Goal: Task Accomplishment & Management: Manage account settings

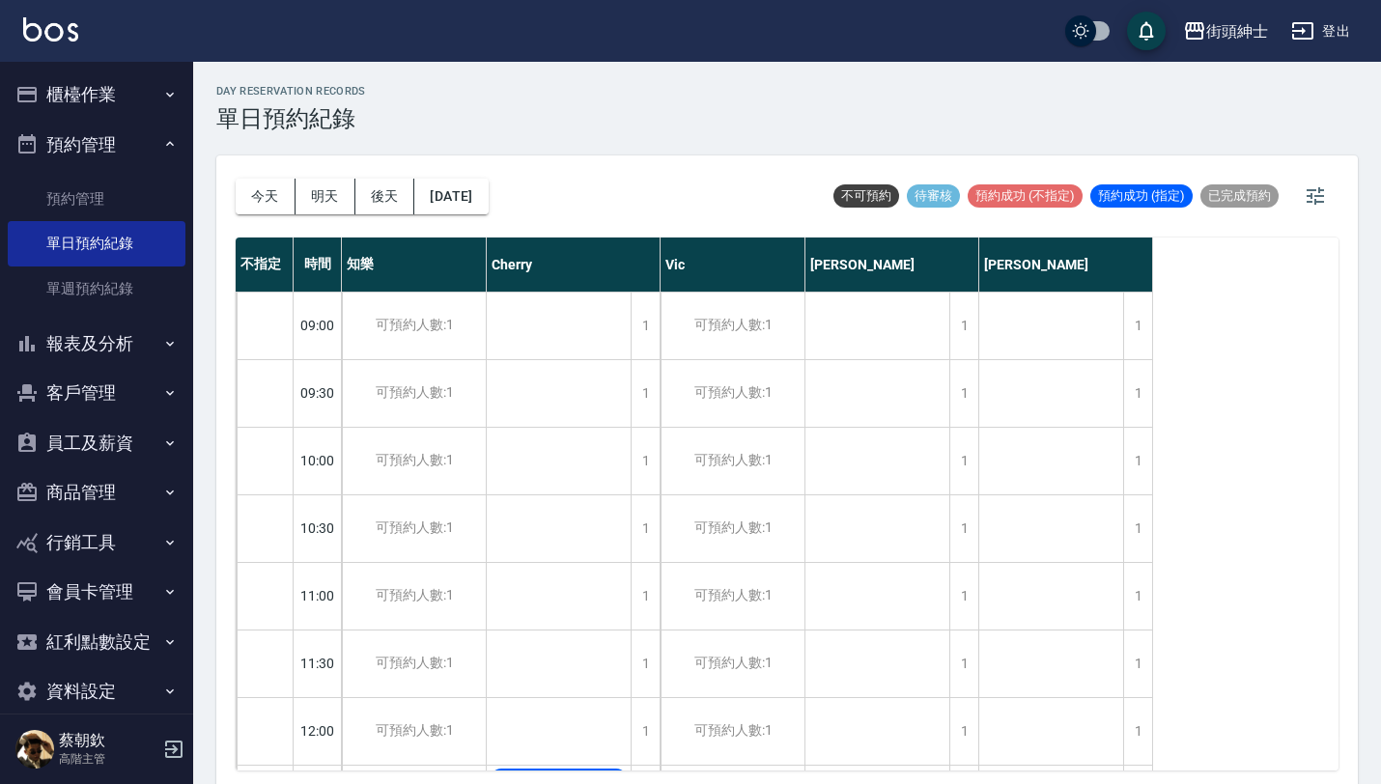
scroll to position [230, 0]
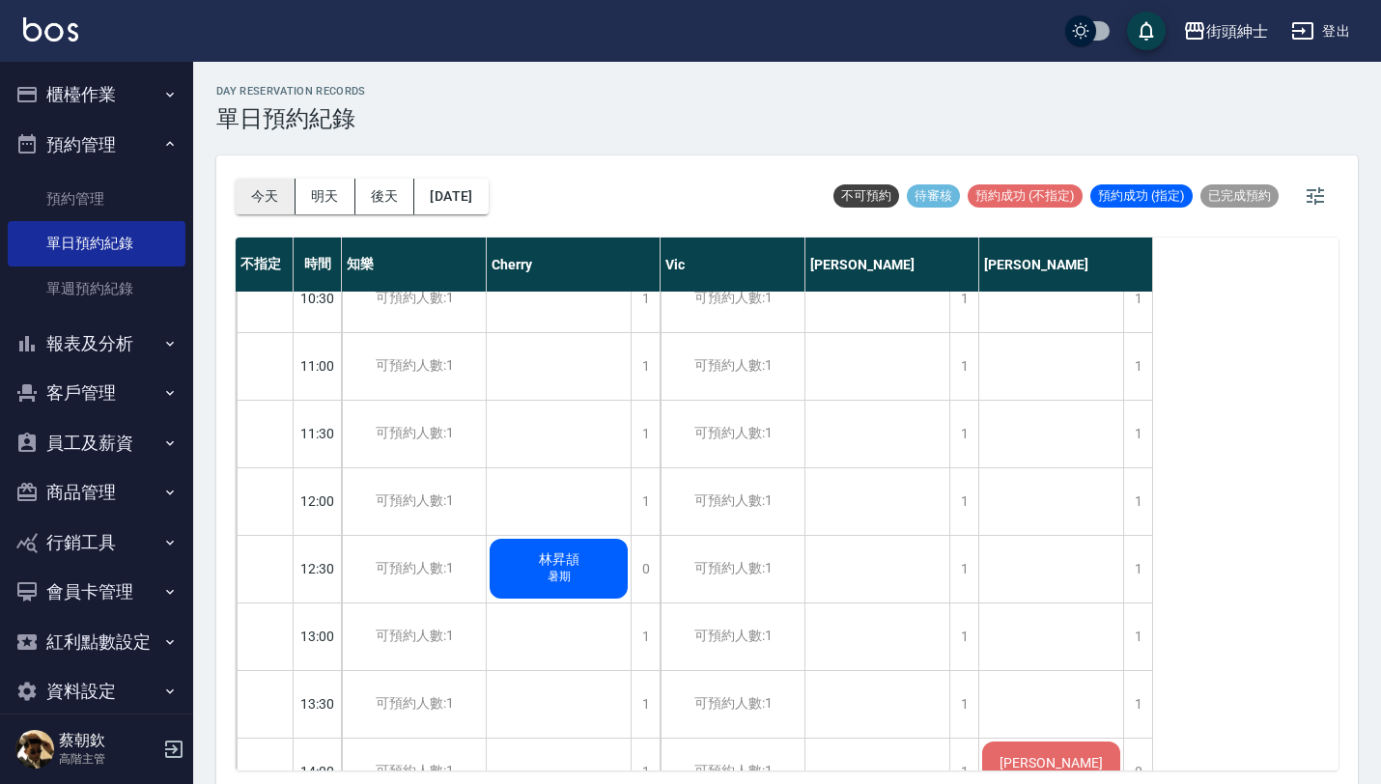
click at [263, 197] on button "今天" at bounding box center [266, 197] width 60 height 36
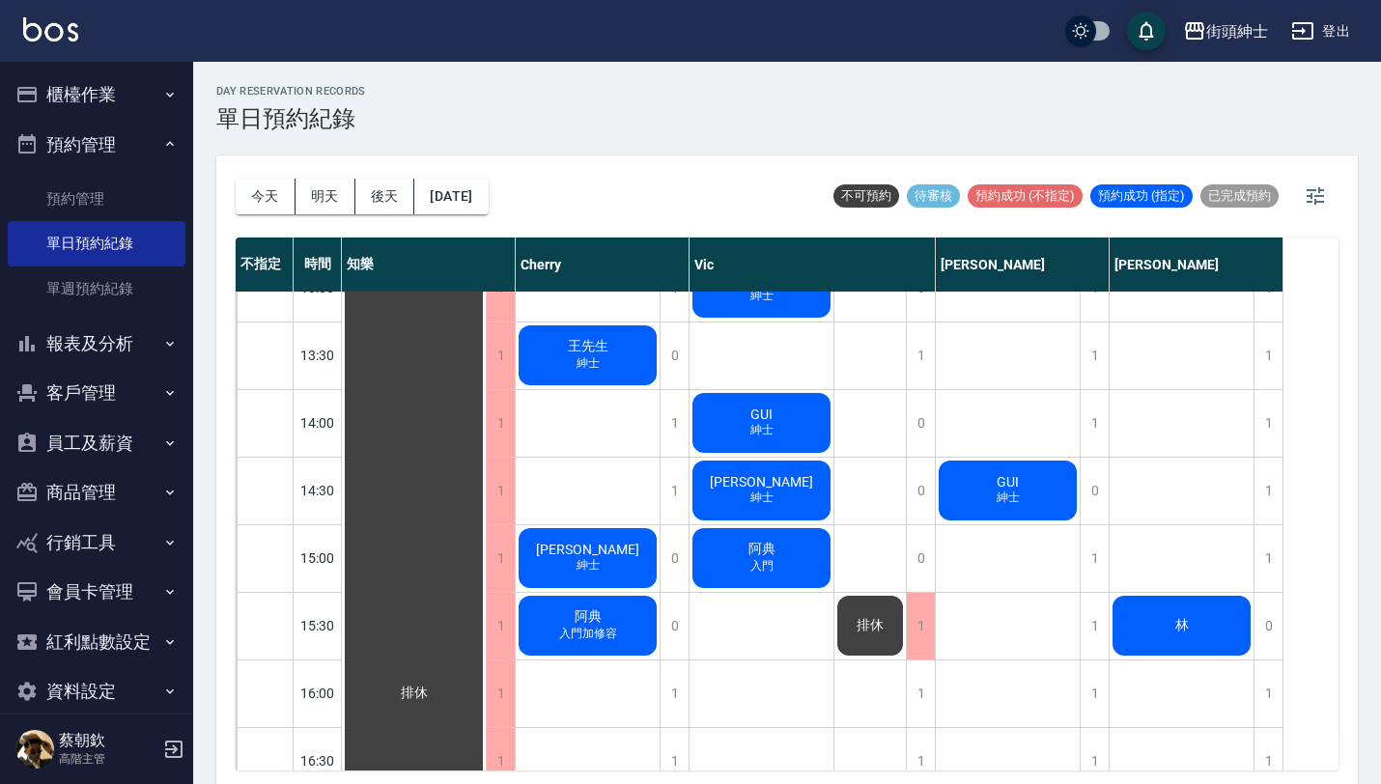
scroll to position [609, 0]
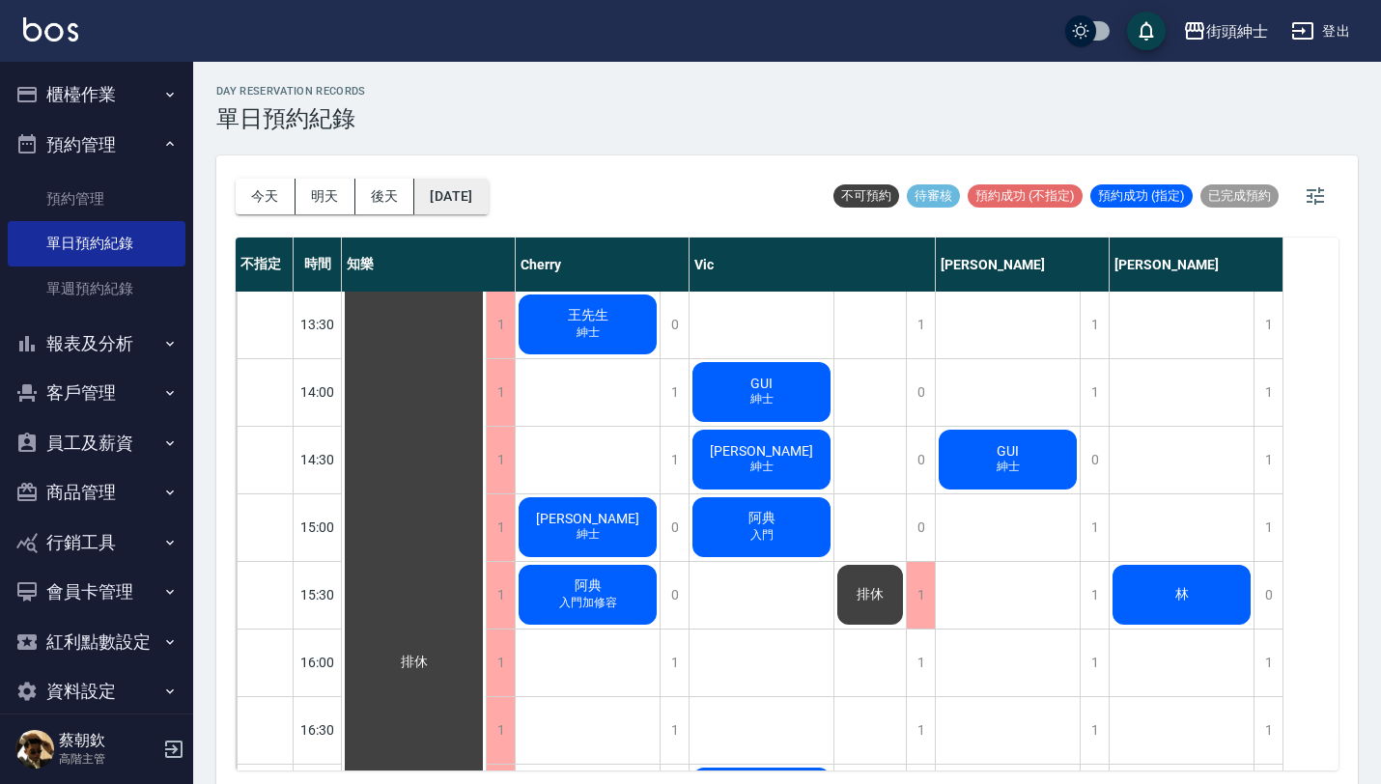
click at [488, 189] on button "2025/08/18" at bounding box center [450, 197] width 73 height 36
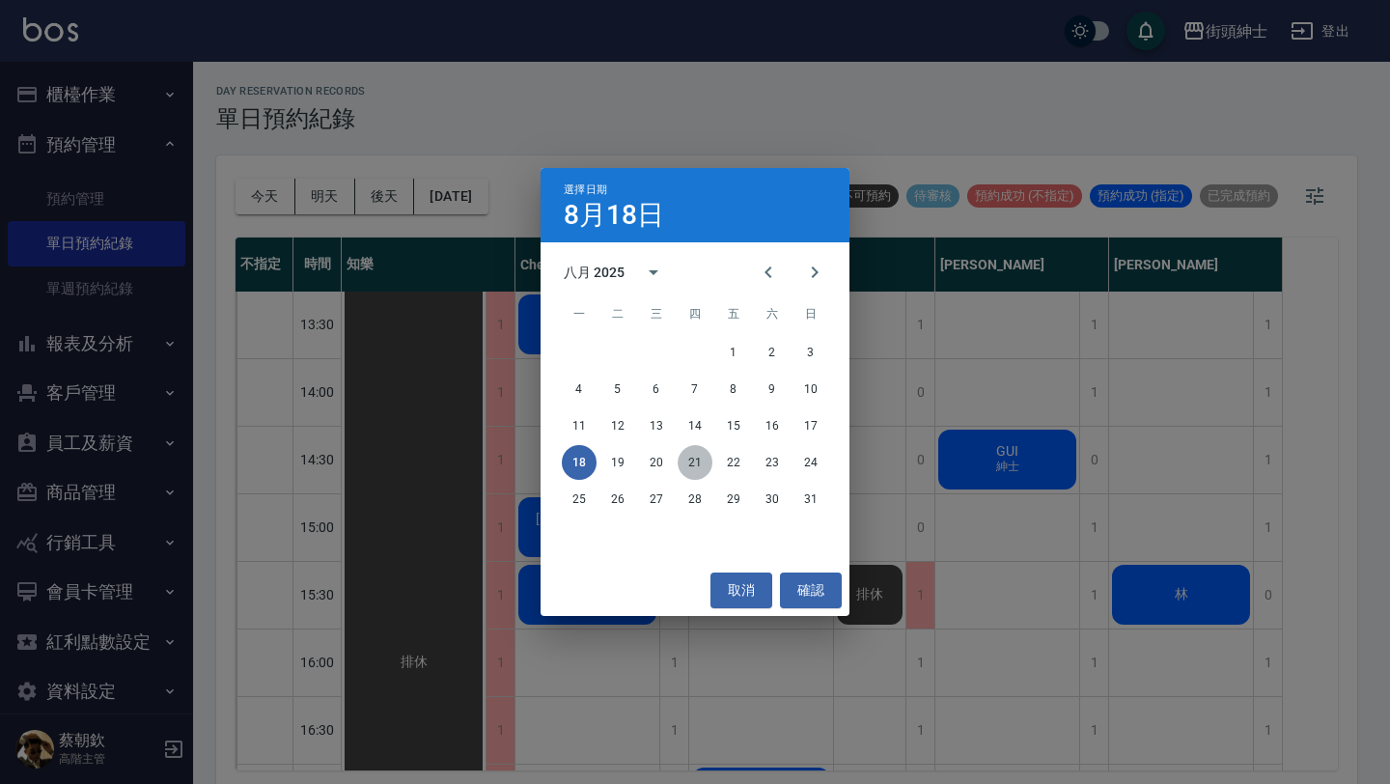
click at [702, 460] on button "21" at bounding box center [695, 462] width 35 height 35
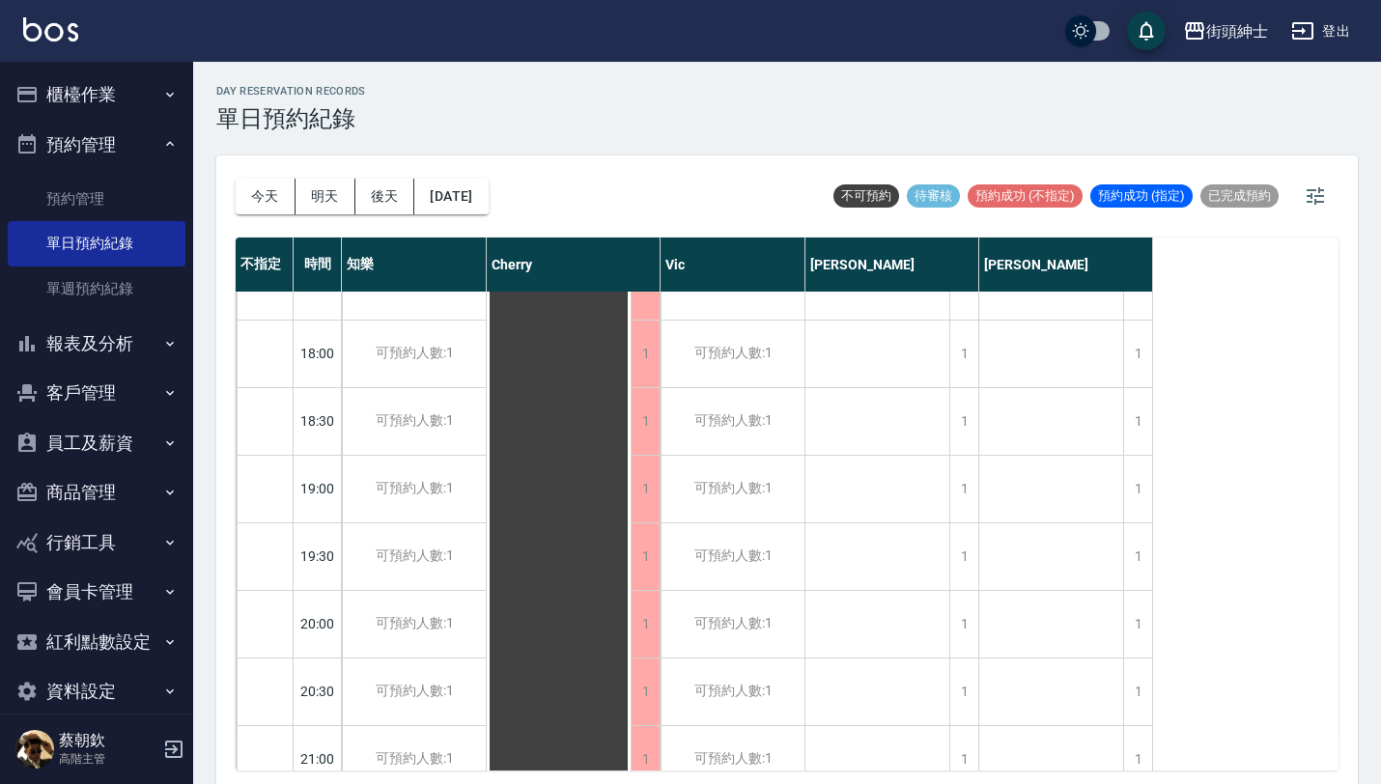
scroll to position [1186, 0]
click at [754, 438] on div "可預約人數:1" at bounding box center [732, 424] width 144 height 67
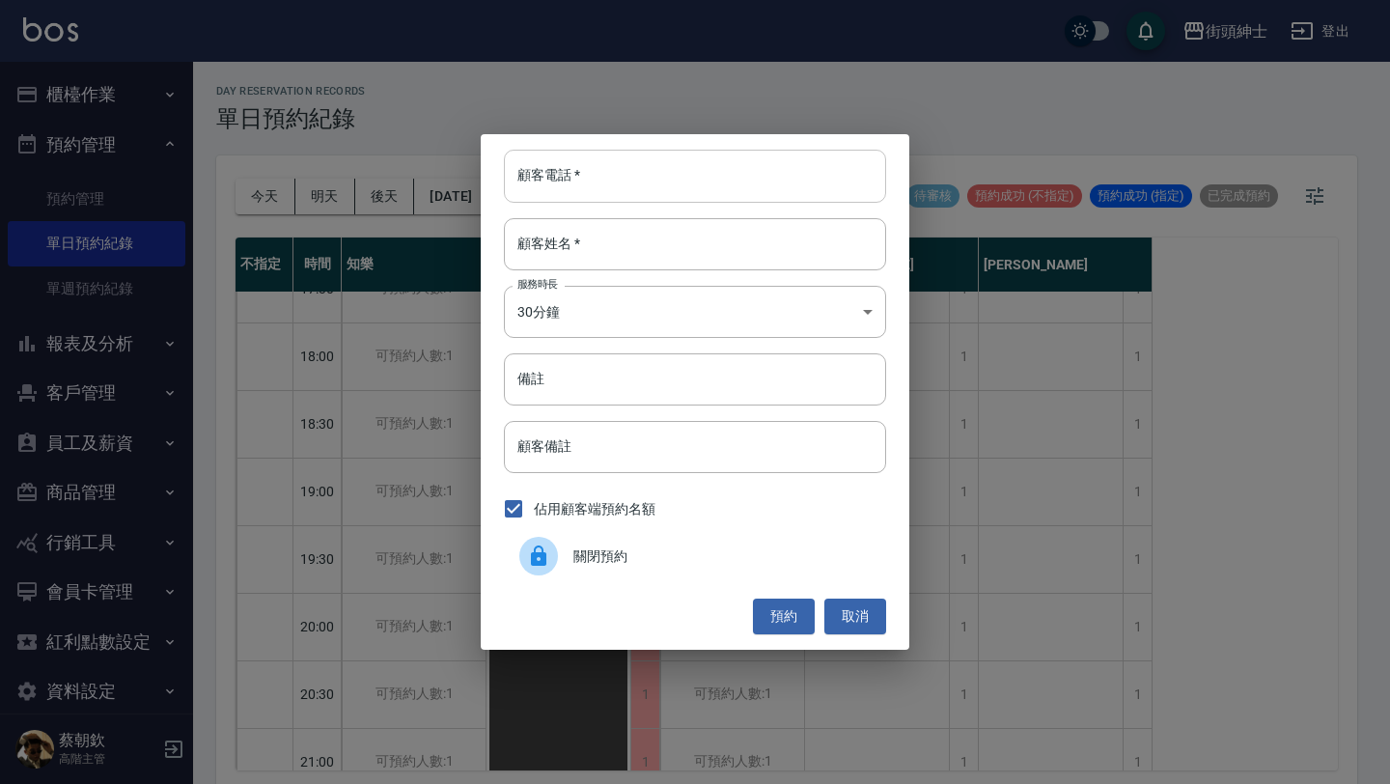
click at [651, 191] on input "顧客電話   *" at bounding box center [695, 176] width 382 height 52
paste input "稱呼：叢培智 電話：0906565958"
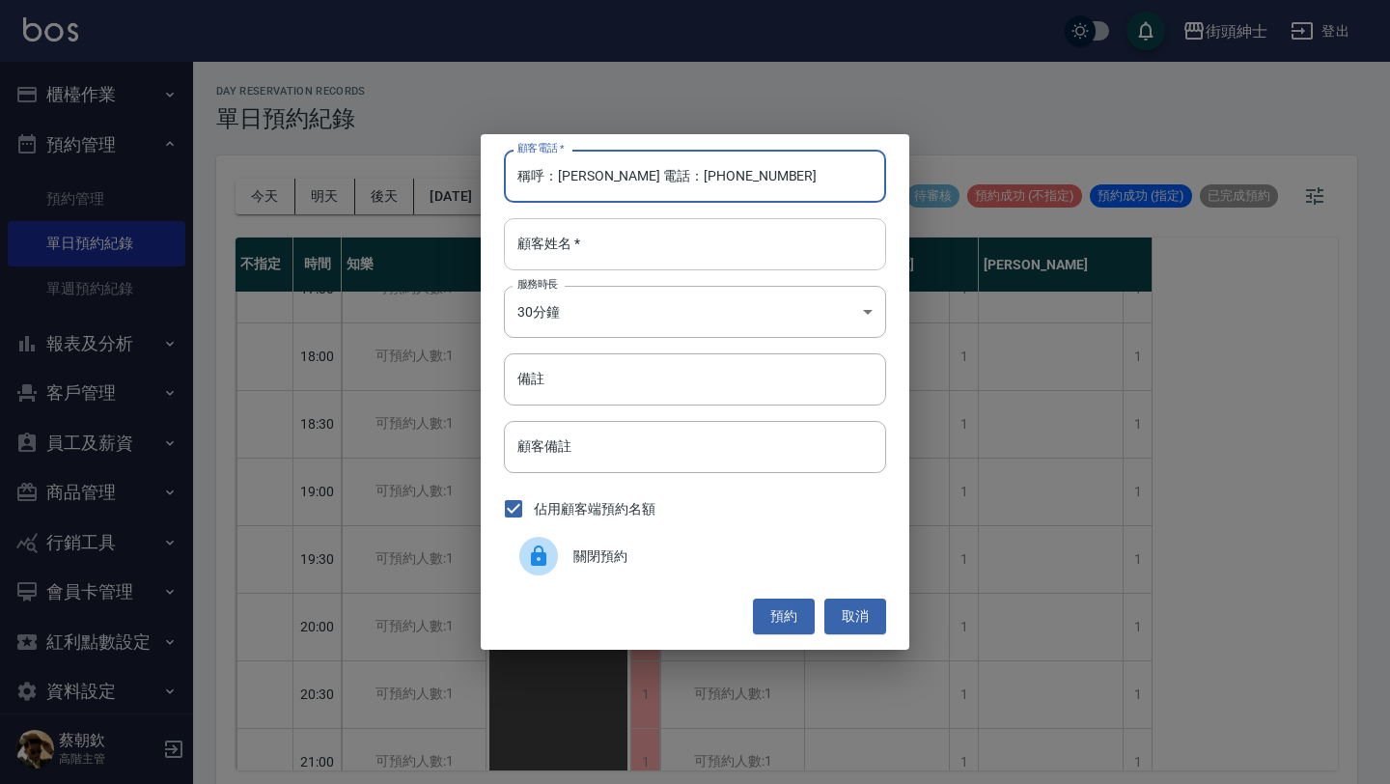
type input "稱呼：叢培智 電話：0906565958"
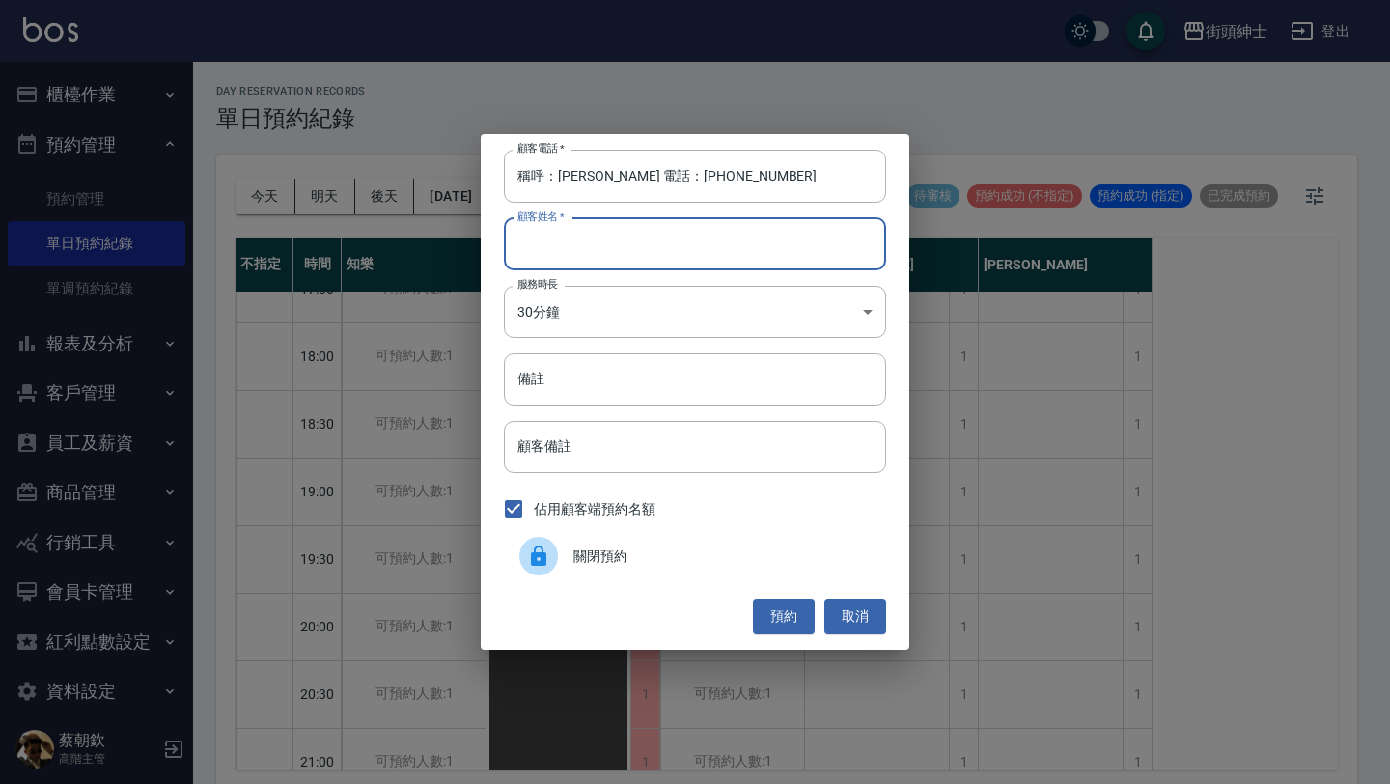
click at [655, 253] on input "顧客姓名   *" at bounding box center [695, 244] width 382 height 52
paste input "稱呼：叢培智 電話：0906565958"
type input "稱呼：叢培智 電話：0906565958"
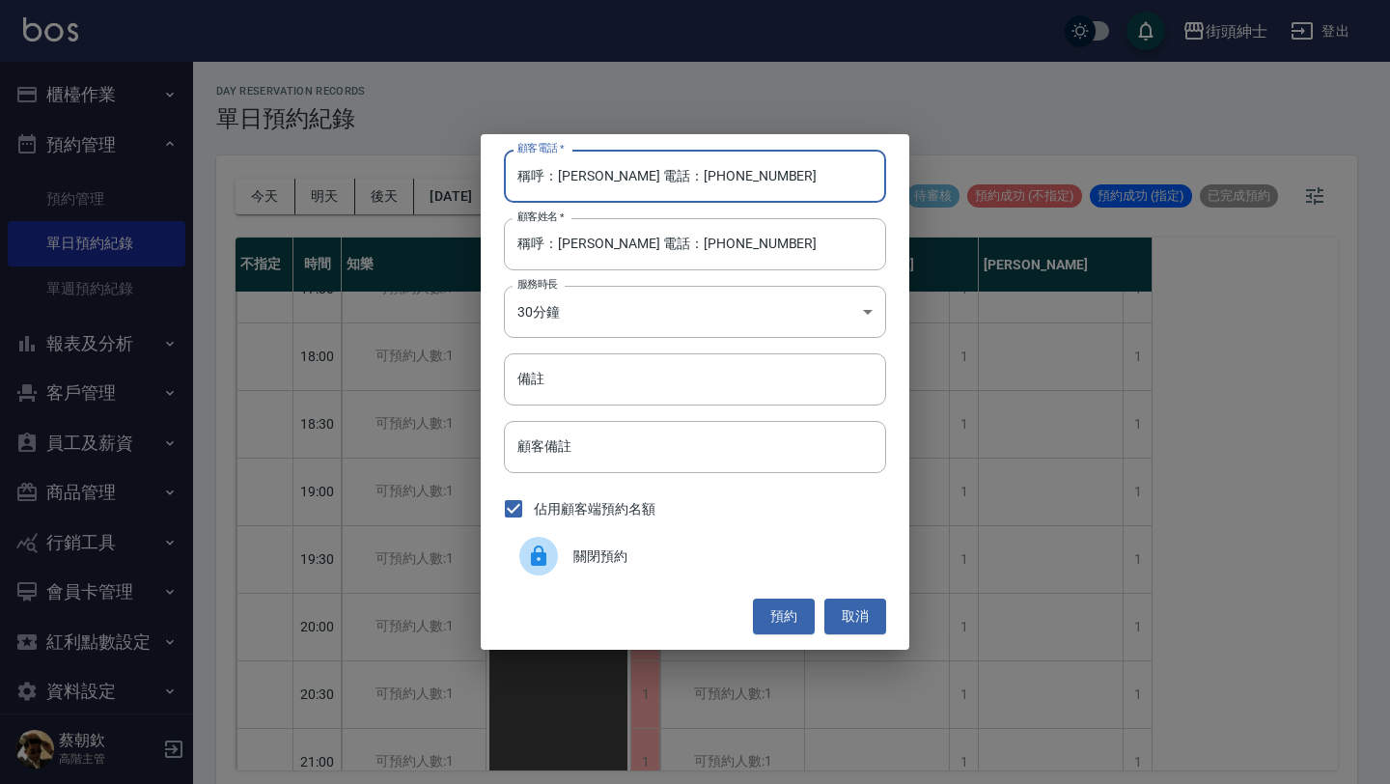
drag, startPoint x: 641, startPoint y: 173, endPoint x: 388, endPoint y: 163, distance: 253.1
click at [402, 165] on div "顧客電話   * 稱呼：叢培智 電話：0906565958 顧客電話   * 顧客姓名   * 稱呼：叢培智 電話：0906565958 顧客姓名   * 服…" at bounding box center [695, 392] width 1390 height 784
type input "0906565958"
click at [603, 401] on input "備註" at bounding box center [695, 379] width 382 height 52
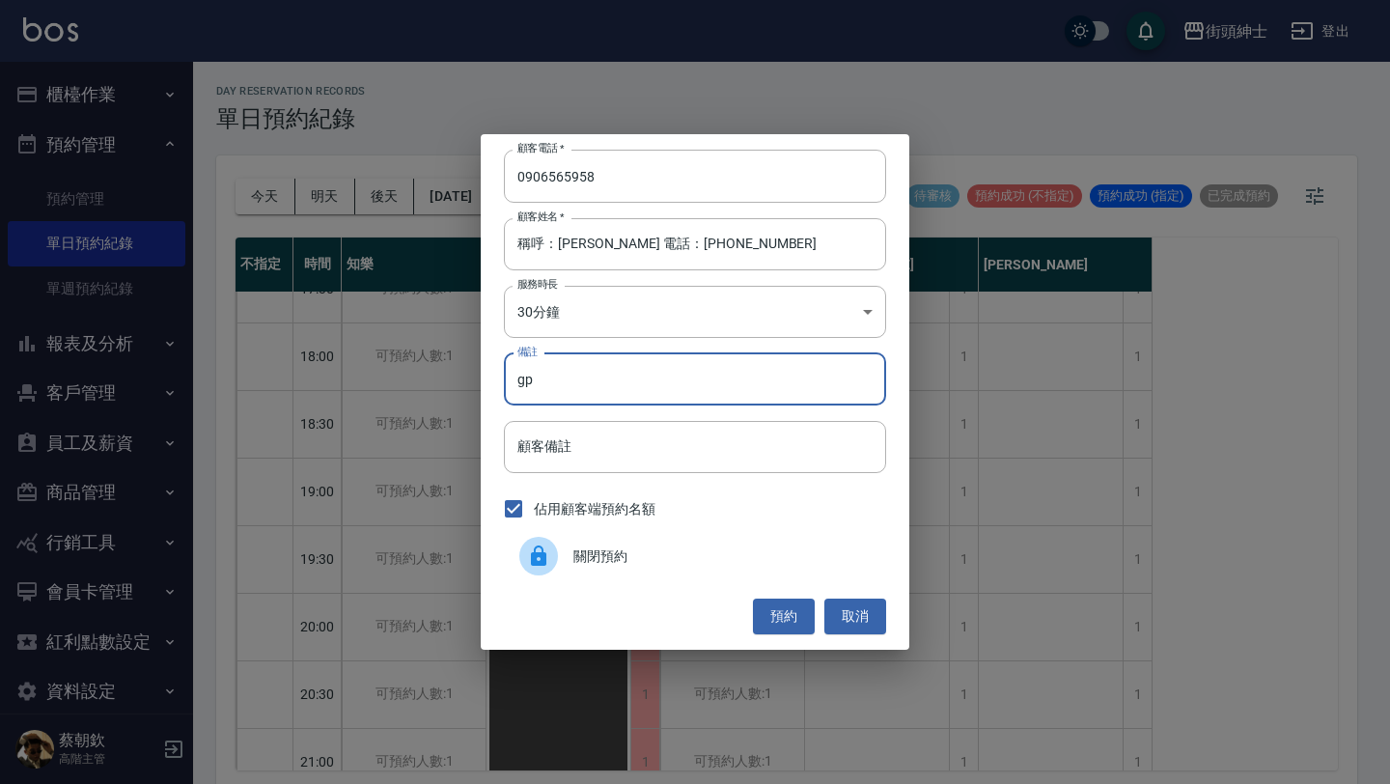
type input "g"
type input "紳士"
click at [796, 612] on button "預約" at bounding box center [784, 617] width 62 height 36
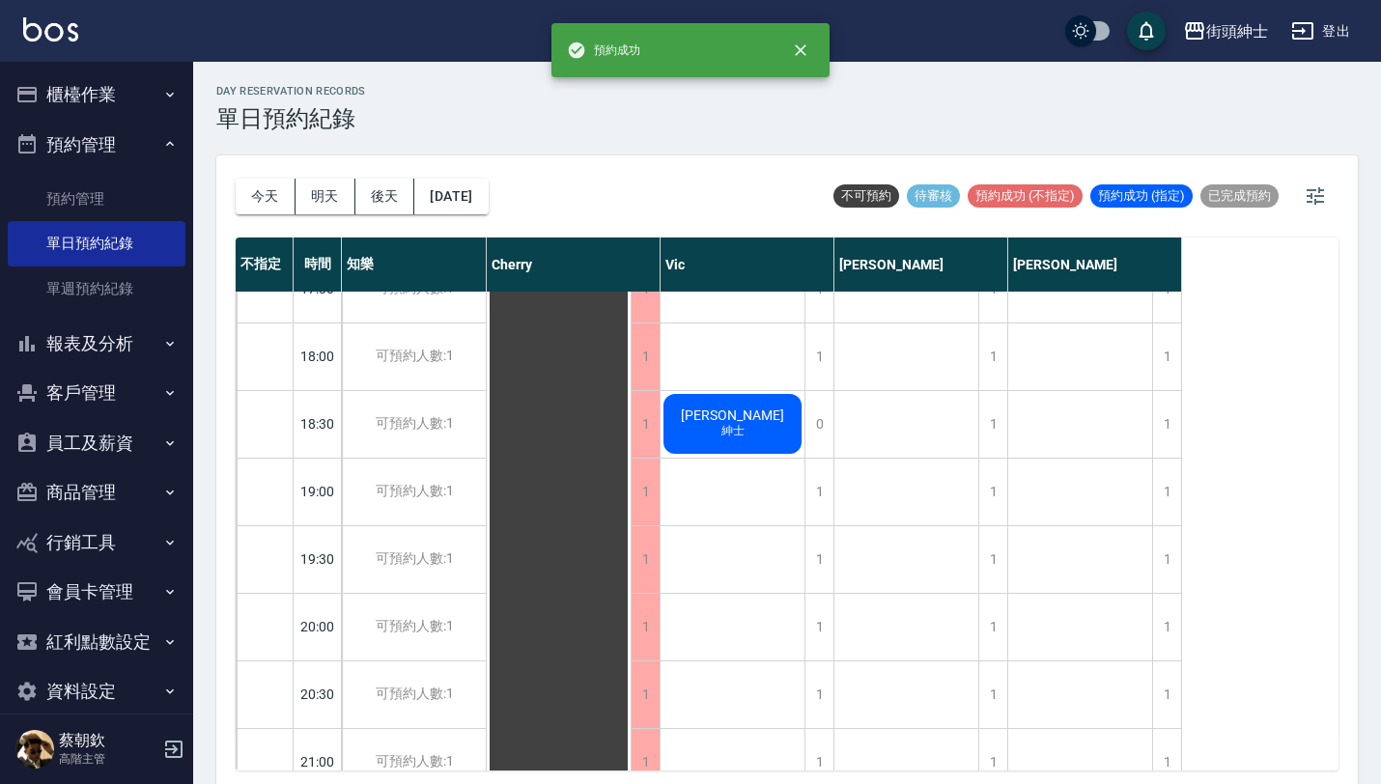
click at [741, 432] on span "紳士" at bounding box center [732, 431] width 31 height 16
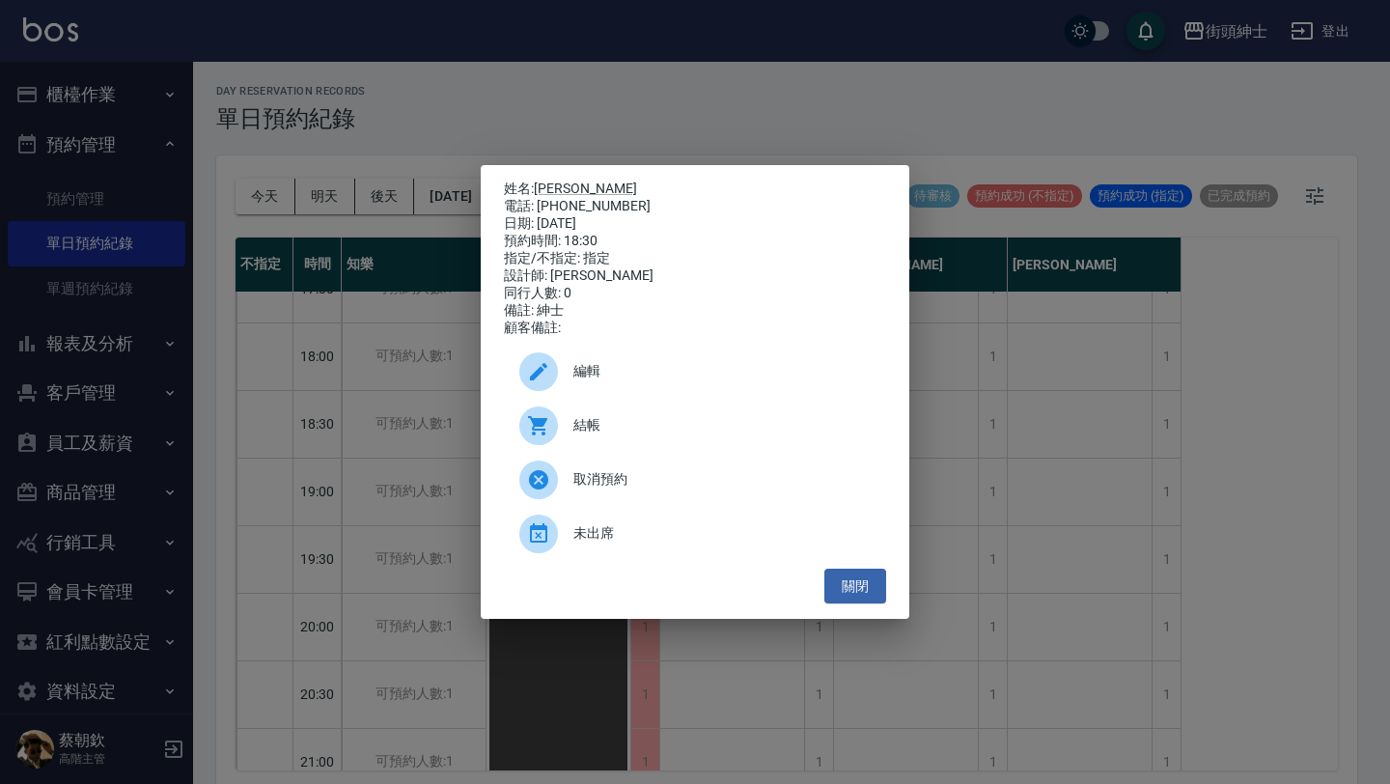
click at [695, 378] on span "編輯" at bounding box center [721, 371] width 297 height 20
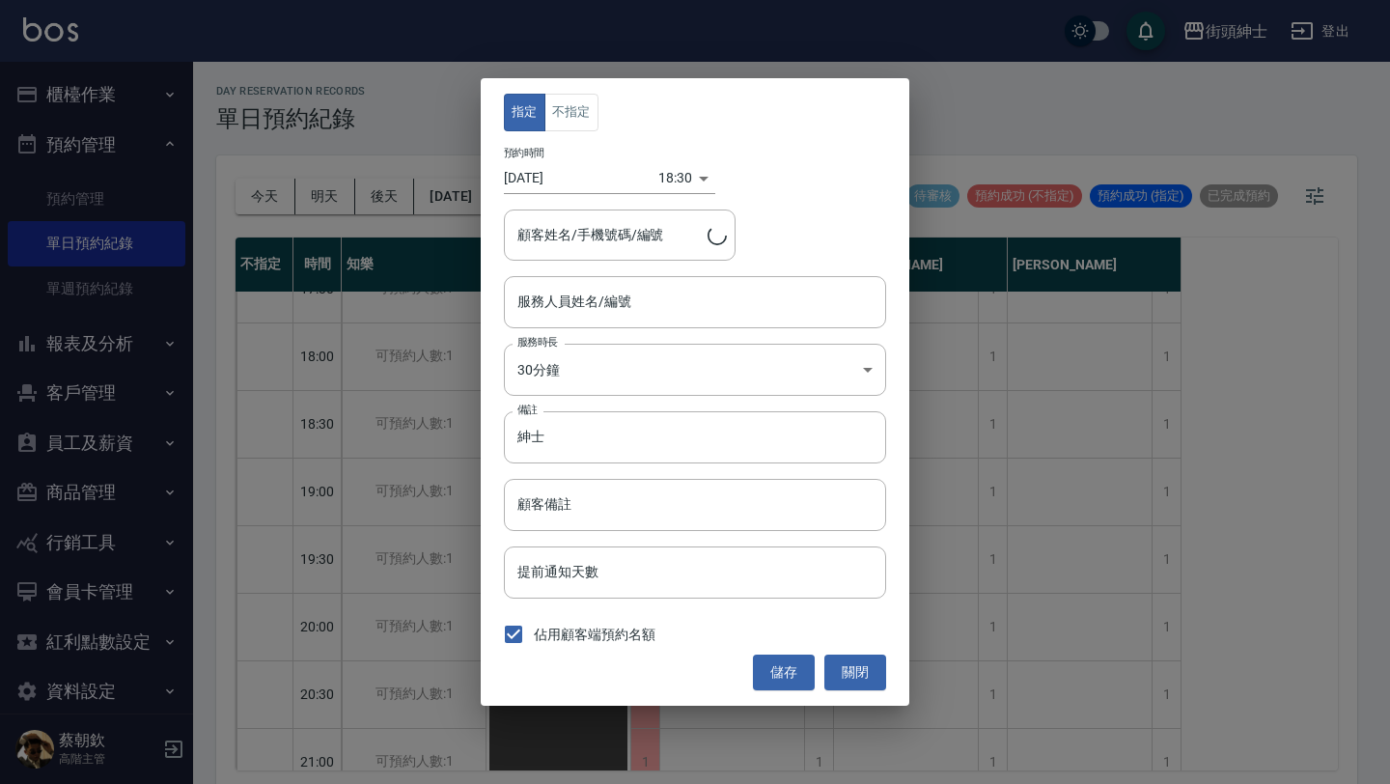
type input "叢培智/0906565958"
type input "Vic(無代號)"
click at [642, 443] on input "紳士" at bounding box center [695, 437] width 382 height 52
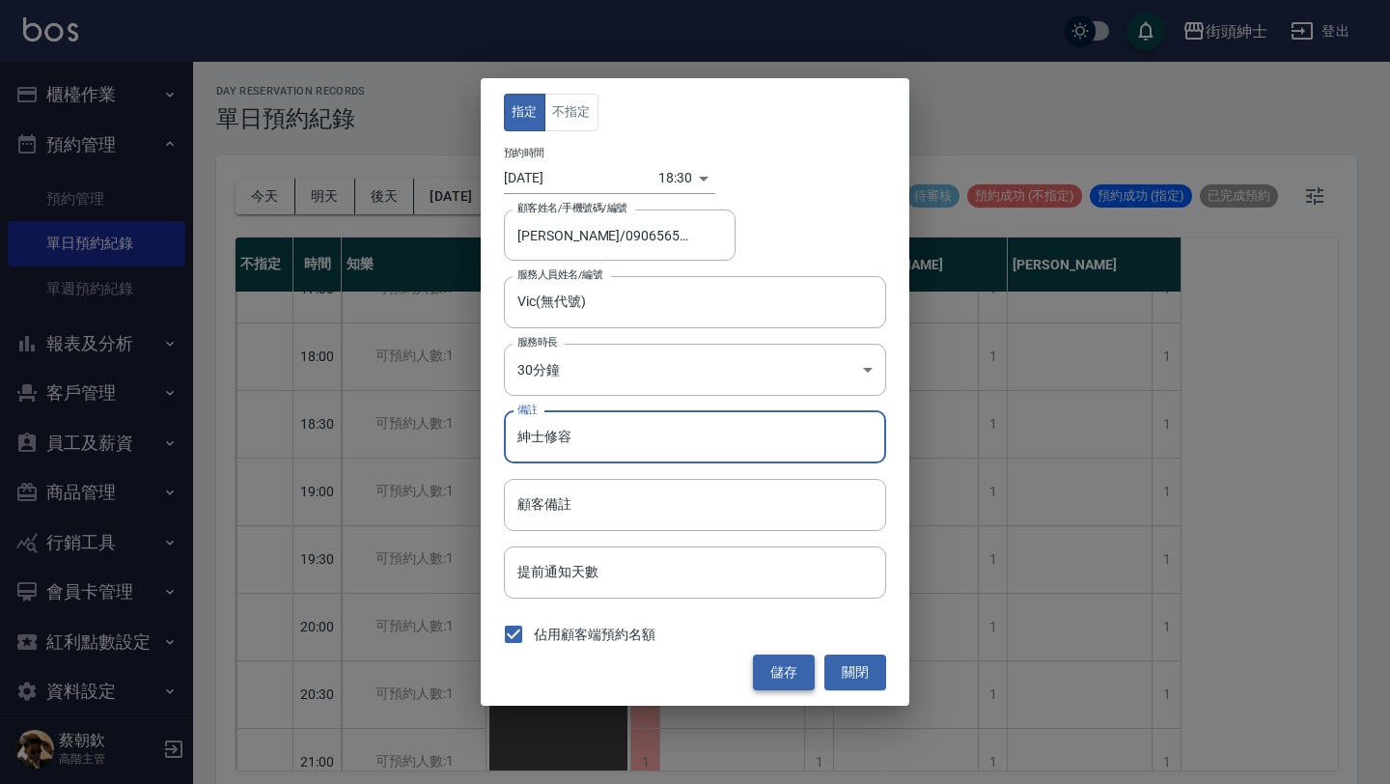
type input "紳士修容"
click at [793, 669] on button "儲存" at bounding box center [784, 673] width 62 height 36
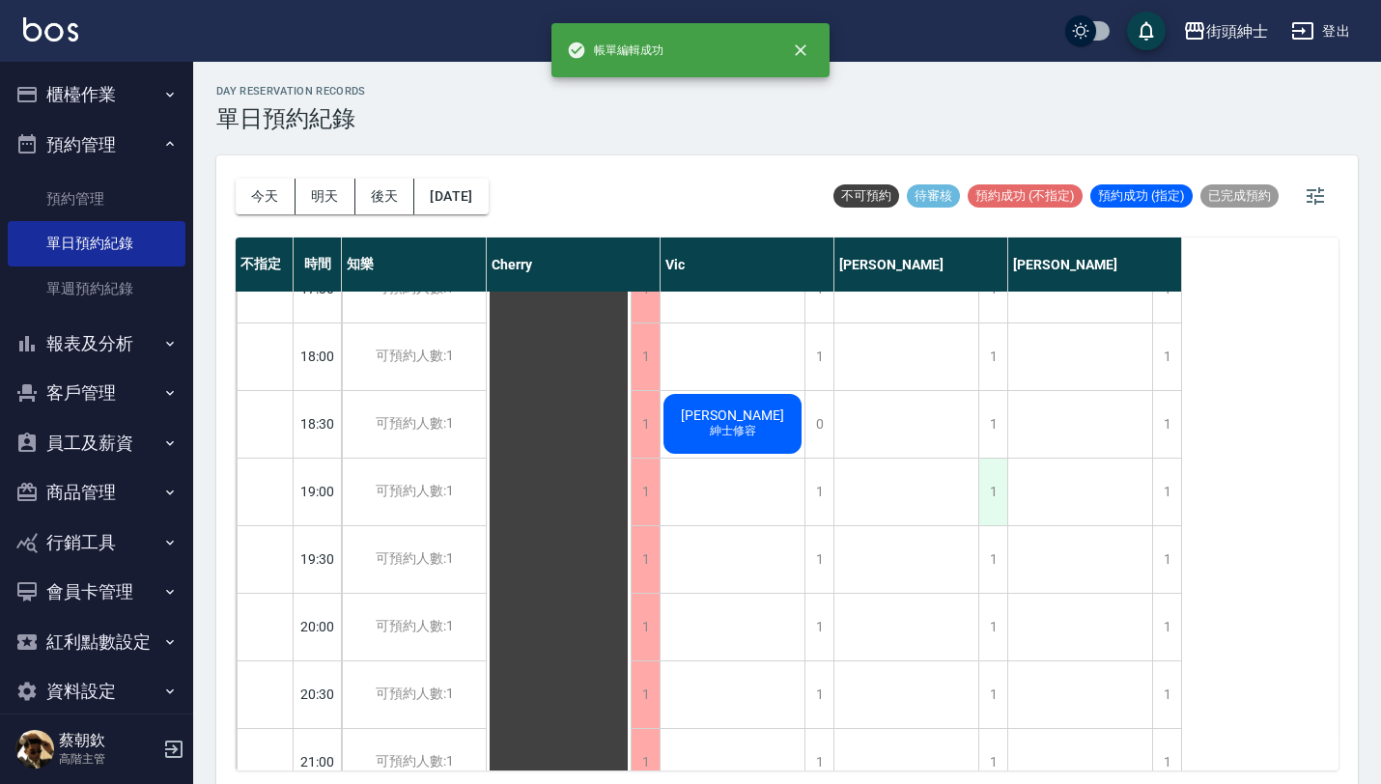
click at [992, 491] on div "1" at bounding box center [992, 492] width 29 height 67
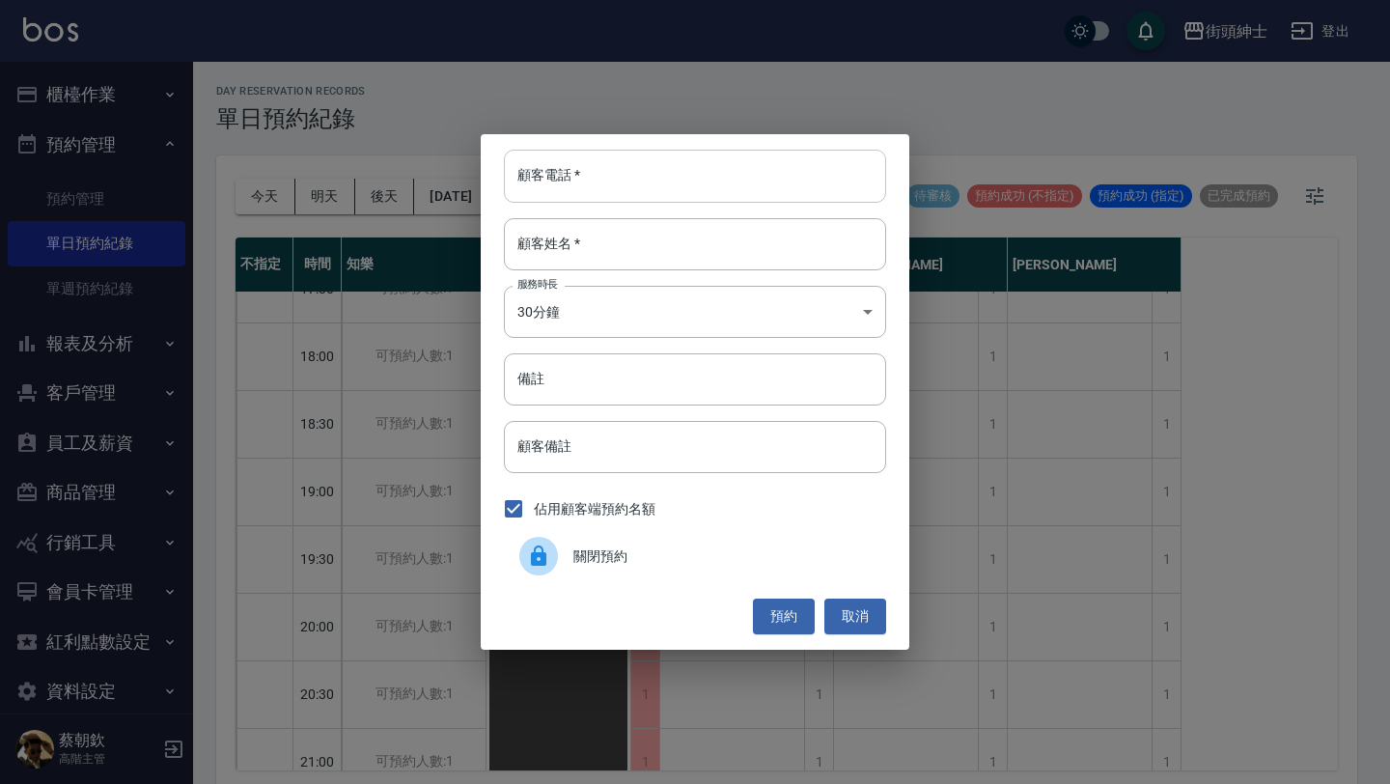
click at [697, 184] on input "顧客電話   *" at bounding box center [695, 176] width 382 height 52
paste input "稱呼：叢培智 電話：0906565958"
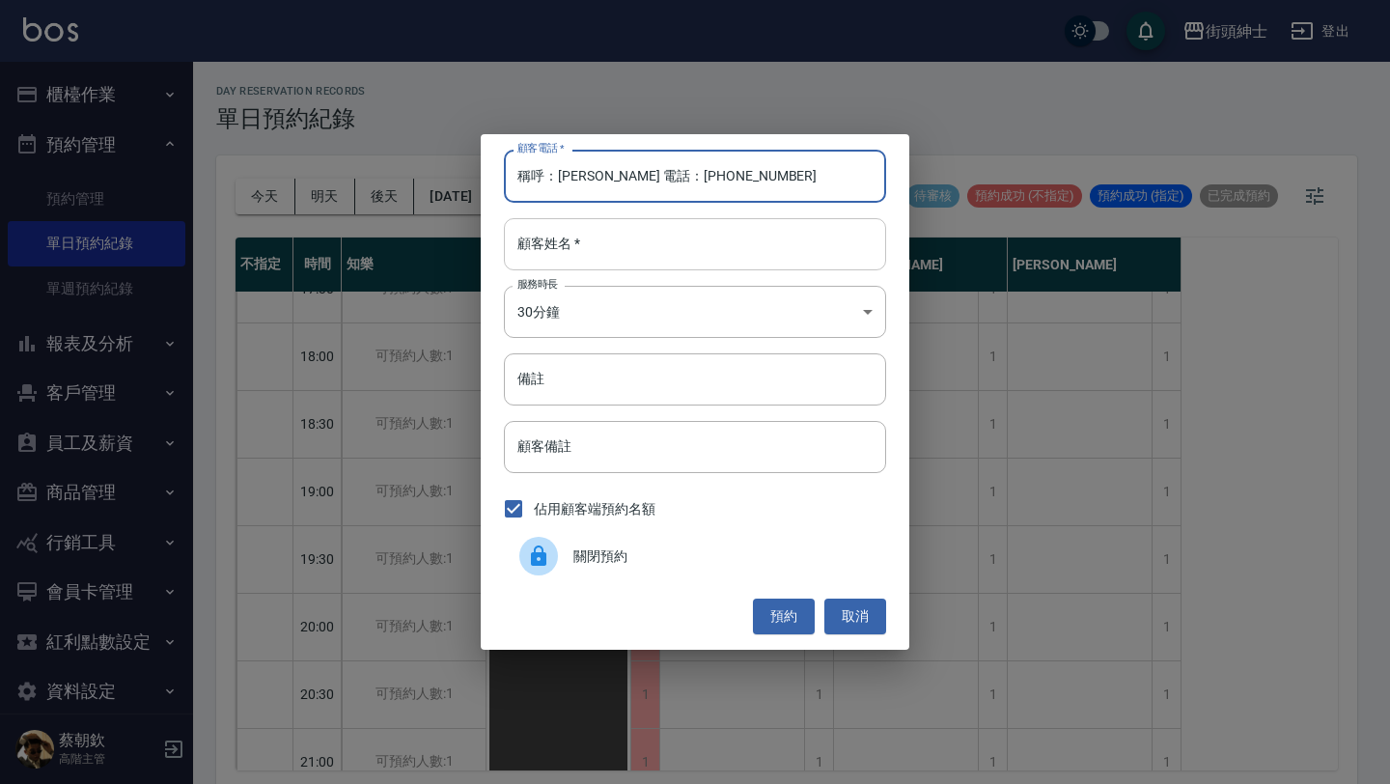
type input "稱呼：叢培智 電話：0906565958"
click at [703, 220] on input "顧客姓名   *" at bounding box center [695, 244] width 382 height 52
paste input "稱呼：叢培智 電話：0906565958"
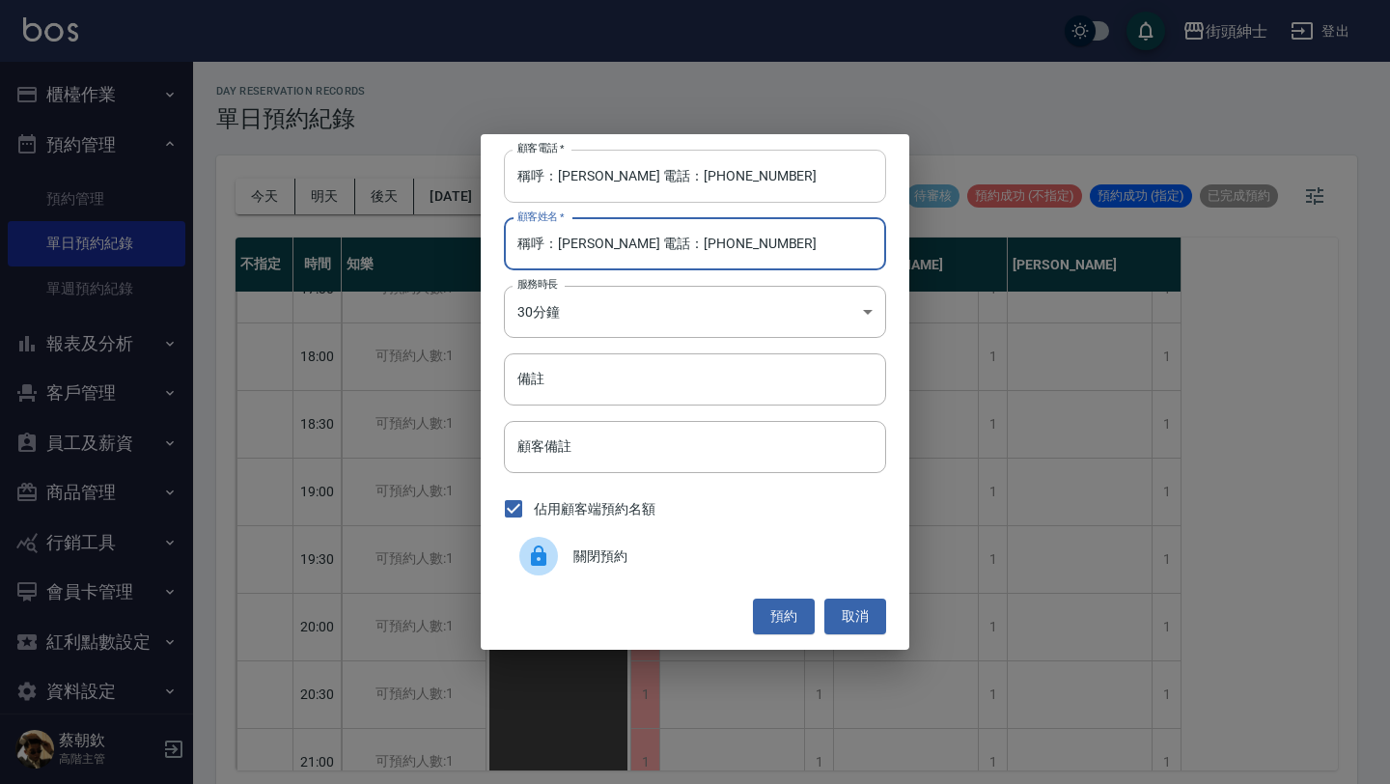
type input "稱呼：叢培智 電話：0906565958"
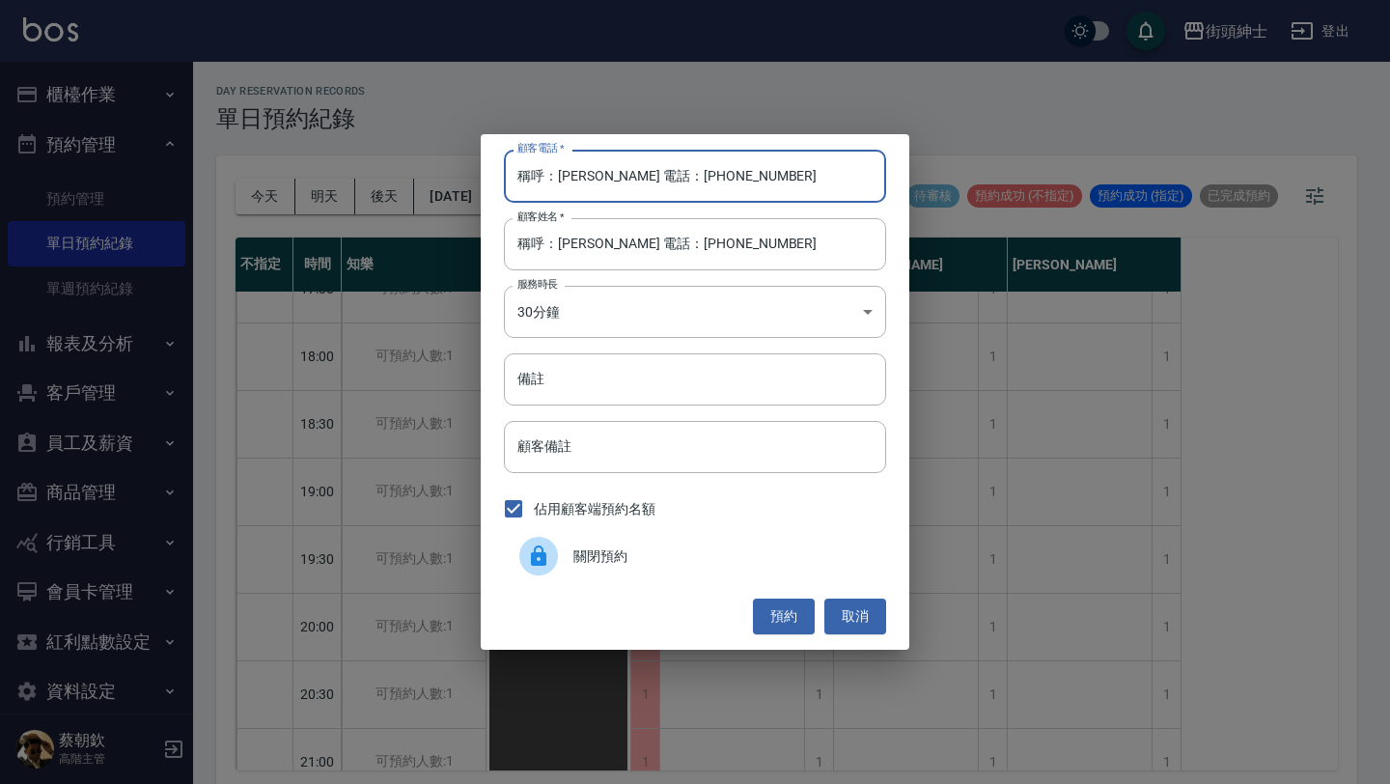
drag, startPoint x: 642, startPoint y: 179, endPoint x: 282, endPoint y: 148, distance: 361.4
click at [291, 150] on div "顧客電話   * 稱呼：叢培智 電話：0906565958 顧客電話   * 顧客姓名   * 稱呼：叢培智 電話：0906565958 顧客姓名   * 服…" at bounding box center [695, 392] width 1390 height 784
type input "0906565958"
click at [562, 389] on input "備註" at bounding box center [695, 379] width 382 height 52
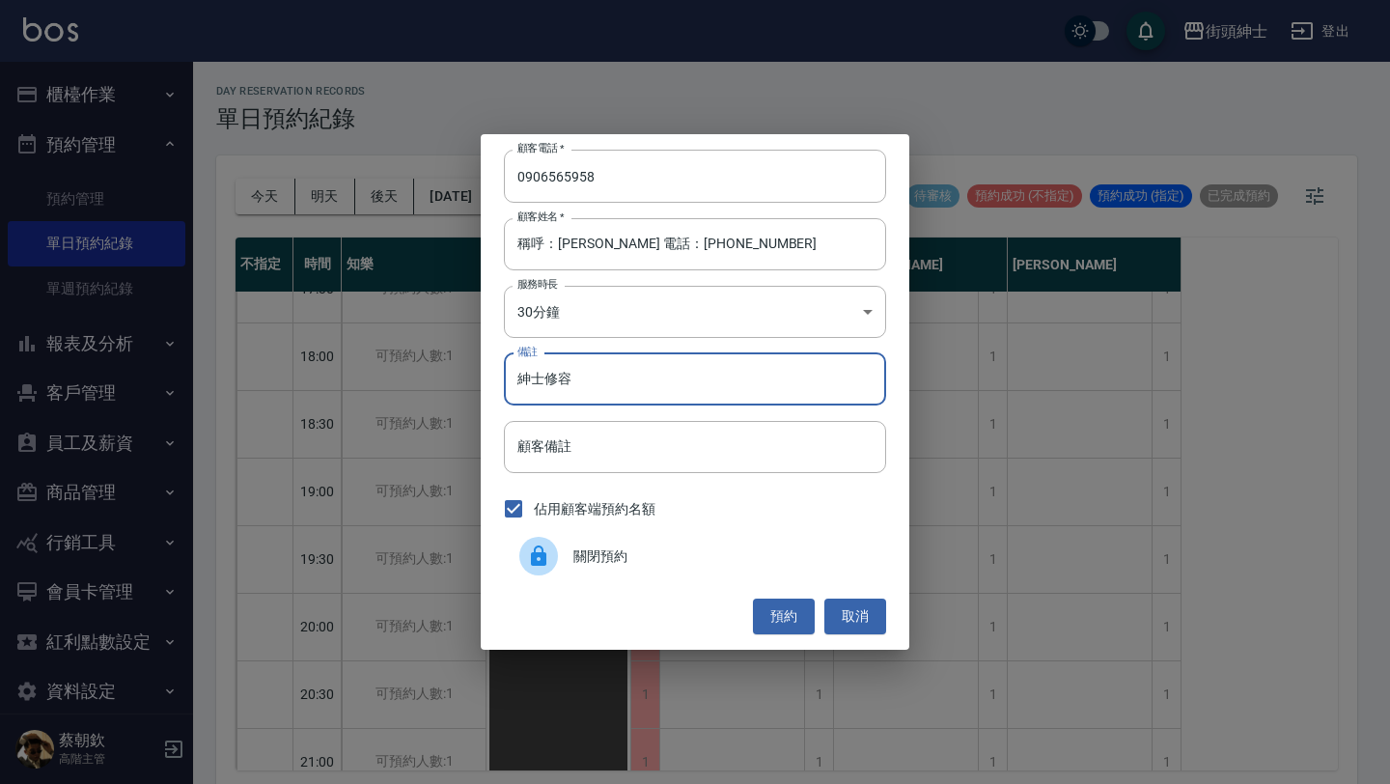
type input "紳士修容"
click at [786, 605] on button "預約" at bounding box center [784, 617] width 62 height 36
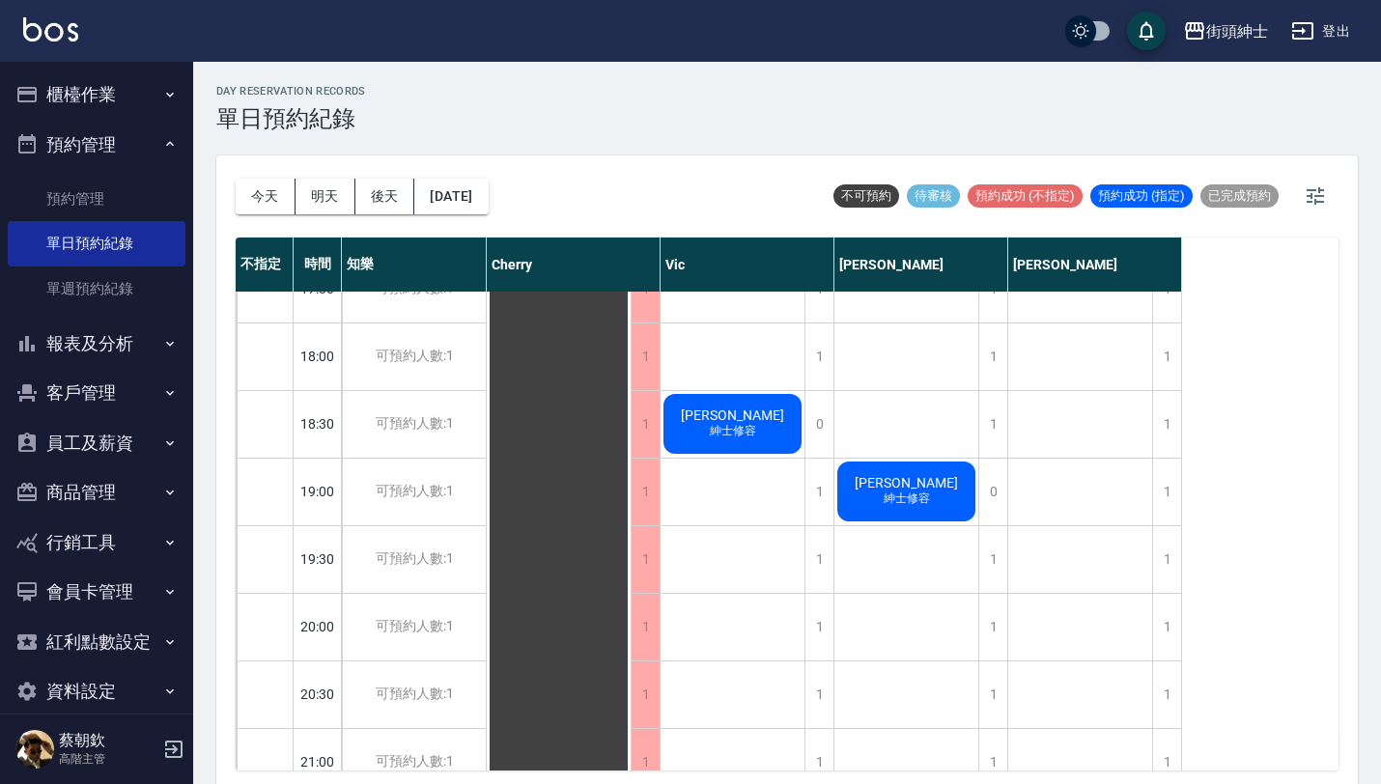
click at [252, 199] on button "今天" at bounding box center [266, 197] width 60 height 36
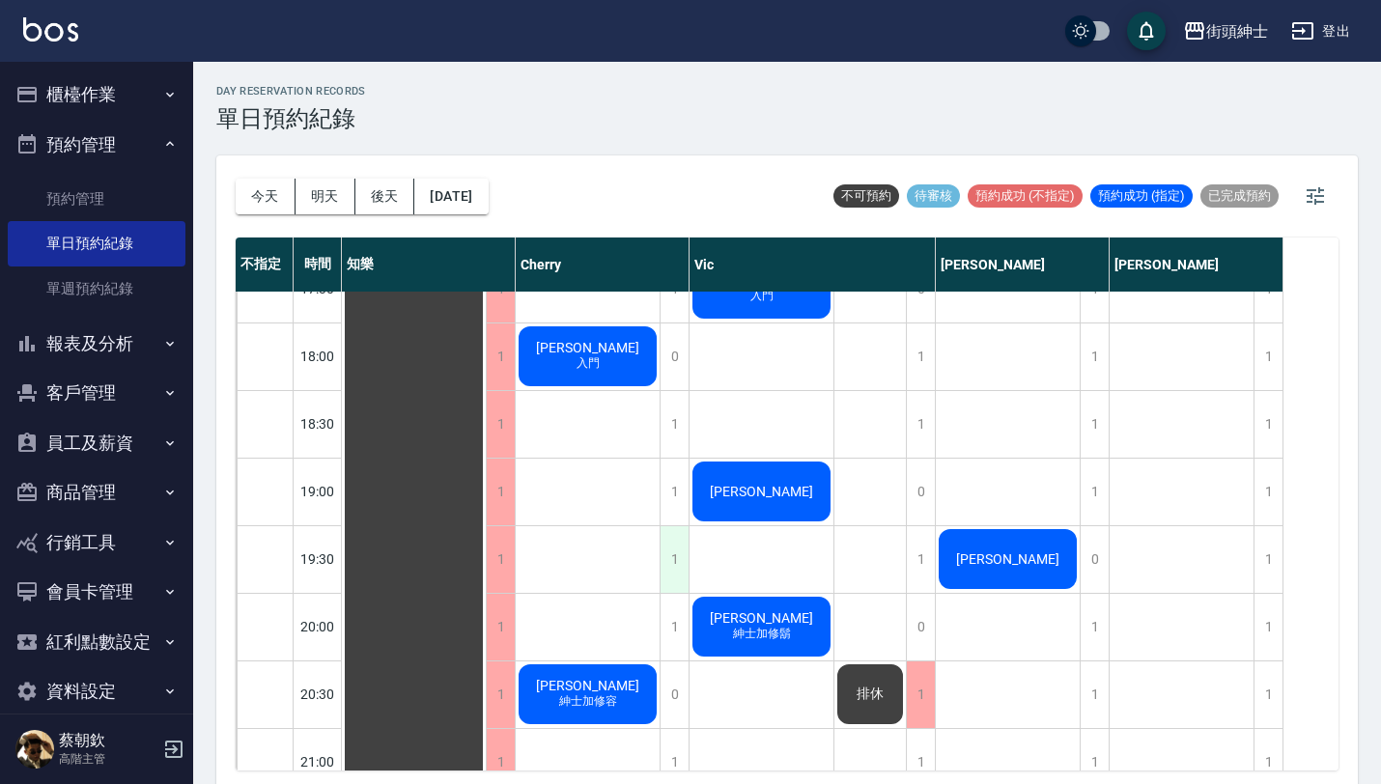
scroll to position [1497, 0]
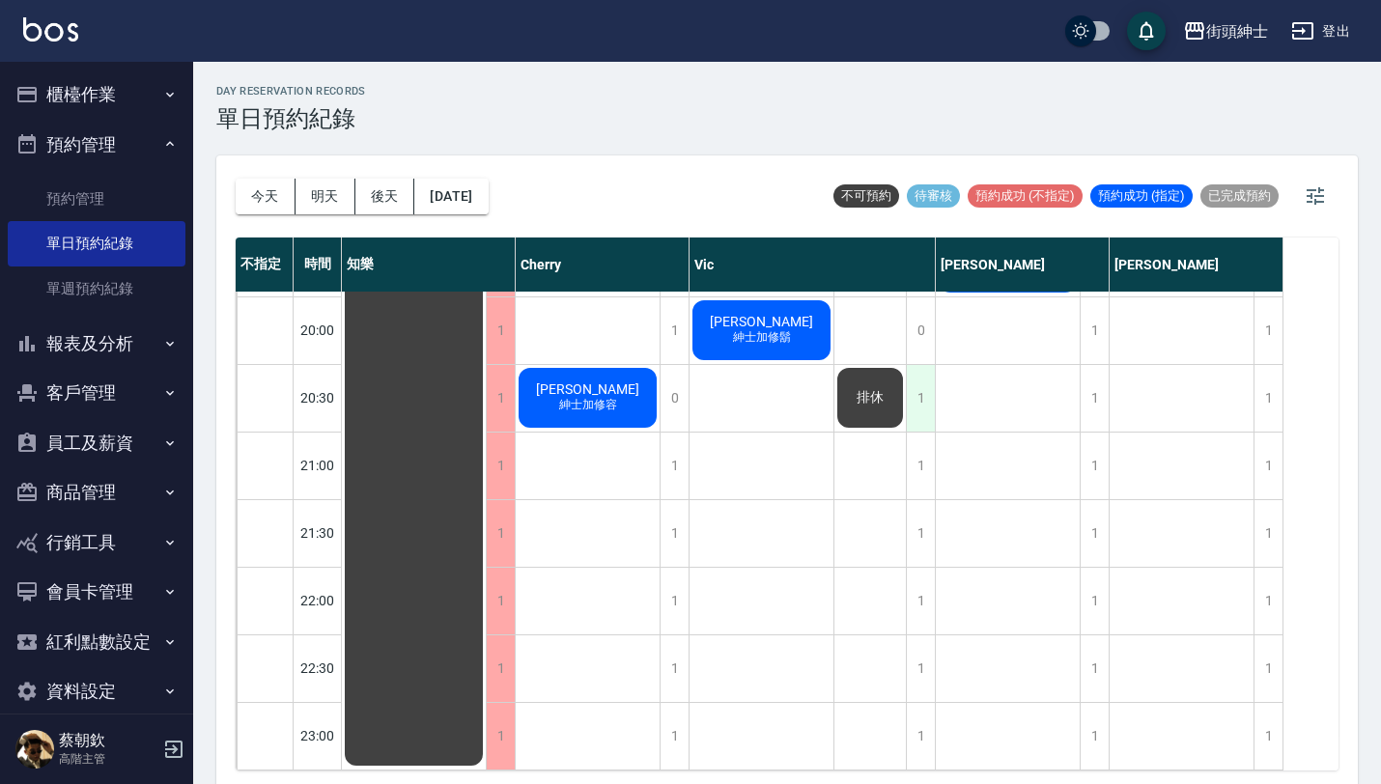
click at [917, 402] on div "1" at bounding box center [920, 398] width 29 height 67
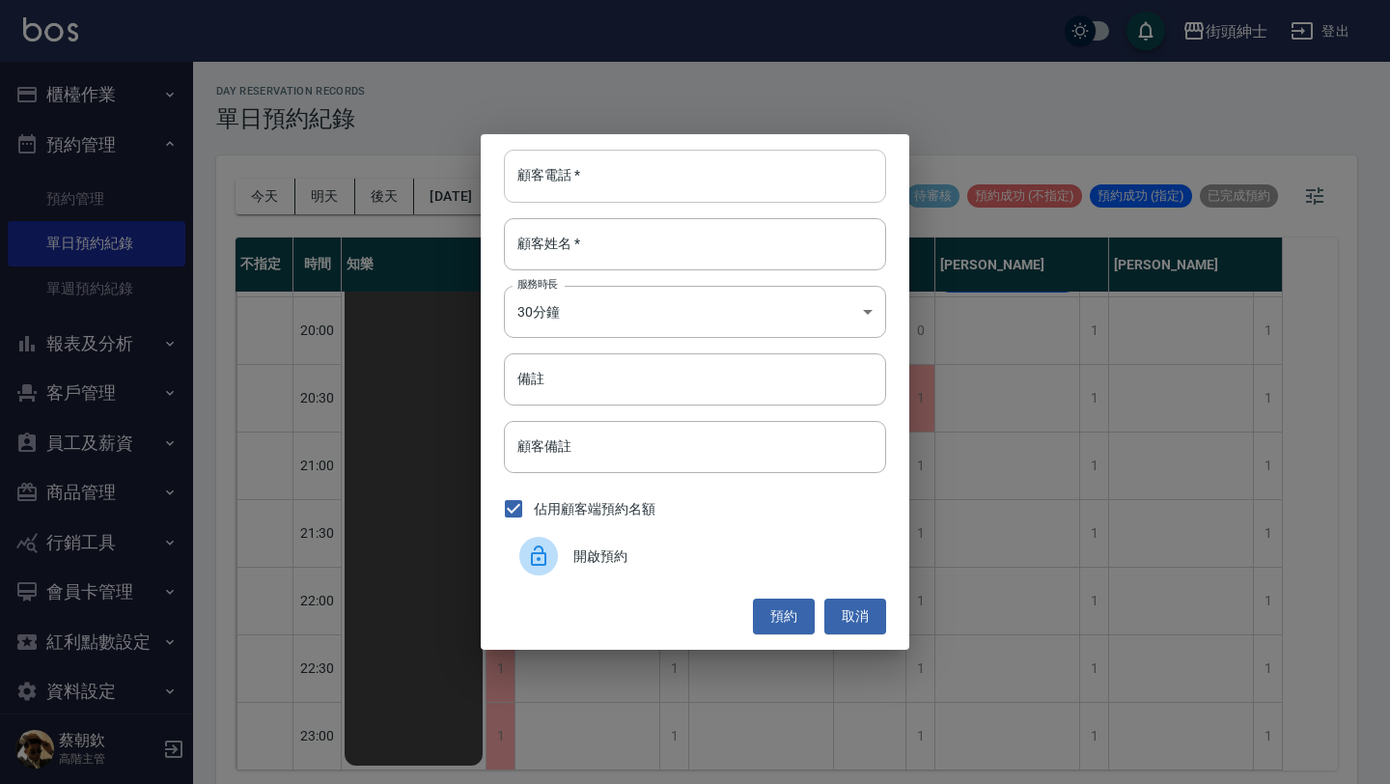
click at [704, 151] on input "顧客電話   *" at bounding box center [695, 176] width 382 height 52
paste input "稱呼：曹 電話： +6584881373"
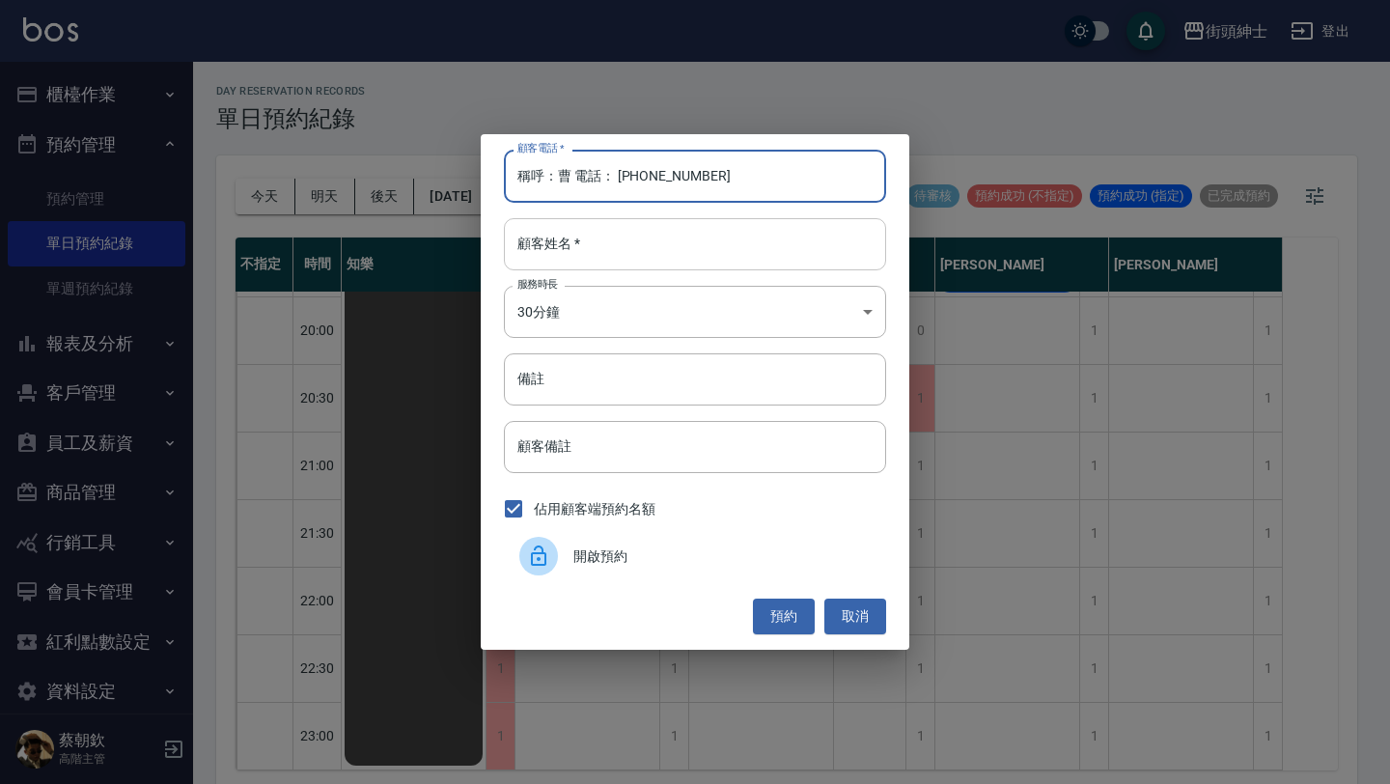
type input "稱呼：曹 電話： +6584881373"
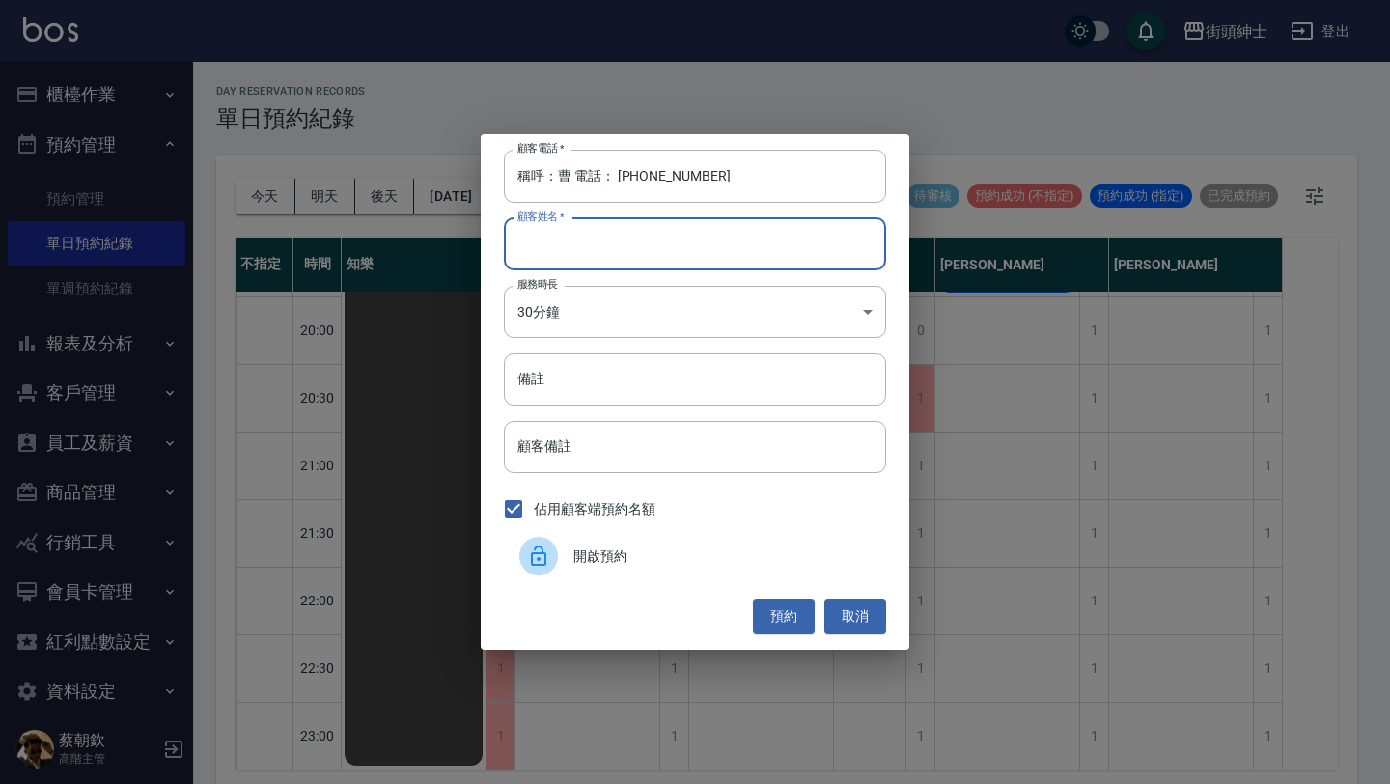
click at [665, 220] on input "顧客姓名   *" at bounding box center [695, 244] width 382 height 52
paste input "稱呼：曹 電話： +6584881373"
type input "稱呼：曹 電話： +6584881373"
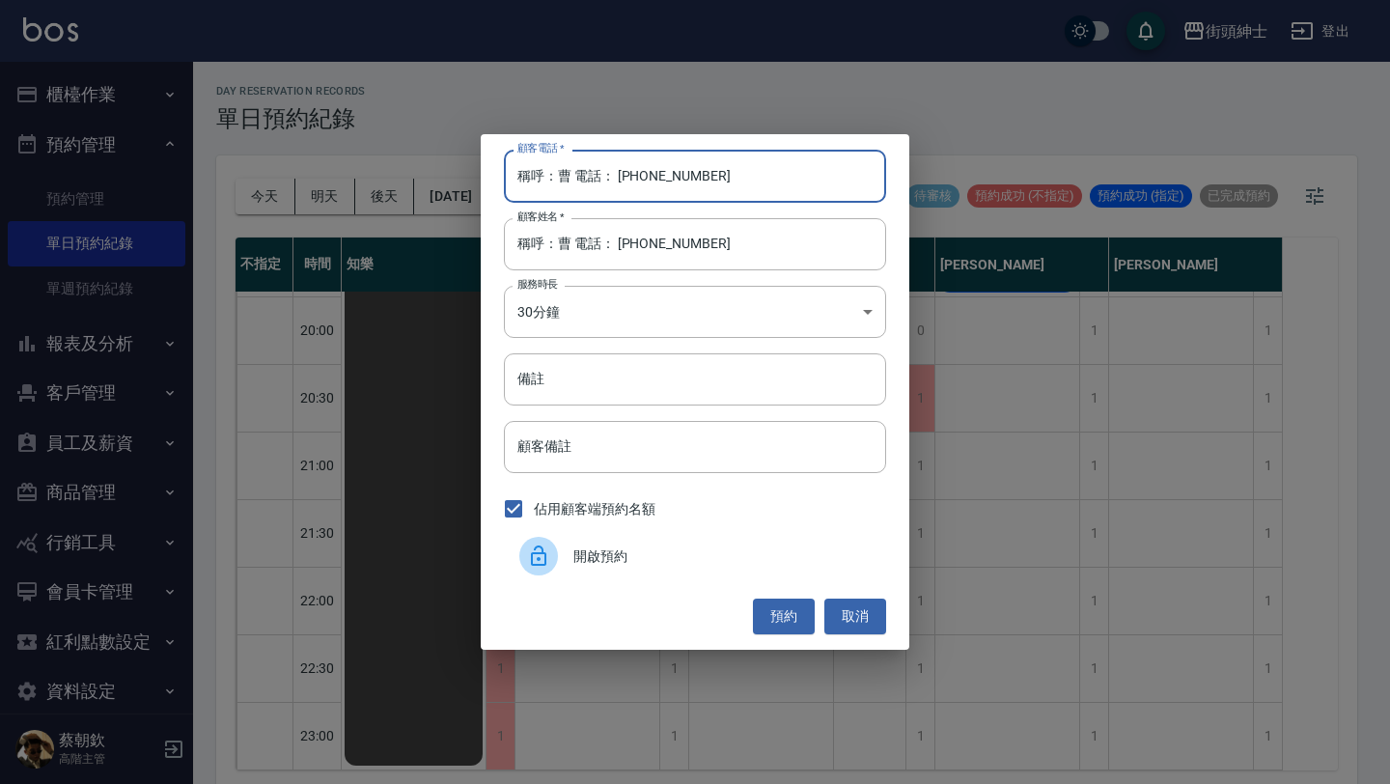
drag, startPoint x: 618, startPoint y: 176, endPoint x: 503, endPoint y: 167, distance: 115.2
click at [505, 168] on input "稱呼：曹 電話： +6584881373" at bounding box center [695, 176] width 382 height 52
type input "+6584881373"
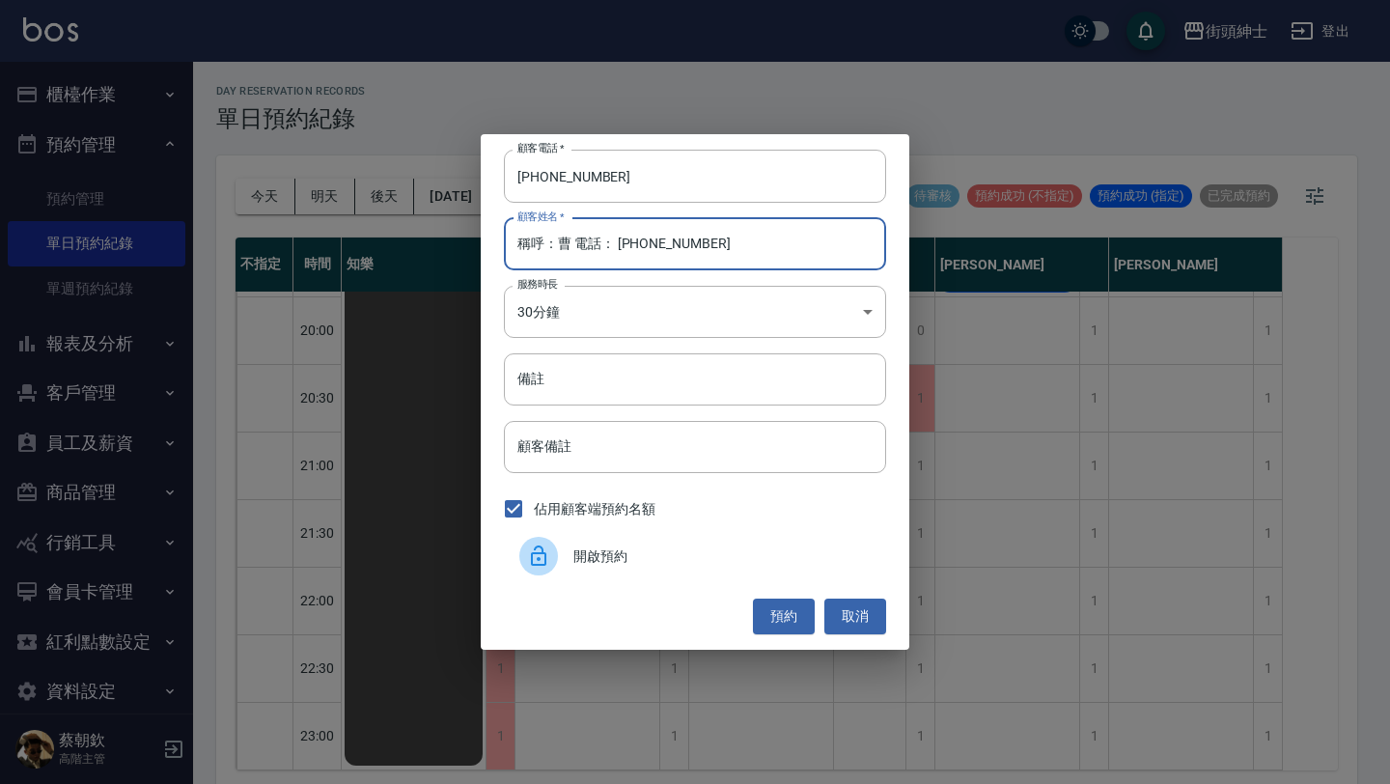
drag, startPoint x: 560, startPoint y: 239, endPoint x: 490, endPoint y: 238, distance: 69.5
click at [490, 238] on div "顧客電話   * +6584881373 顧客電話   * 顧客姓名   * 稱呼：曹 電話： +6584881373 顧客姓名   * 服務時長 30分鐘 …" at bounding box center [695, 391] width 429 height 515
drag, startPoint x: 530, startPoint y: 245, endPoint x: 917, endPoint y: 245, distance: 387.2
click at [917, 245] on div "顧客電話   * +6584881373 顧客電話   * 顧客姓名   * 曹 電話： +6584881373 顧客姓名   * 服務時長 30分鐘 1 服…" at bounding box center [695, 392] width 1390 height 784
type input "曹dc"
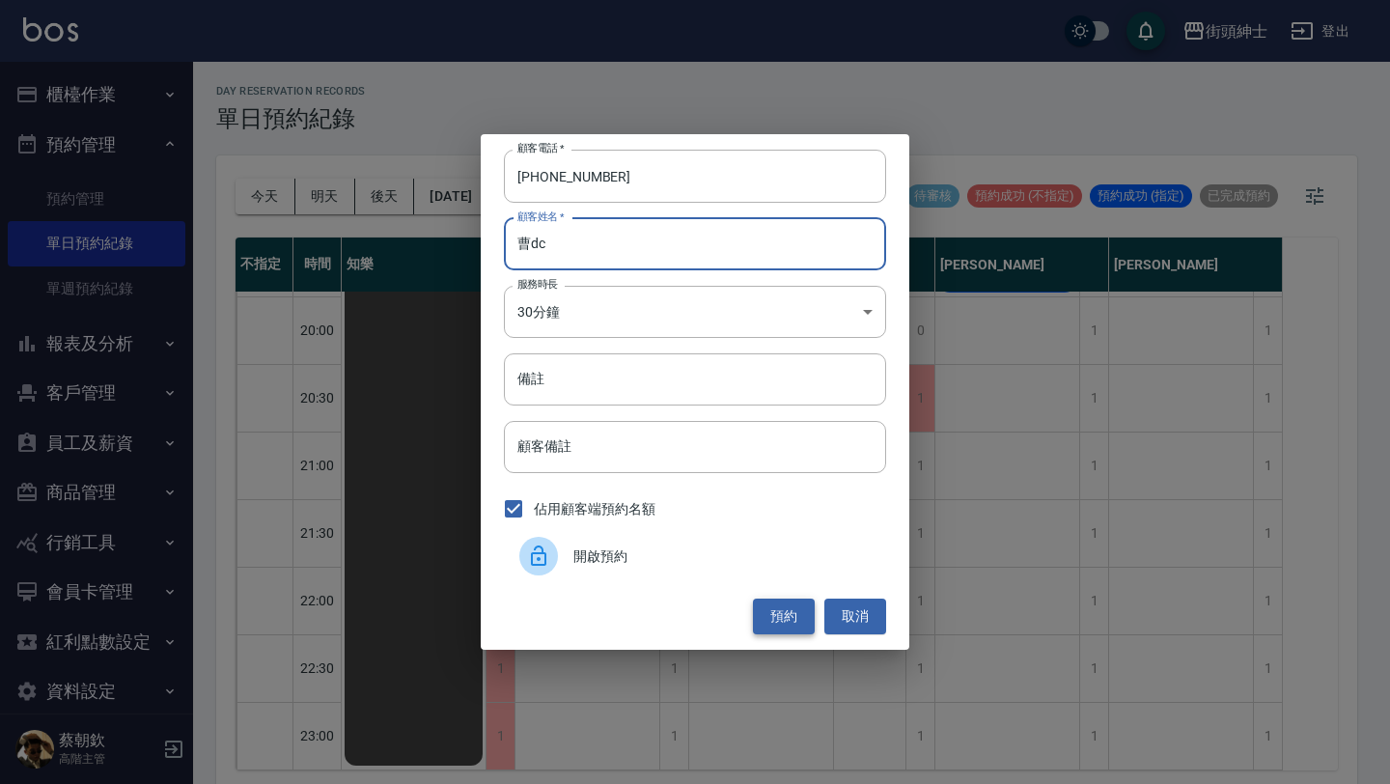
click at [787, 618] on button "預約" at bounding box center [784, 617] width 62 height 36
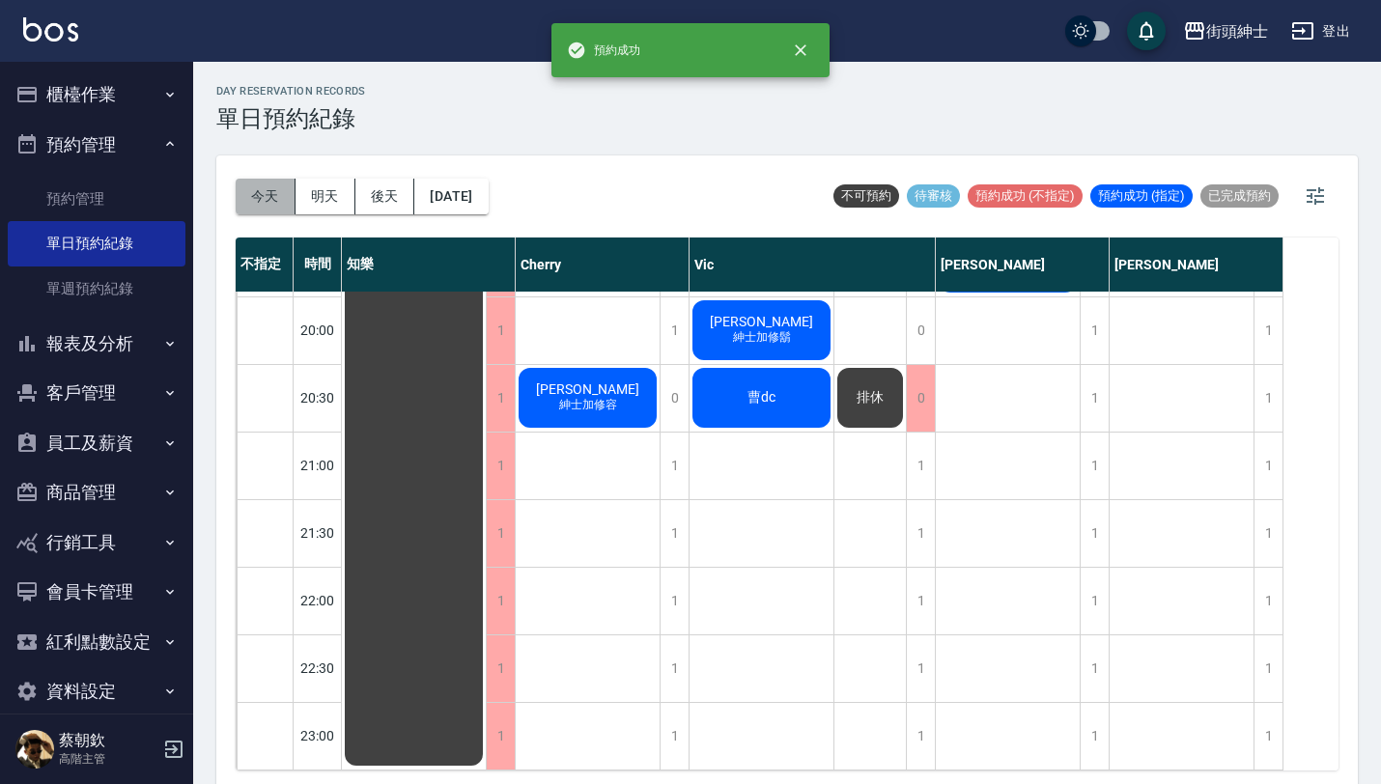
click at [271, 207] on button "今天" at bounding box center [266, 197] width 60 height 36
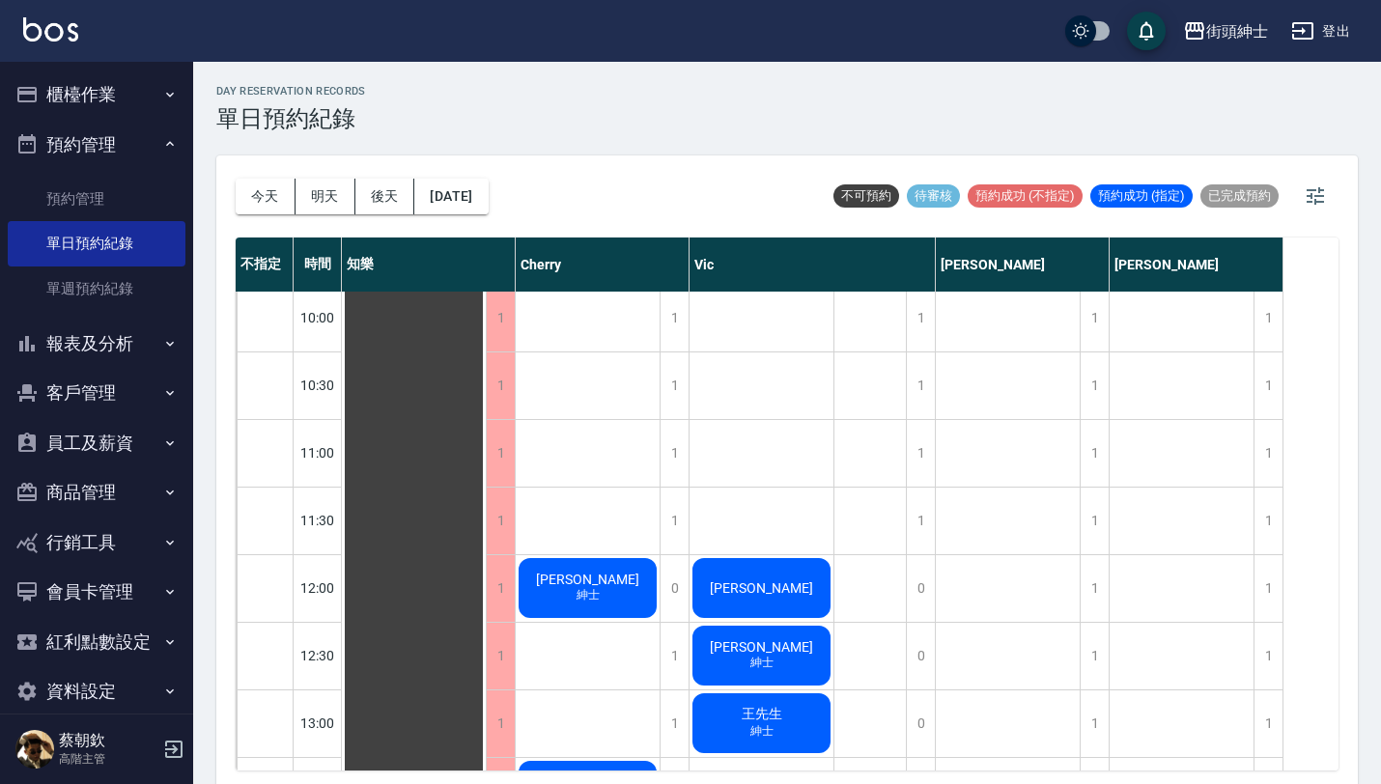
scroll to position [149, 0]
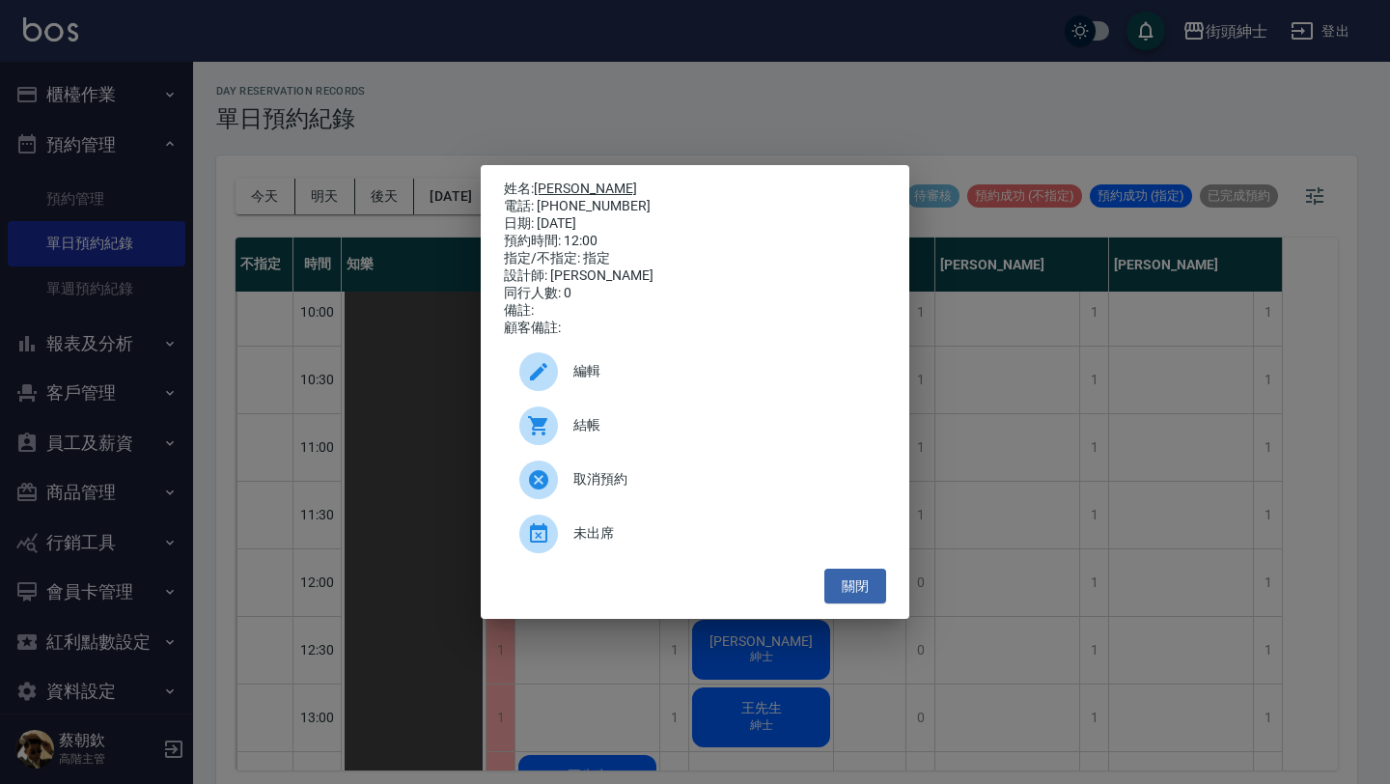
click at [559, 184] on link "徐先生" at bounding box center [585, 188] width 103 height 15
click at [373, 306] on div "姓名: 徐先生 電話: 0930289138 日期: 2025/08/18 預約時間: 12:00 指定/不指定: 指定 設計師: Vic 同行人數: 0 備…" at bounding box center [695, 392] width 1390 height 784
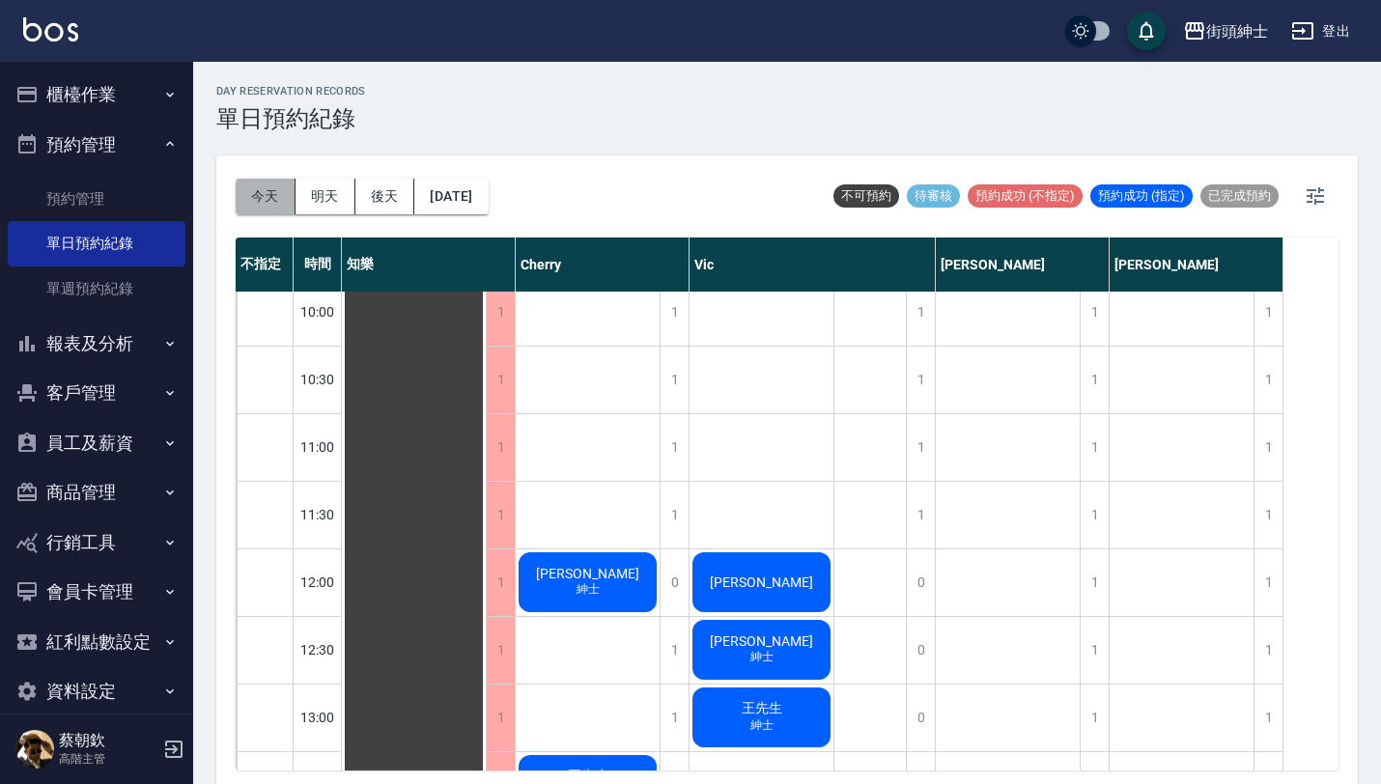
click at [267, 192] on button "今天" at bounding box center [266, 197] width 60 height 36
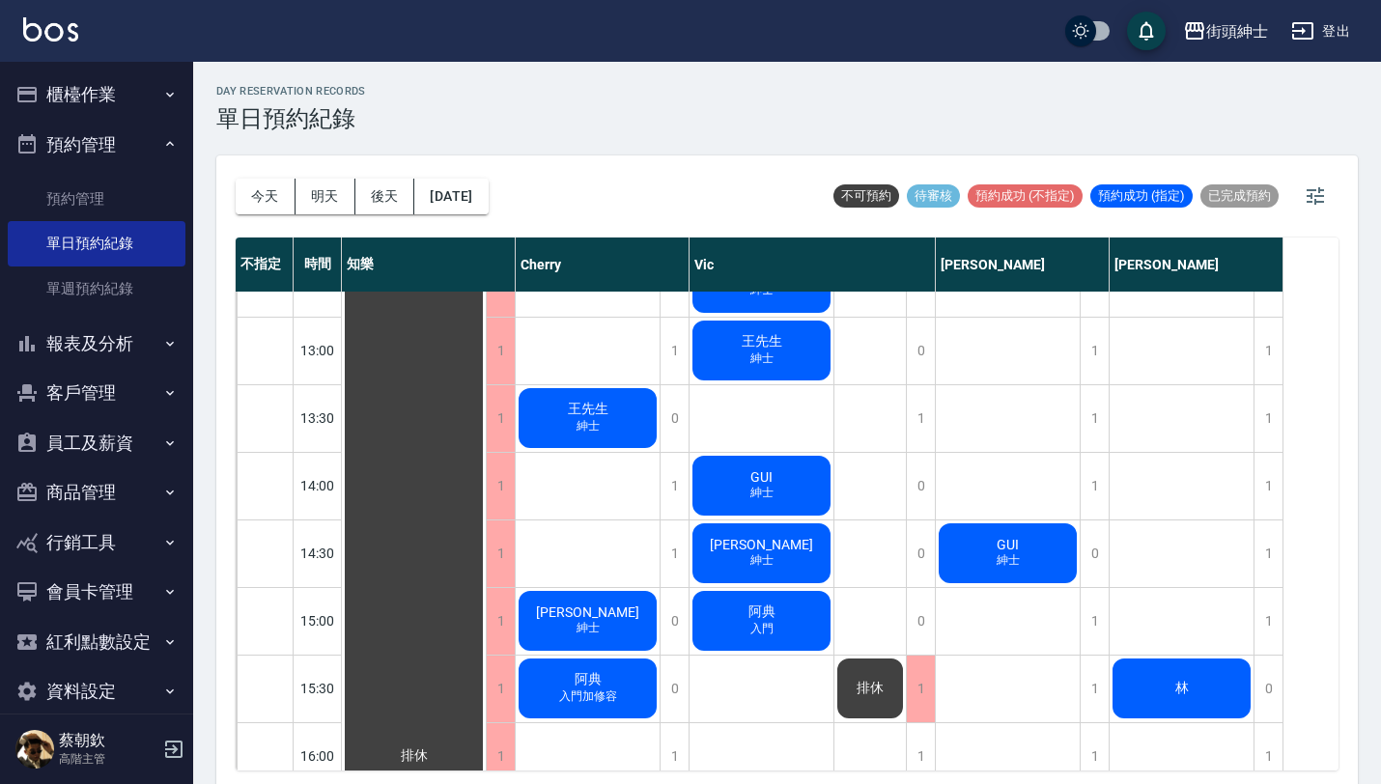
scroll to position [530, 0]
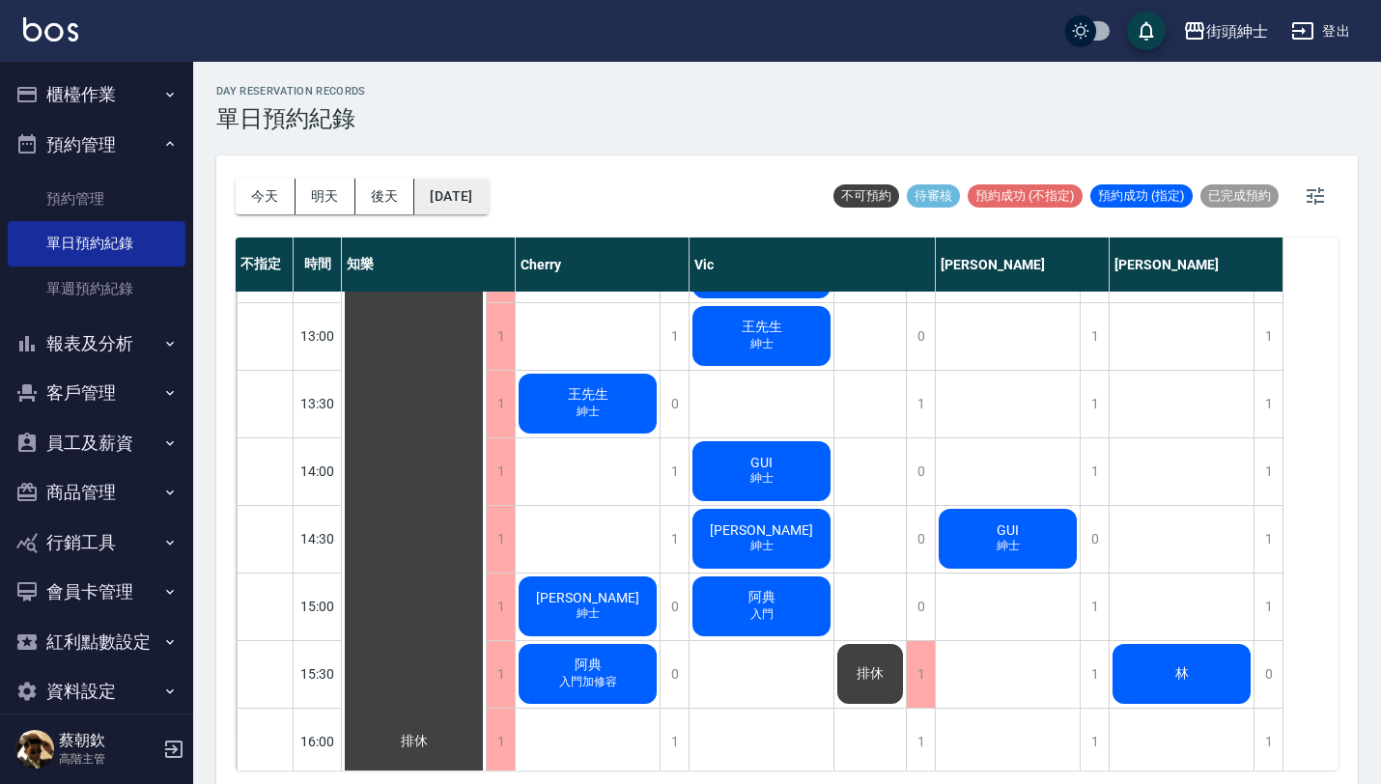
click at [487, 199] on button "2025/08/18" at bounding box center [450, 197] width 73 height 36
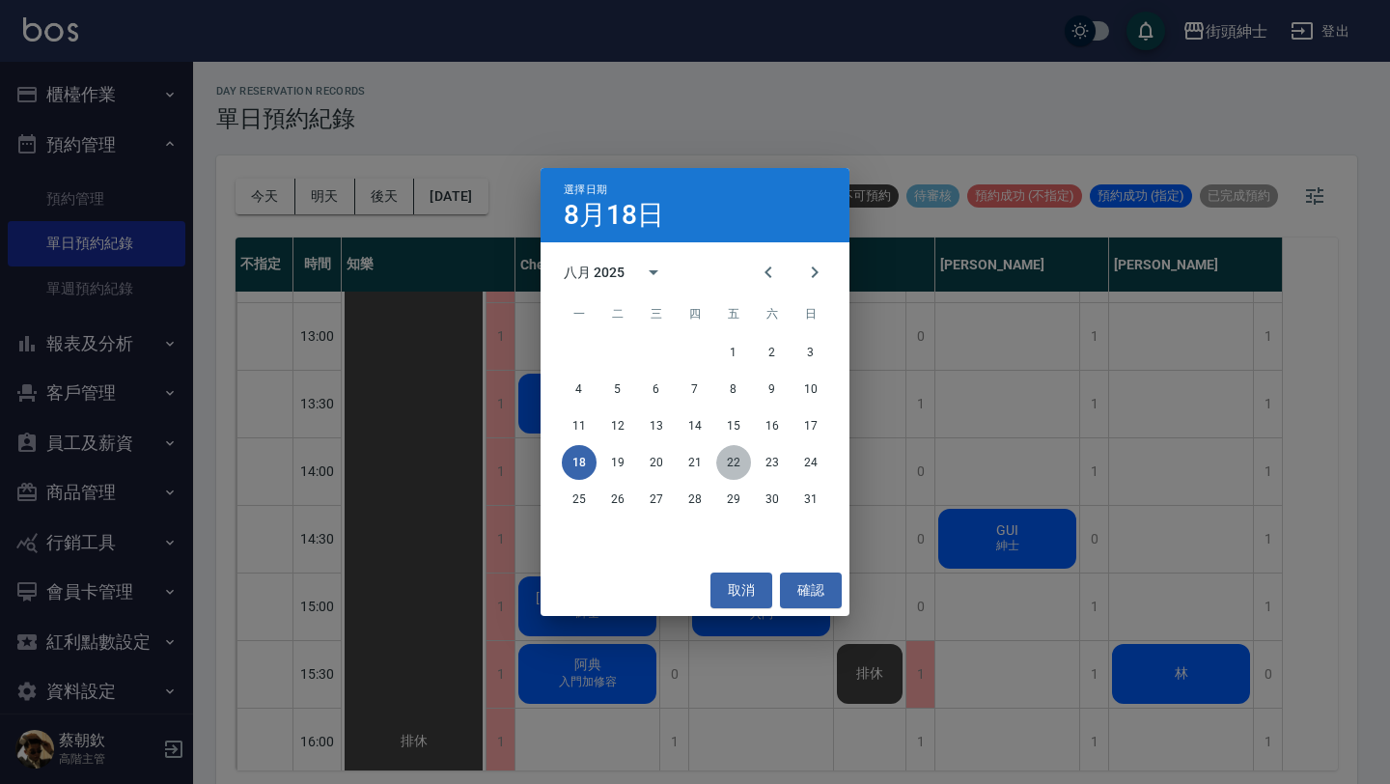
click at [731, 462] on button "22" at bounding box center [733, 462] width 35 height 35
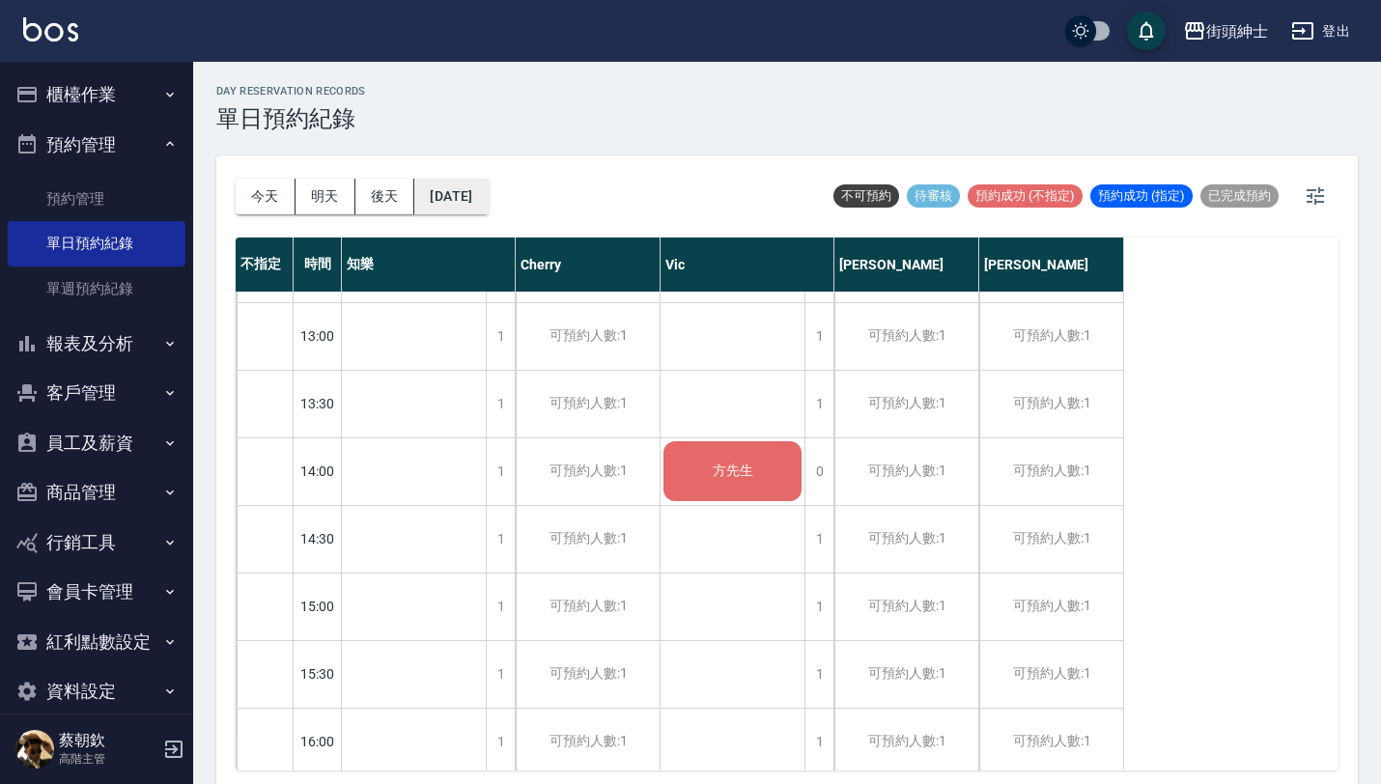
click at [488, 185] on button "[DATE]" at bounding box center [450, 197] width 73 height 36
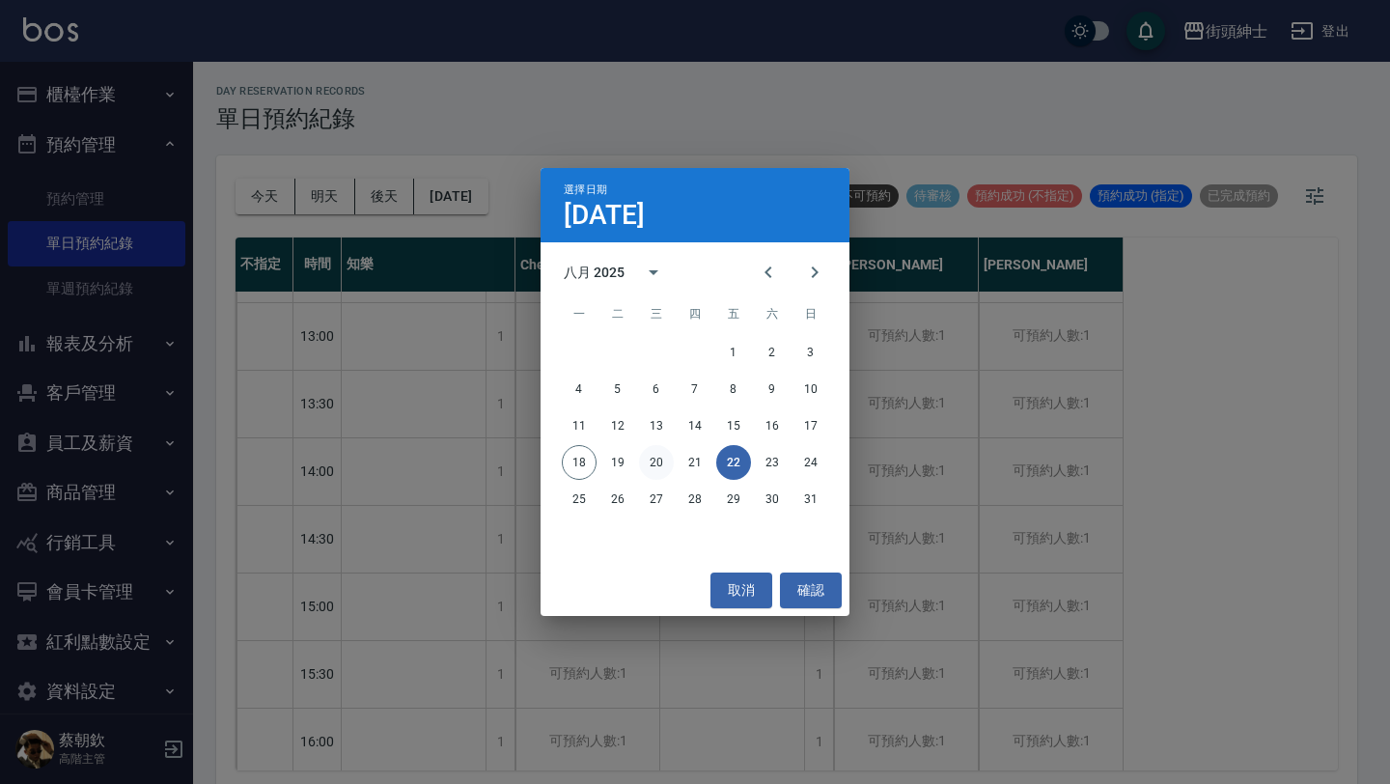
click at [662, 455] on button "20" at bounding box center [656, 462] width 35 height 35
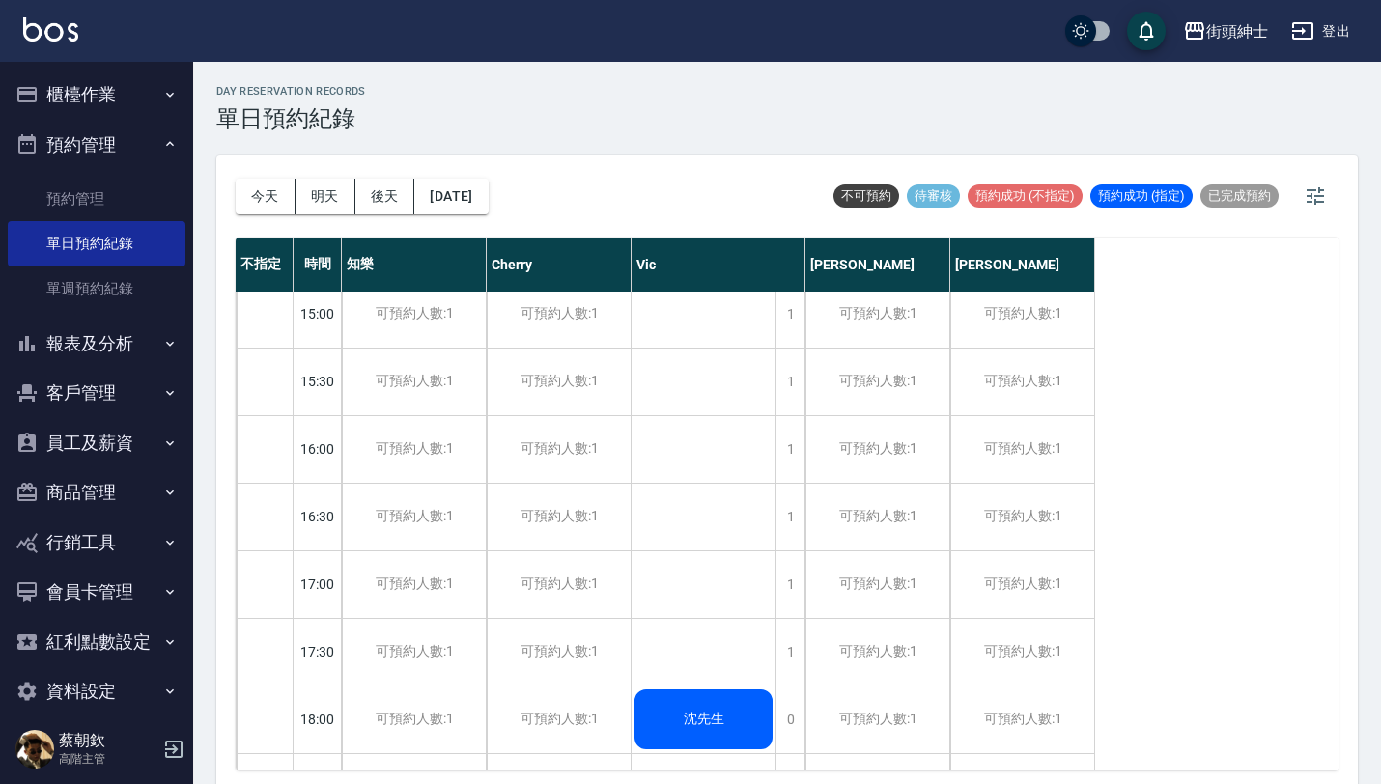
scroll to position [994, 0]
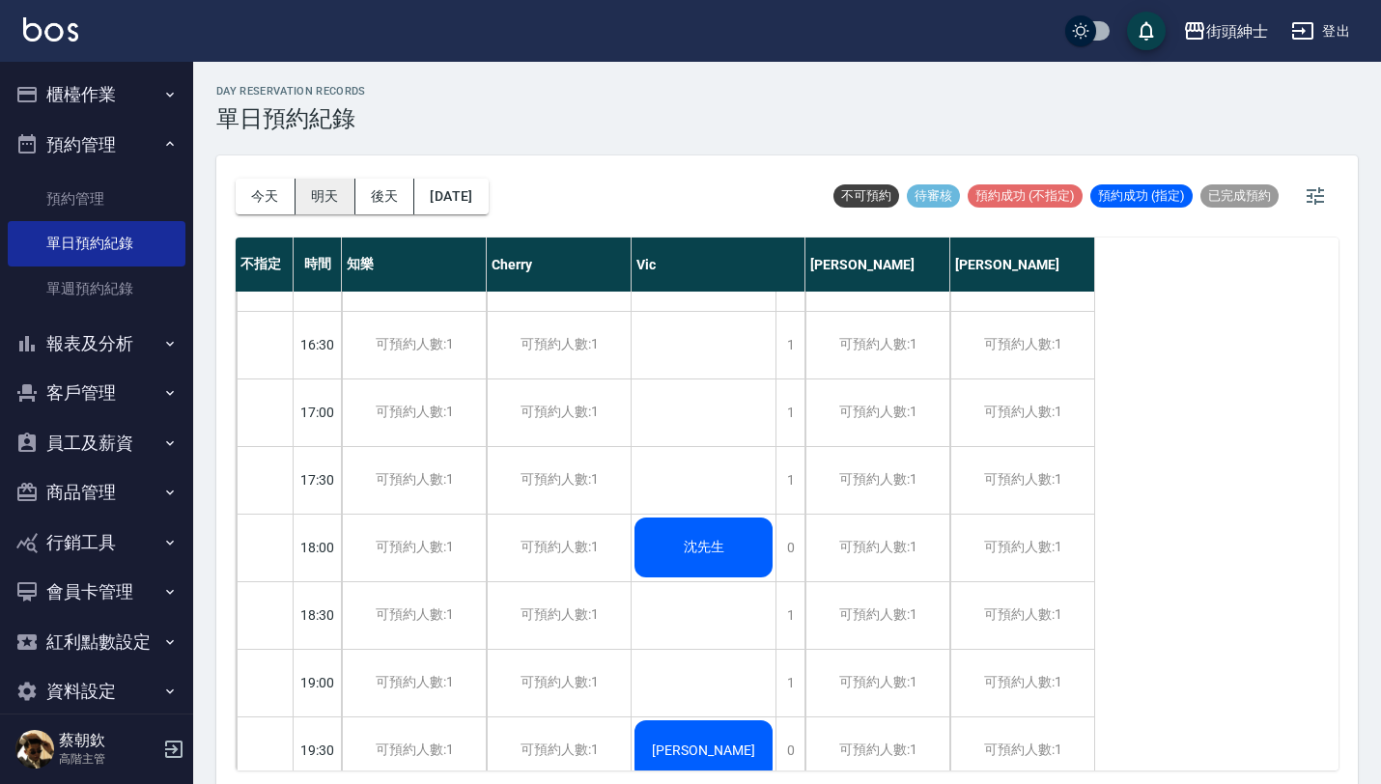
click at [333, 194] on button "明天" at bounding box center [325, 197] width 60 height 36
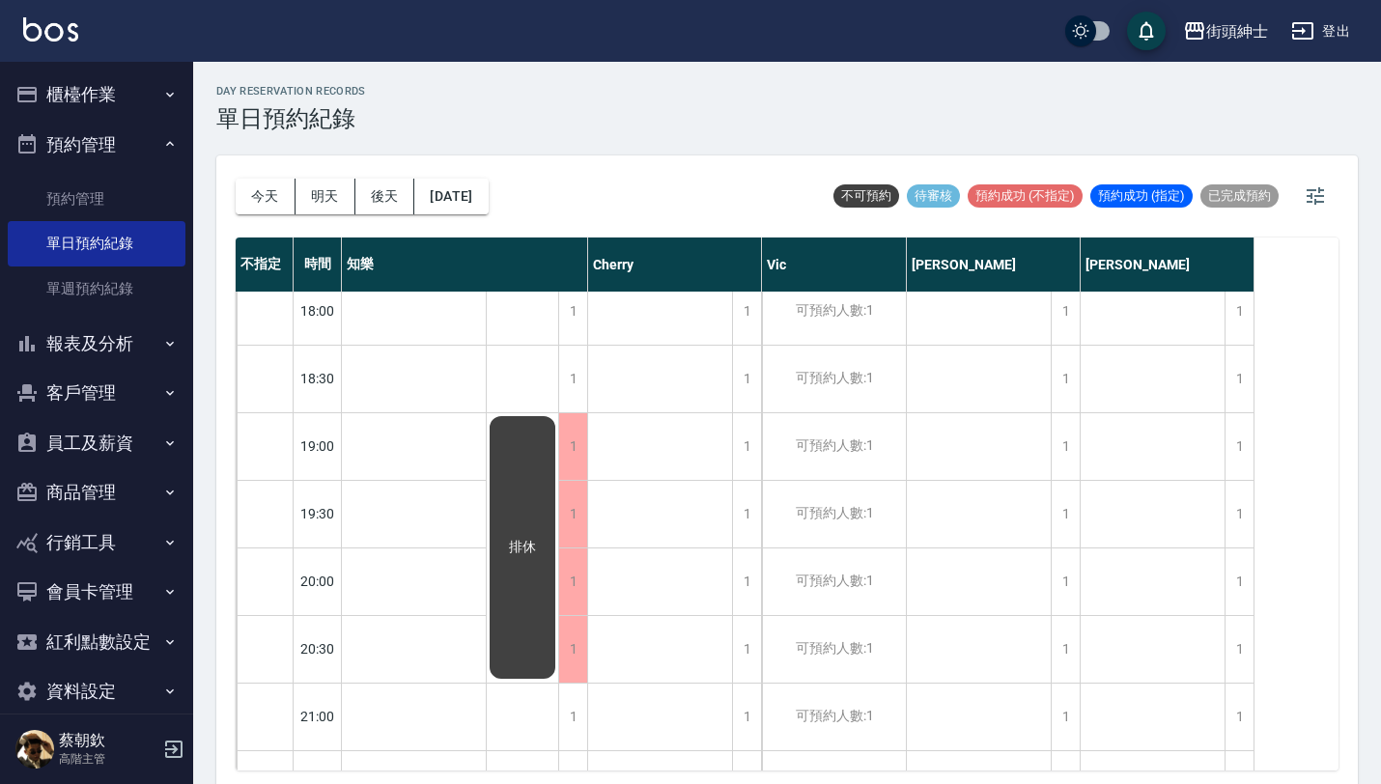
scroll to position [1247, 0]
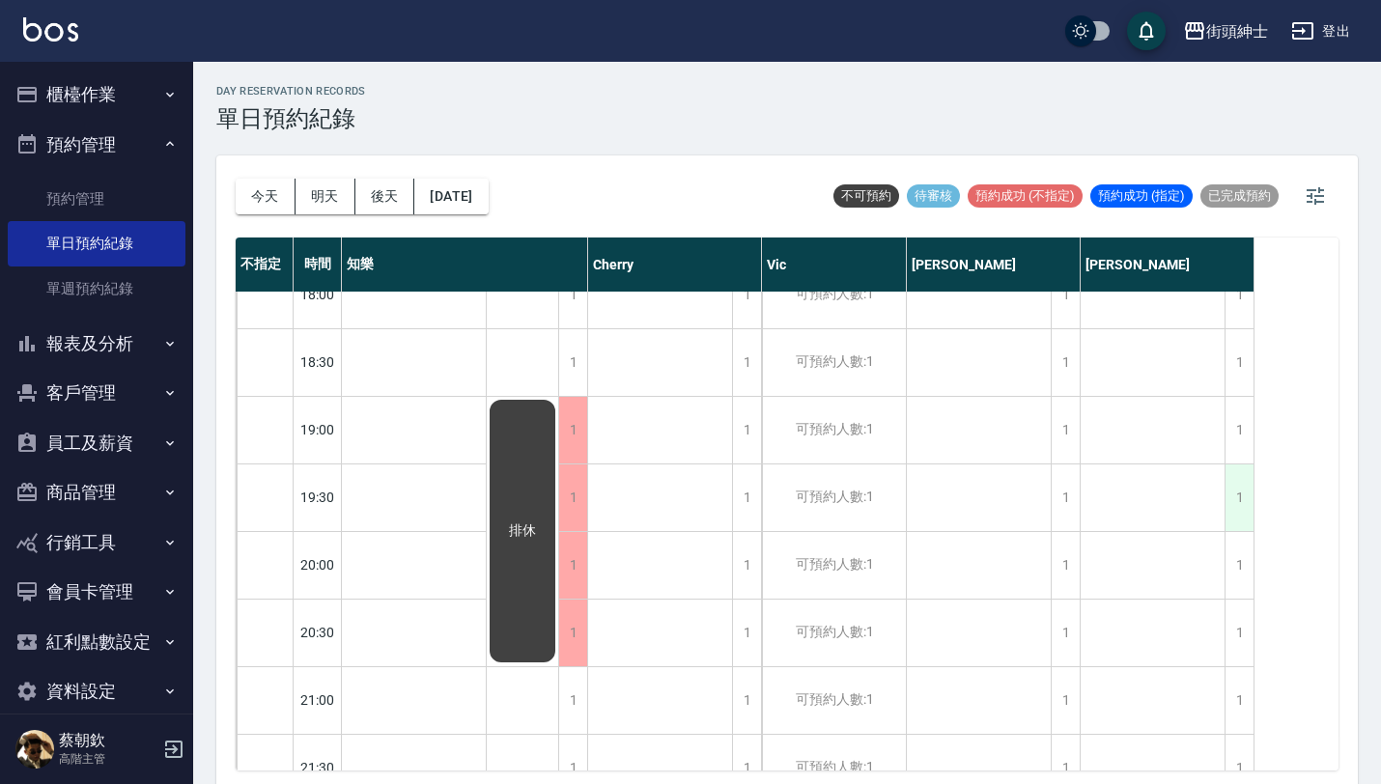
click at [1245, 499] on div "1" at bounding box center [1238, 497] width 29 height 67
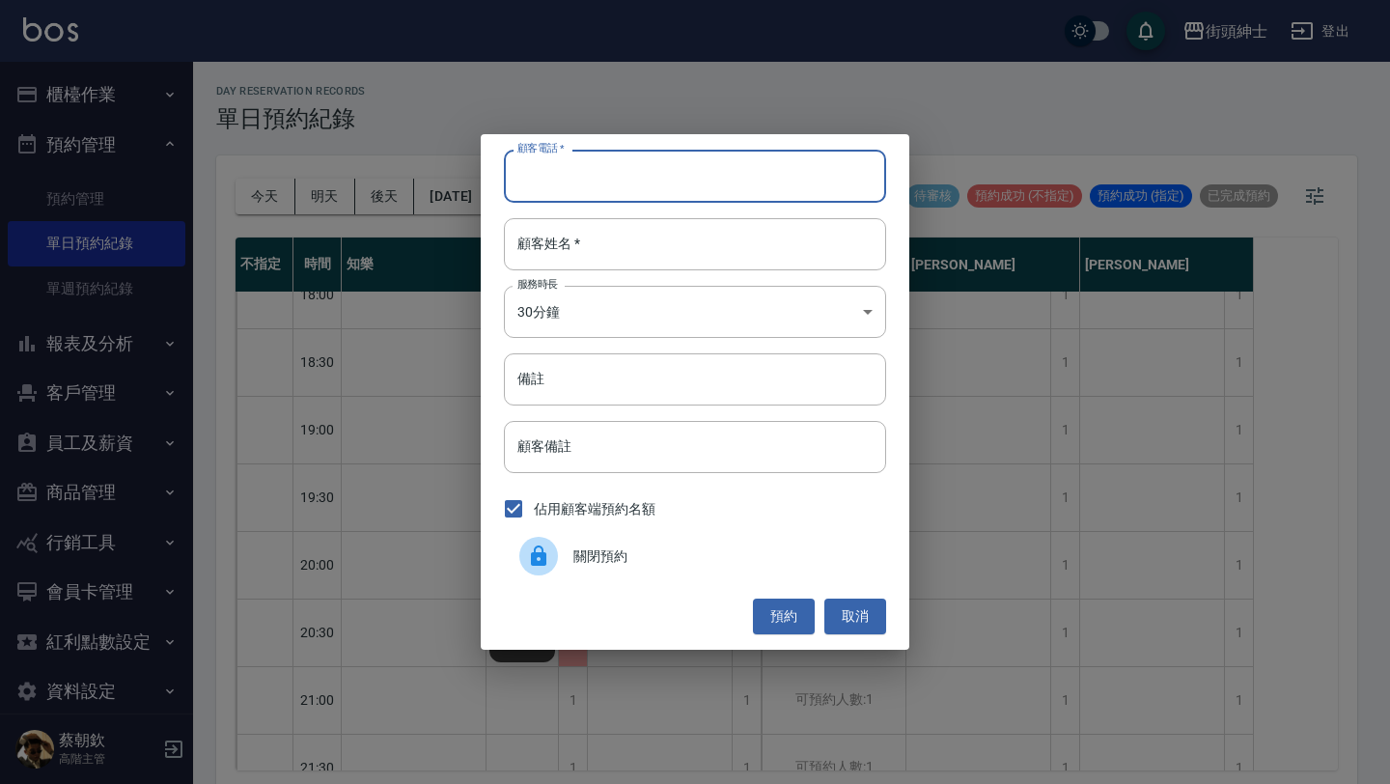
click at [723, 167] on input "顧客電話   *" at bounding box center [695, 176] width 382 height 52
paste input "稱呼：王昱捷 電話：0975591997"
type input "稱呼：王昱捷 電話：0975591997"
click at [701, 245] on input "顧客姓名   *" at bounding box center [695, 244] width 382 height 52
paste input "稱呼：王昱捷 電話：0975591997"
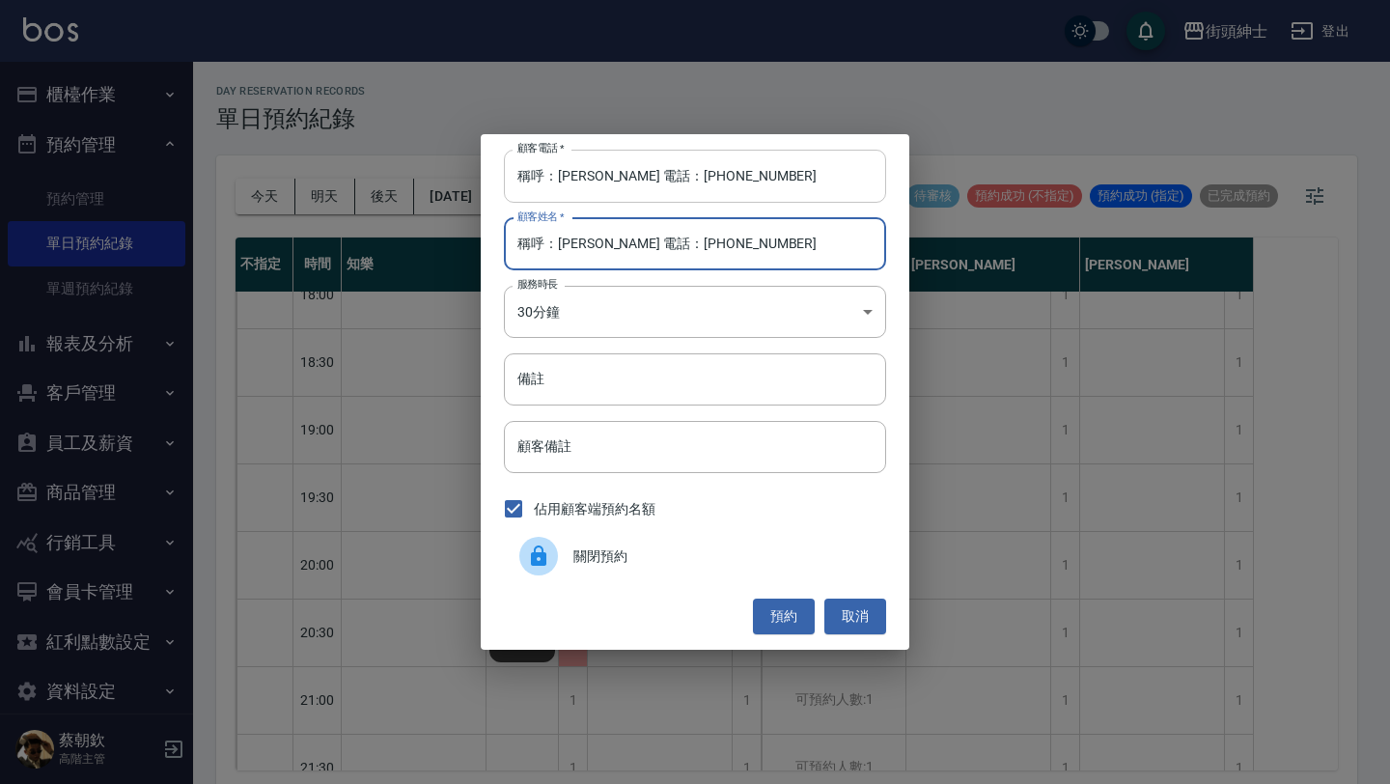
type input "稱呼：王昱捷 電話：0975591997"
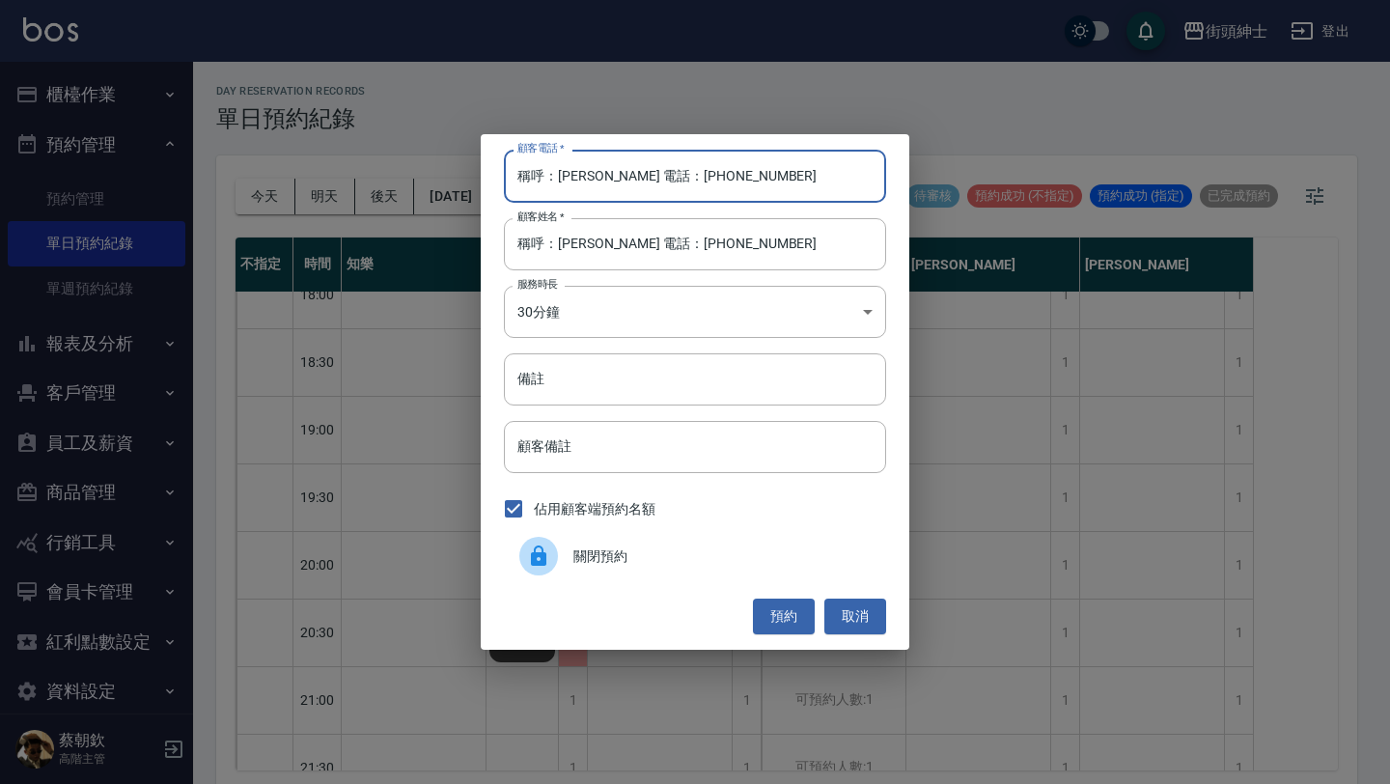
drag, startPoint x: 643, startPoint y: 178, endPoint x: 277, endPoint y: 177, distance: 365.9
click at [277, 177] on div "顧客電話   * 稱呼：王昱捷 電話：0975591997 顧客電話   * 顧客姓名   * 稱呼：王昱捷 電話：0975591997 顧客姓名   * 服…" at bounding box center [695, 392] width 1390 height 784
type input "0975591997"
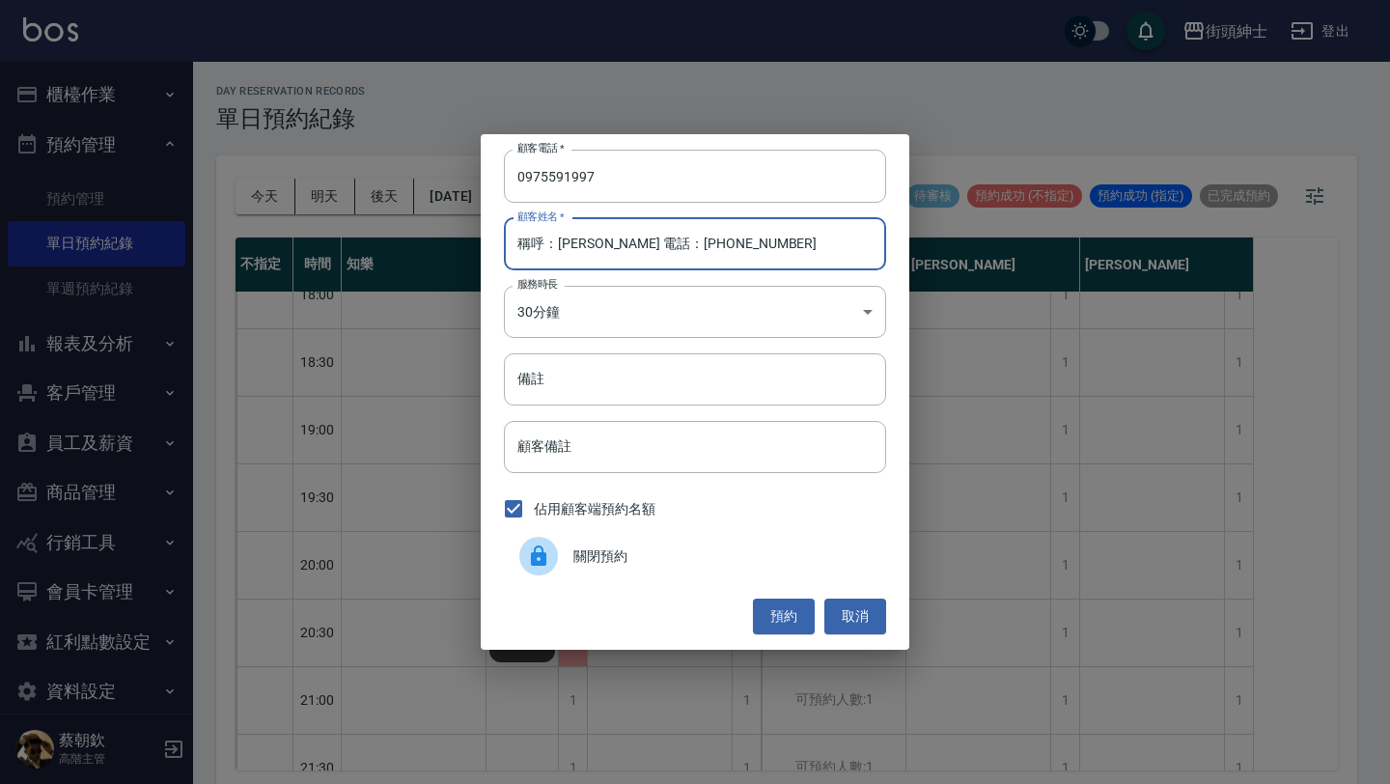
drag, startPoint x: 561, startPoint y: 242, endPoint x: 485, endPoint y: 242, distance: 76.3
click at [499, 242] on div "顧客電話   * 0975591997 顧客電話   * 顧客姓名   * 稱呼：王昱捷 電話：0975591997 顧客姓名   * 服務時長 30分鐘 1…" at bounding box center [695, 391] width 429 height 515
drag, startPoint x: 559, startPoint y: 242, endPoint x: 769, endPoint y: 242, distance: 210.5
click at [770, 242] on input "王昱捷 電話：0975591997" at bounding box center [695, 244] width 382 height 52
type input "[PERSON_NAME]"
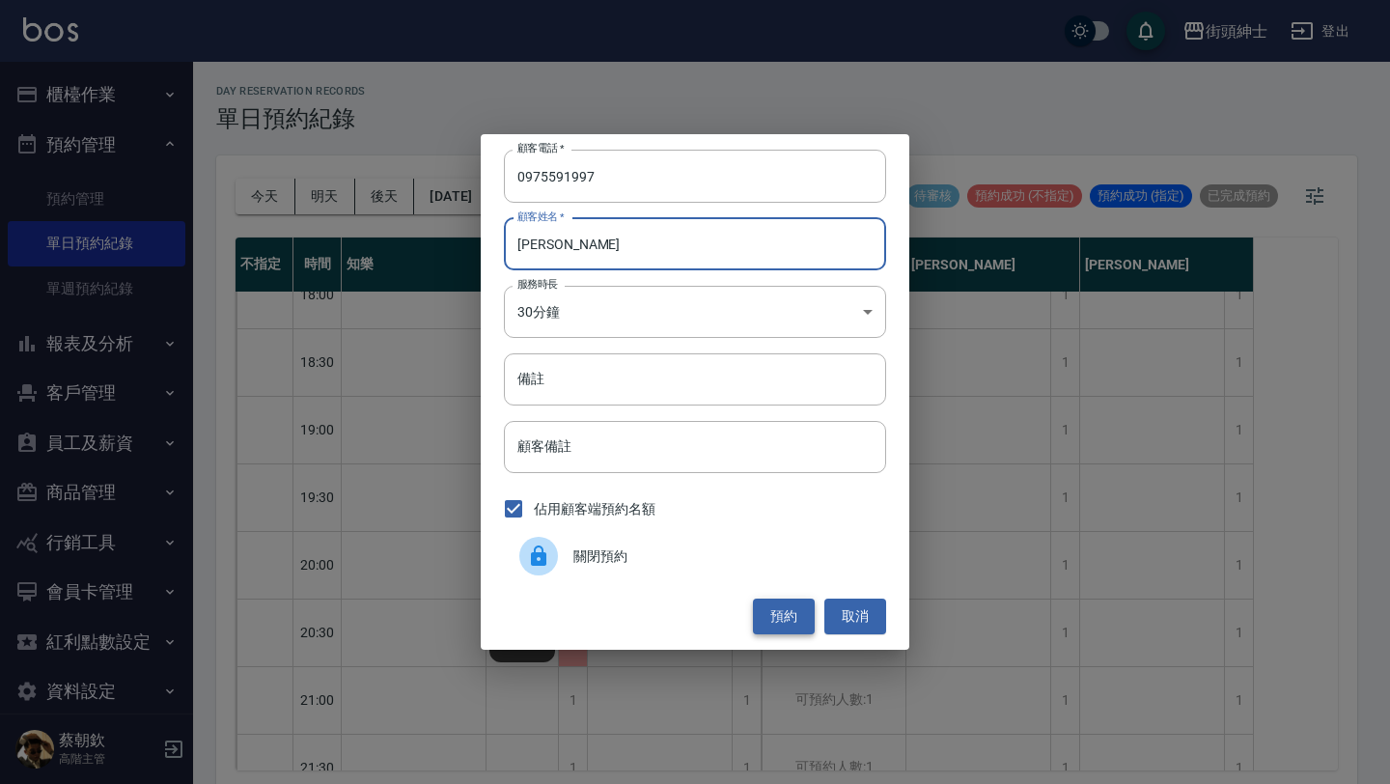
click at [799, 622] on button "預約" at bounding box center [784, 617] width 62 height 36
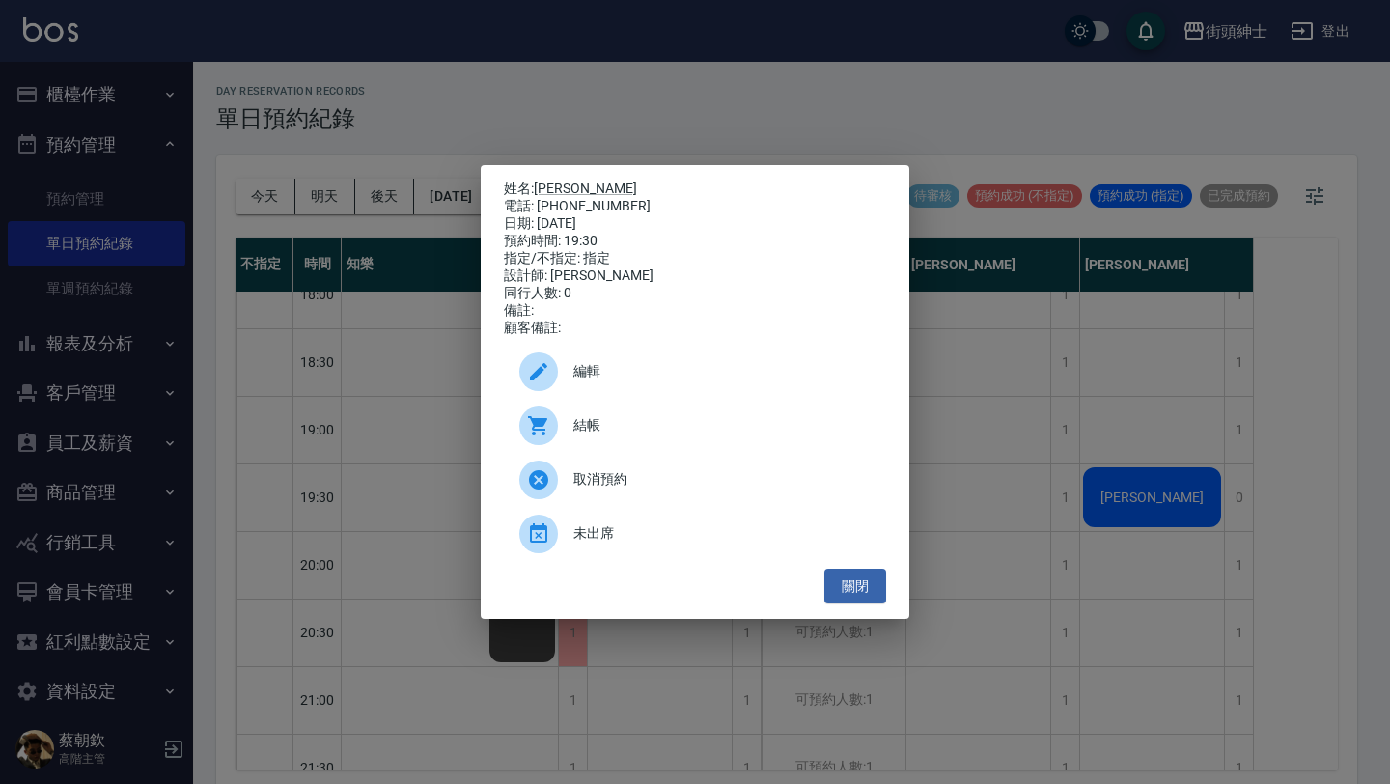
click at [653, 394] on div "編輯" at bounding box center [695, 372] width 382 height 54
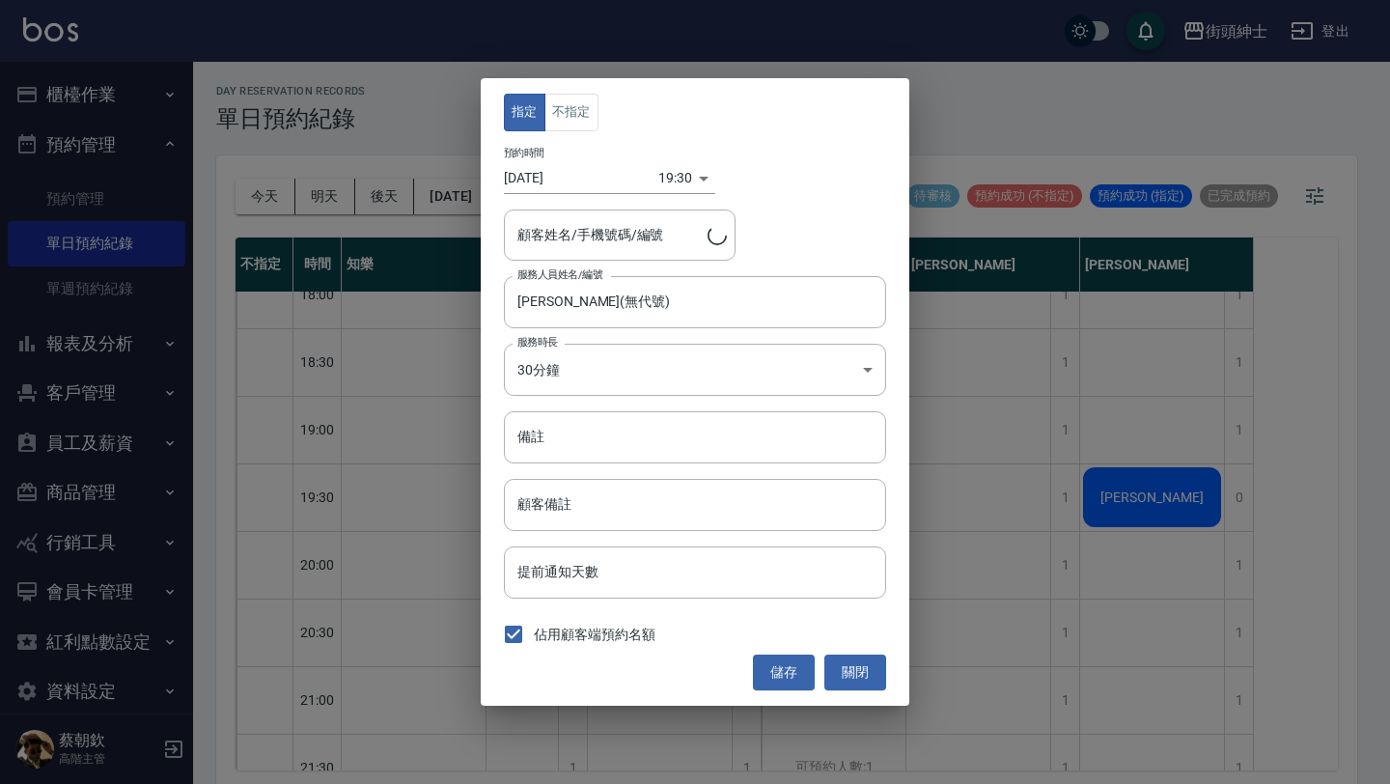
type input "王昱捷/0975591997"
click at [573, 100] on button "不指定" at bounding box center [572, 113] width 54 height 38
click at [803, 662] on button "儲存" at bounding box center [784, 673] width 62 height 36
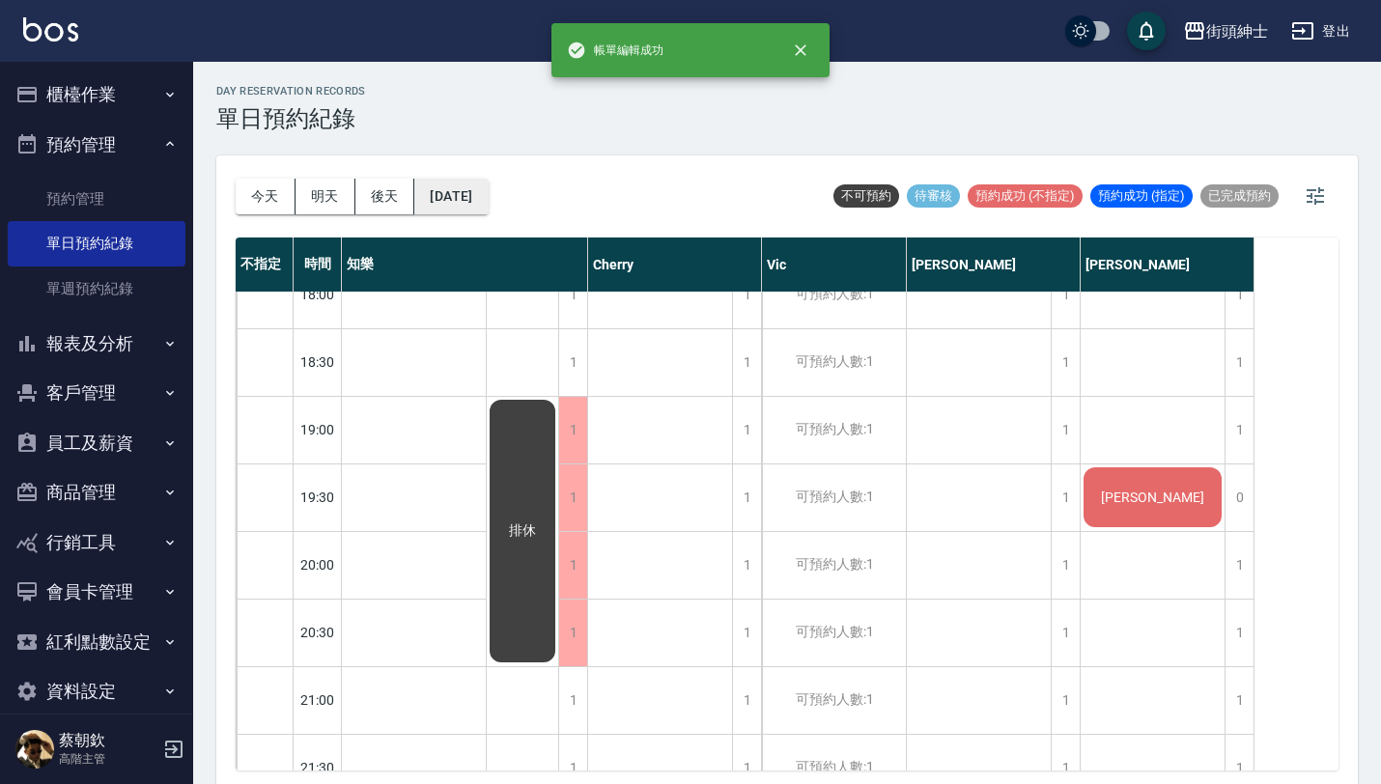
click at [424, 203] on button "[DATE]" at bounding box center [450, 197] width 73 height 36
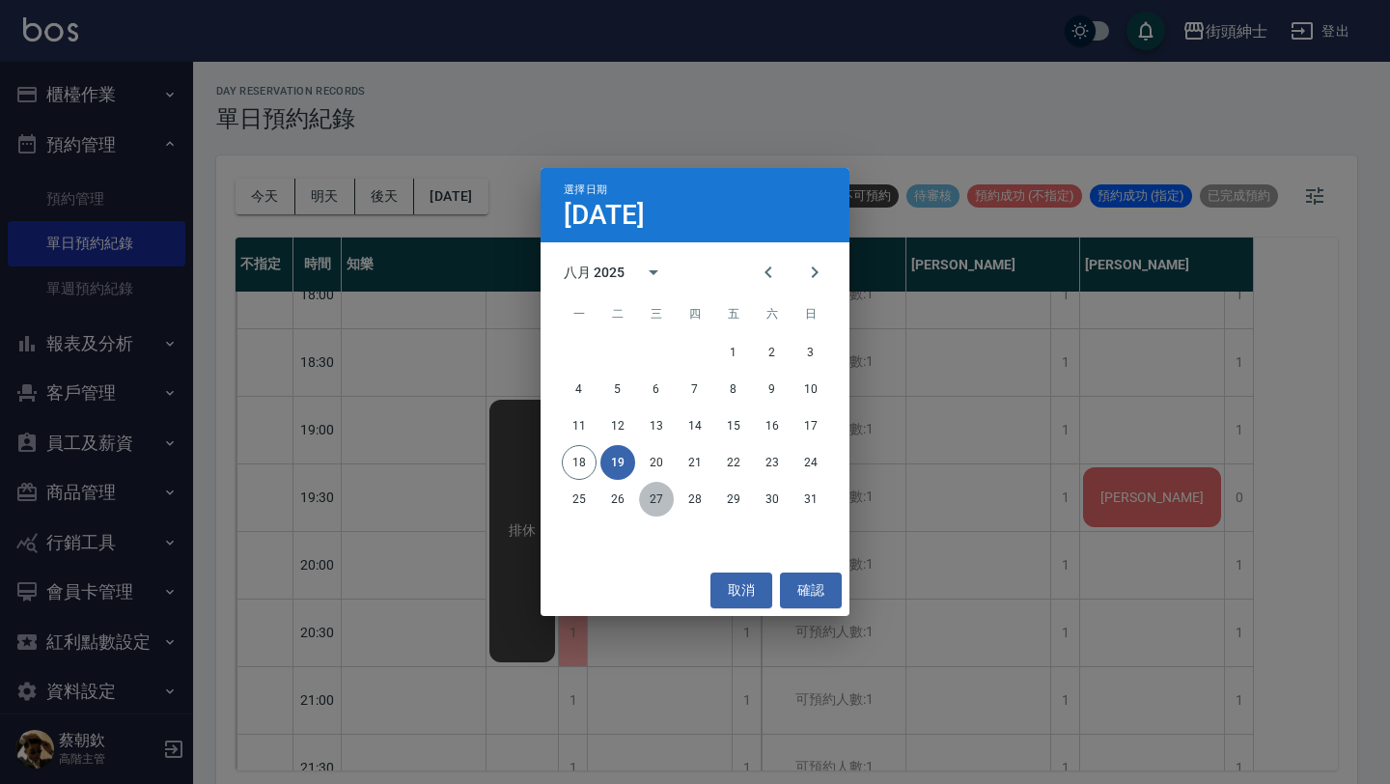
click at [652, 499] on button "27" at bounding box center [656, 499] width 35 height 35
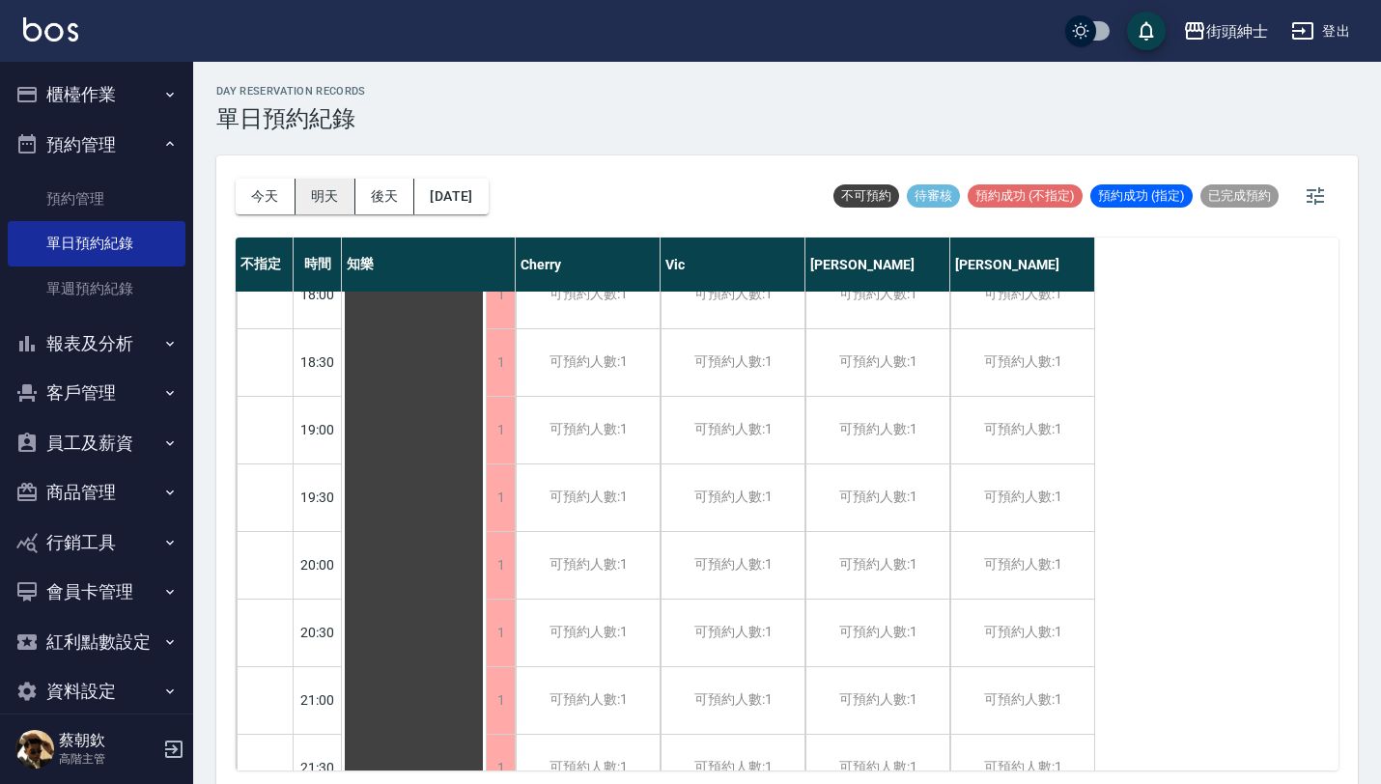
click at [323, 189] on button "明天" at bounding box center [325, 197] width 60 height 36
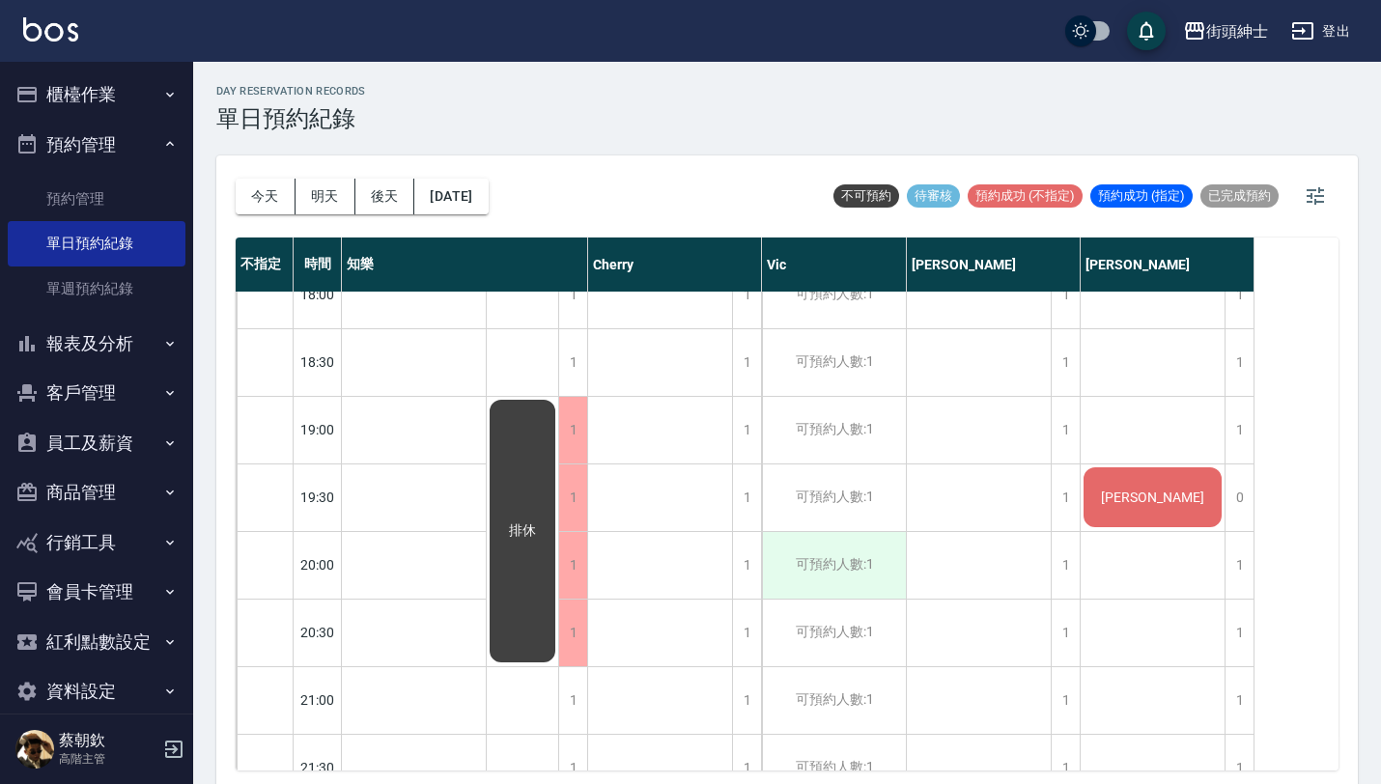
click at [845, 575] on div "可預約人數:1" at bounding box center [834, 565] width 144 height 67
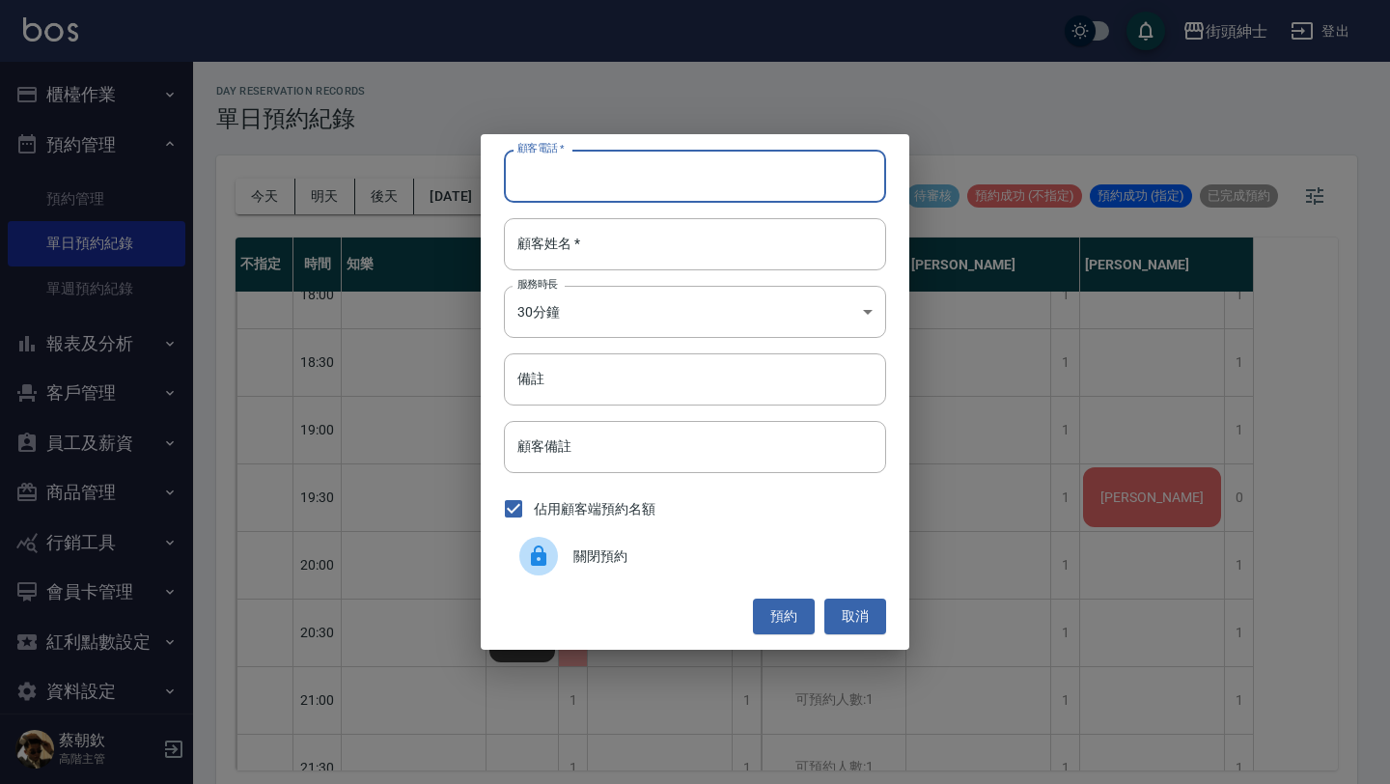
click at [692, 195] on input "顧客電話   *" at bounding box center [695, 176] width 382 height 52
paste input "吳先生 0960122654"
type input "吳先生 0960122654"
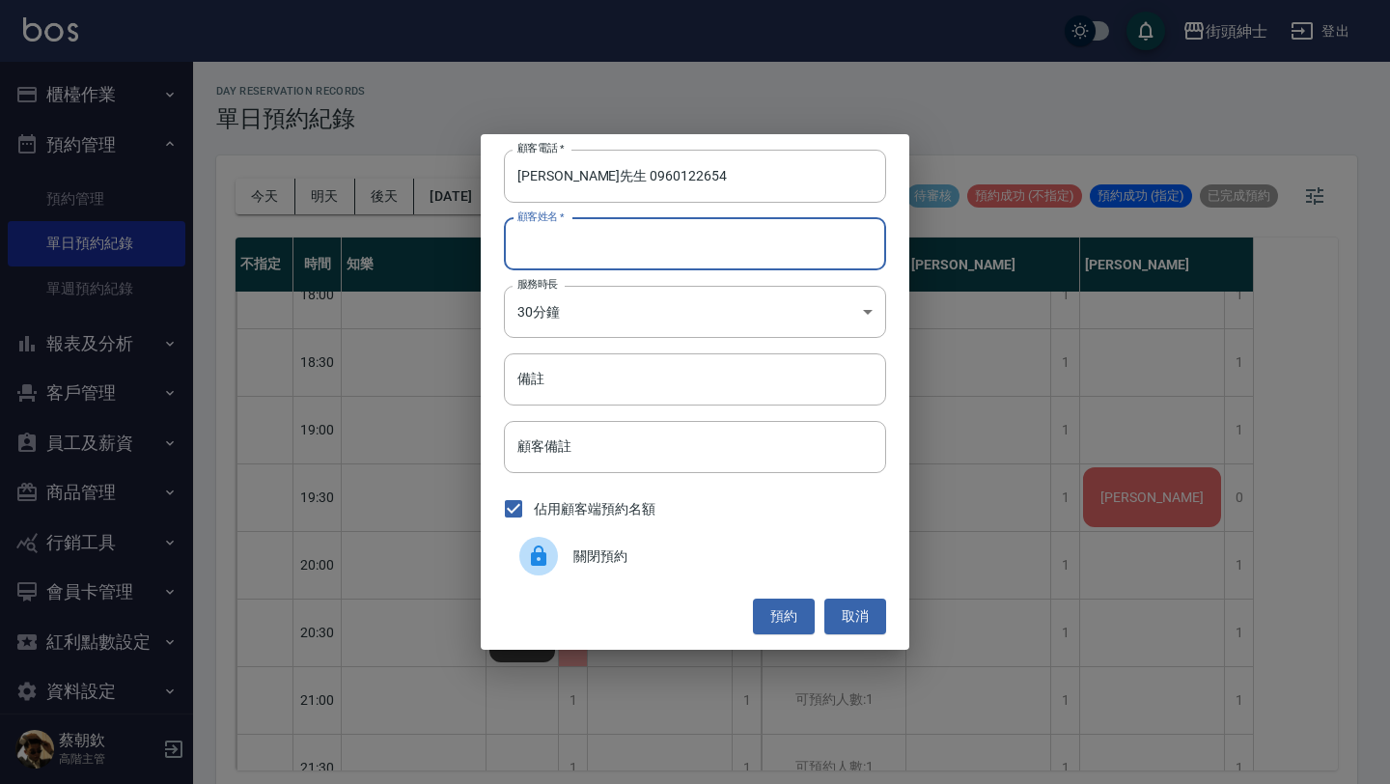
click at [691, 266] on input "顧客姓名   *" at bounding box center [695, 244] width 382 height 52
paste input "吳先生 0960122654"
type input "吳先生 0960122654"
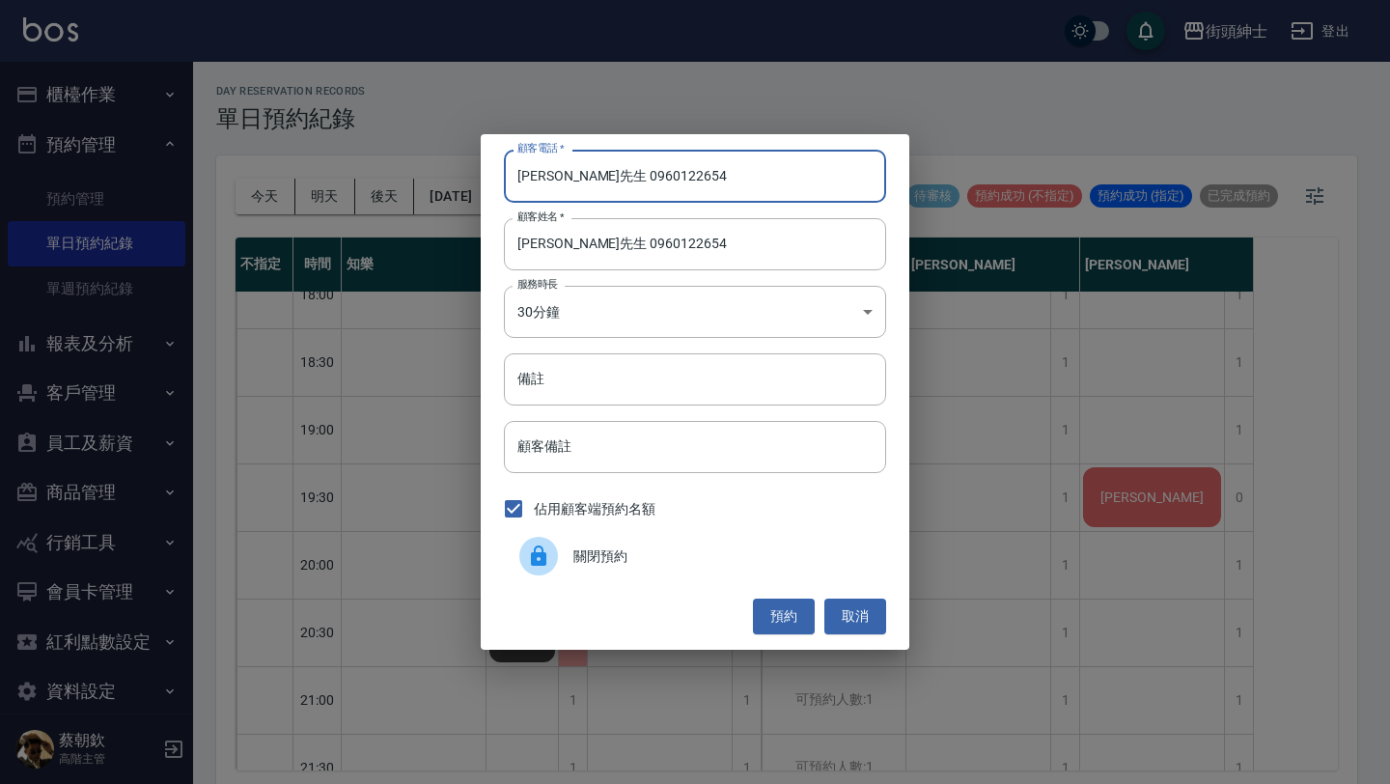
drag, startPoint x: 562, startPoint y: 178, endPoint x: 458, endPoint y: 167, distance: 104.8
click at [458, 167] on div "顧客電話   * 吳先生 0960122654 顧客電話   * 顧客姓名   * 吳先生 0960122654 顧客姓名   * 服務時長 30分鐘 1 服…" at bounding box center [695, 392] width 1390 height 784
type input "0960122654"
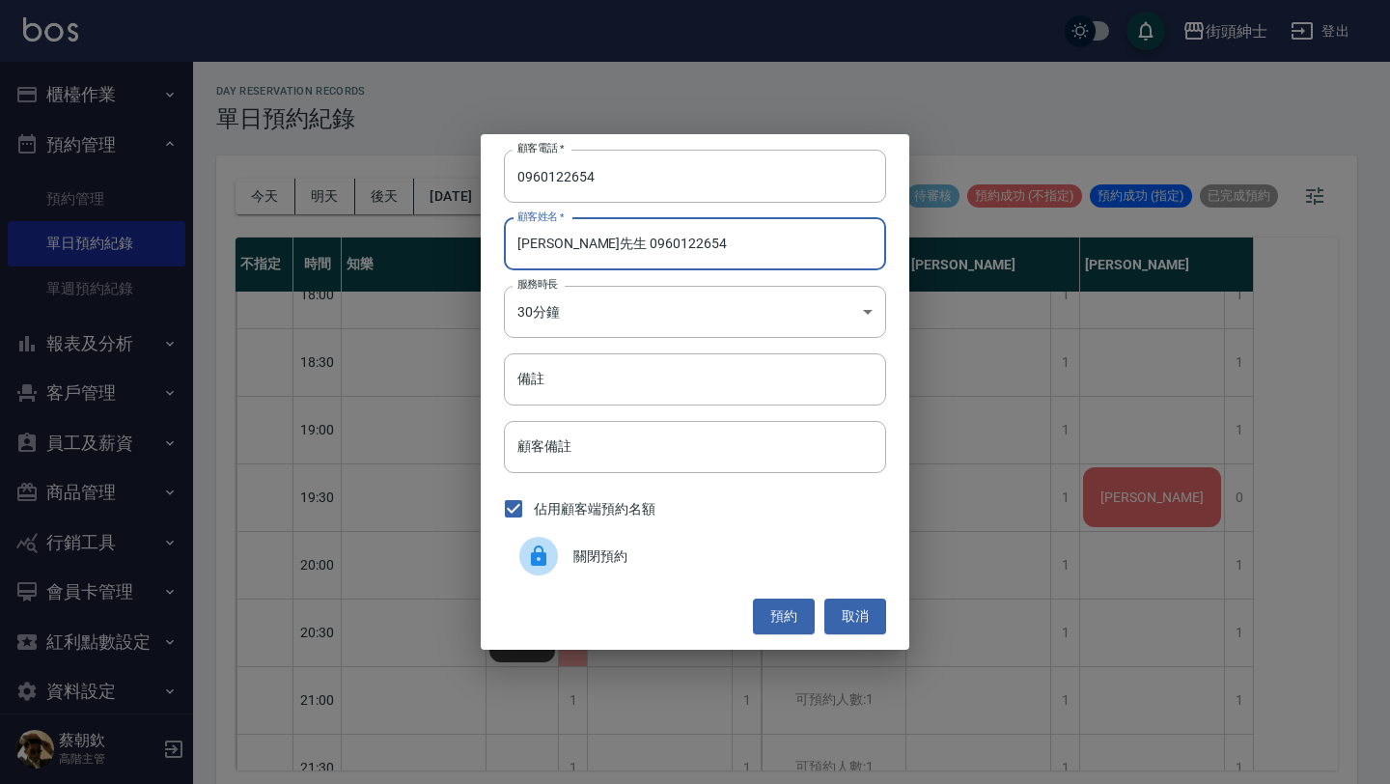
drag, startPoint x: 557, startPoint y: 242, endPoint x: 920, endPoint y: 242, distance: 363.0
click at [883, 242] on input "吳先生 0960122654" at bounding box center [695, 244] width 382 height 52
type input "[PERSON_NAME]先生"
click at [795, 613] on button "預約" at bounding box center [784, 617] width 62 height 36
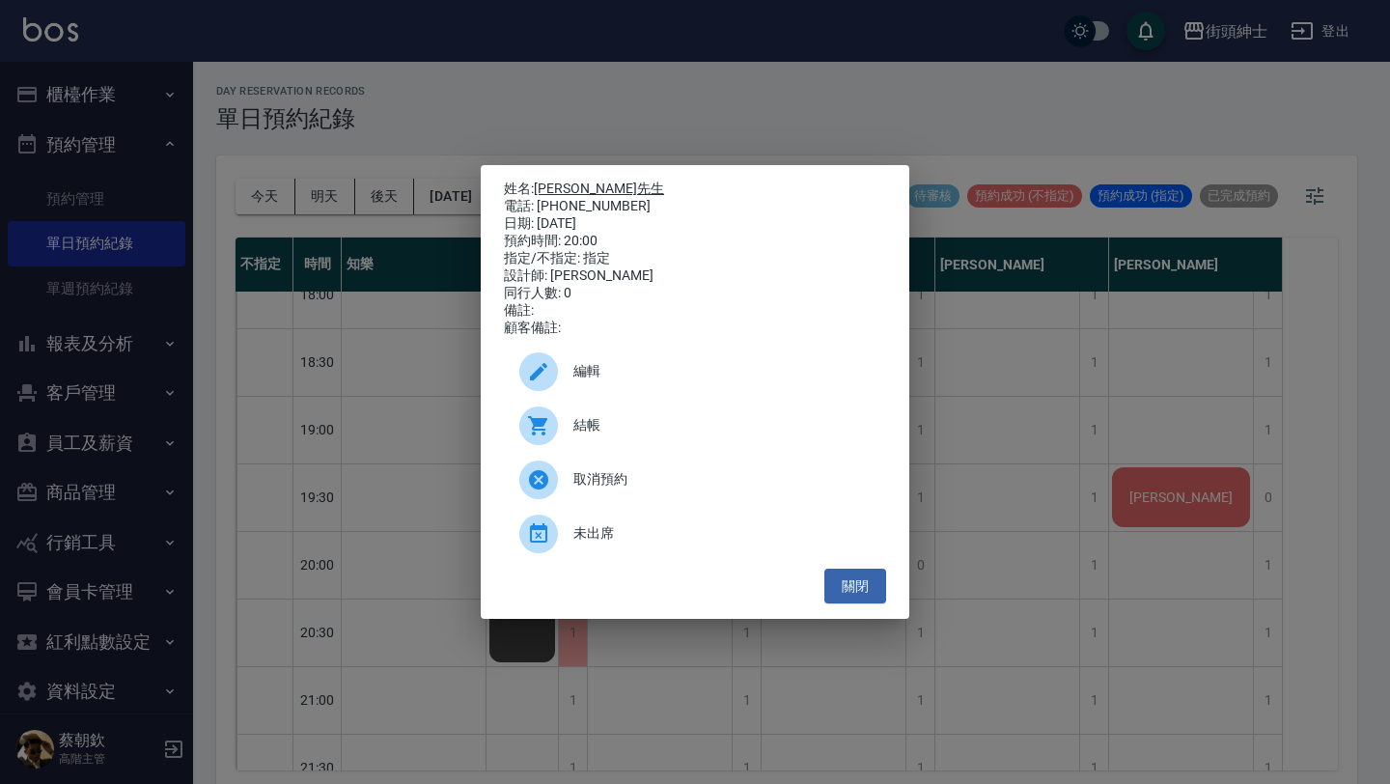
click at [566, 181] on link "[PERSON_NAME]先生" at bounding box center [599, 188] width 130 height 15
click at [852, 587] on button "關閉" at bounding box center [856, 587] width 62 height 36
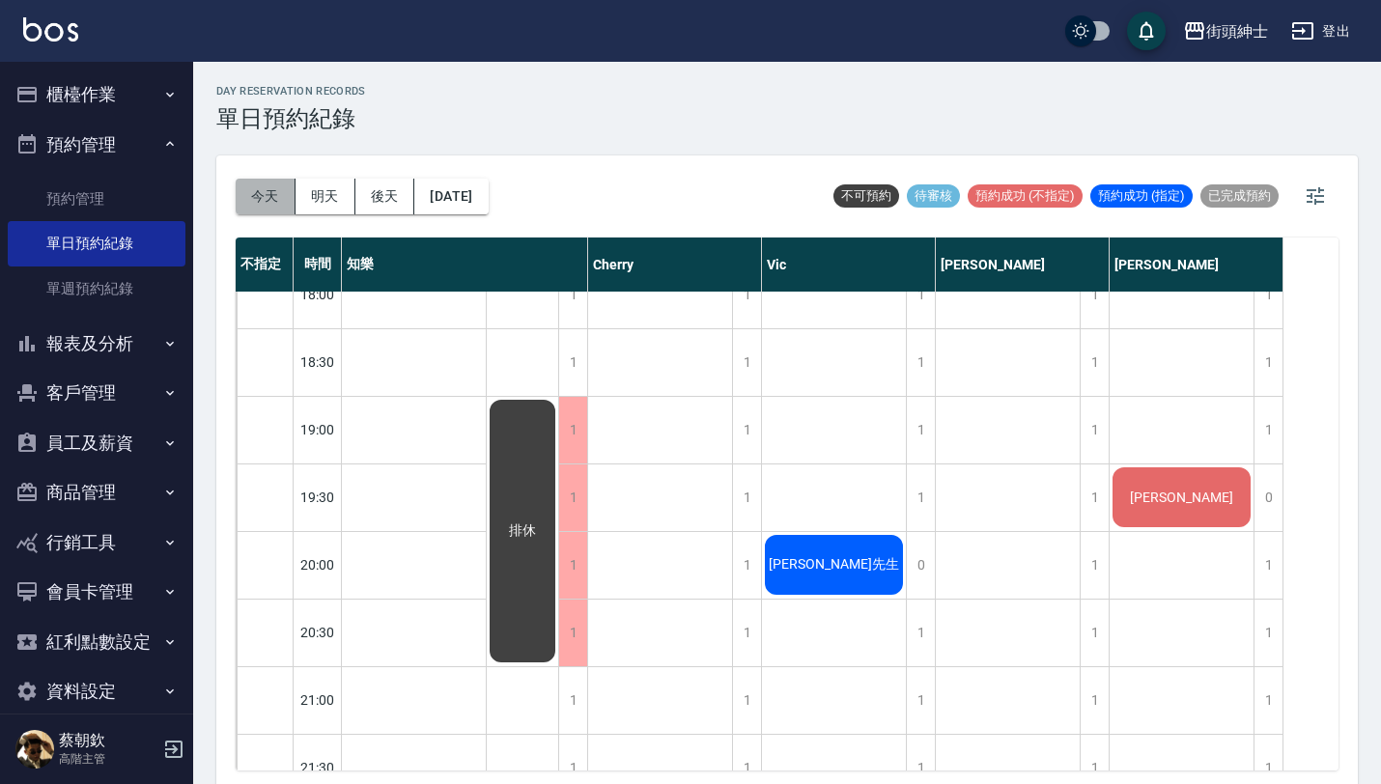
click at [278, 198] on button "今天" at bounding box center [266, 197] width 60 height 36
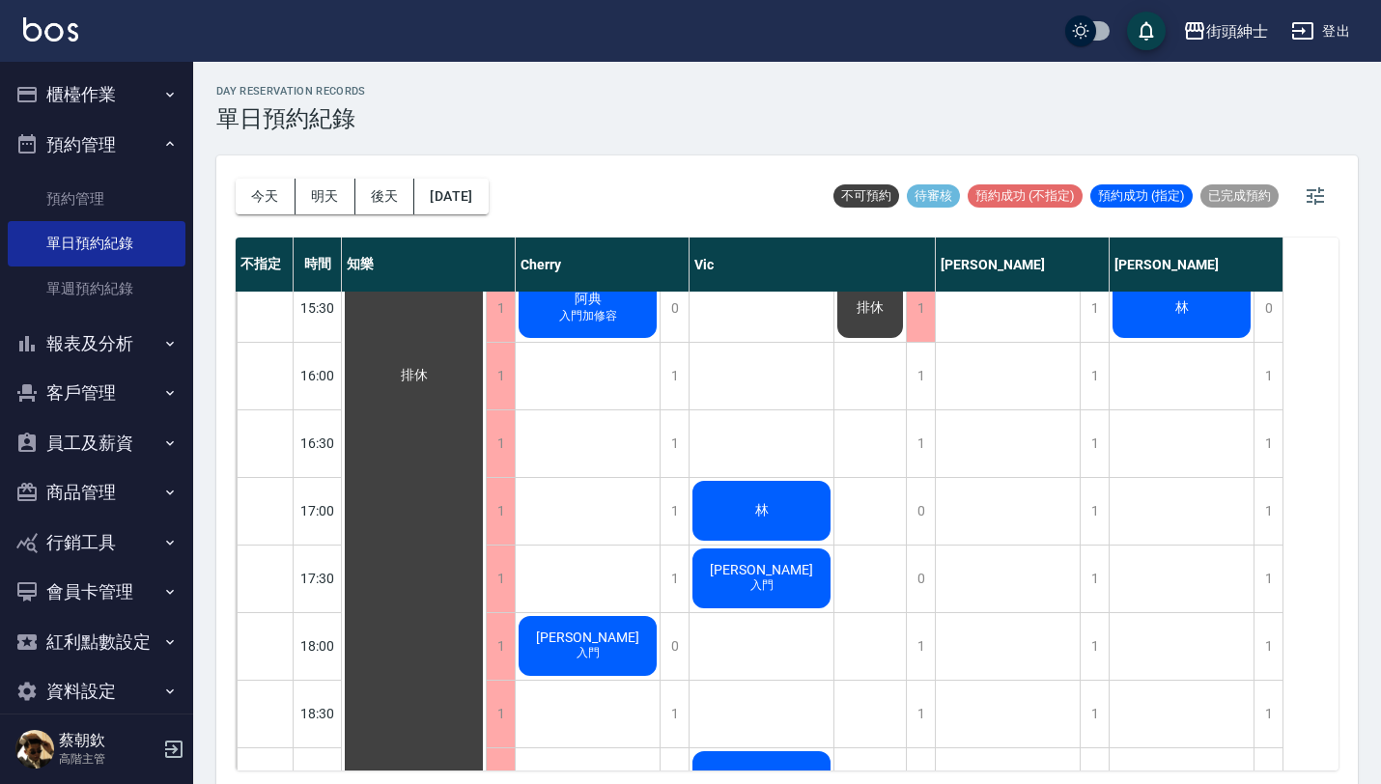
scroll to position [895, 0]
click at [471, 194] on button "2025/08/18" at bounding box center [450, 197] width 73 height 36
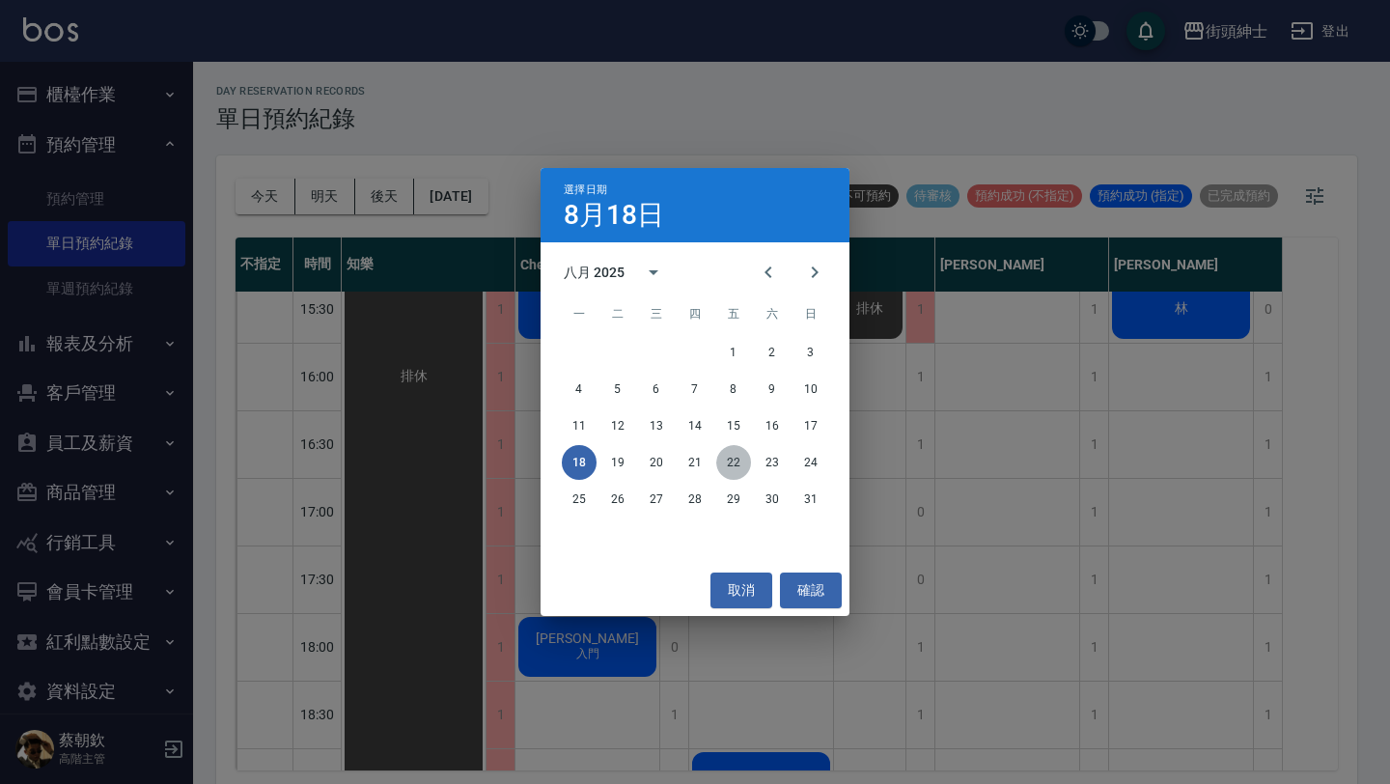
click at [744, 465] on button "22" at bounding box center [733, 462] width 35 height 35
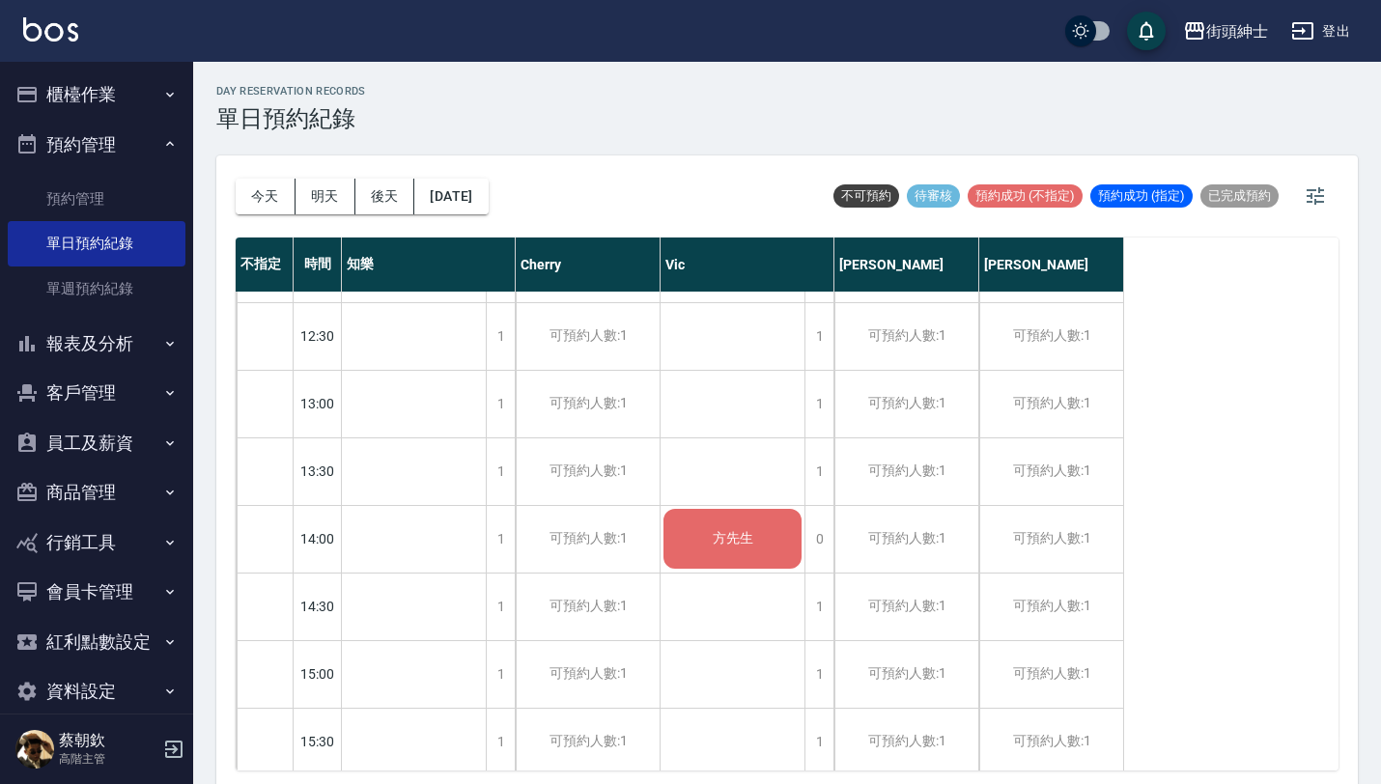
scroll to position [471, 0]
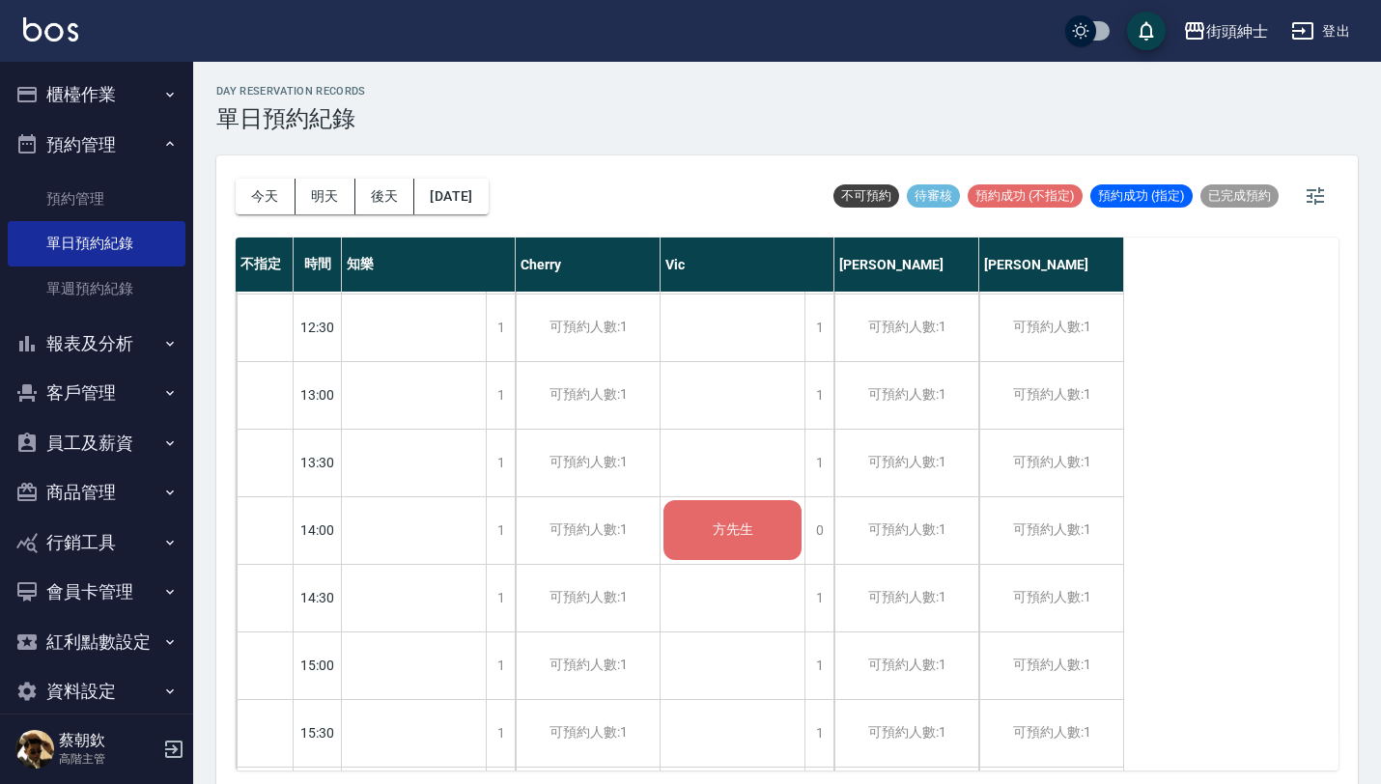
click at [244, 213] on div "今天 明天 後天 2025/08/22" at bounding box center [362, 196] width 253 height 82
click at [262, 193] on button "今天" at bounding box center [266, 197] width 60 height 36
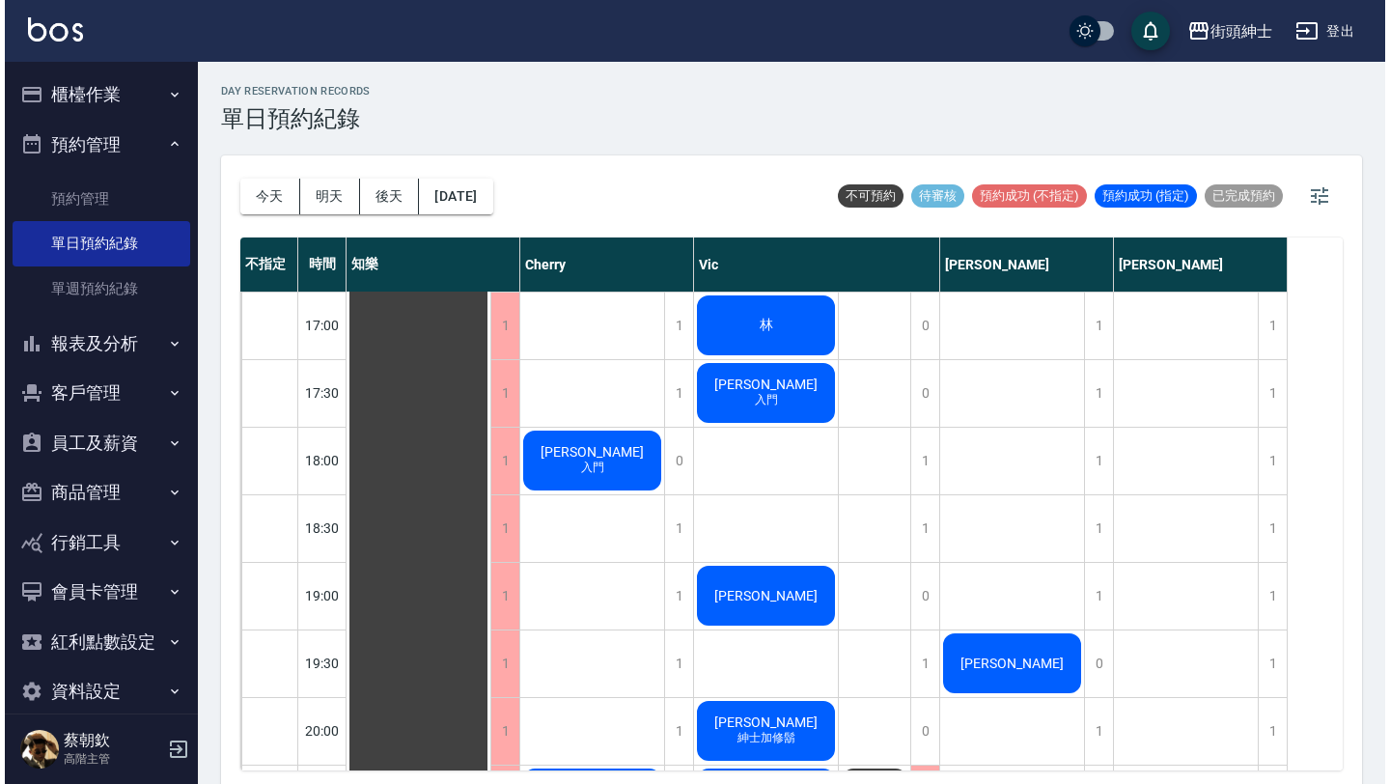
scroll to position [1082, 0]
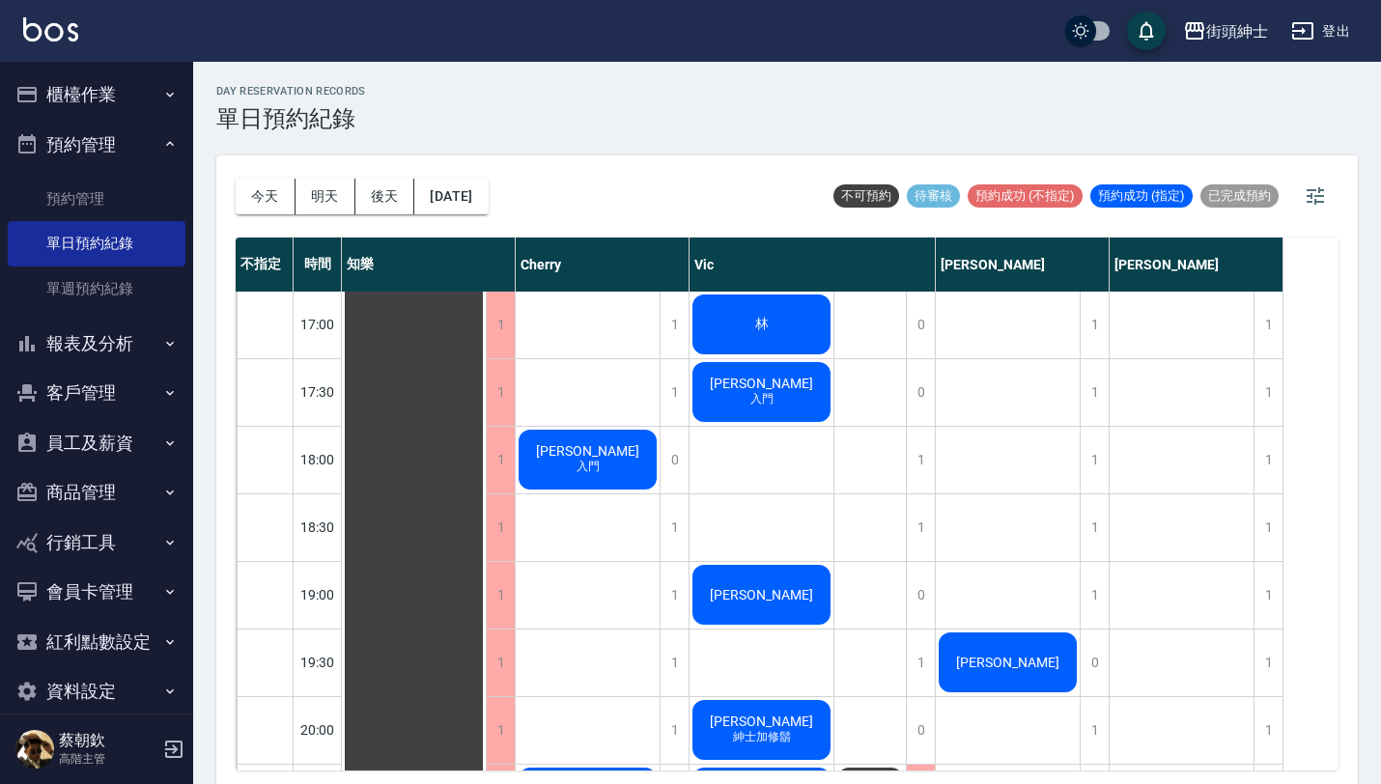
click at [486, 338] on div "林" at bounding box center [414, 189] width 144 height 1958
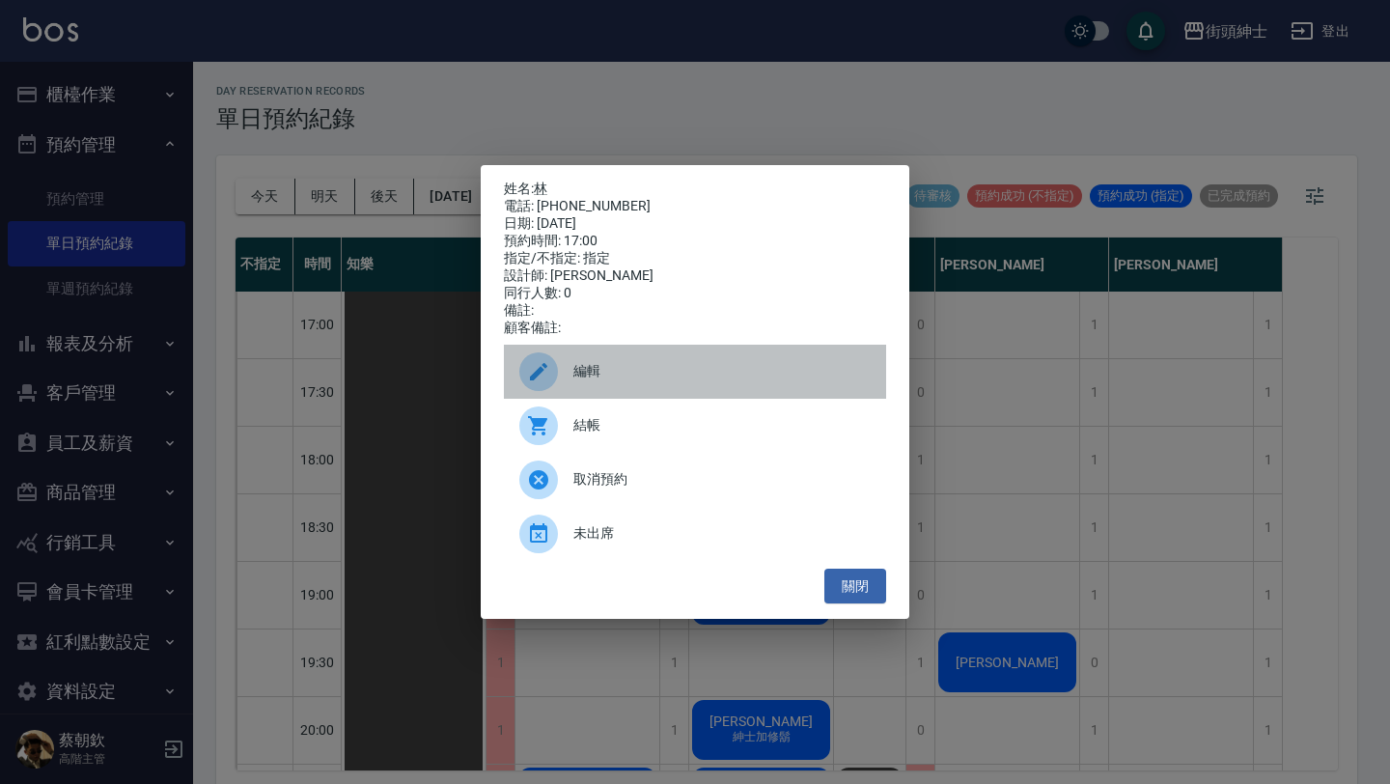
click at [619, 369] on div "編輯" at bounding box center [695, 372] width 382 height 54
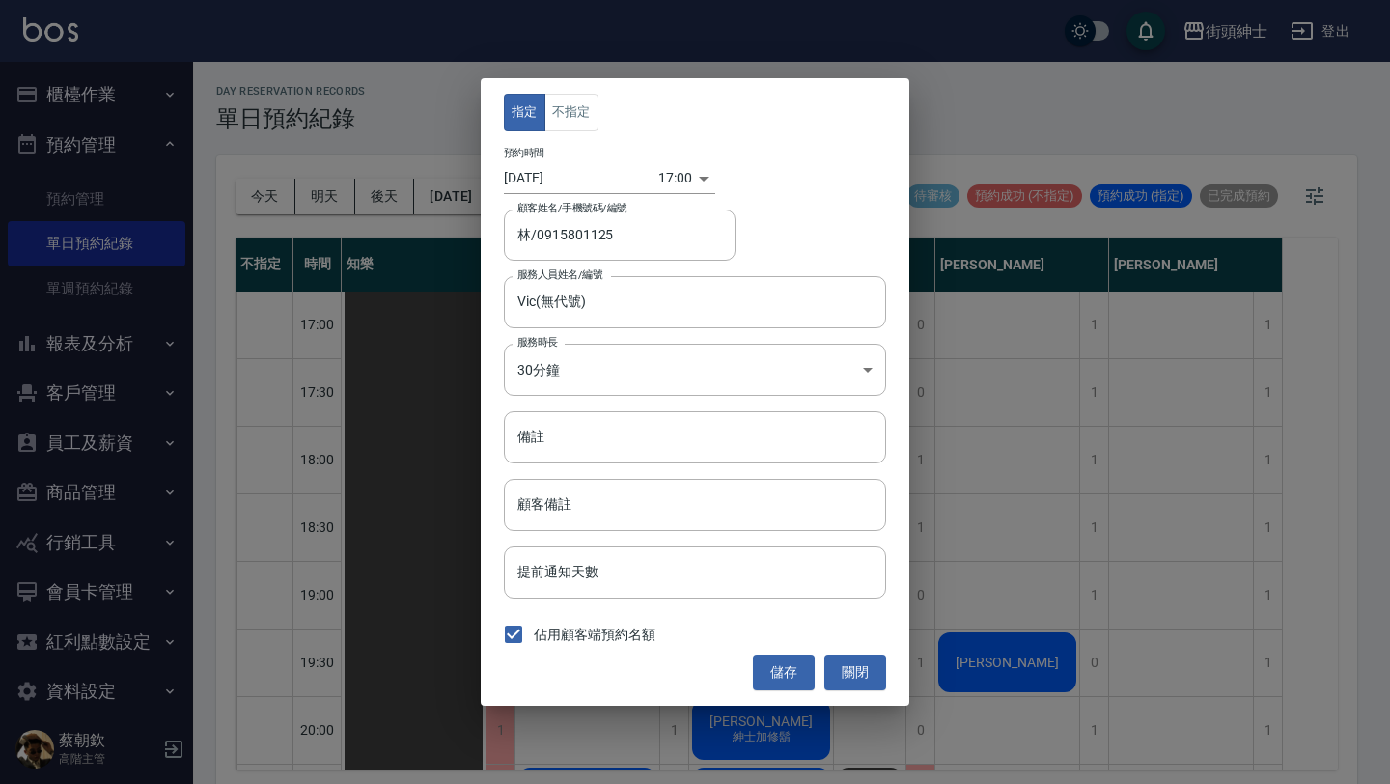
click at [569, 181] on input "2025/08/18" at bounding box center [581, 178] width 154 height 32
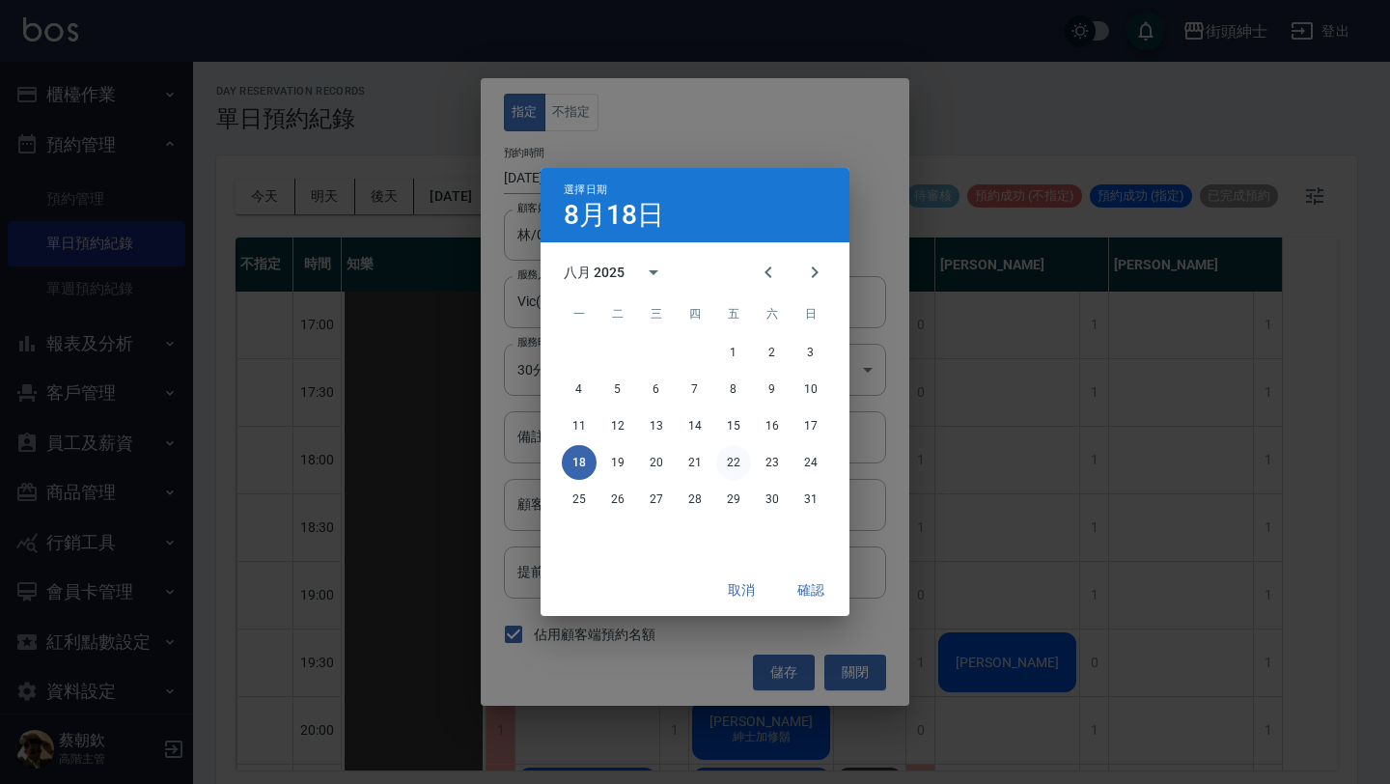
click at [743, 462] on button "22" at bounding box center [733, 462] width 35 height 35
type input "[DATE]"
click at [802, 583] on button "確認" at bounding box center [811, 591] width 62 height 36
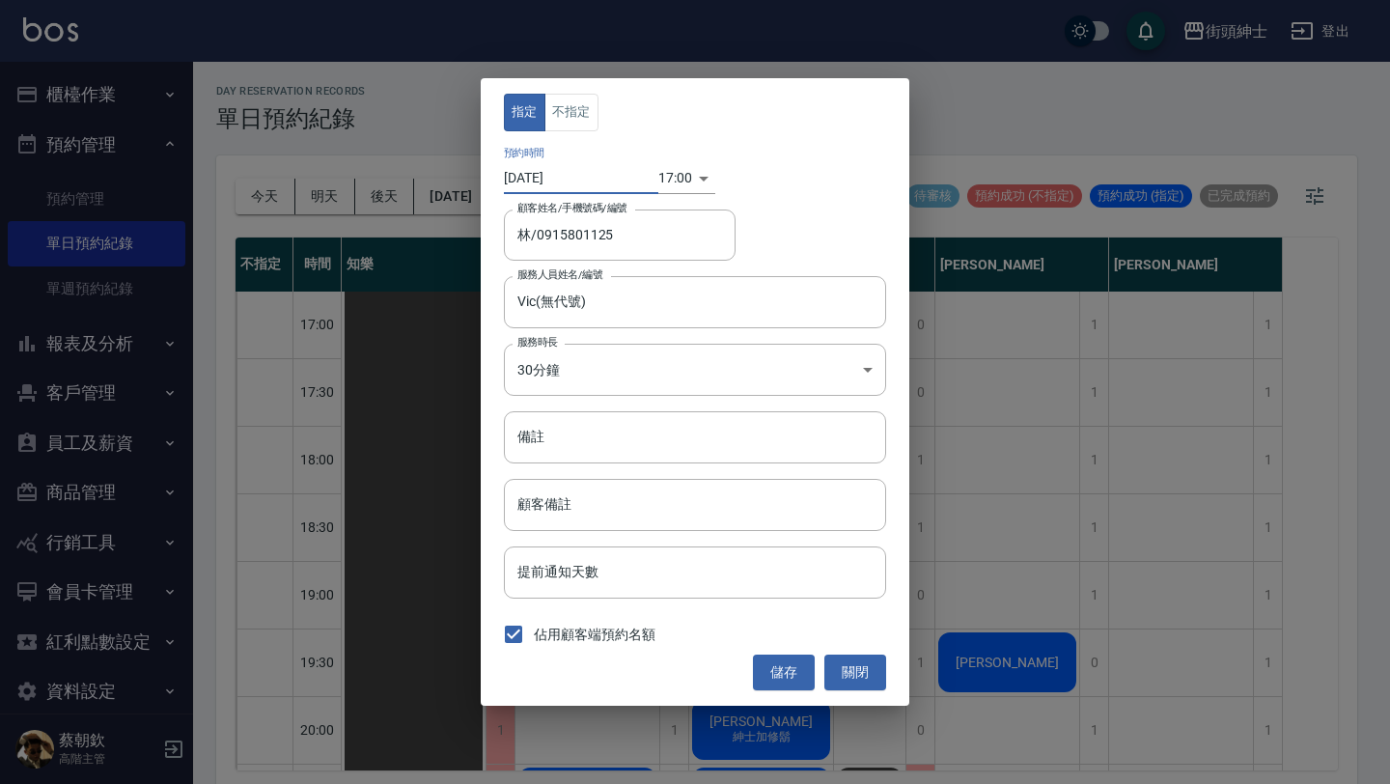
click at [671, 182] on body "街頭紳士 登出 櫃檯作業 打帳單 帳單列表 掛單列表 座位開單 營業儀表板 現金收支登錄 高階收支登錄 材料自購登錄 每日結帳 排班表 現場電腦打卡 掃碼打卡…" at bounding box center [695, 395] width 1390 height 790
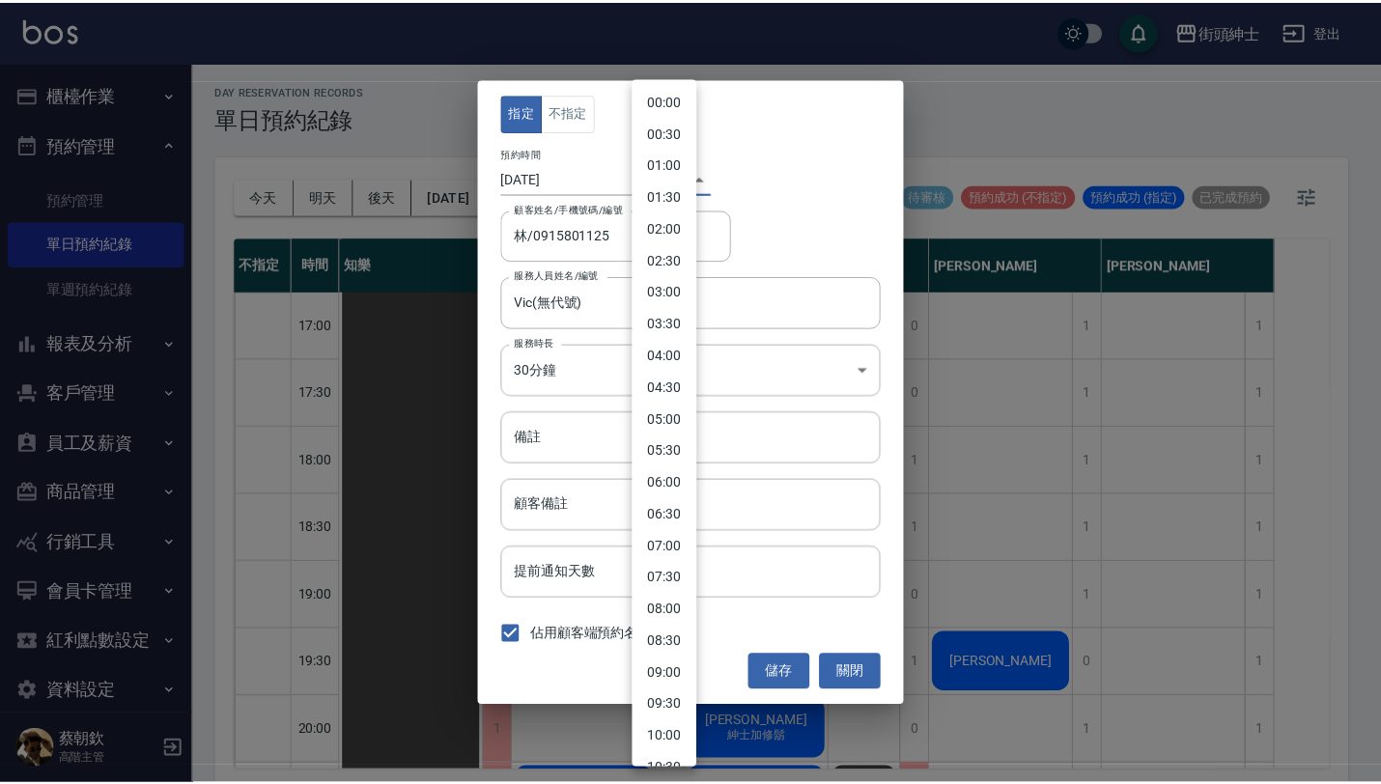
scroll to position [761, 0]
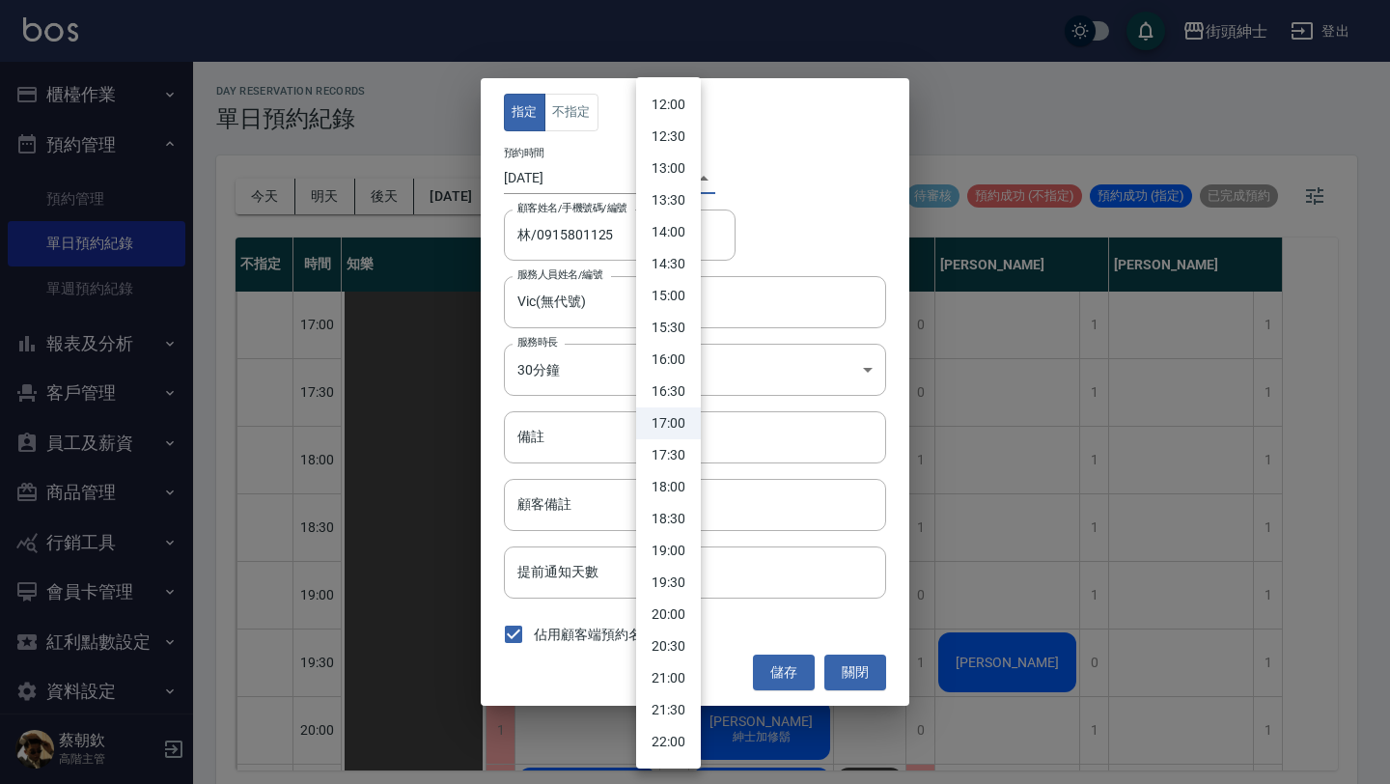
click at [674, 364] on li "16:00" at bounding box center [668, 360] width 65 height 32
type input "1755849600000"
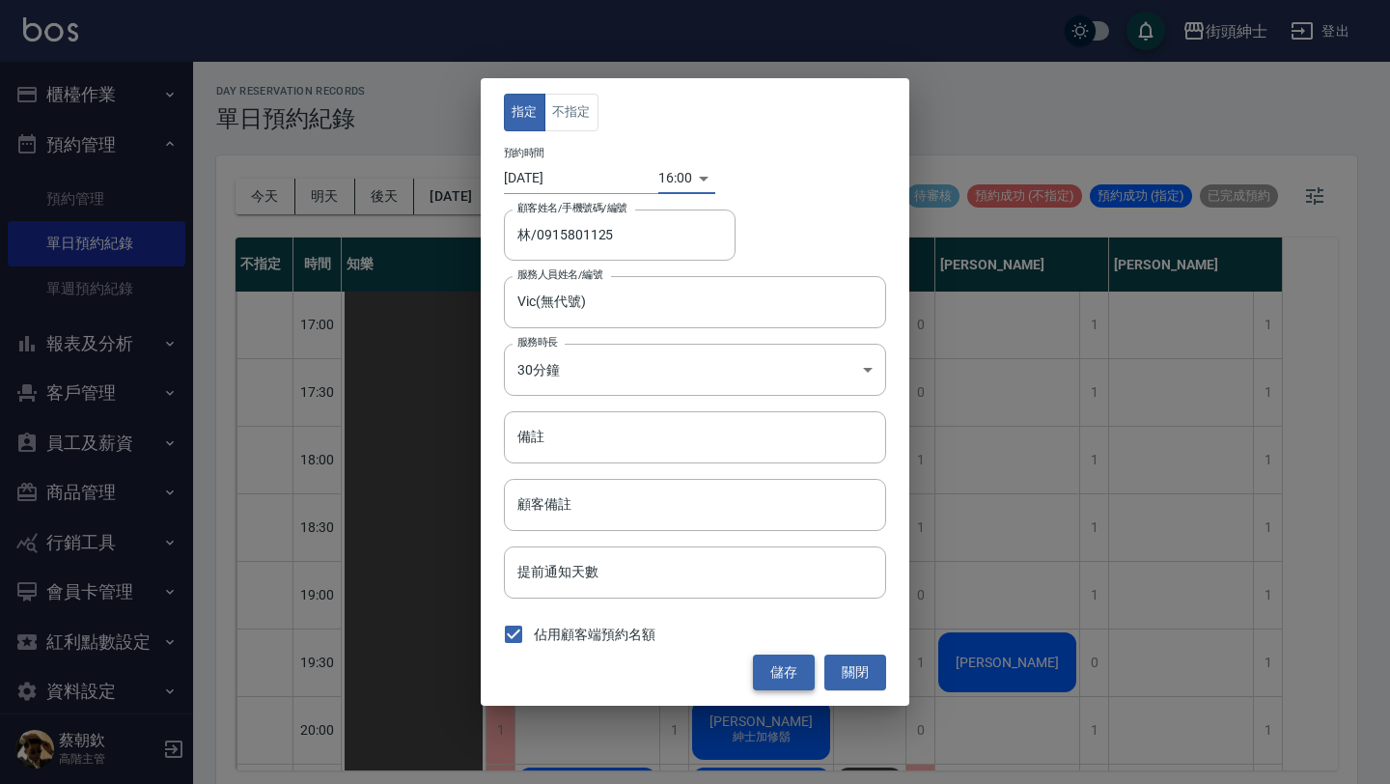
click at [783, 666] on button "儲存" at bounding box center [784, 673] width 62 height 36
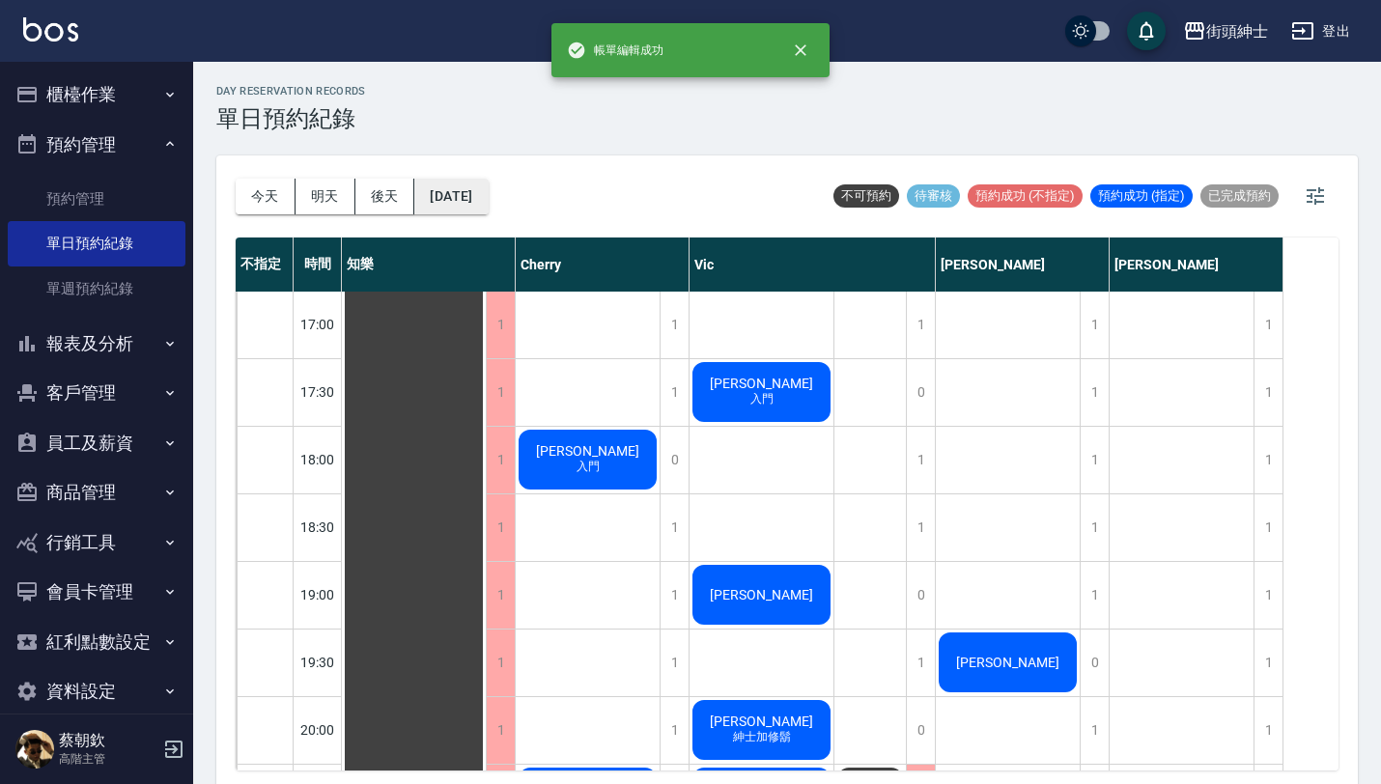
click at [488, 211] on button "2025/08/18" at bounding box center [450, 197] width 73 height 36
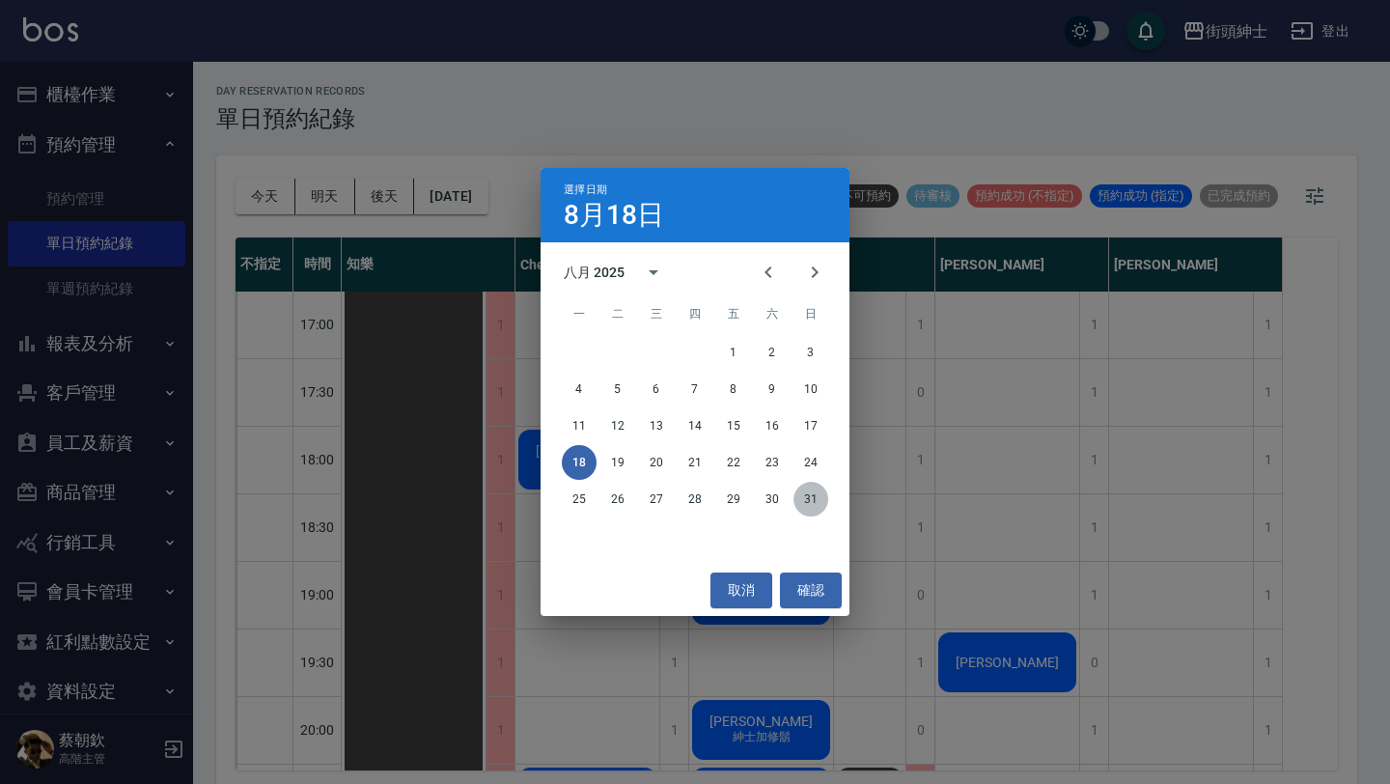
click at [803, 507] on button "31" at bounding box center [811, 499] width 35 height 35
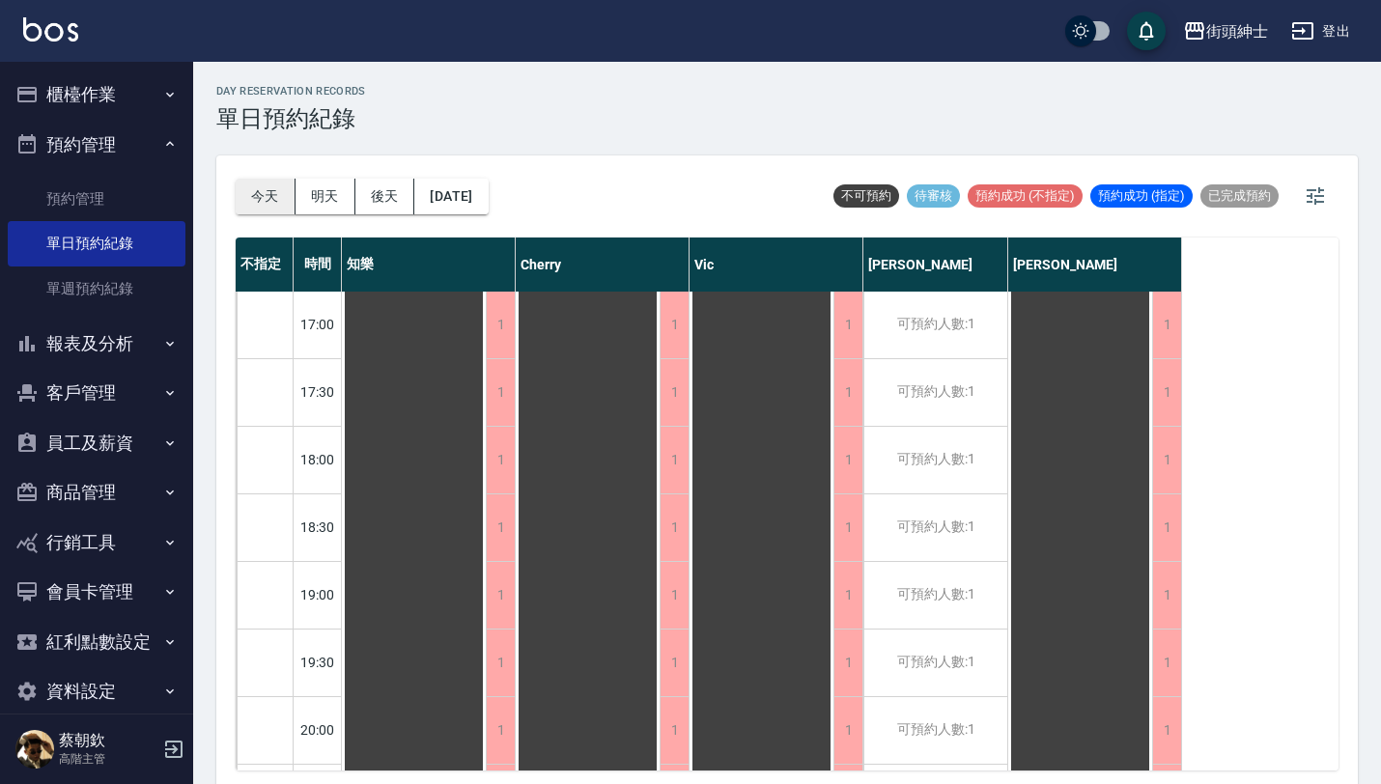
click at [264, 202] on button "今天" at bounding box center [266, 197] width 60 height 36
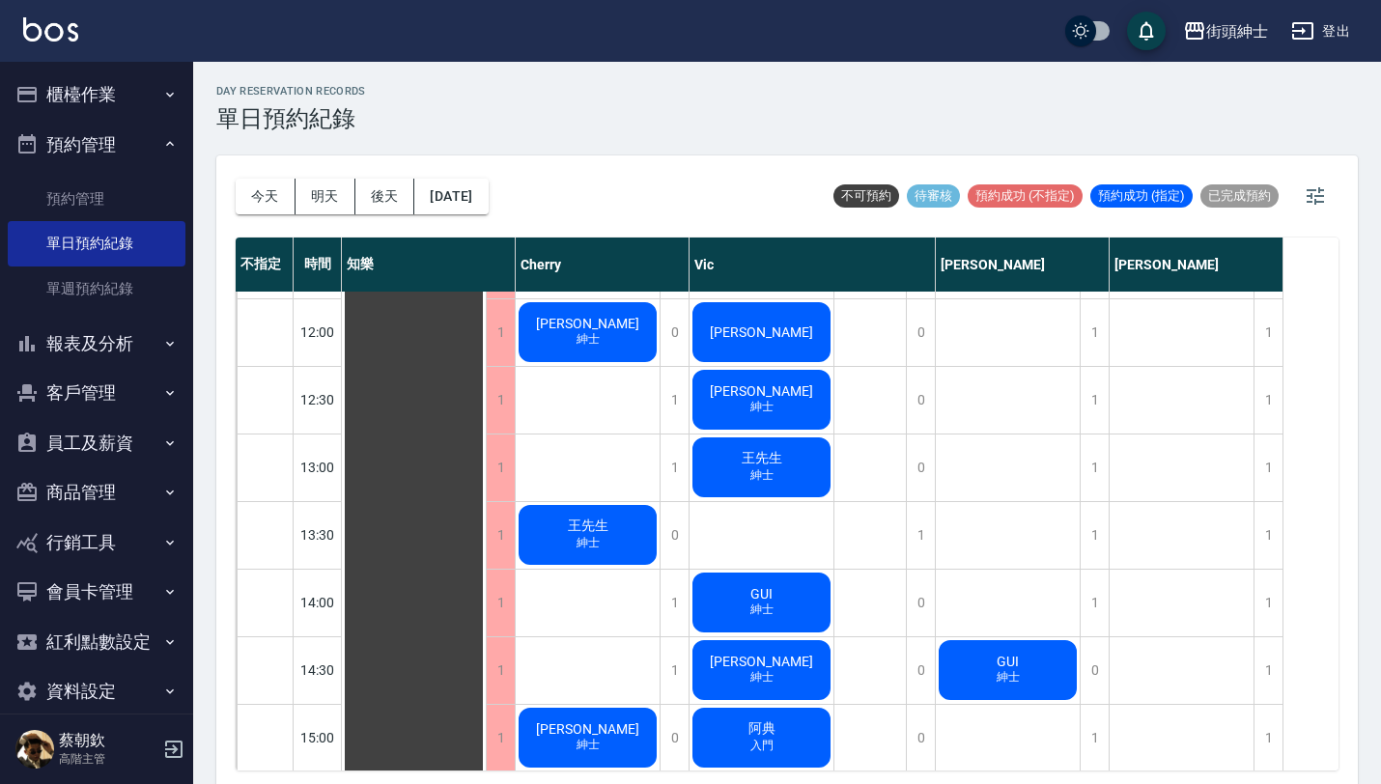
scroll to position [396, 0]
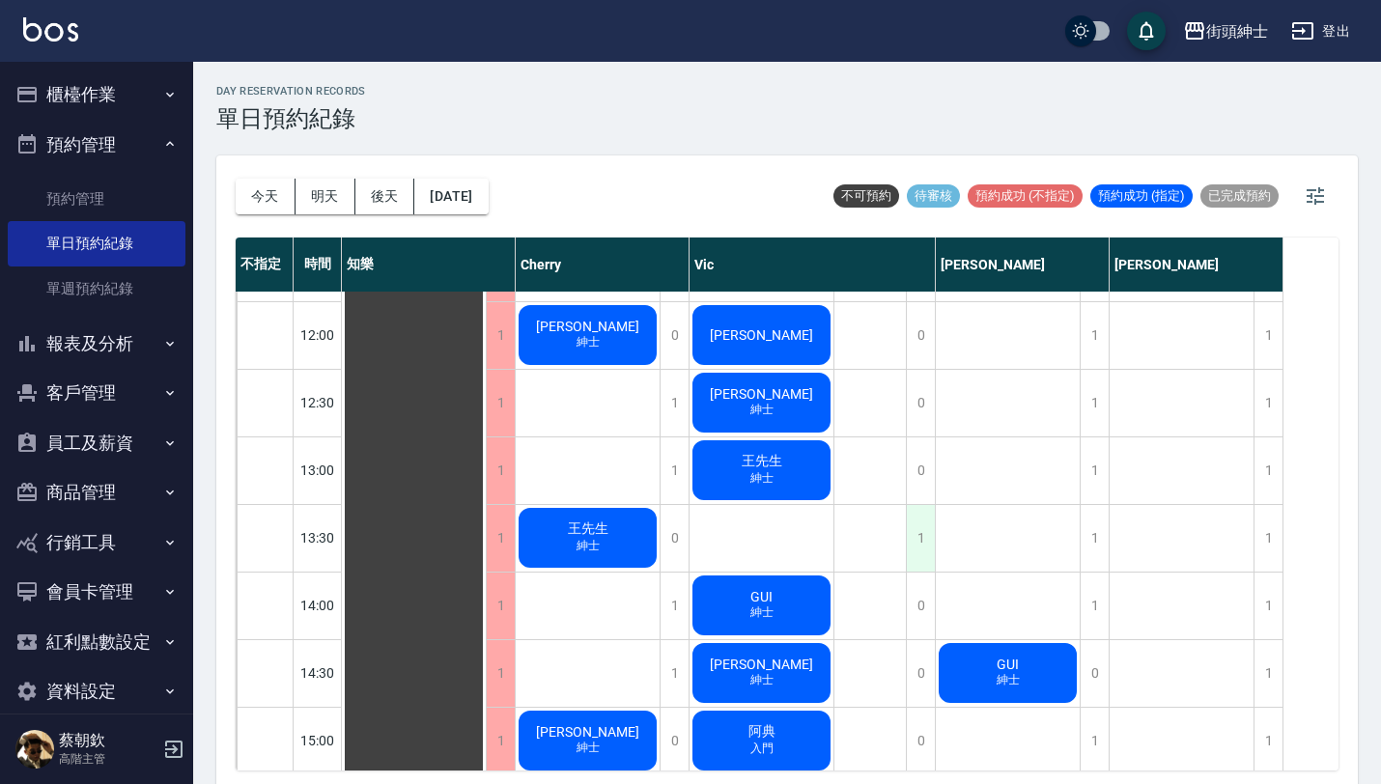
click at [925, 522] on div "1" at bounding box center [920, 538] width 29 height 67
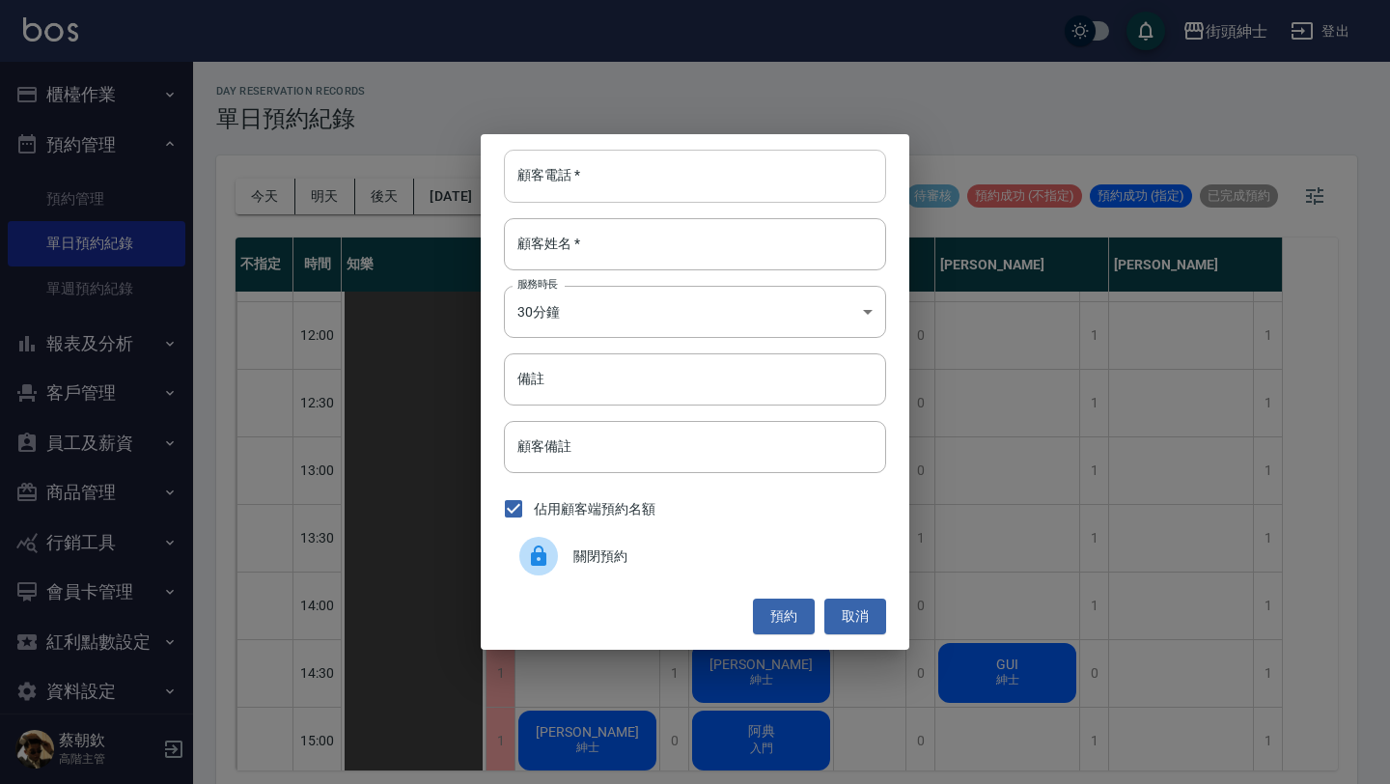
click at [703, 167] on input "顧客電話   *" at bounding box center [695, 176] width 382 height 52
paste input "姓名：林郁 電話：0912900635"
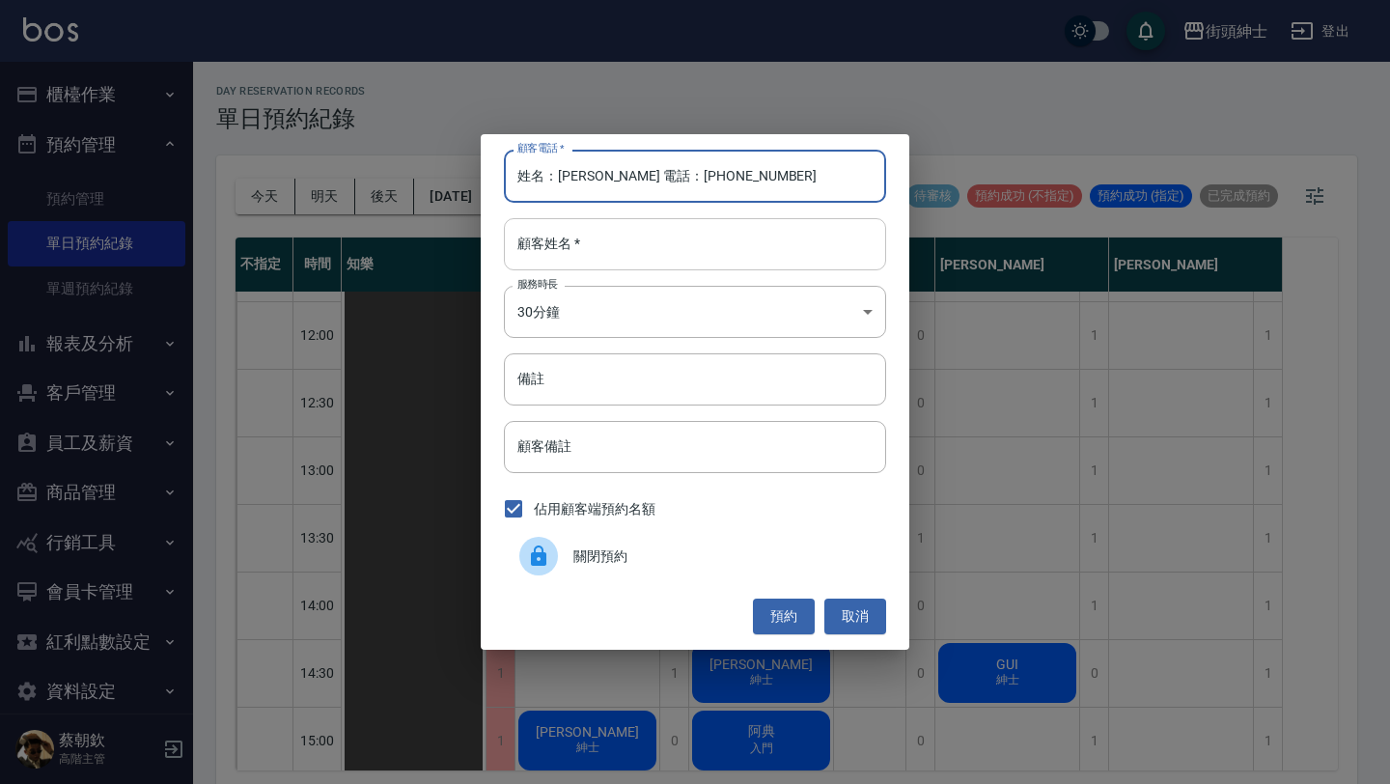
type input "姓名：林郁 電話：0912900635"
click at [687, 248] on input "顧客姓名   *" at bounding box center [695, 244] width 382 height 52
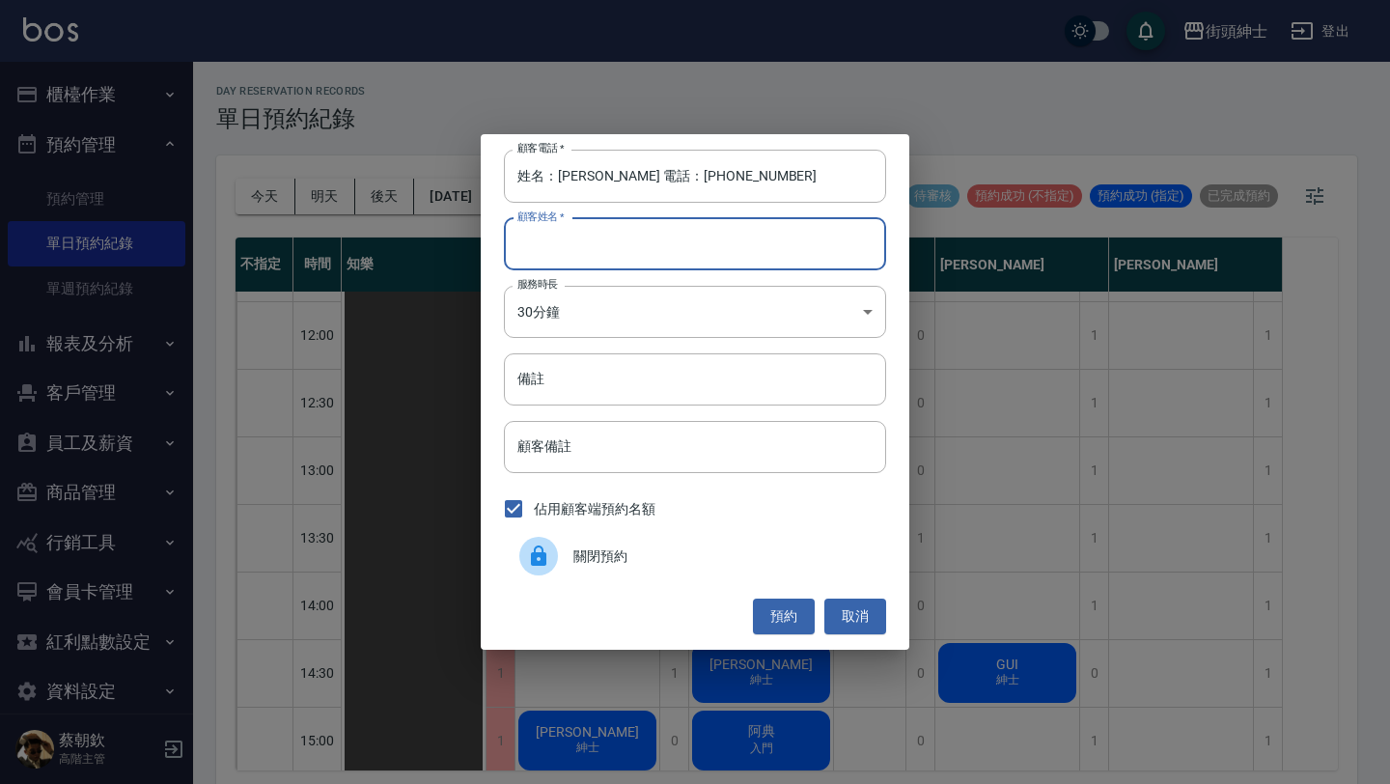
paste input "姓名：林郁 電話：0912900635"
type input "姓名：林郁 電話：0912900635"
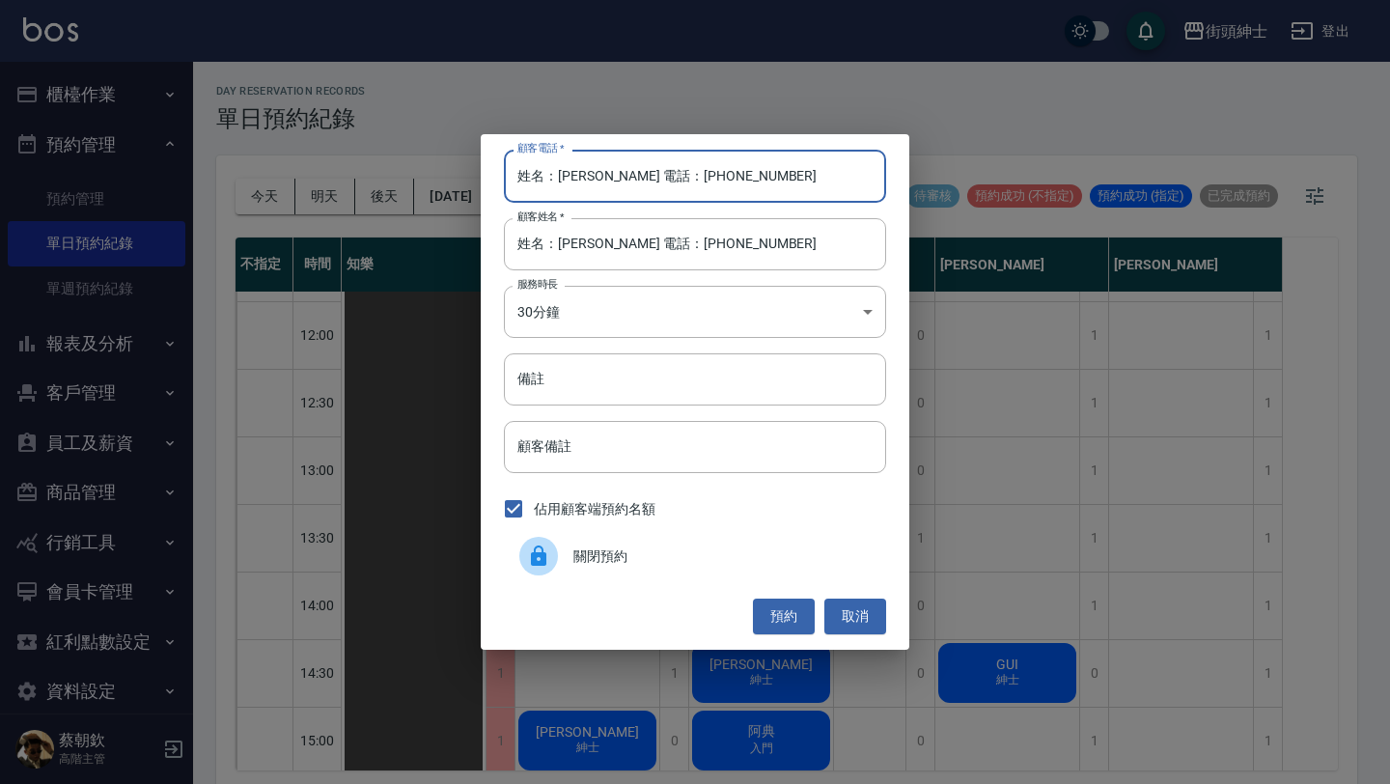
drag, startPoint x: 628, startPoint y: 178, endPoint x: 396, endPoint y: 151, distance: 233.3
click at [406, 157] on div "顧客電話   * 姓名：林郁 電話：0912900635 顧客電話   * 顧客姓名   * 姓名：林郁 電話：0912900635 顧客姓名   * 服務時…" at bounding box center [695, 392] width 1390 height 784
type input "0912900635"
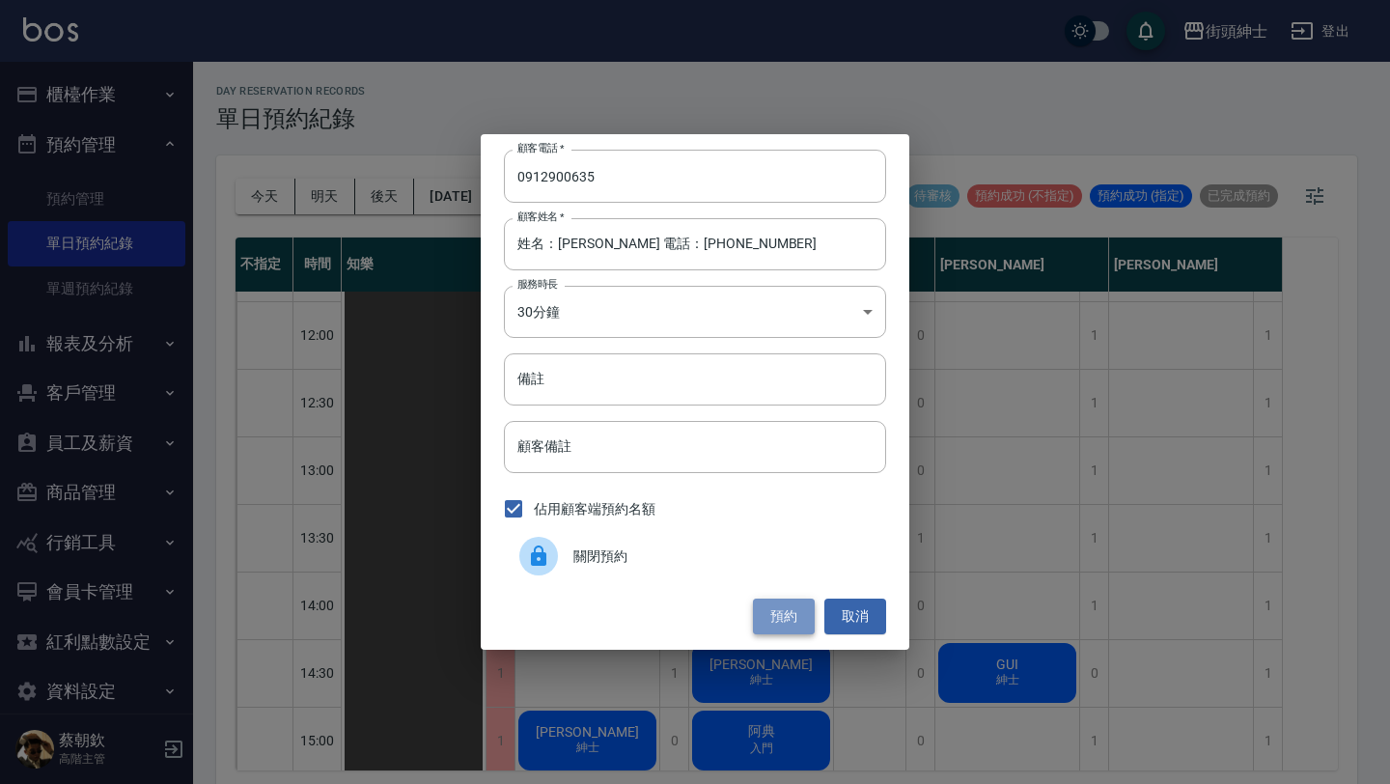
click at [797, 605] on button "預約" at bounding box center [784, 617] width 62 height 36
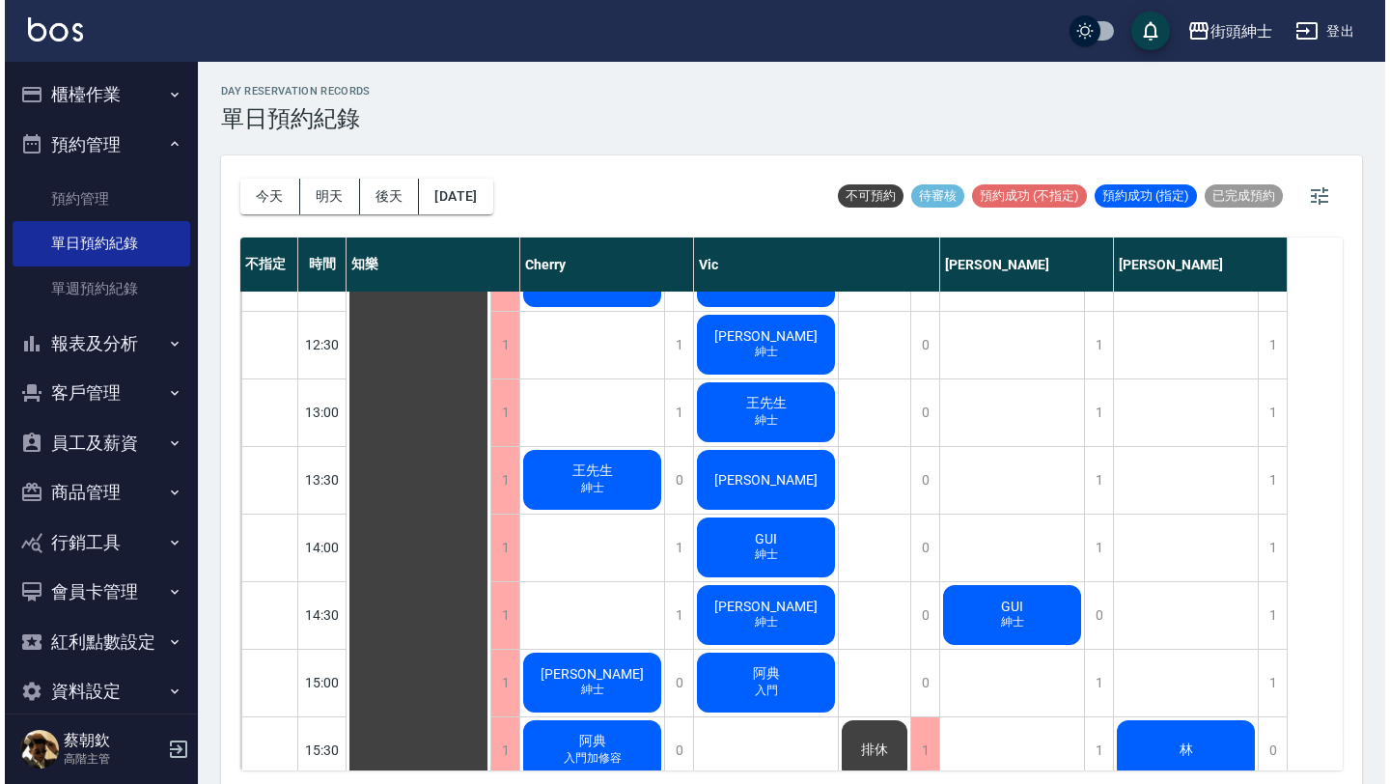
scroll to position [470, 0]
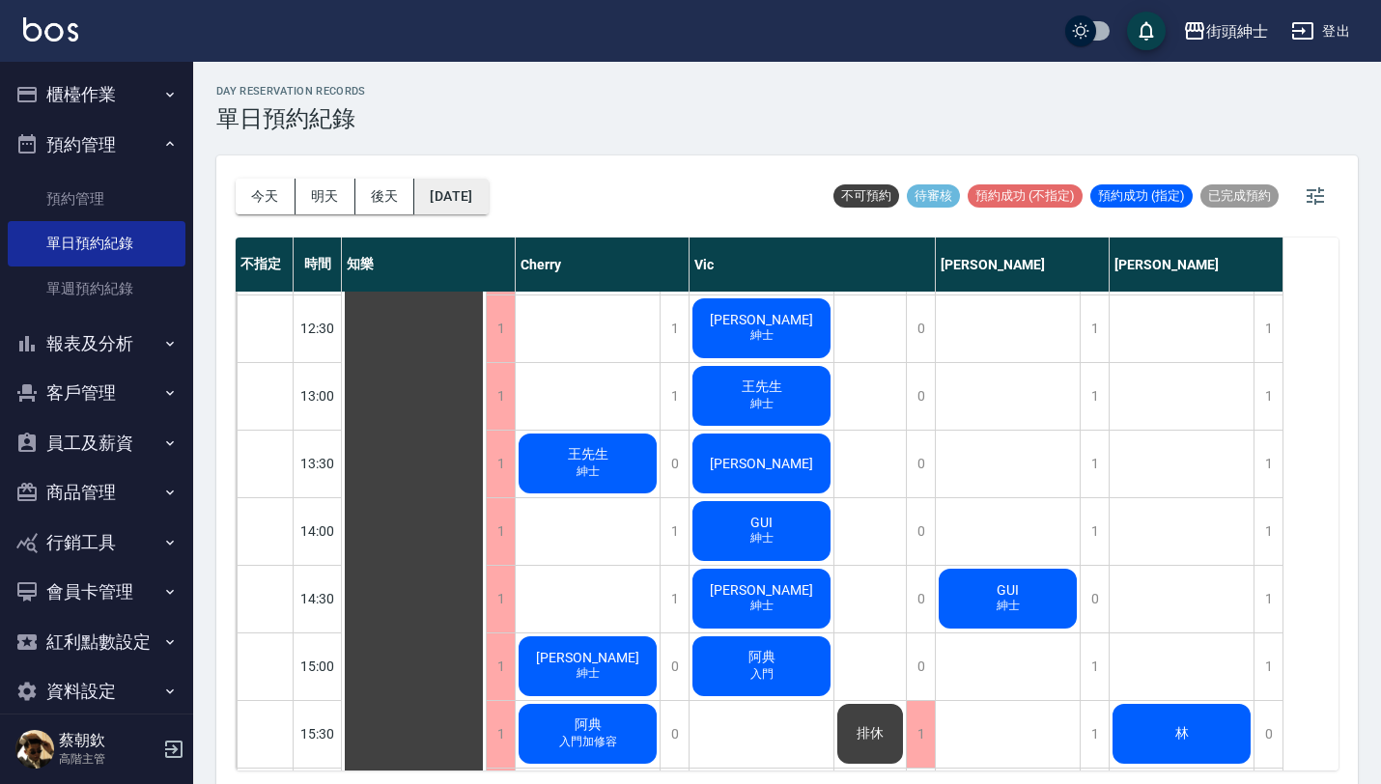
click at [427, 198] on button "2025/08/18" at bounding box center [450, 197] width 73 height 36
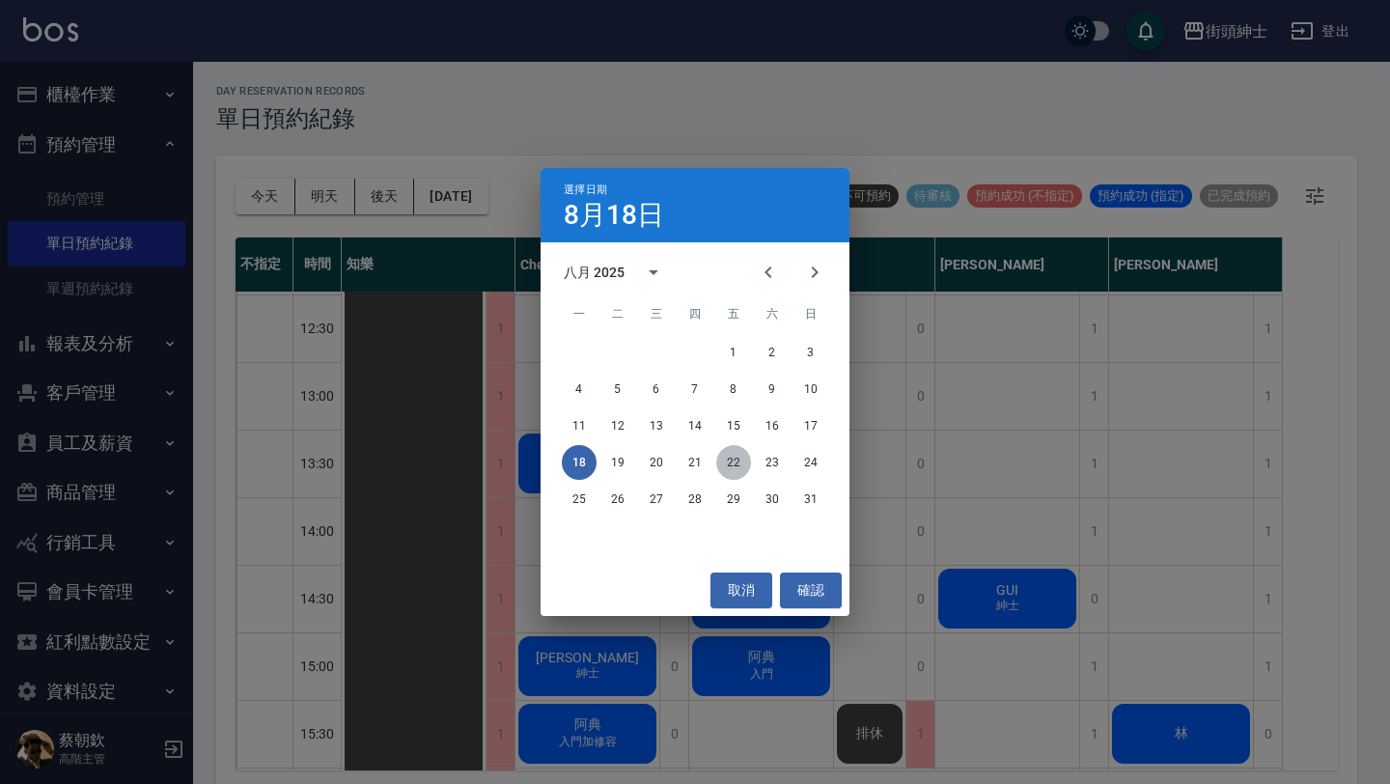
click at [732, 468] on button "22" at bounding box center [733, 462] width 35 height 35
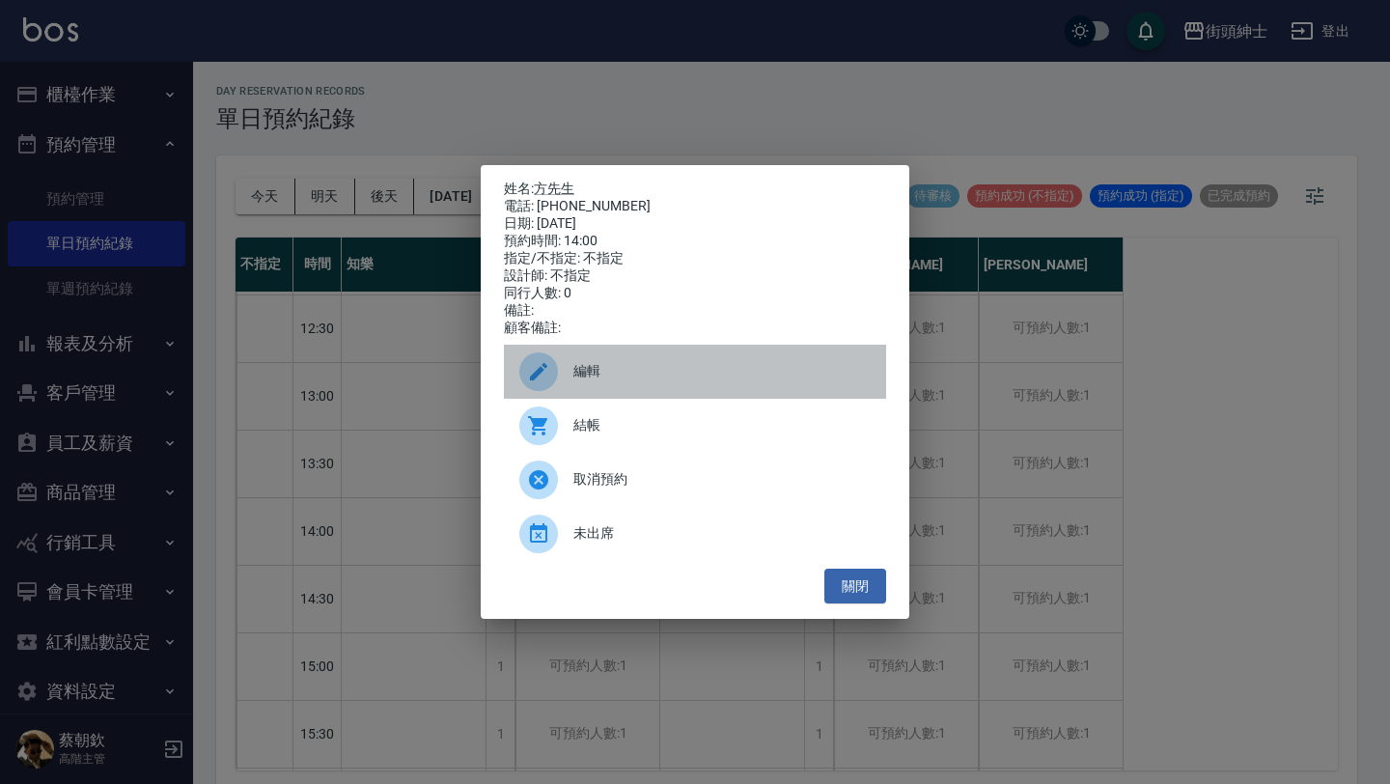
click at [768, 370] on span "編輯" at bounding box center [721, 371] width 297 height 20
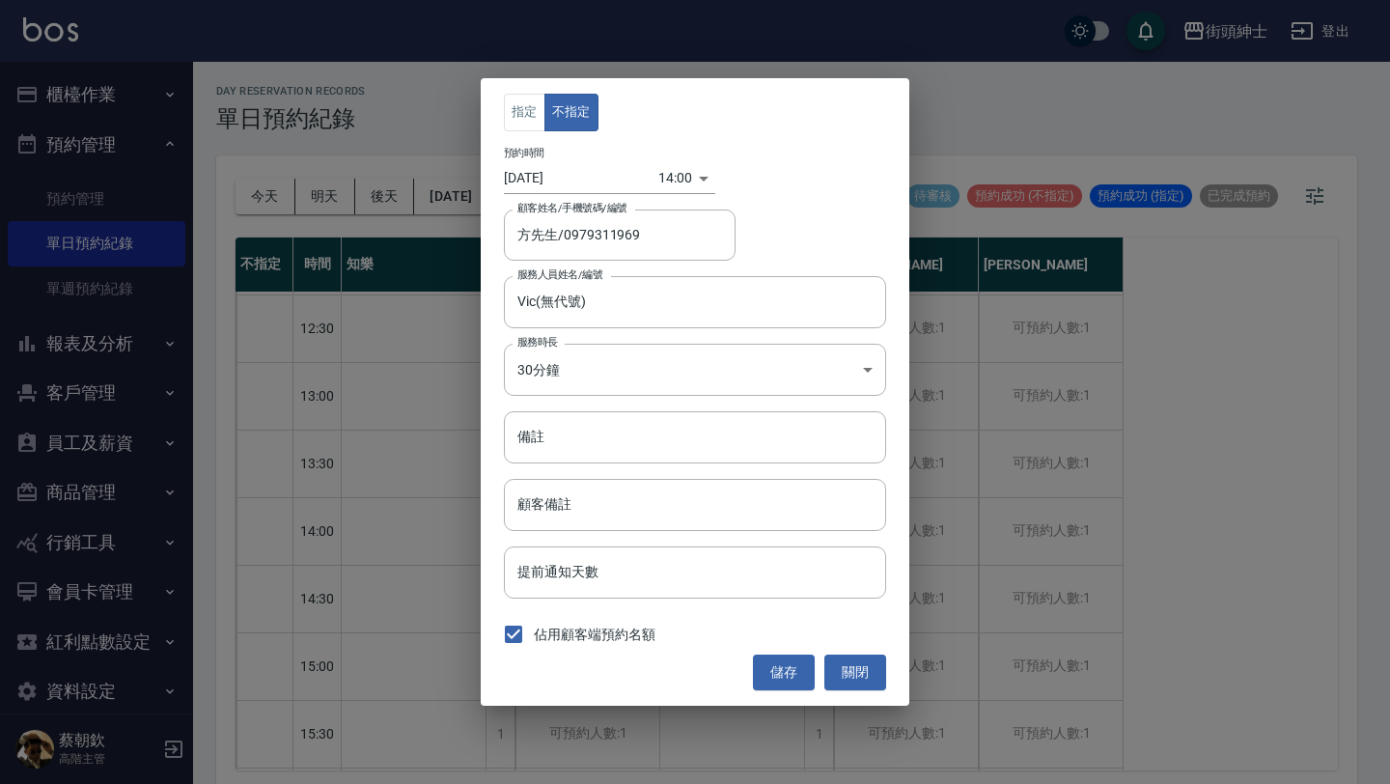
click at [561, 173] on input "[DATE]" at bounding box center [581, 178] width 154 height 32
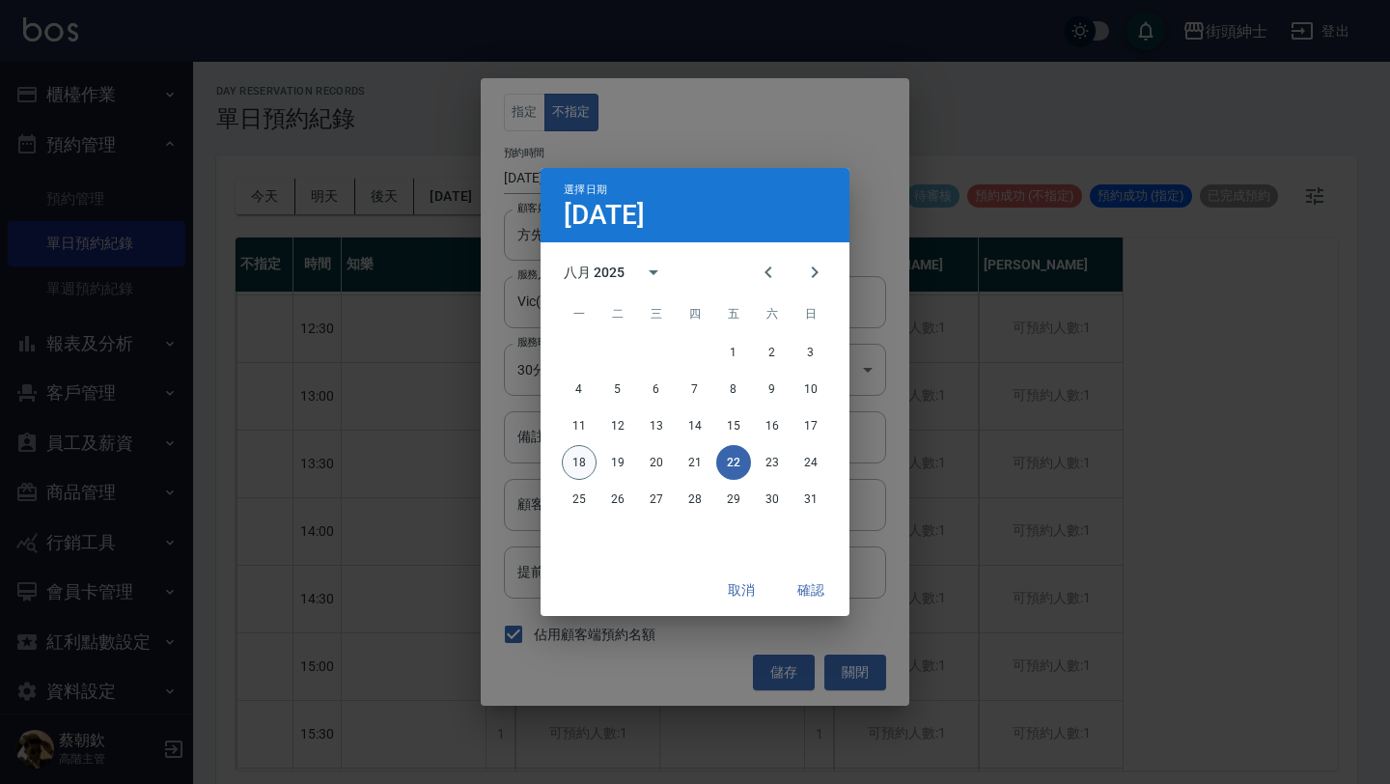
click at [583, 456] on button "18" at bounding box center [579, 462] width 35 height 35
type input "2025/08/18"
type input "1755496800000"
click at [810, 586] on button "確認" at bounding box center [811, 591] width 62 height 36
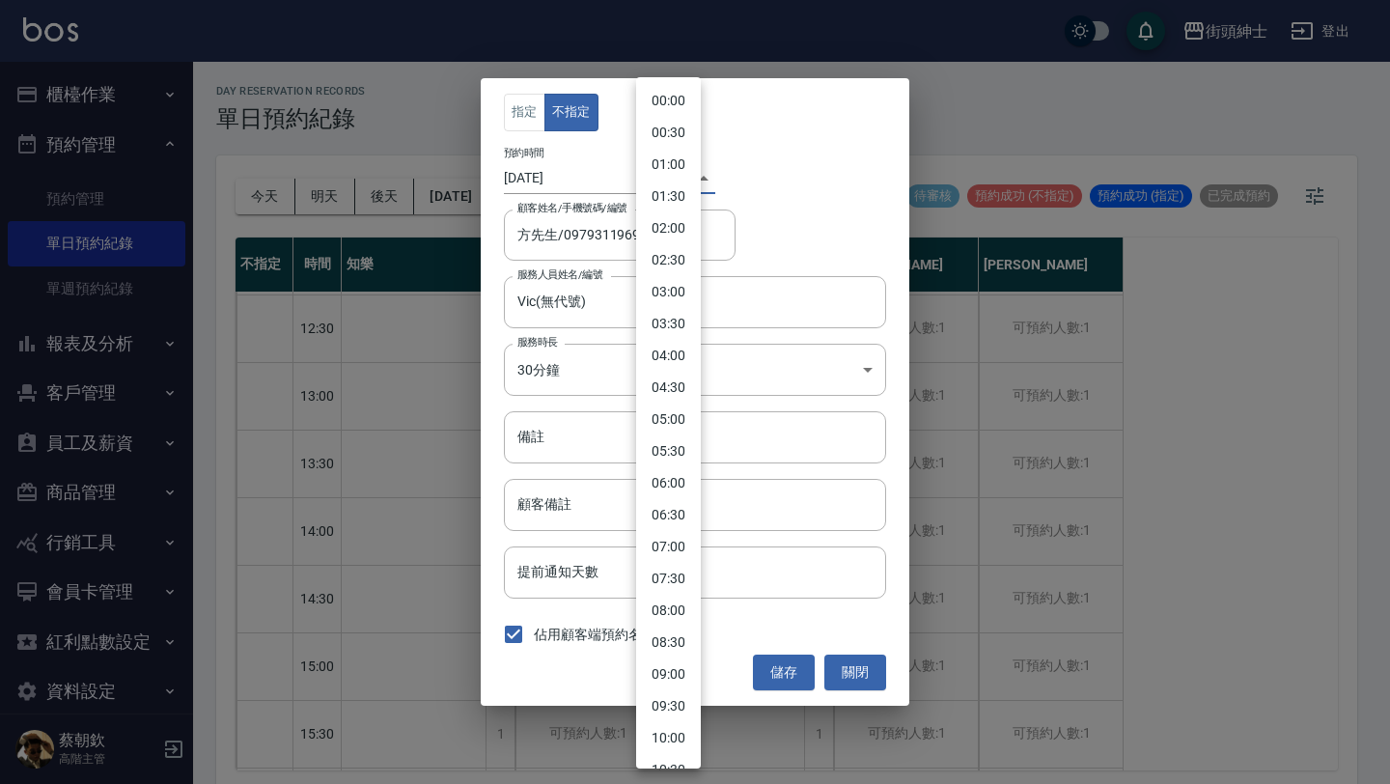
click at [659, 181] on body "街頭紳士 登出 櫃檯作業 打帳單 帳單列表 掛單列表 座位開單 營業儀表板 現金收支登錄 高階收支登錄 材料自購登錄 每日結帳 排班表 現場電腦打卡 掃碼打卡…" at bounding box center [695, 395] width 1390 height 790
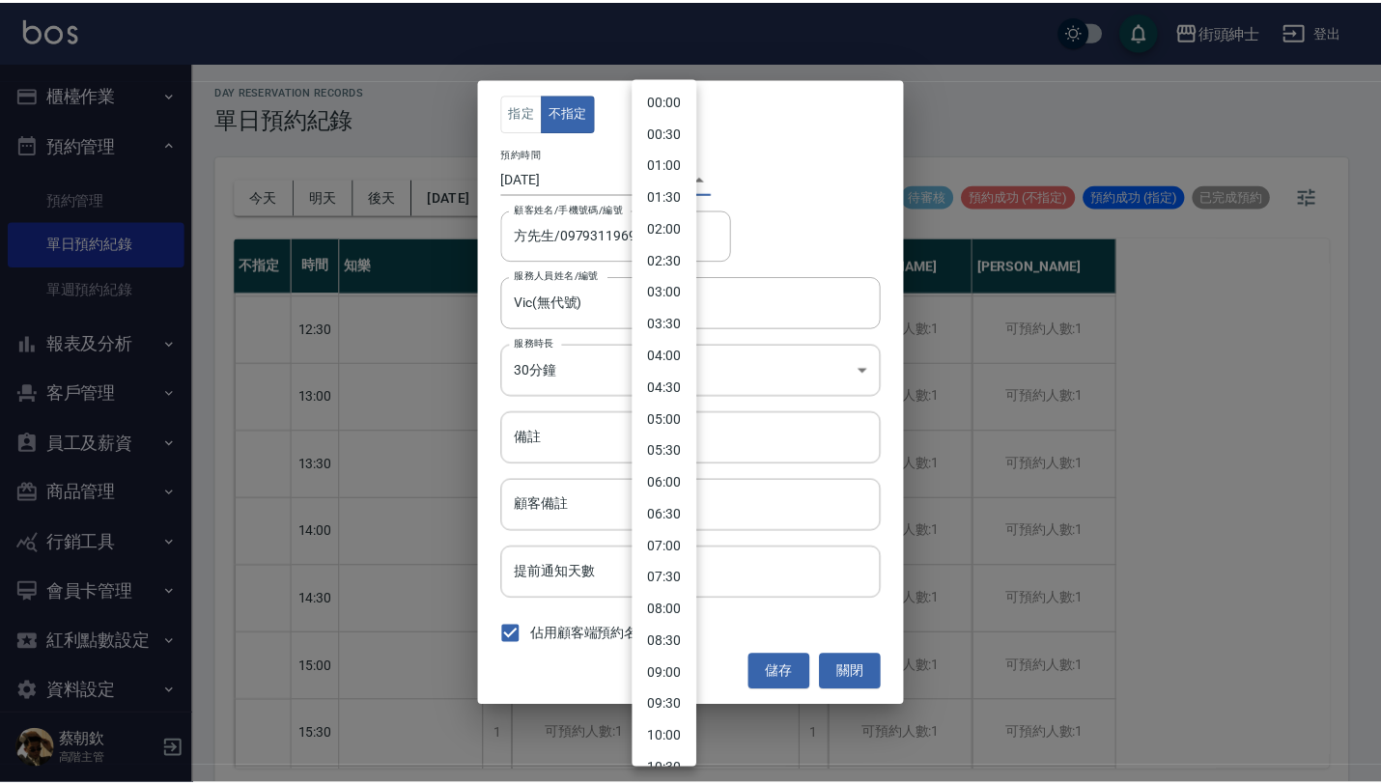
scroll to position [570, 0]
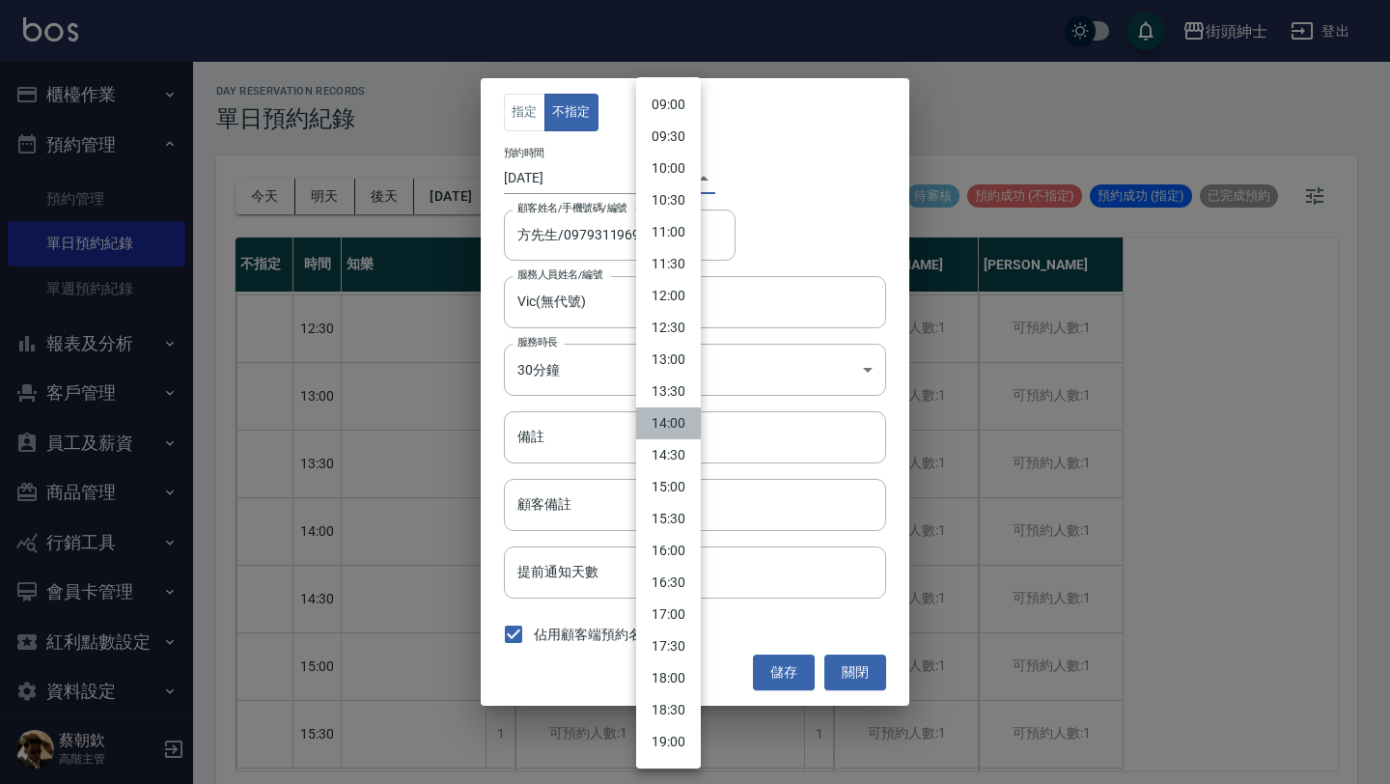
click at [683, 425] on li "14:00" at bounding box center [668, 423] width 65 height 32
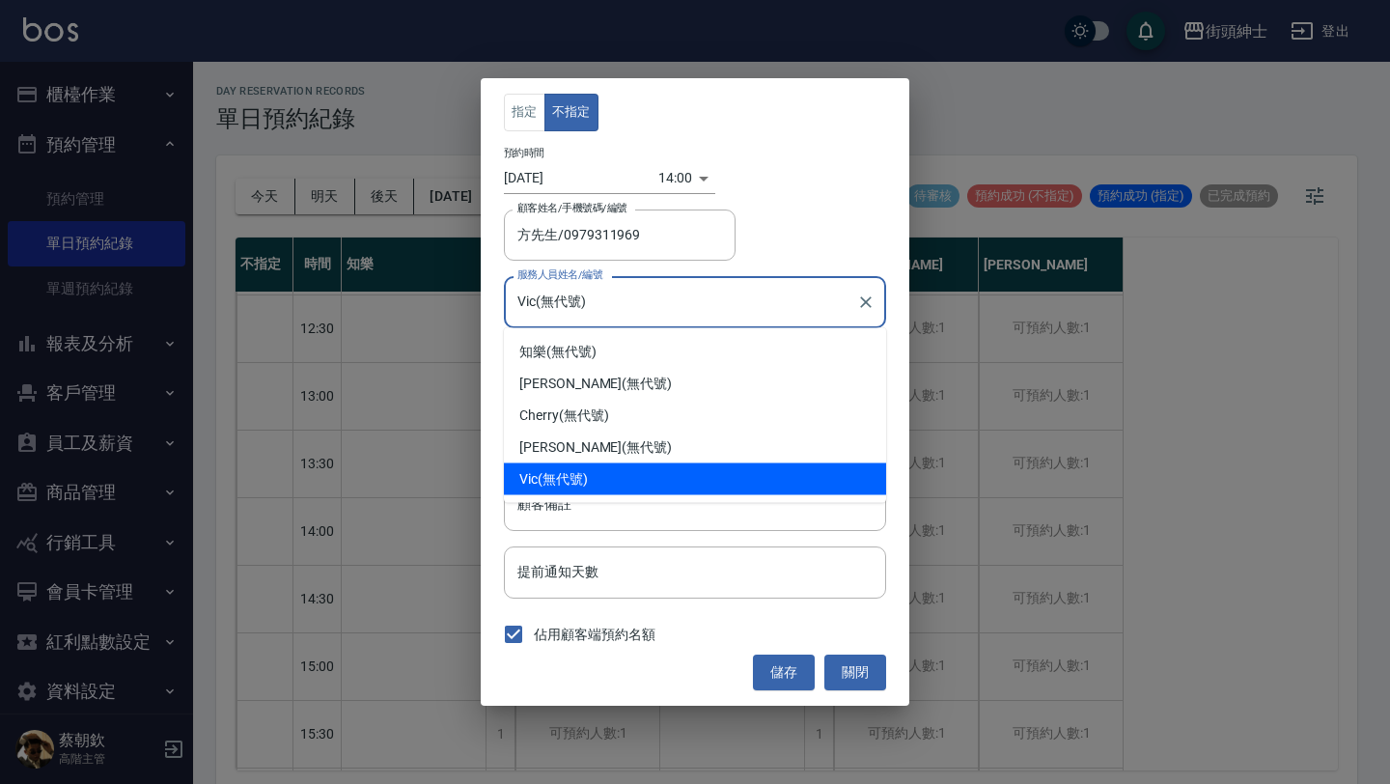
click at [685, 300] on input "Vic(無代號)" at bounding box center [681, 302] width 336 height 34
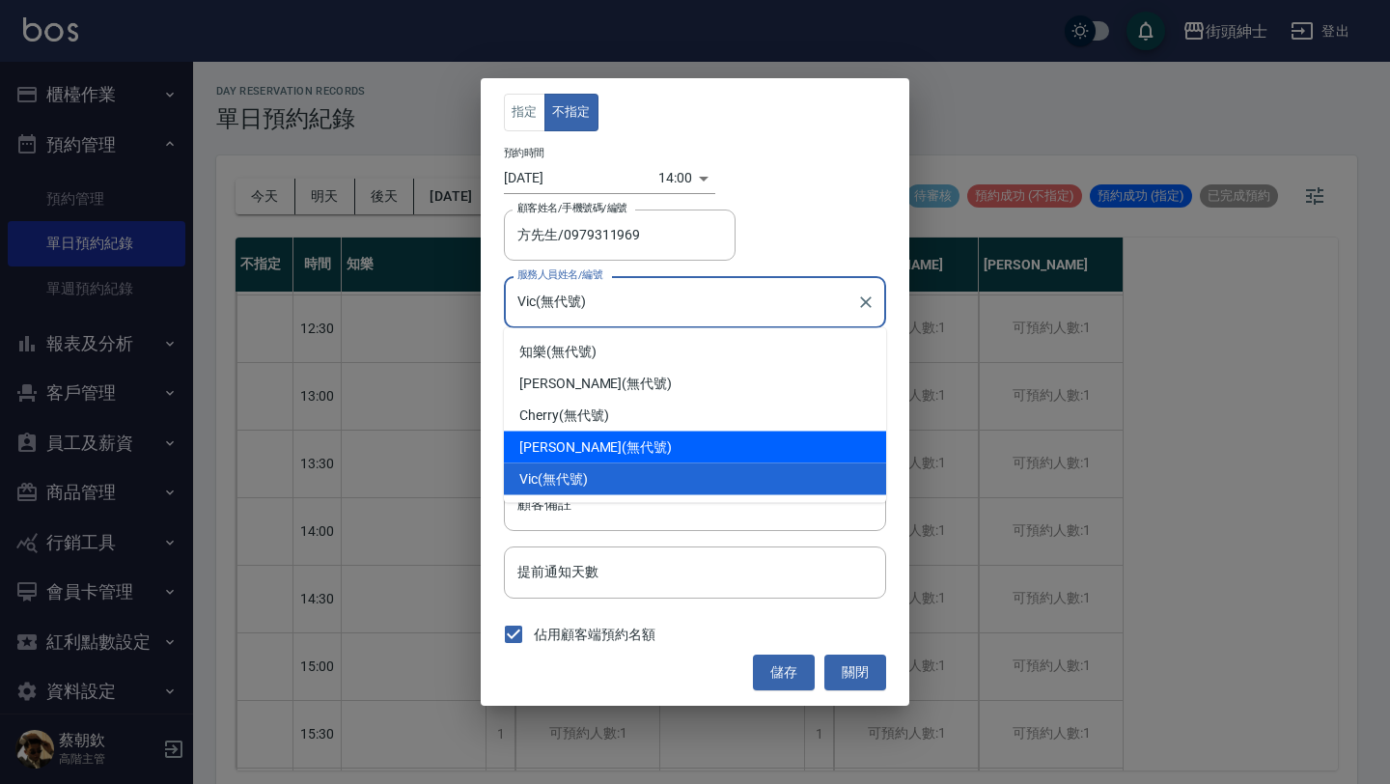
click at [607, 439] on div "eric (無代號)" at bounding box center [695, 448] width 382 height 32
type input "eric(無代號)"
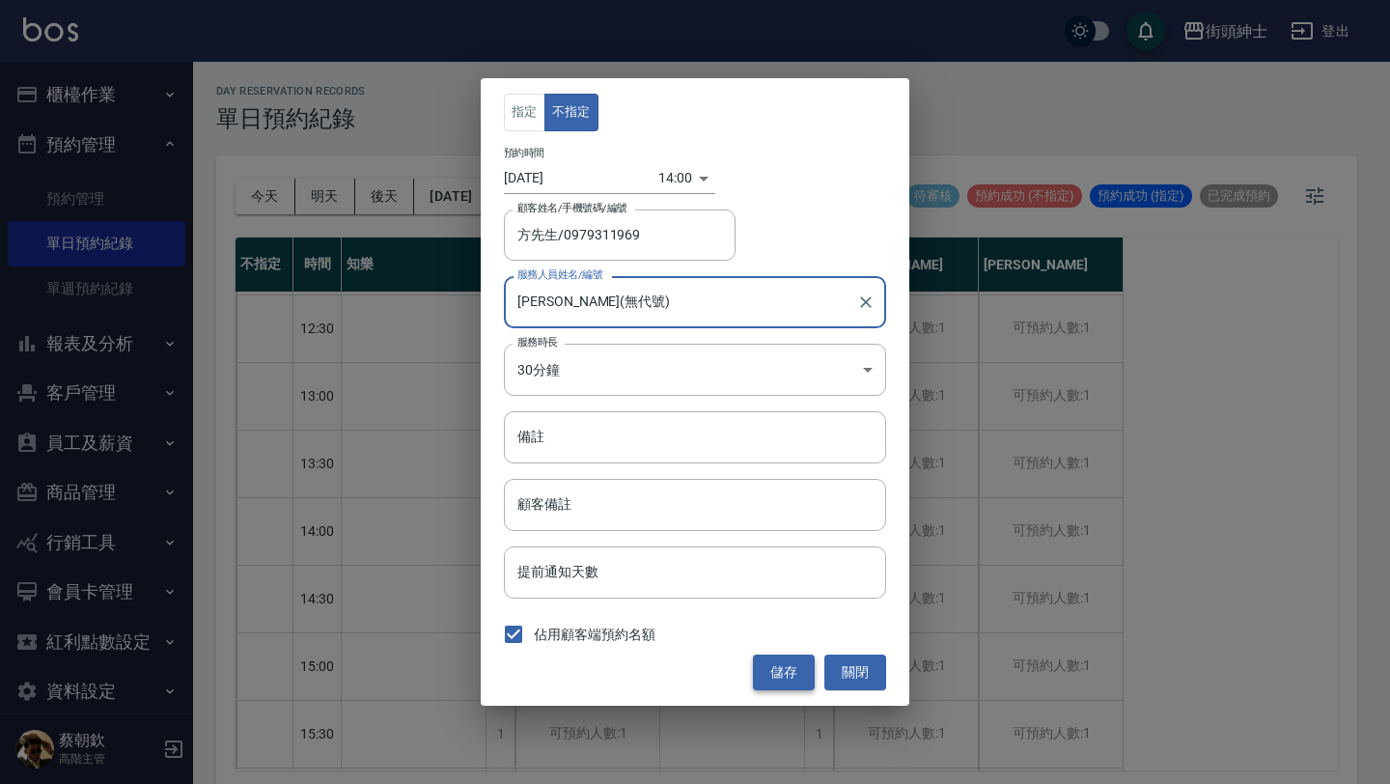
click at [791, 669] on button "儲存" at bounding box center [784, 673] width 62 height 36
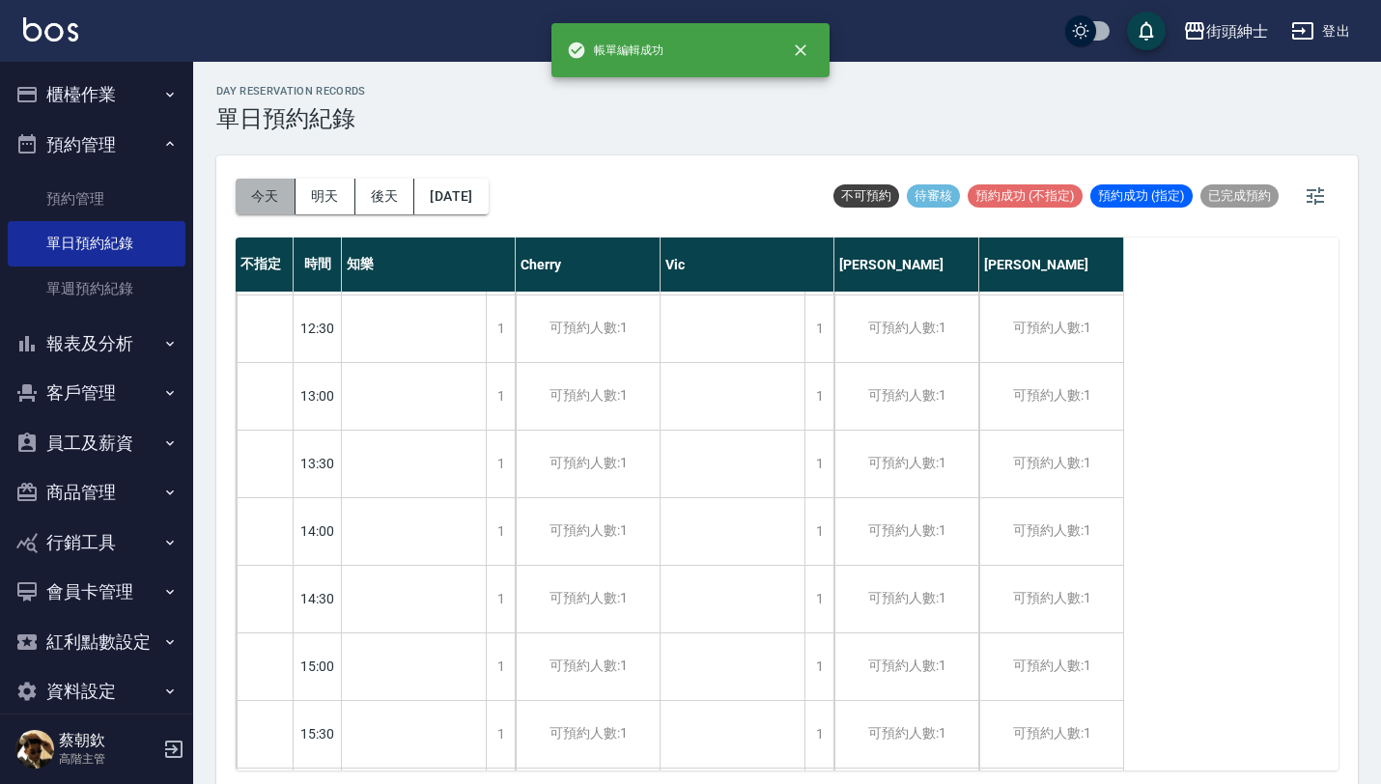
click at [266, 205] on button "今天" at bounding box center [266, 197] width 60 height 36
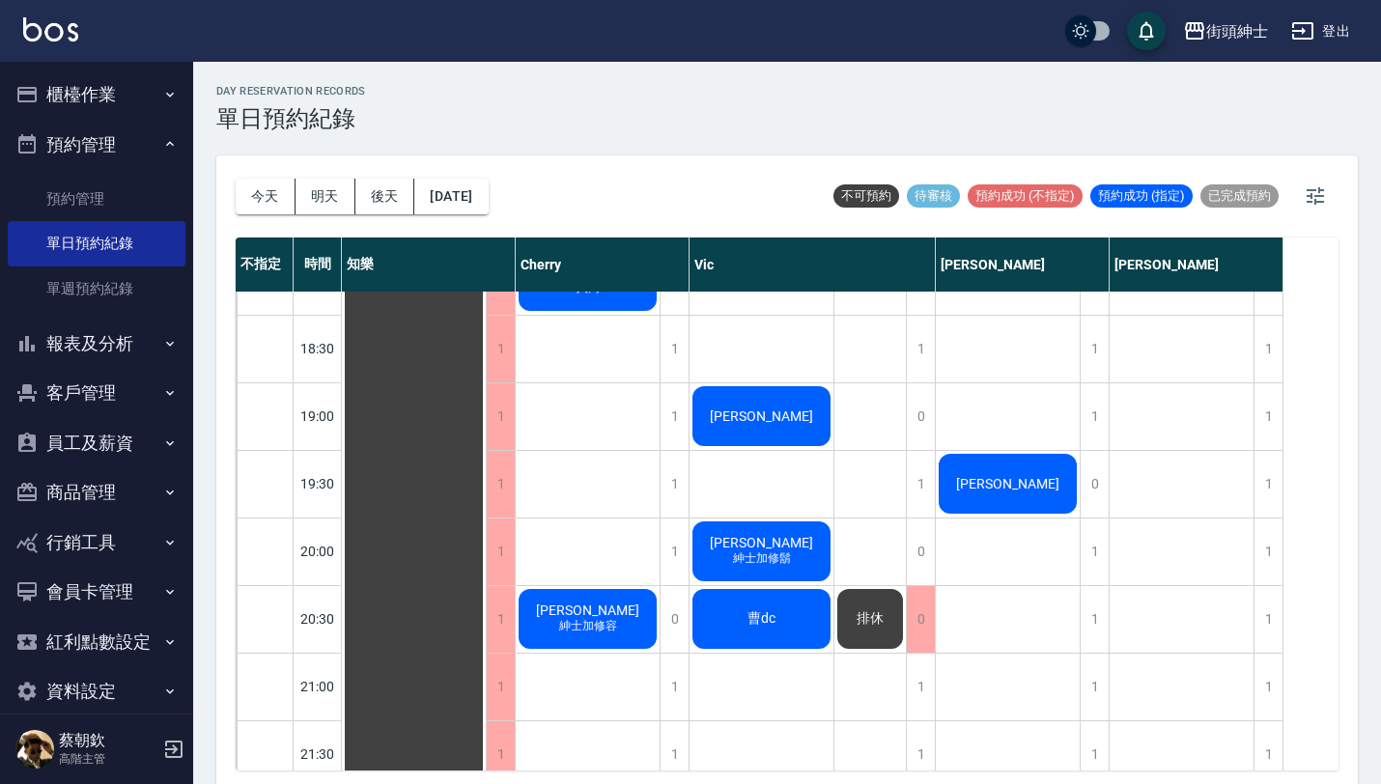
scroll to position [1198, 0]
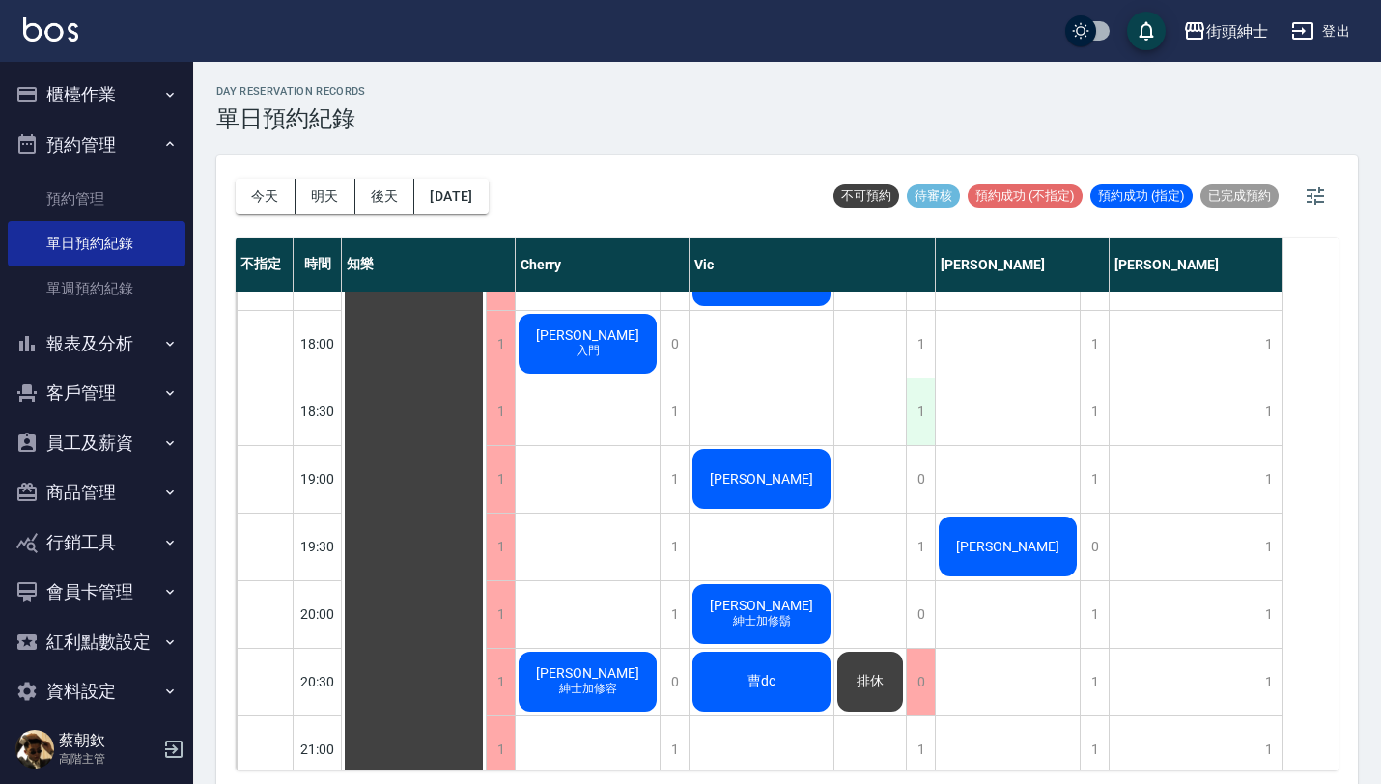
click at [917, 416] on div "1" at bounding box center [920, 411] width 29 height 67
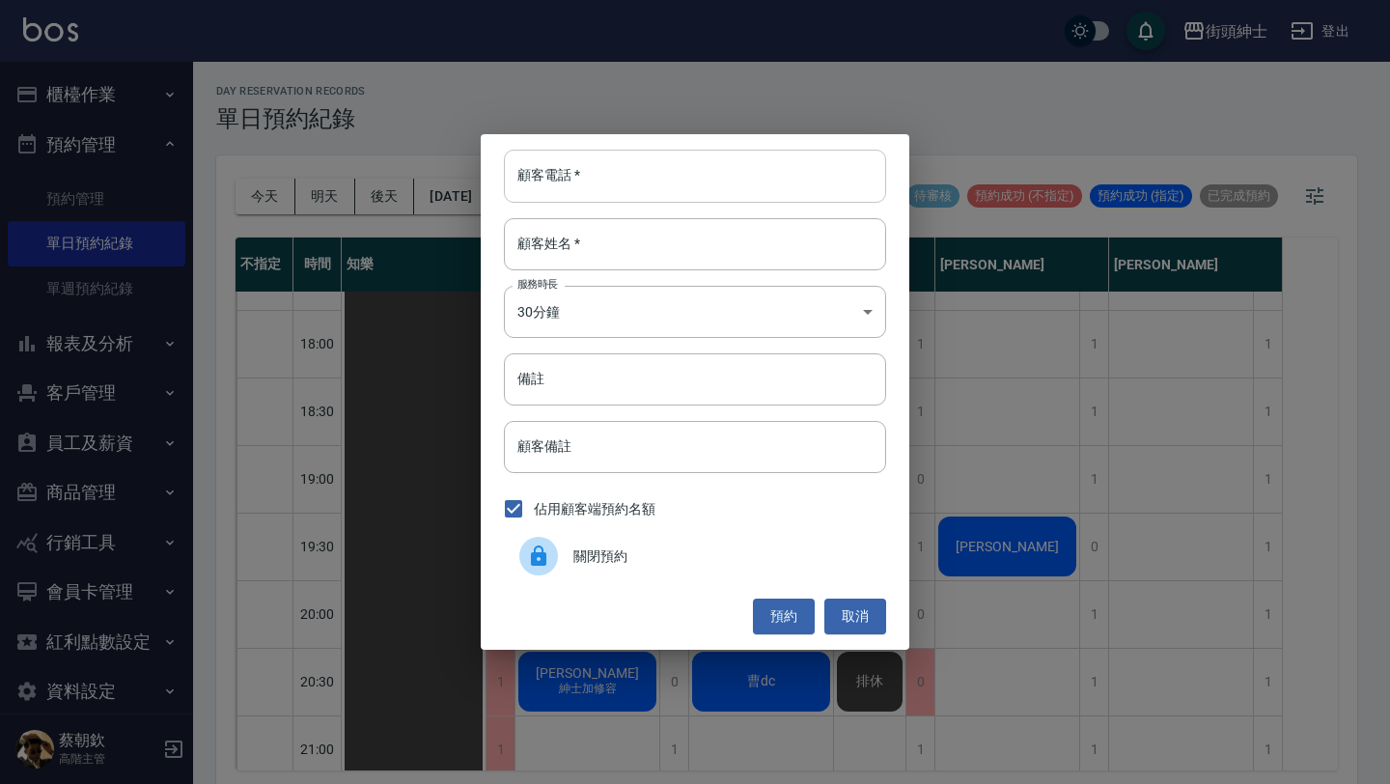
click at [698, 183] on input "顧客電話   *" at bounding box center [695, 176] width 382 height 52
paste input "稱呼：力國 電話：0988853313"
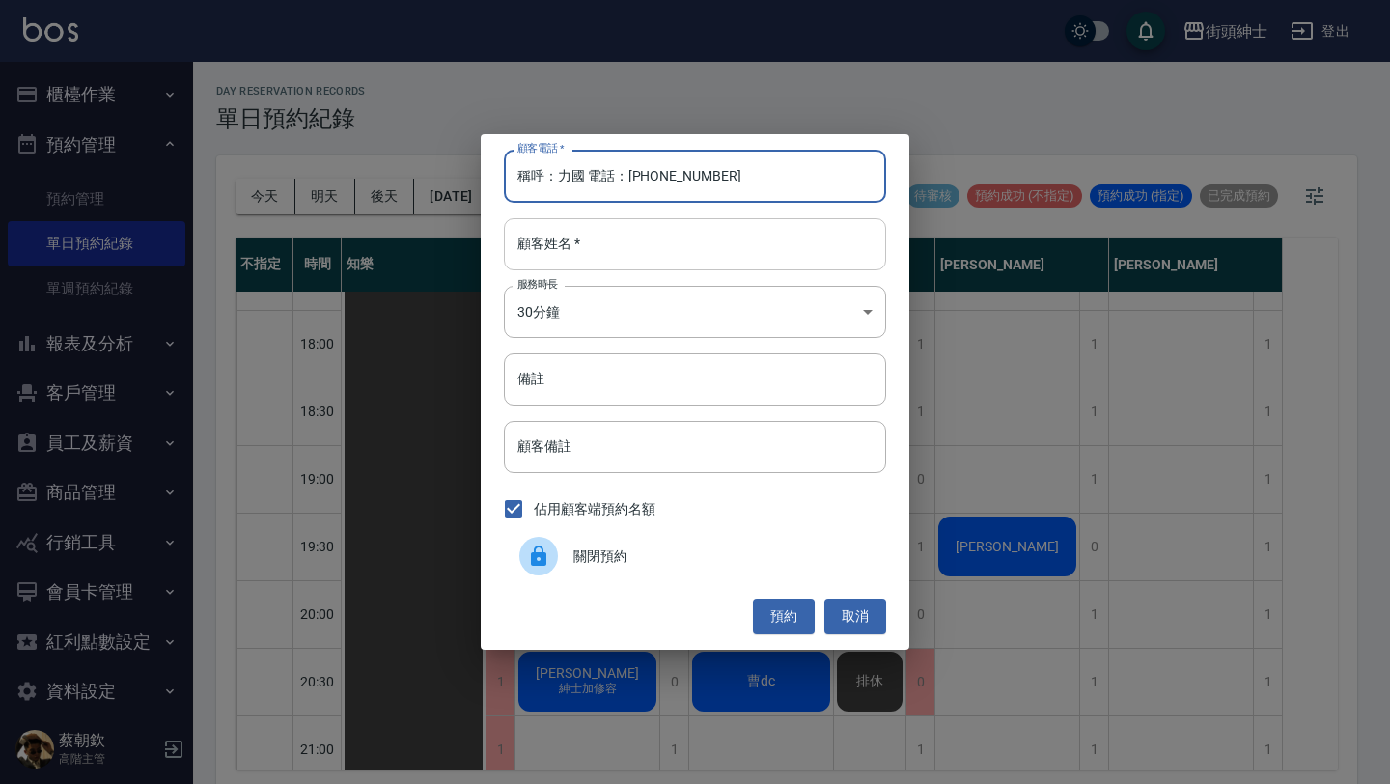
type input "稱呼：力國 電話：0988853313"
click at [669, 243] on input "顧客姓名   *" at bounding box center [695, 244] width 382 height 52
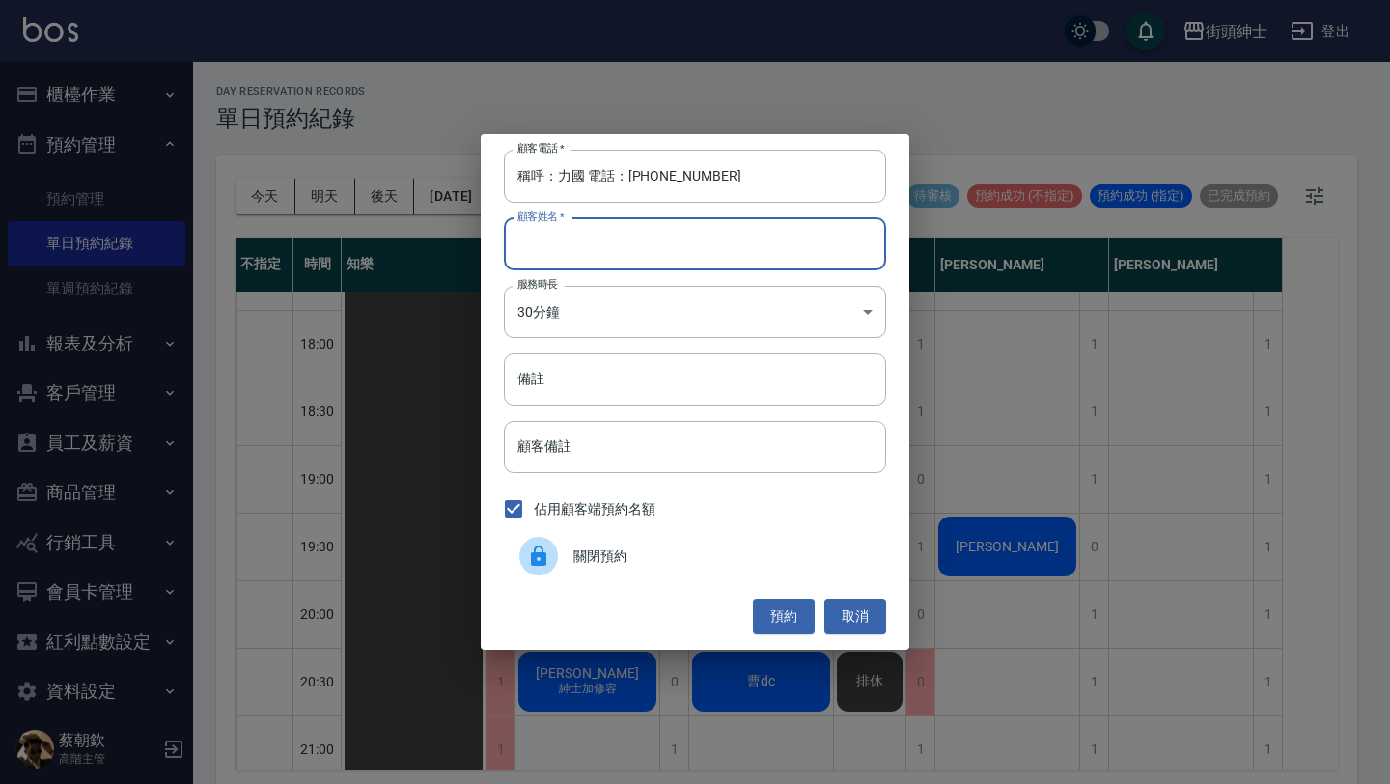
paste input "稱呼：力國 電話：0988853313"
type input "稱呼：力國 電話：0988853313"
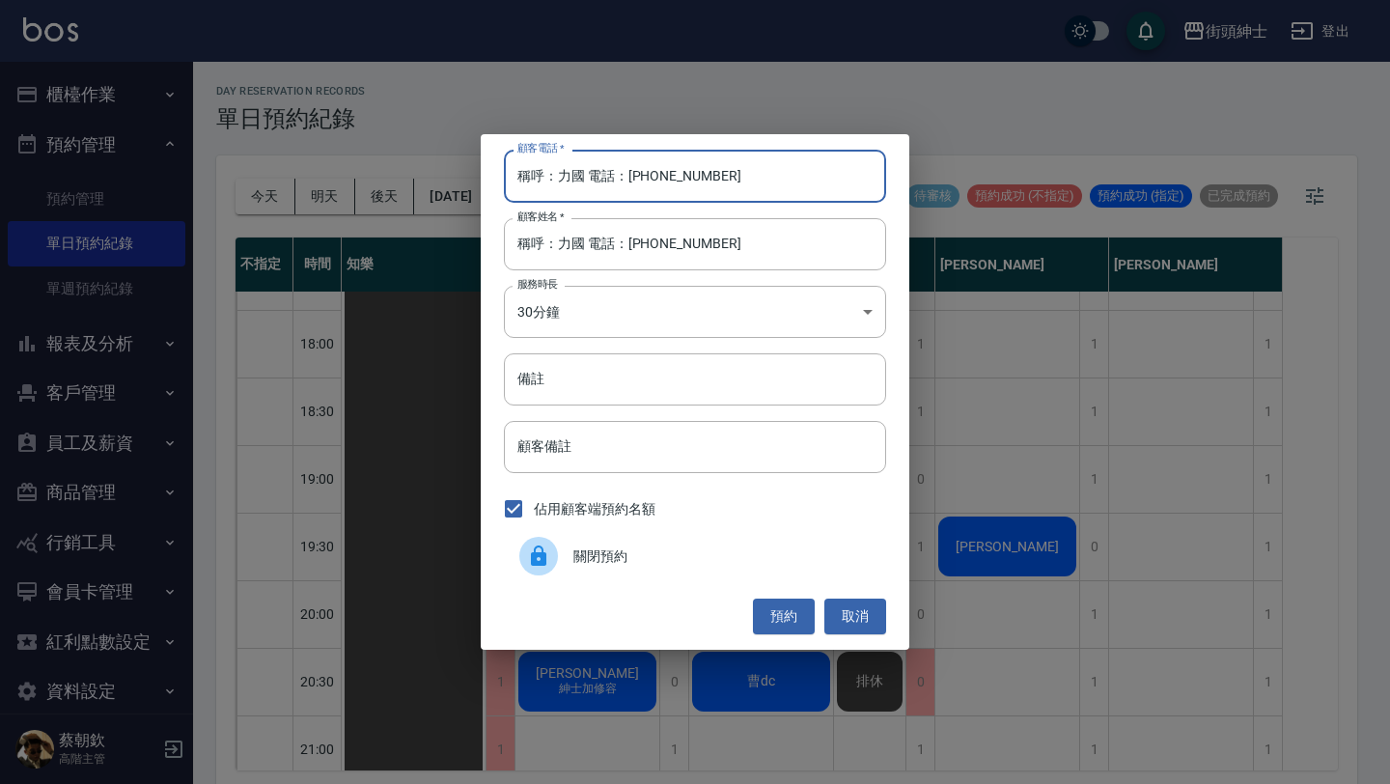
drag, startPoint x: 628, startPoint y: 175, endPoint x: 421, endPoint y: 168, distance: 206.7
click at [421, 168] on div "顧客電話   * 稱呼：力國 電話：0988853313 顧客電話   * 顧客姓名   * 稱呼：力國 電話：0988853313 顧客姓名   * 服務時…" at bounding box center [695, 392] width 1390 height 784
type input "0988853313"
click at [787, 609] on button "預約" at bounding box center [784, 617] width 62 height 36
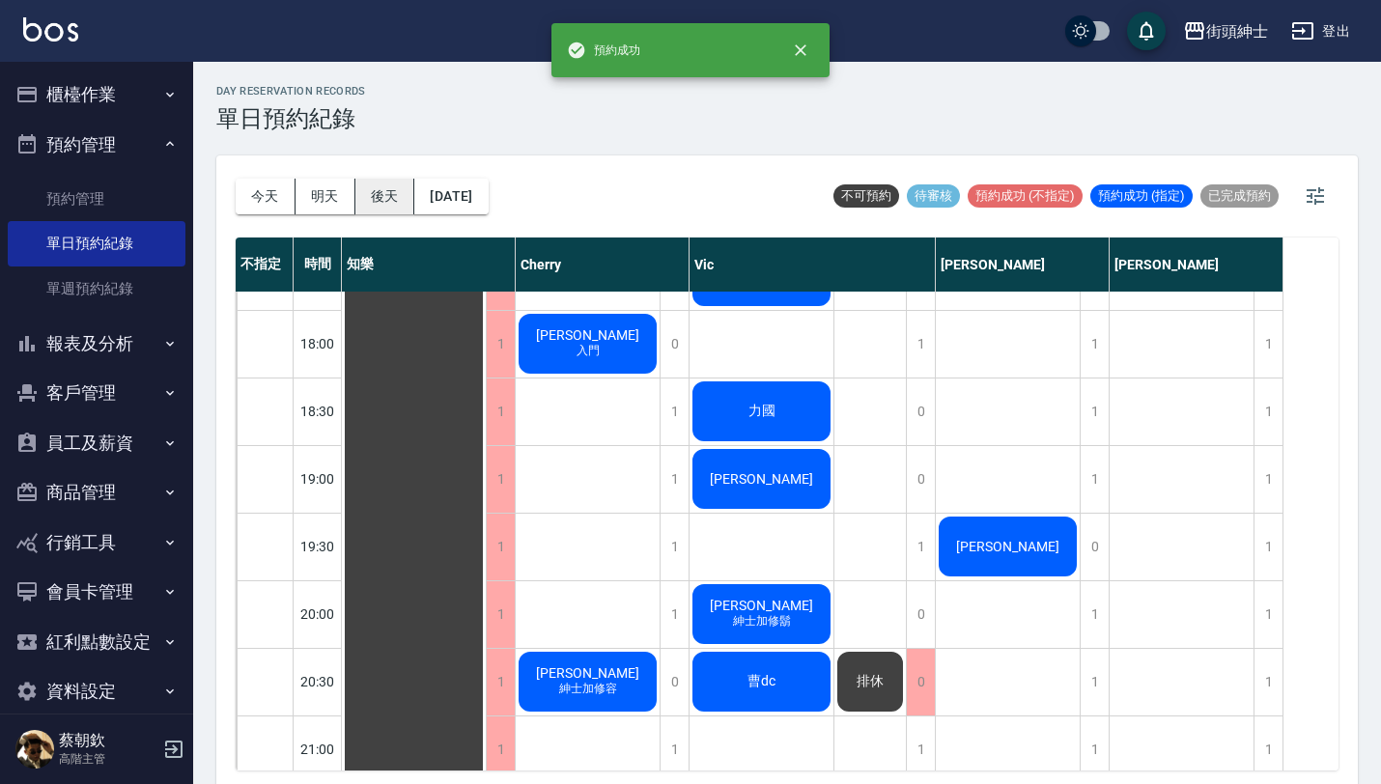
click at [373, 207] on button "後天" at bounding box center [385, 197] width 60 height 36
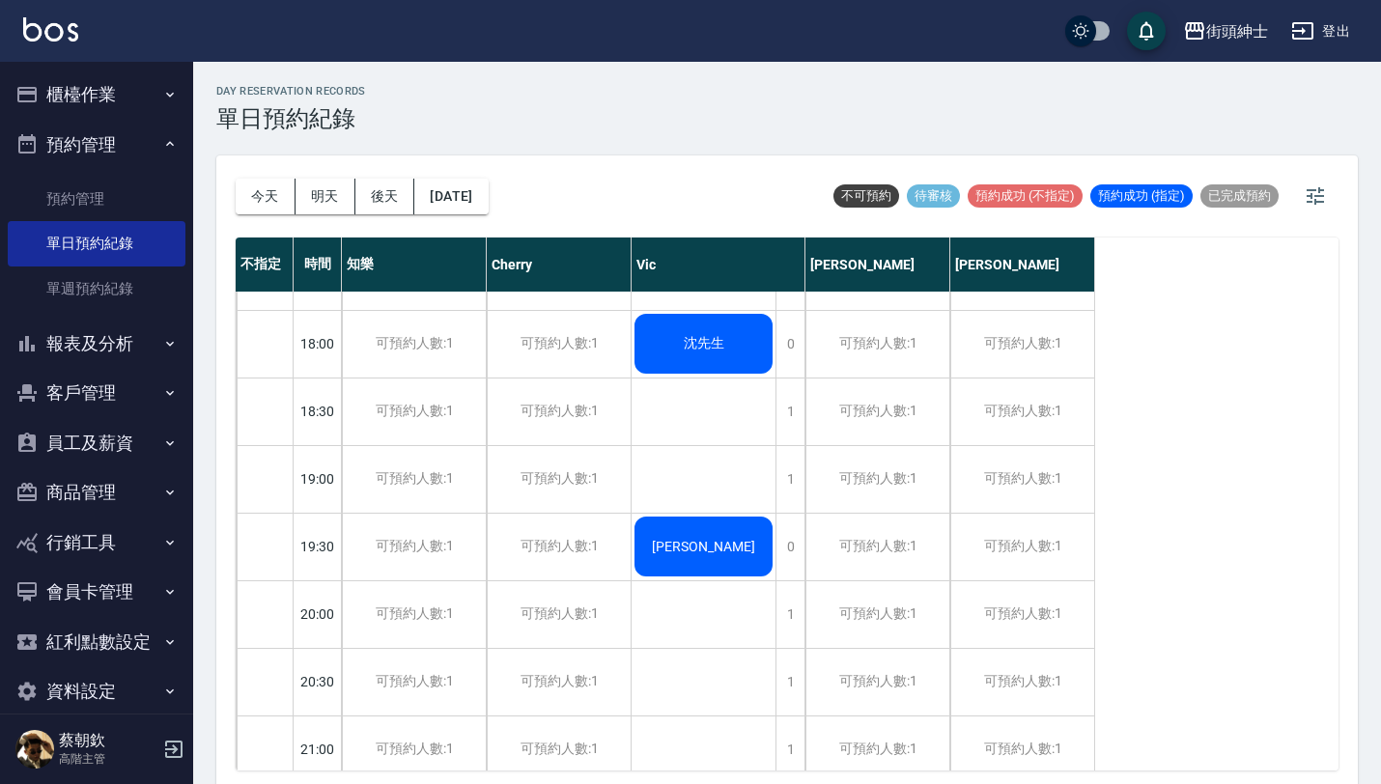
click at [507, 210] on div "day Reservation records 單日預約紀錄 今天 明天 後天 2025/08/20 不可預約 待審核 預約成功 (不指定) 預約成功 (指定…" at bounding box center [787, 426] width 1188 height 728
click at [488, 210] on button "2025/08/20" at bounding box center [450, 197] width 73 height 36
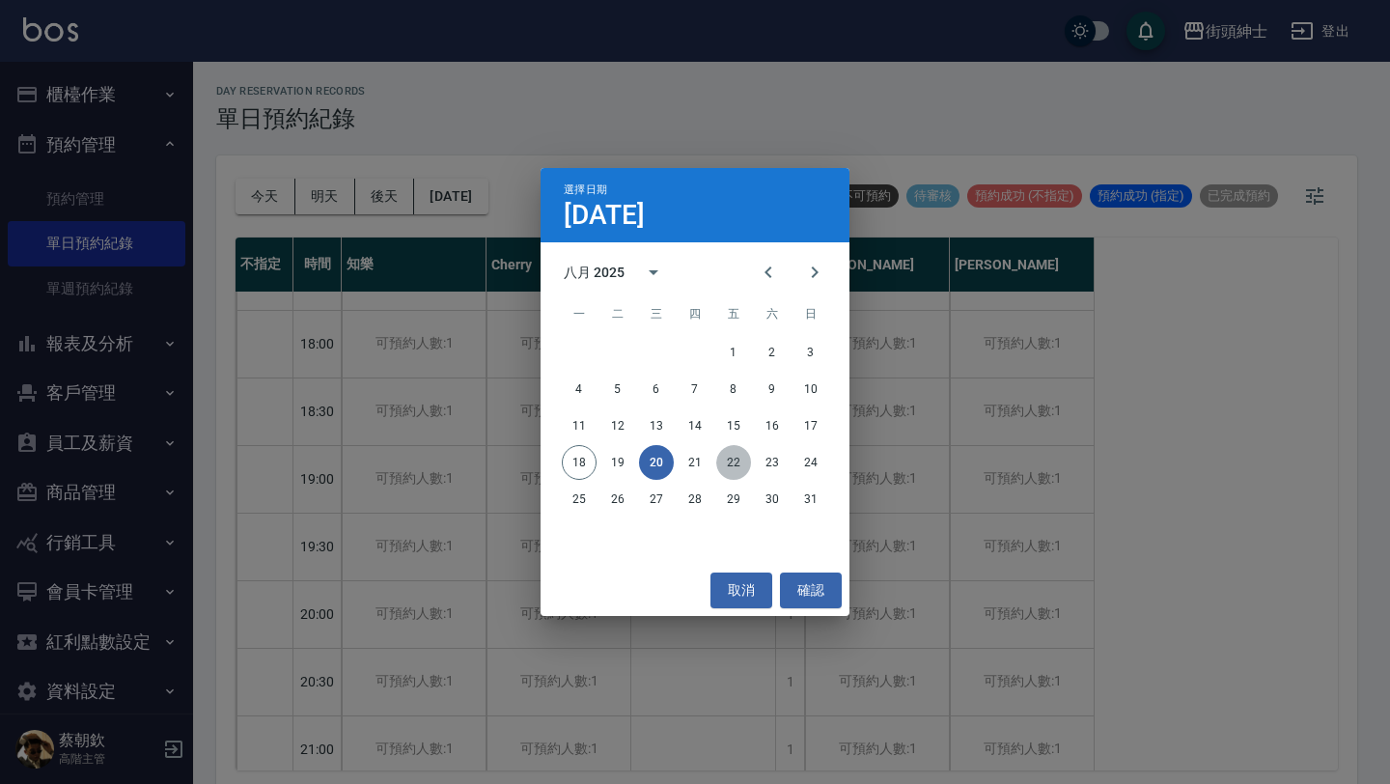
click at [727, 456] on button "22" at bounding box center [733, 462] width 35 height 35
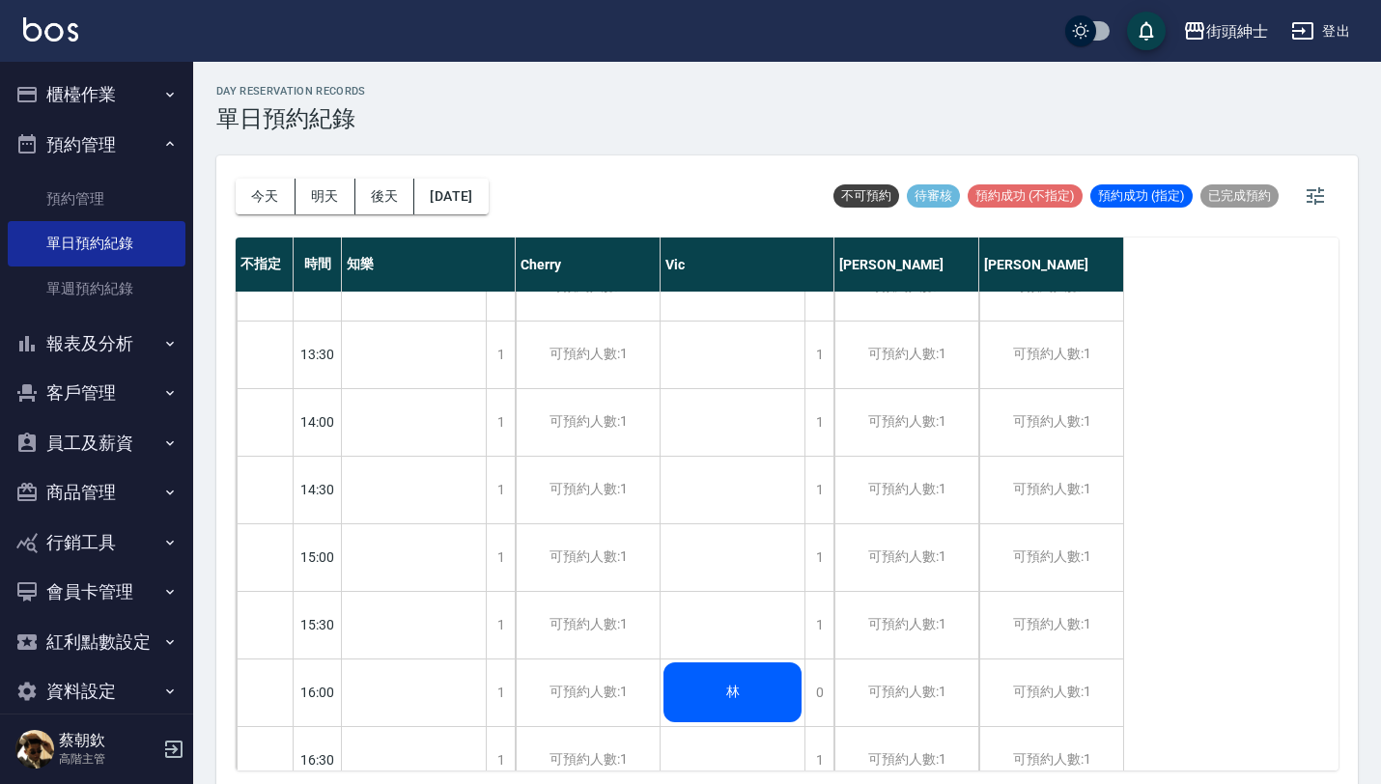
scroll to position [556, 0]
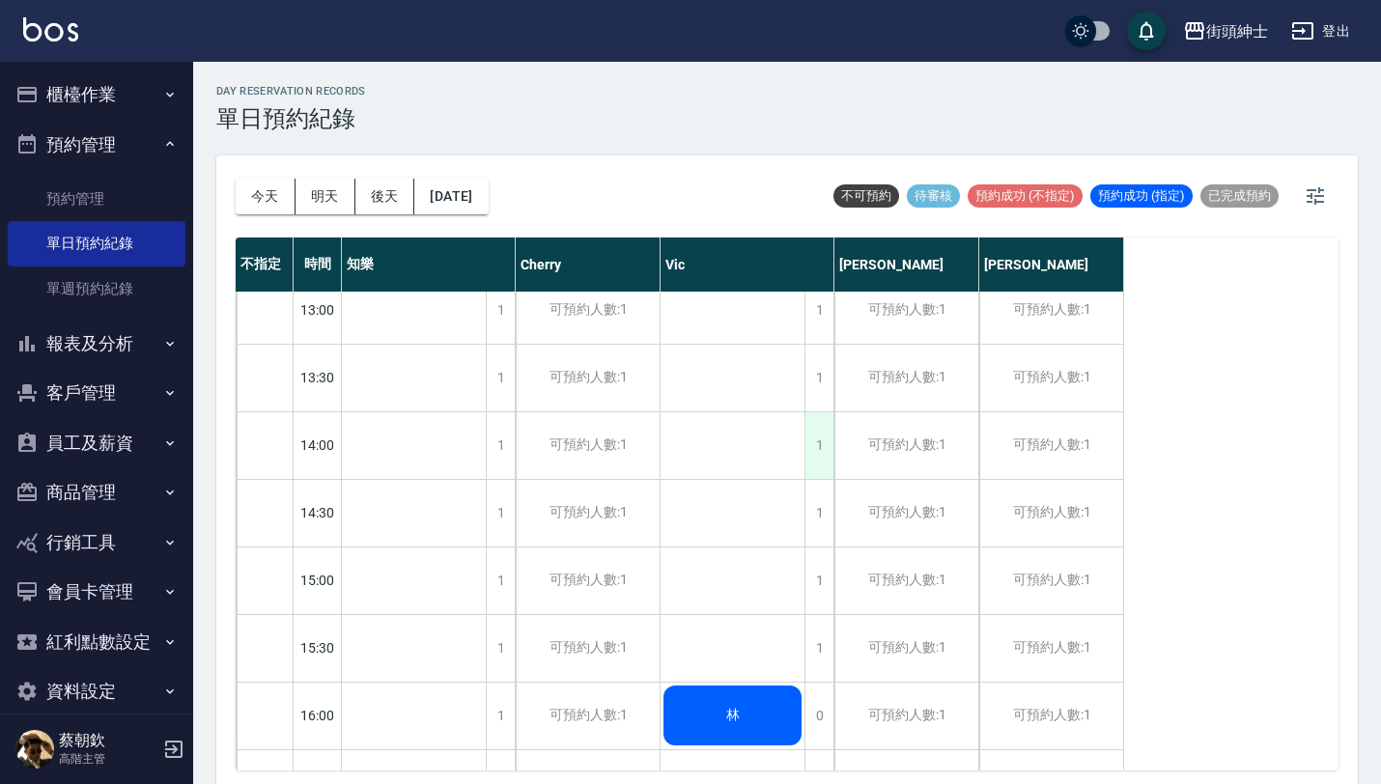
click at [819, 439] on div "1" at bounding box center [818, 445] width 29 height 67
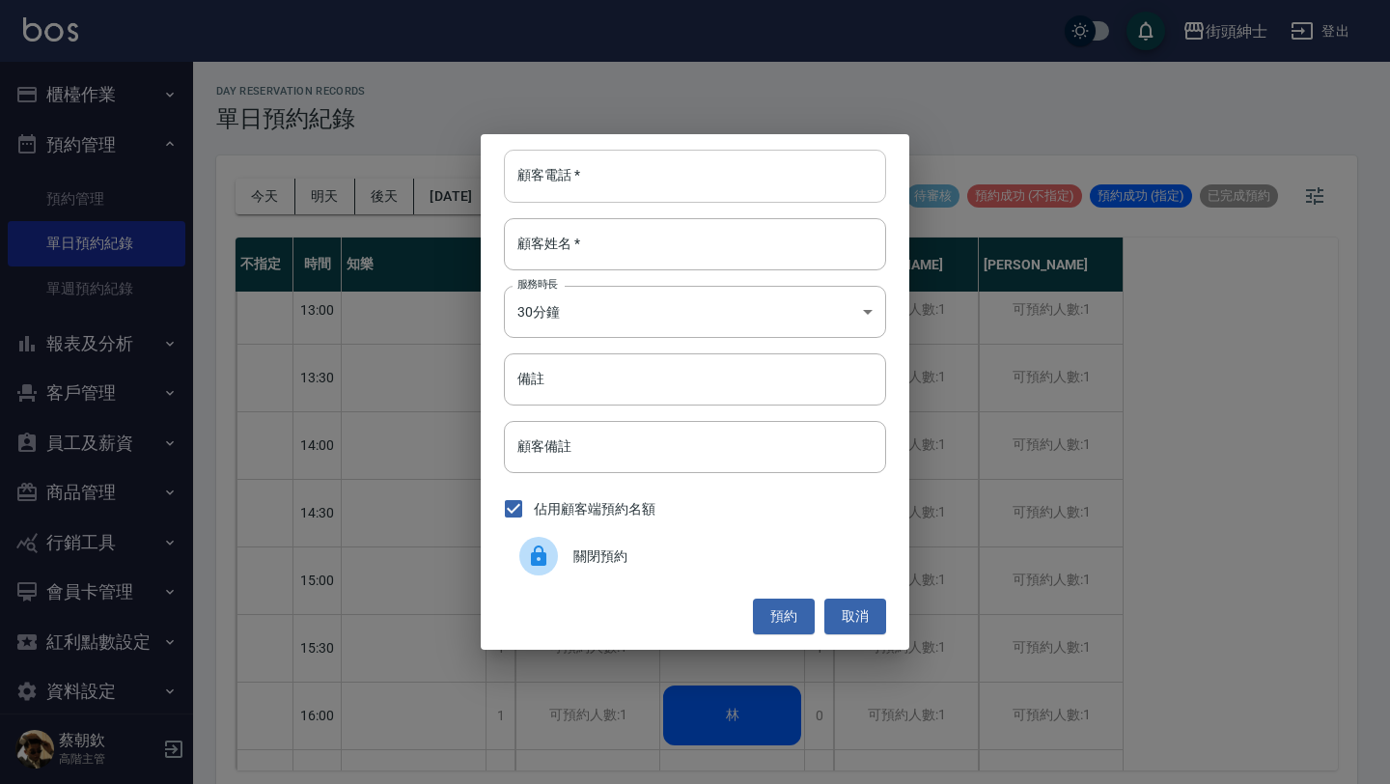
click at [651, 179] on input "顧客電話   *" at bounding box center [695, 176] width 382 height 52
paste input "稱呼：冠辰 電話：0939779468"
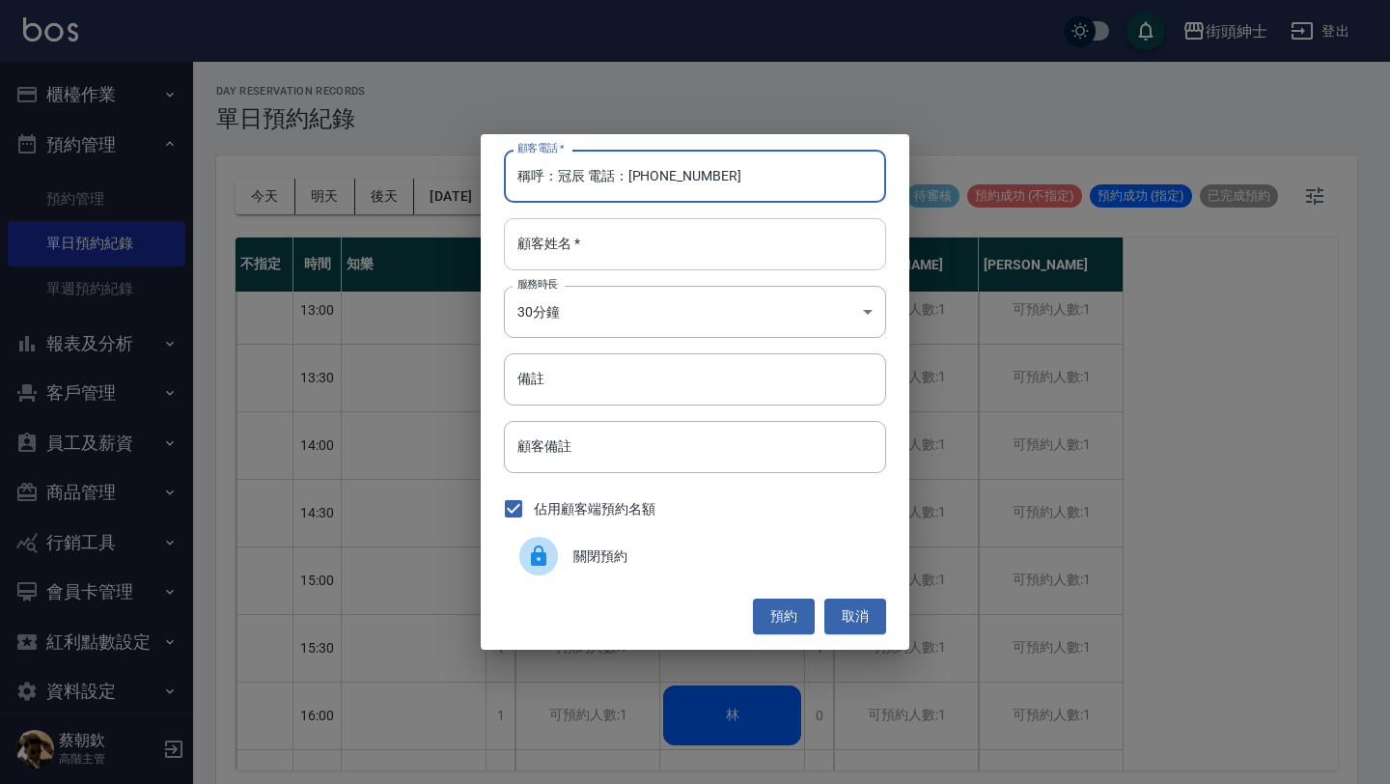
type input "稱呼：冠辰 電話：0939779468"
click at [635, 237] on input "顧客姓名   *" at bounding box center [695, 244] width 382 height 52
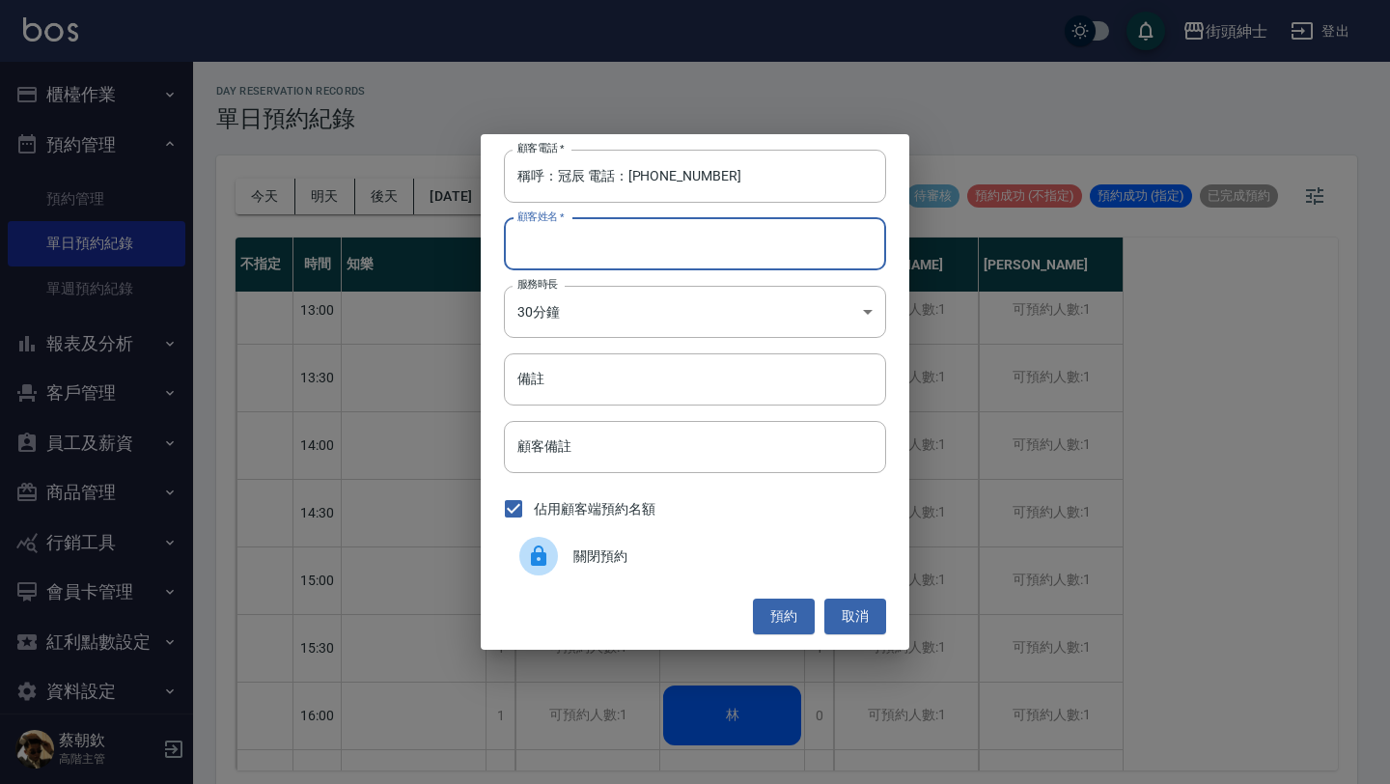
type input "ㄒ"
paste input "稱呼：冠辰 電話：0939779468"
type input "稱呼：冠辰 電話：0939779468"
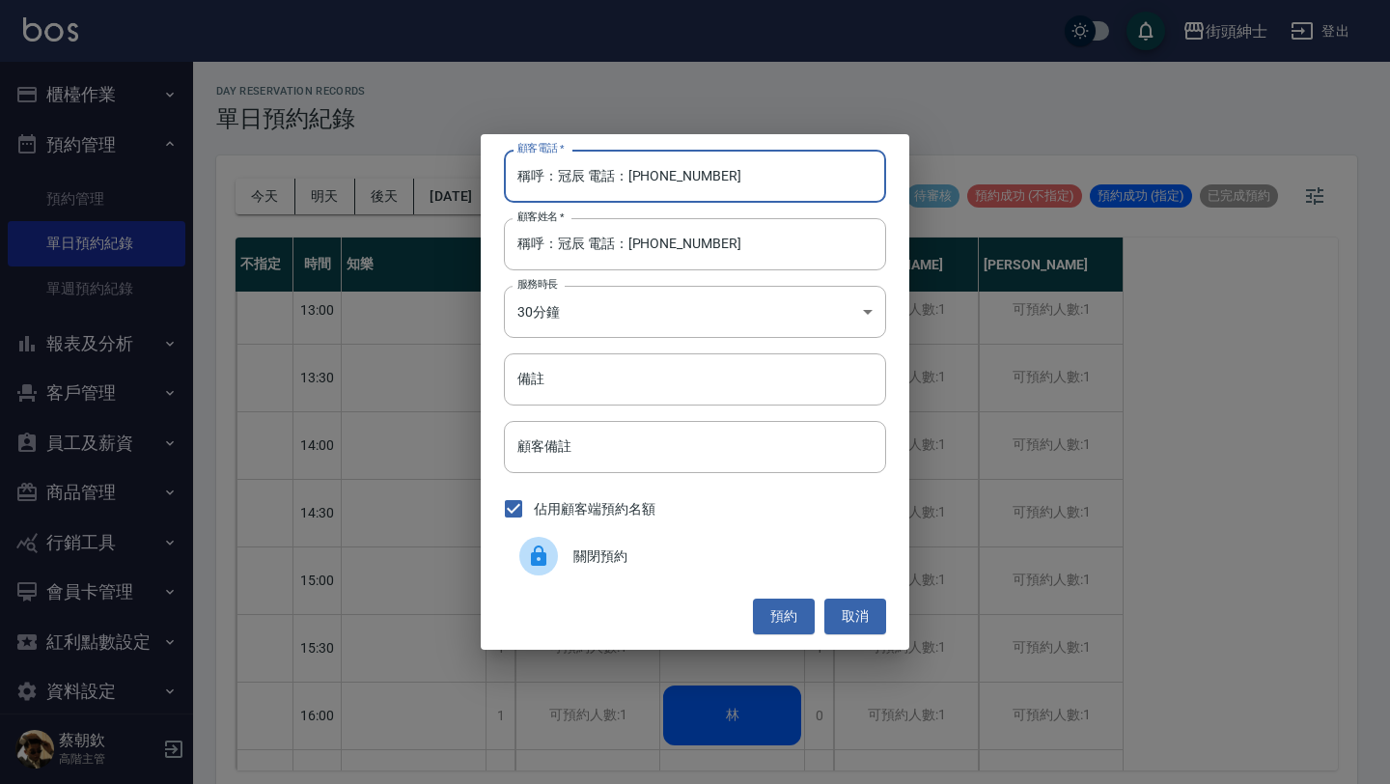
drag, startPoint x: 628, startPoint y: 175, endPoint x: 476, endPoint y: 175, distance: 151.6
click at [487, 175] on div "顧客電話   * 稱呼：冠辰 電話：0939779468 顧客電話   * 顧客姓名   * 稱呼：冠辰 電話：0939779468 顧客姓名   * 服務時…" at bounding box center [695, 391] width 429 height 515
type input "0939779468"
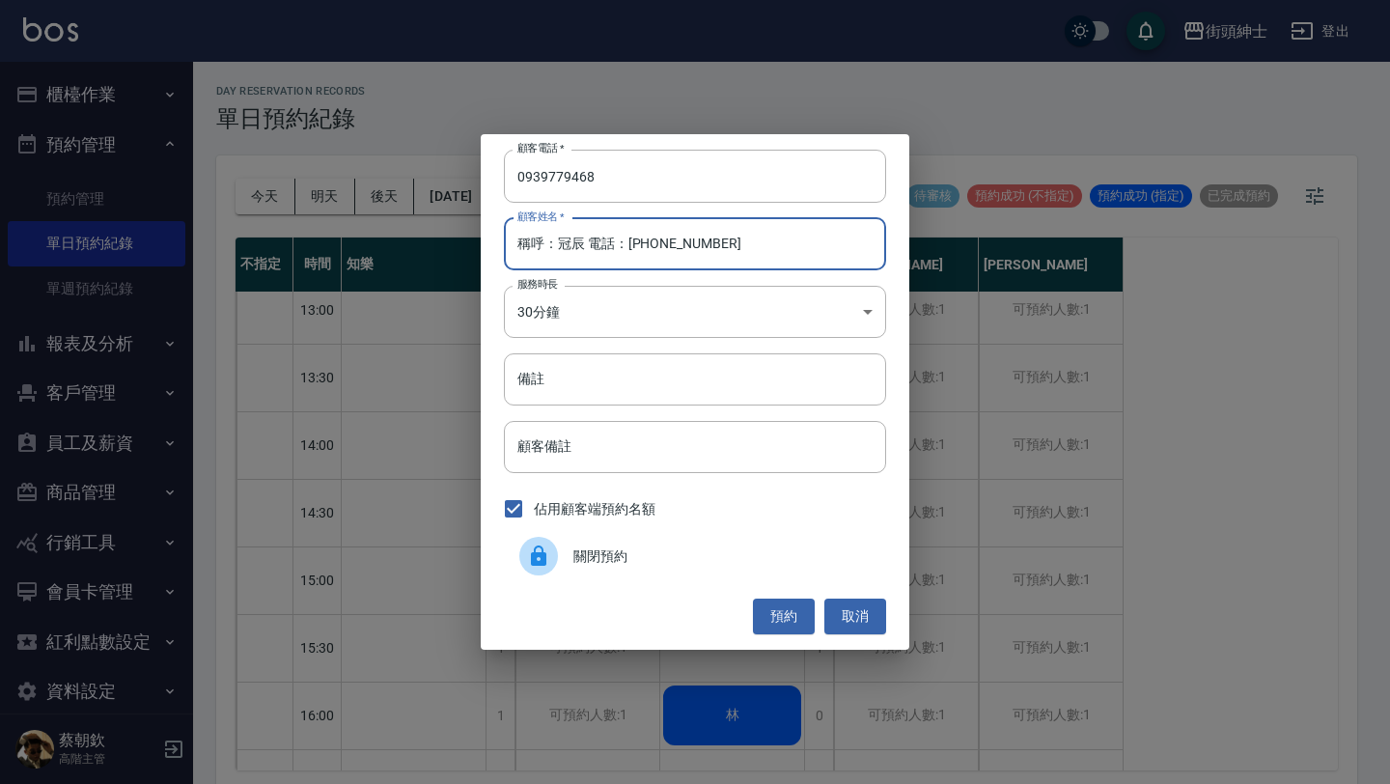
drag, startPoint x: 559, startPoint y: 242, endPoint x: 484, endPoint y: 242, distance: 75.3
click at [484, 242] on div "顧客電話   * 0939779468 顧客電話   * 顧客姓名   * 稱呼：冠辰 電話：0939779468 顧客姓名   * 服務時長 30分鐘 1 …" at bounding box center [695, 391] width 429 height 515
drag, startPoint x: 547, startPoint y: 241, endPoint x: 921, endPoint y: 240, distance: 373.6
click at [920, 241] on div "顧客電話   * 0939779468 顧客電話   * 顧客姓名   * 冠辰 電話：0939779468 顧客姓名   * 服務時長 30分鐘 1 服務時…" at bounding box center [695, 392] width 1390 height 784
type input "冠辰"
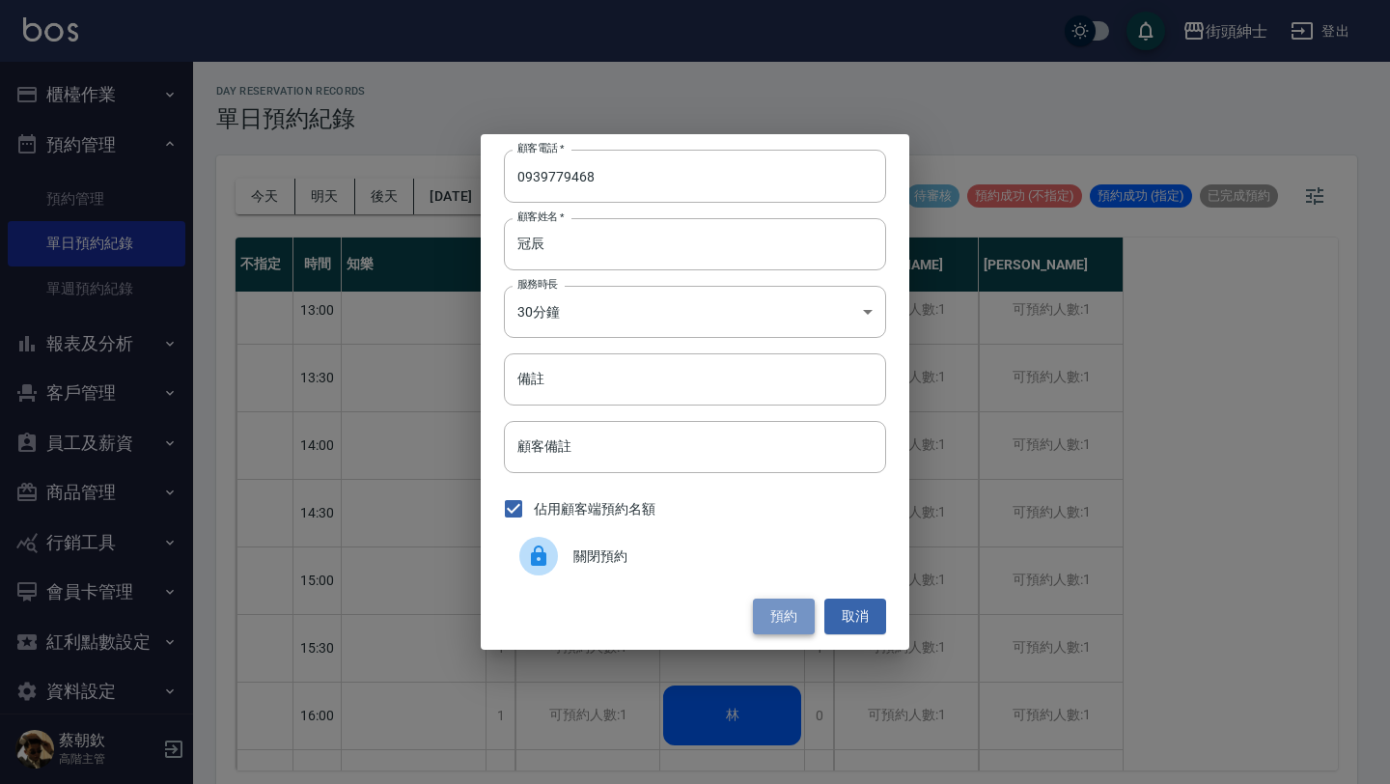
click at [797, 607] on button "預約" at bounding box center [784, 617] width 62 height 36
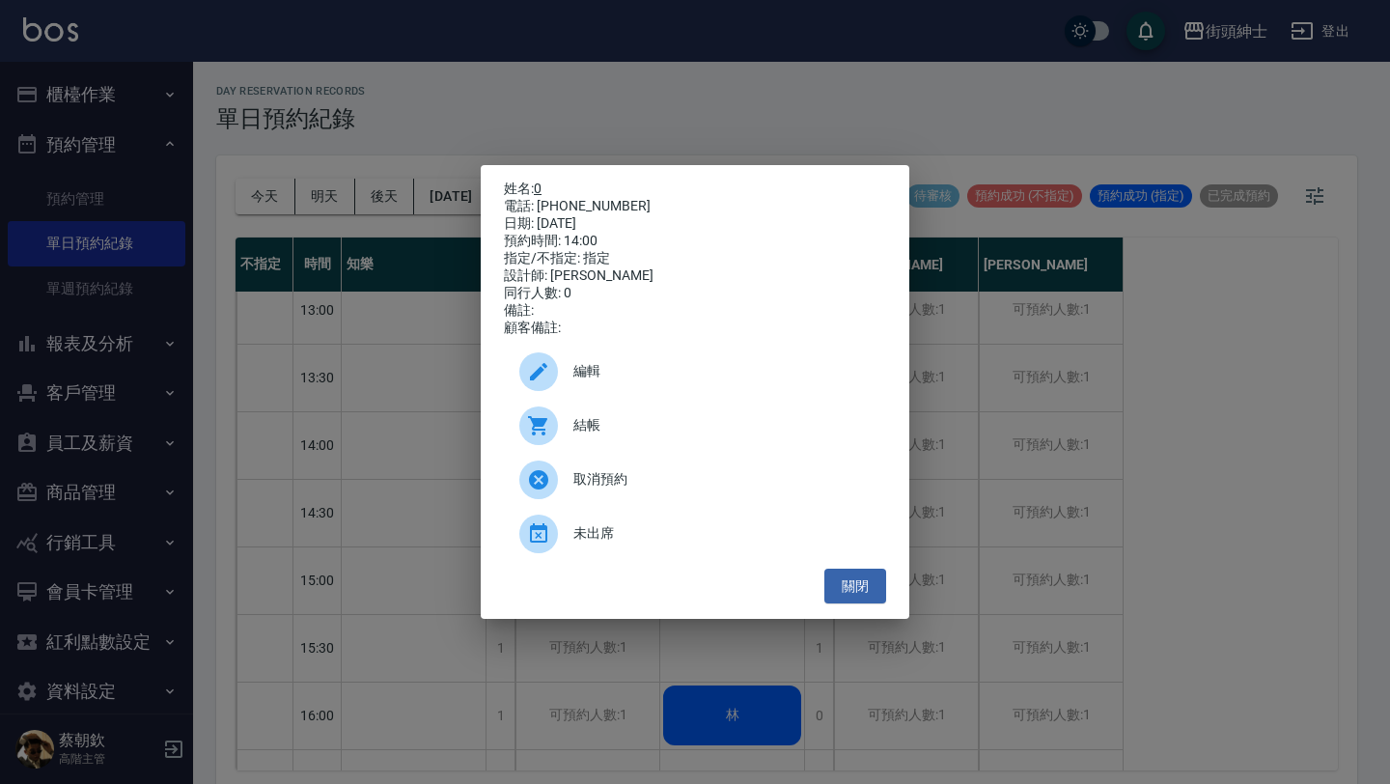
click at [540, 184] on link "0" at bounding box center [538, 188] width 8 height 15
click at [866, 597] on button "關閉" at bounding box center [856, 587] width 62 height 36
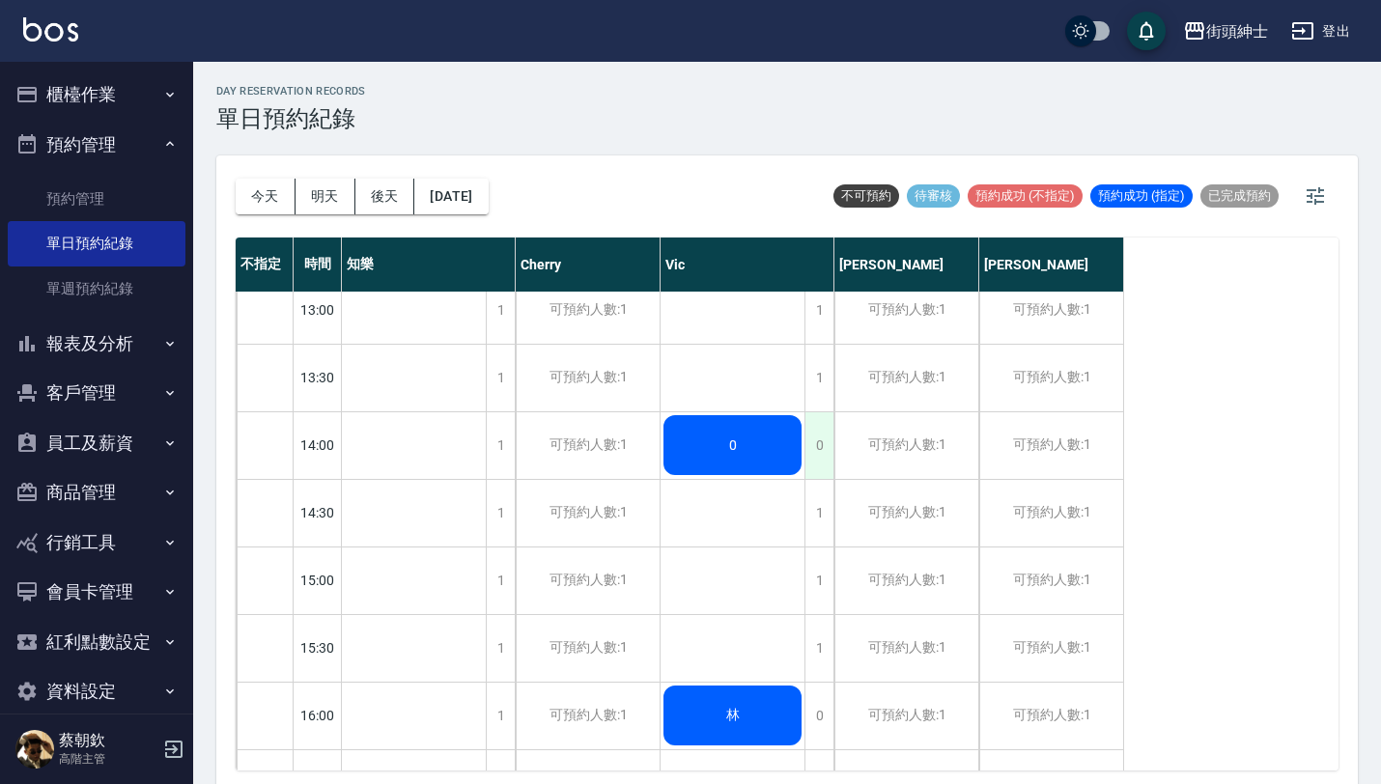
click at [818, 452] on div "0" at bounding box center [818, 445] width 29 height 67
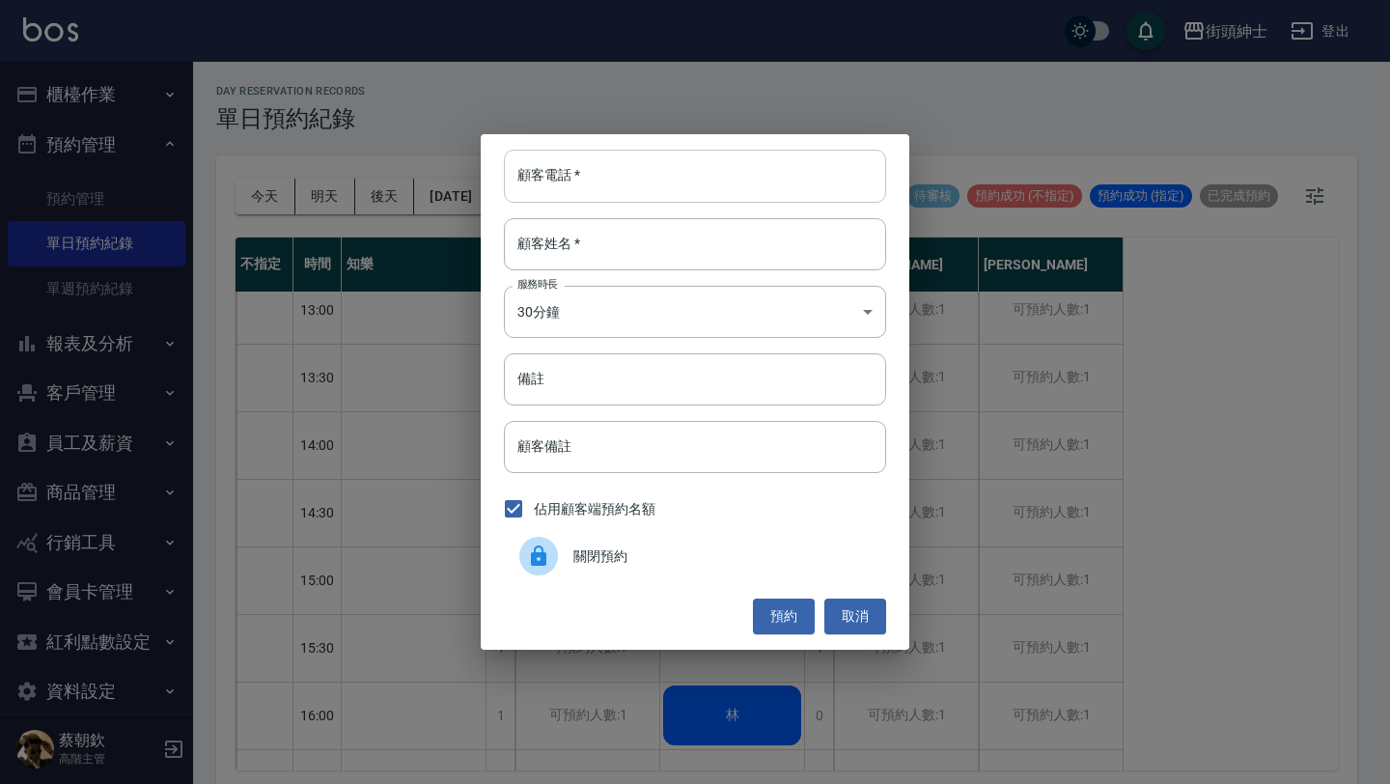
click at [685, 165] on input "顧客電話   *" at bounding box center [695, 176] width 382 height 52
paste input "0939779468"
type input "09397794680939779468"
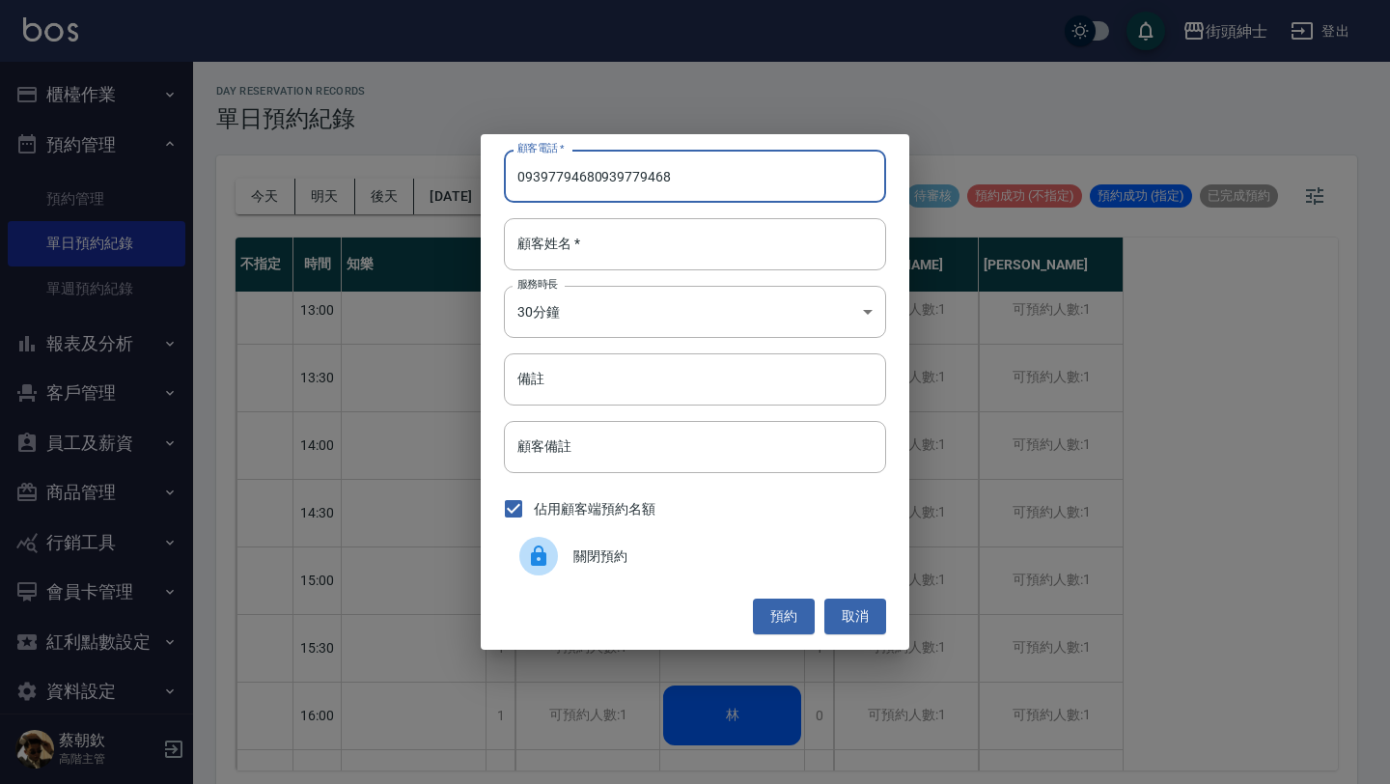
drag, startPoint x: 695, startPoint y: 176, endPoint x: 408, endPoint y: 182, distance: 286.8
click at [408, 181] on div "顧客電話   * 09397794680939779468 顧客電話   * 顧客姓名   * 顧客姓名   * 服務時長 30分鐘 1 服務時長 備註 備註…" at bounding box center [695, 392] width 1390 height 784
paste input "0939779468"
type input "0939779468"
click at [548, 223] on div "顧客姓名   * 顧客姓名   *" at bounding box center [695, 244] width 382 height 52
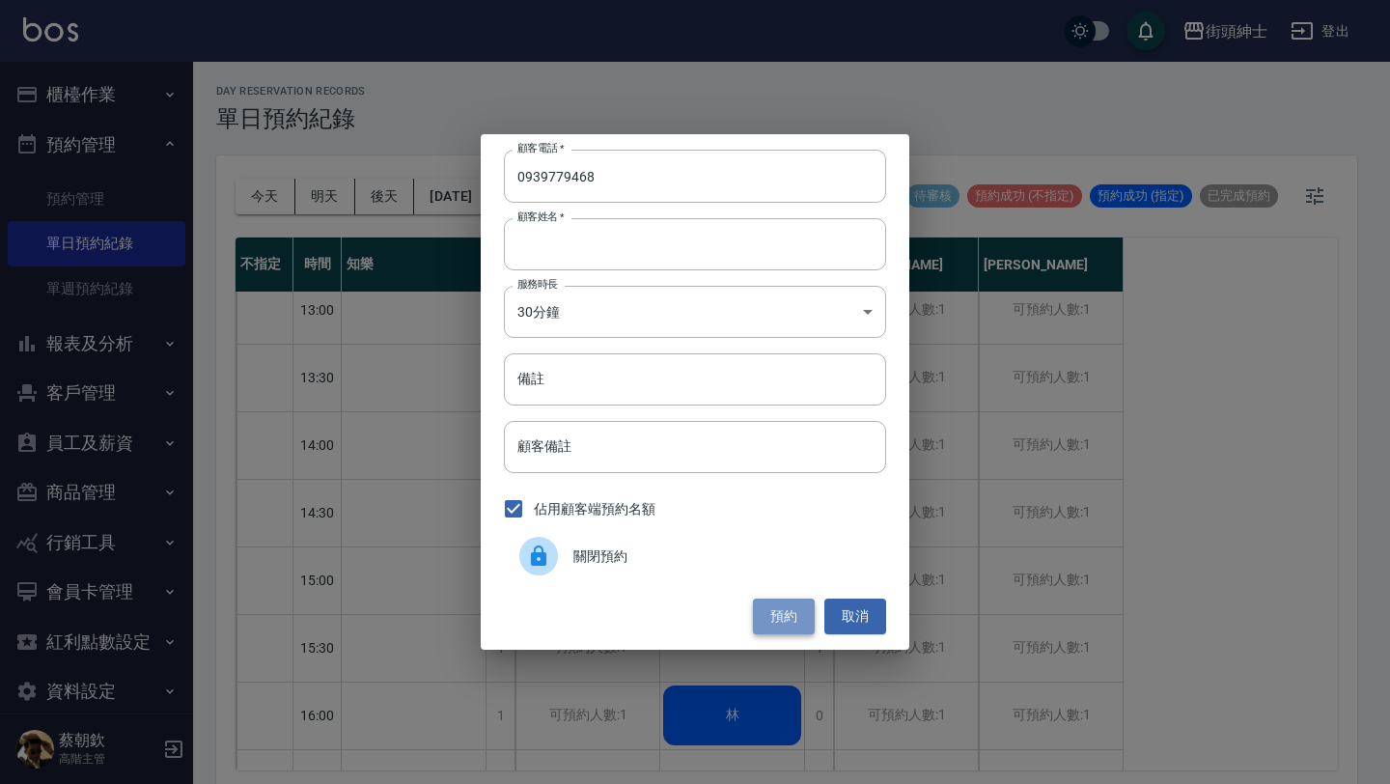
click at [791, 629] on button "預約" at bounding box center [784, 617] width 62 height 36
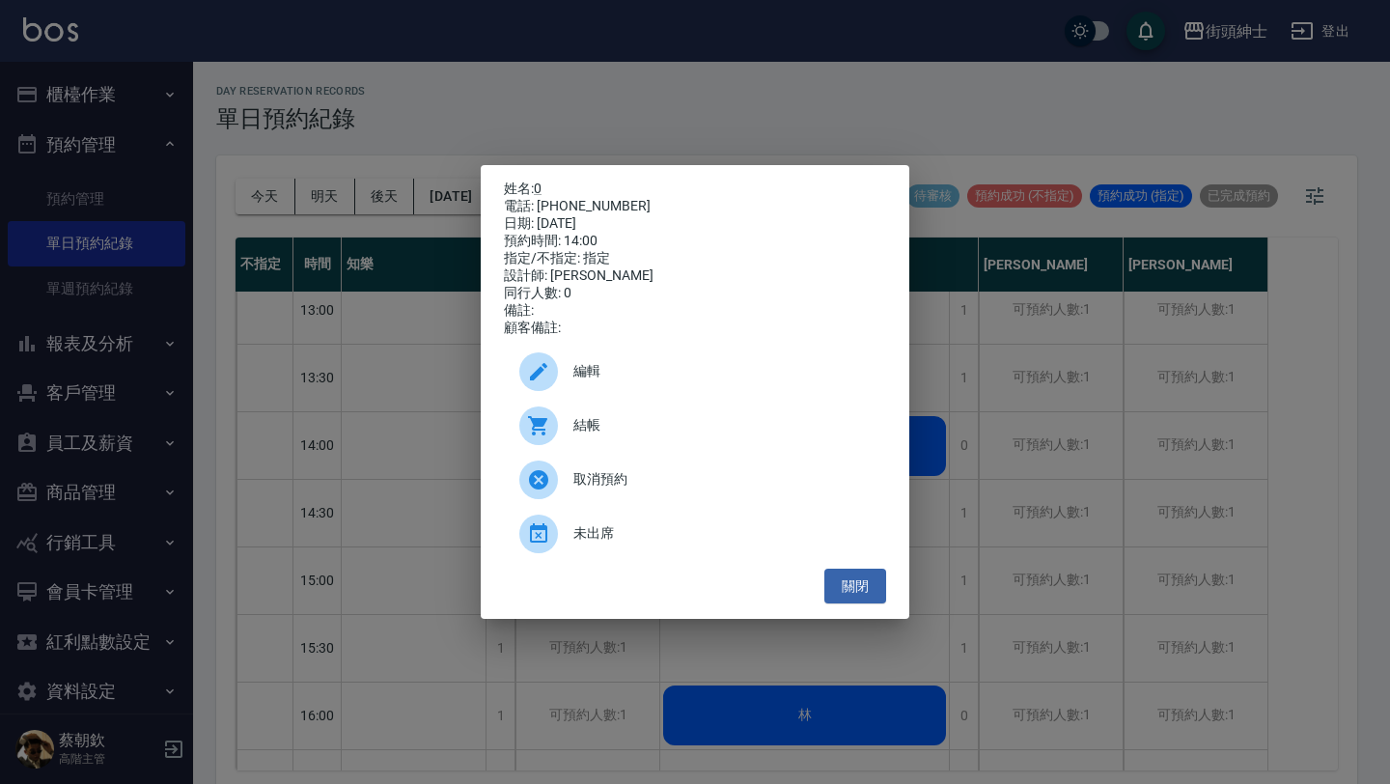
click at [728, 500] on div "取消預約" at bounding box center [695, 480] width 382 height 54
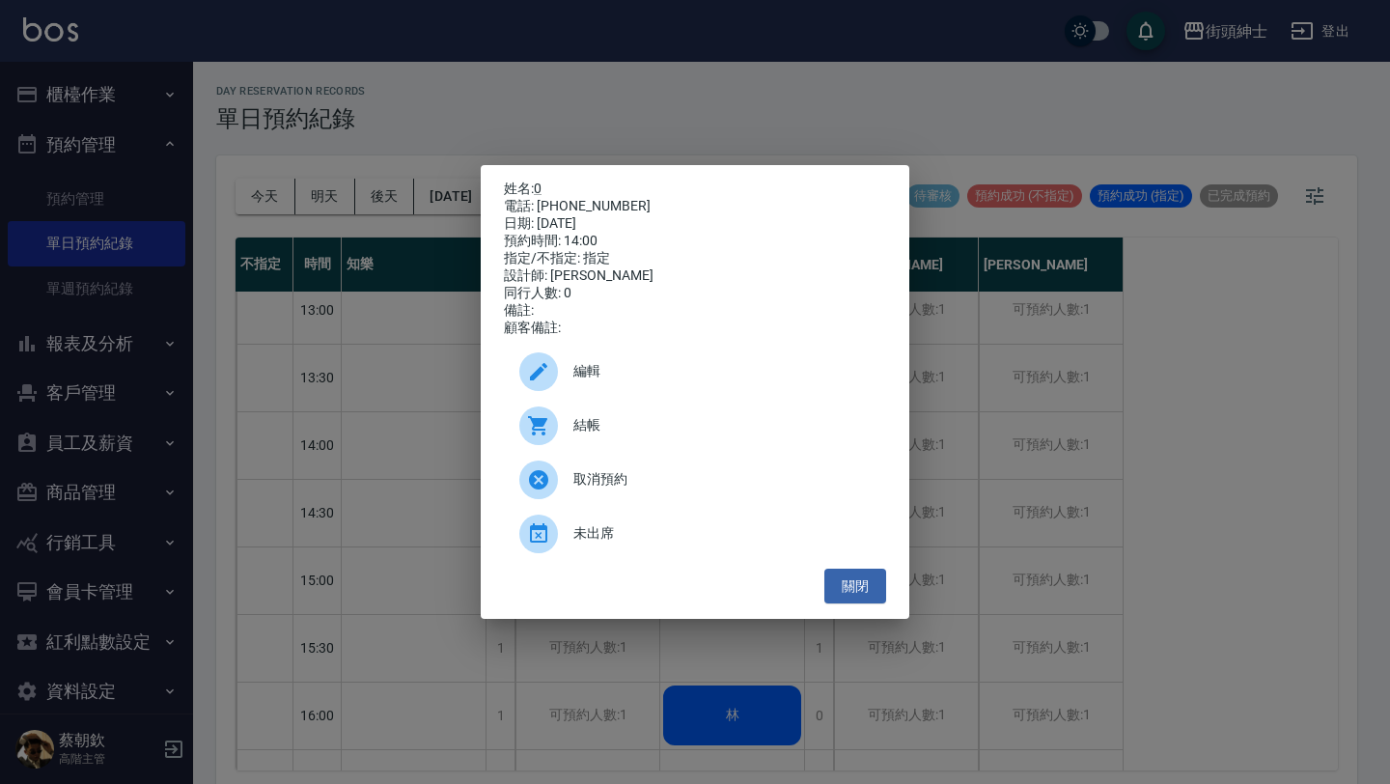
click at [608, 147] on div "姓名: 0 電話: 0939779468 日期: 2025/08/22 預約時間: 14:00 指定/不指定: 指定 設計師: Vic 同行人數: 0 備註:…" at bounding box center [695, 392] width 1390 height 784
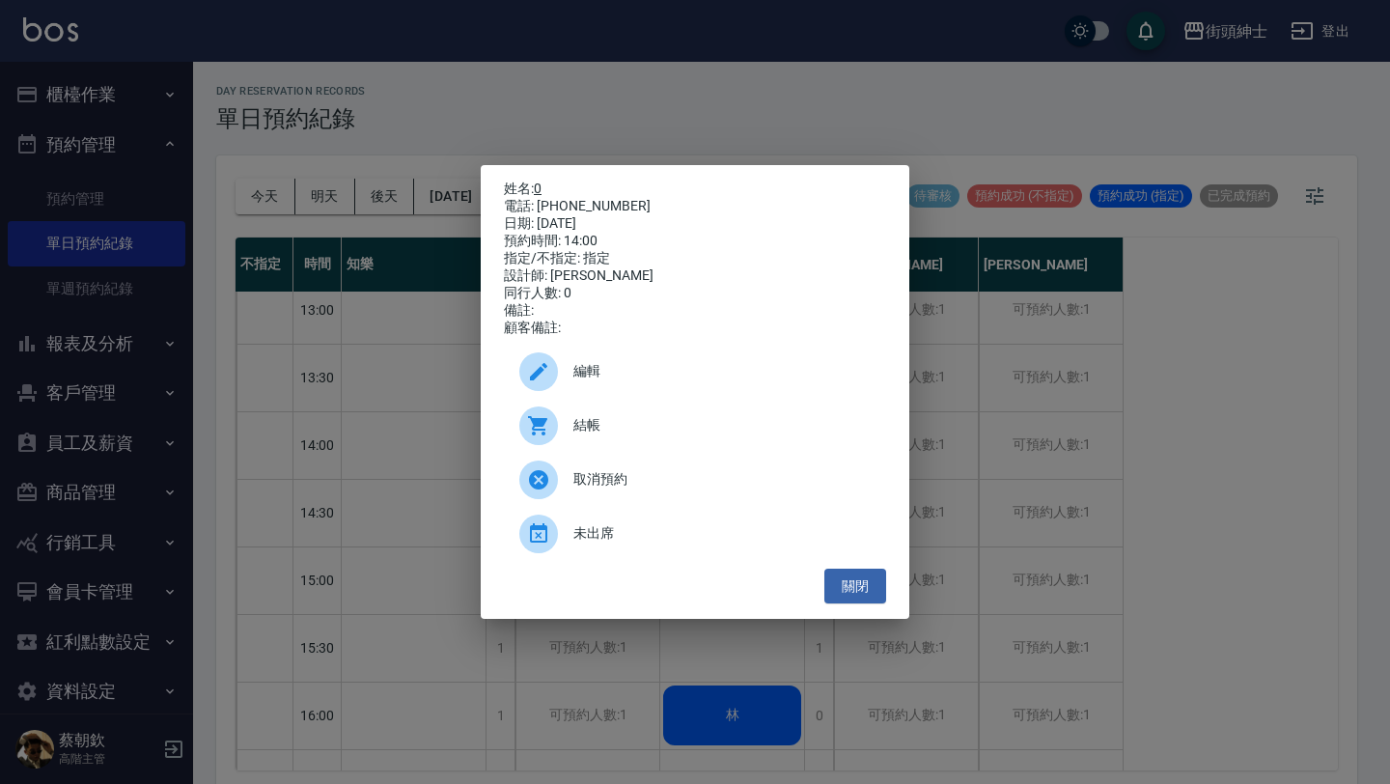
click at [541, 185] on link "0" at bounding box center [538, 188] width 8 height 15
click at [382, 262] on div "姓名: 0 電話: 0939779468 日期: 2025/08/22 預約時間: 14:00 指定/不指定: 指定 設計師: Vic 同行人數: 0 備註:…" at bounding box center [695, 392] width 1390 height 784
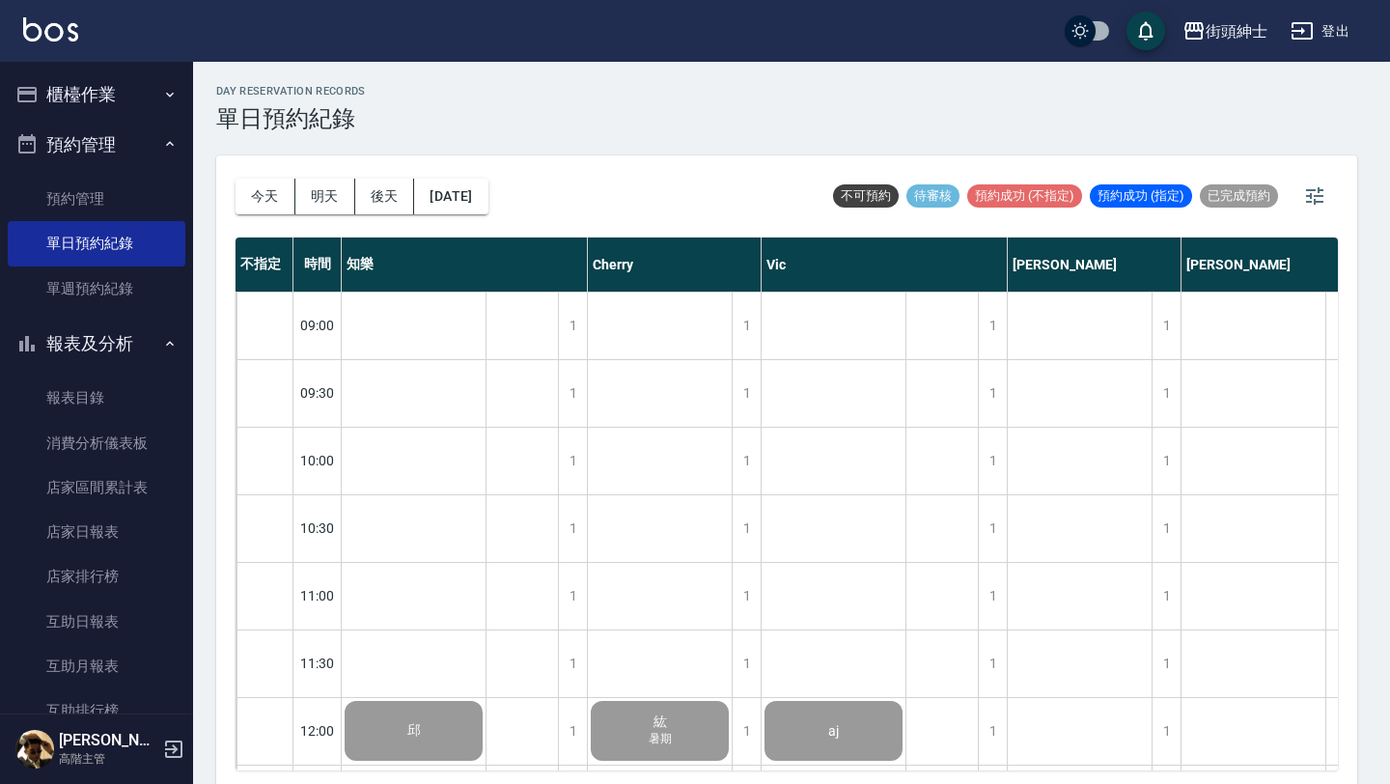
scroll to position [1252, 0]
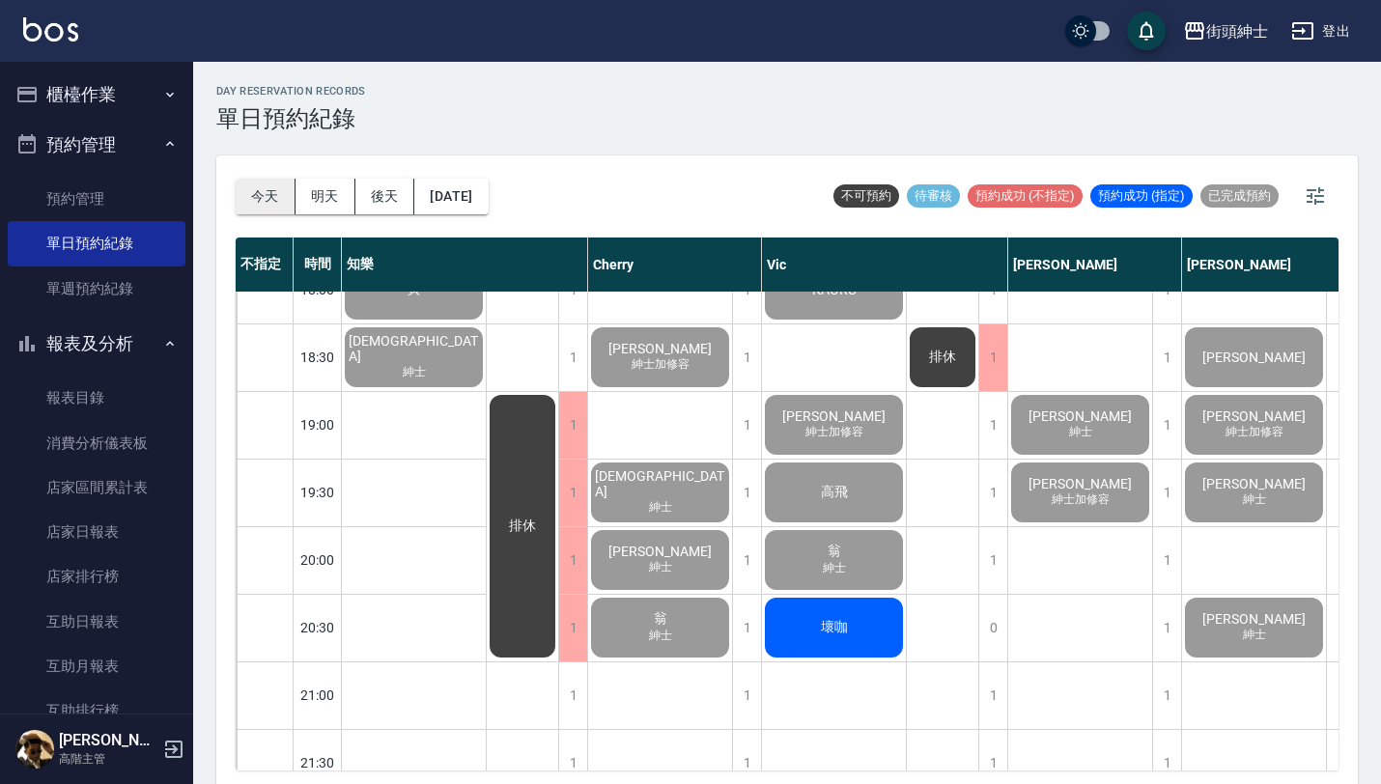
click at [262, 187] on button "今天" at bounding box center [266, 197] width 60 height 36
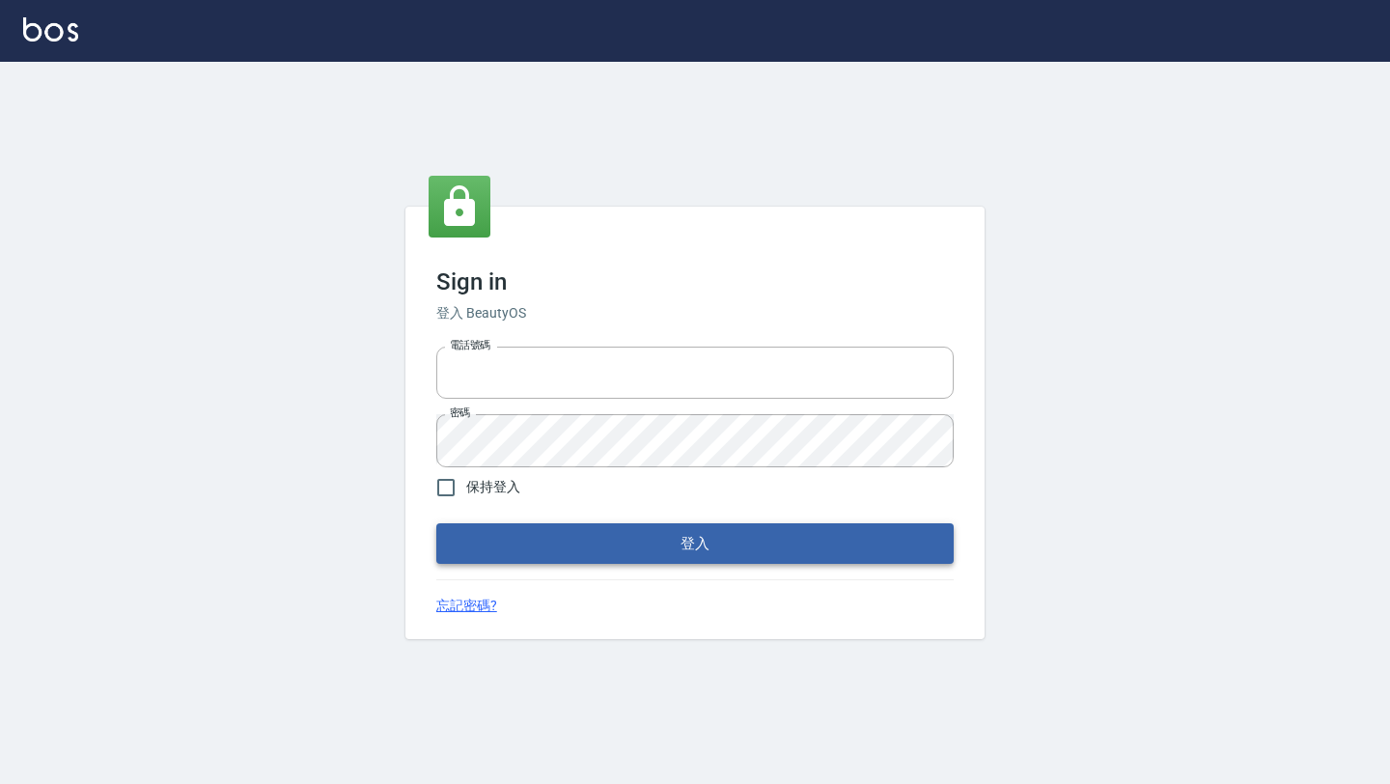
type input "0976888122"
click at [629, 537] on button "登入" at bounding box center [695, 543] width 518 height 41
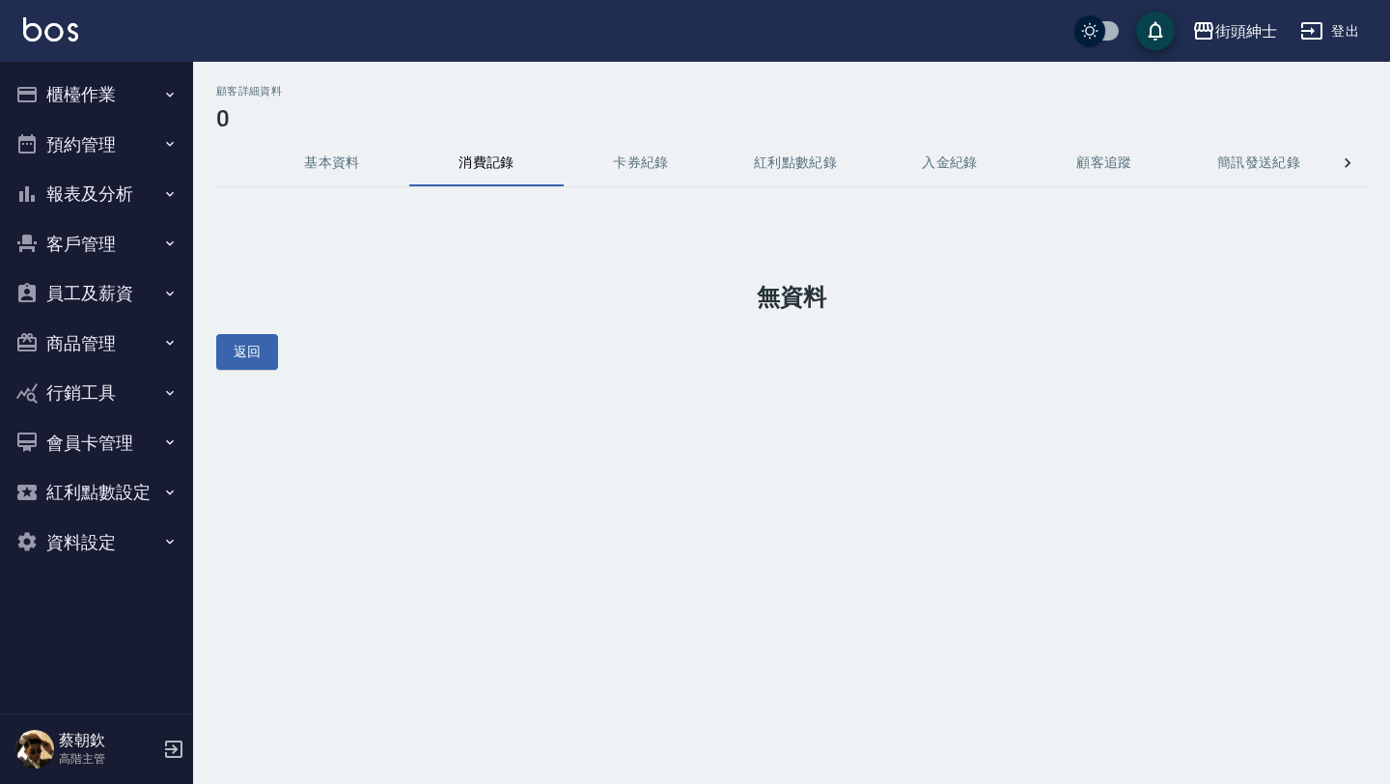
click at [355, 161] on button "基本資料" at bounding box center [332, 163] width 154 height 46
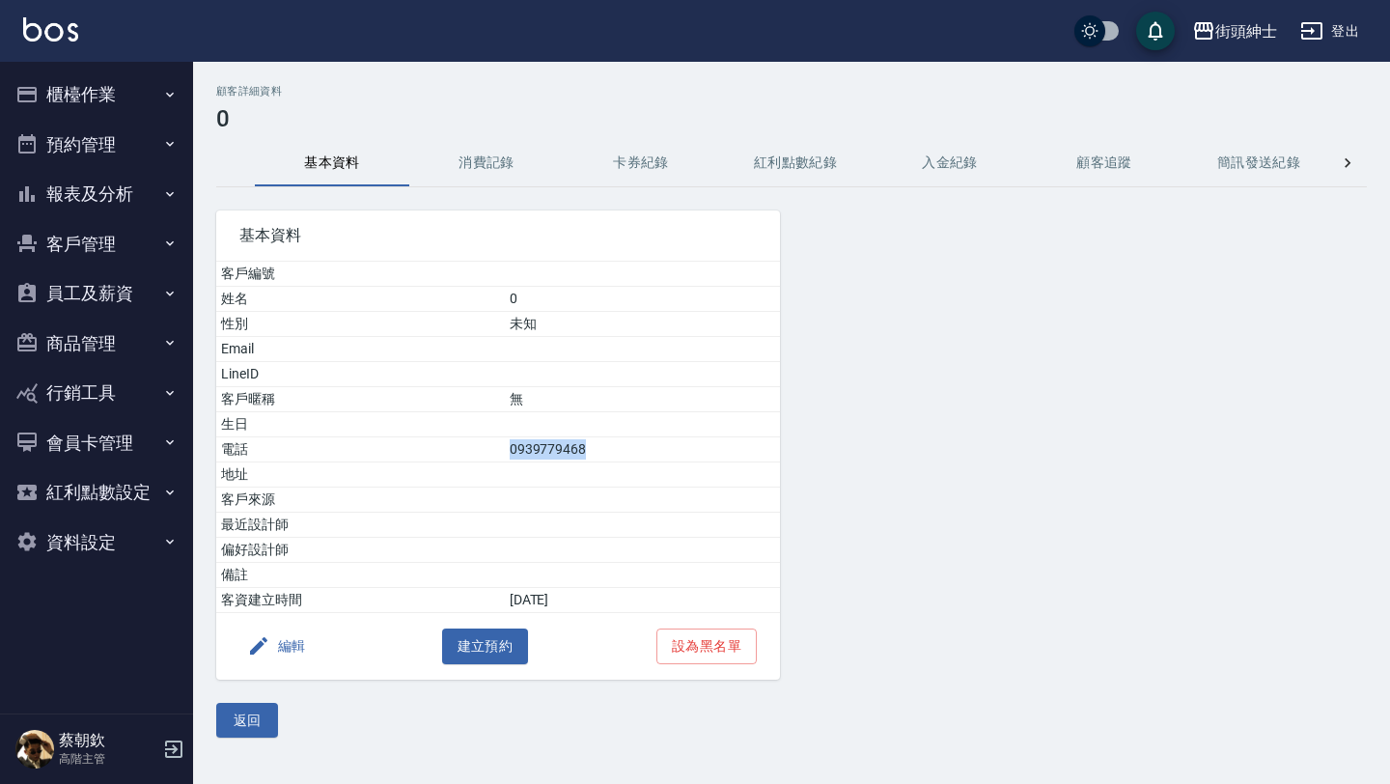
drag, startPoint x: 512, startPoint y: 448, endPoint x: 601, endPoint y: 454, distance: 90.0
click at [602, 455] on td "0939779468" at bounding box center [642, 449] width 275 height 25
copy td "0939779468"
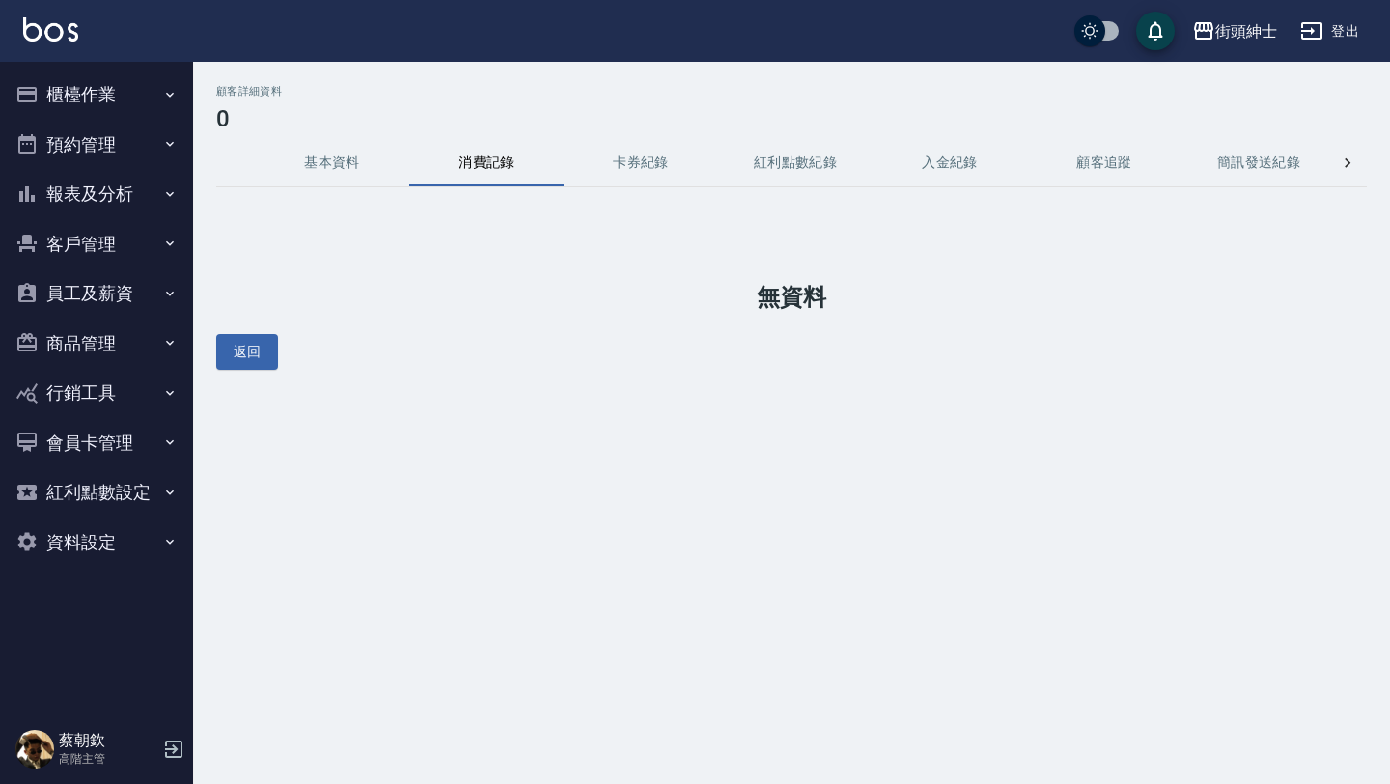
click at [310, 161] on button "基本資料" at bounding box center [332, 163] width 154 height 46
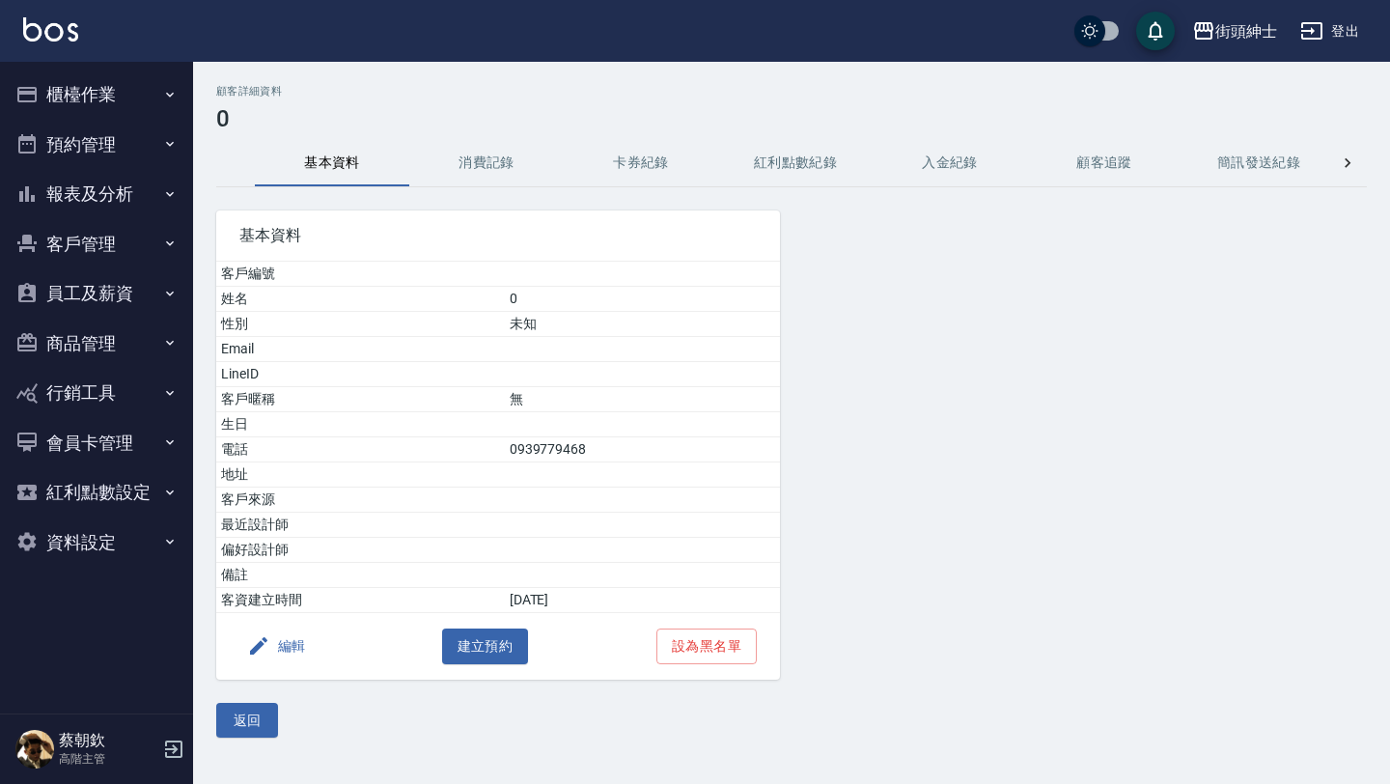
click at [284, 645] on button "編輯" at bounding box center [276, 647] width 74 height 36
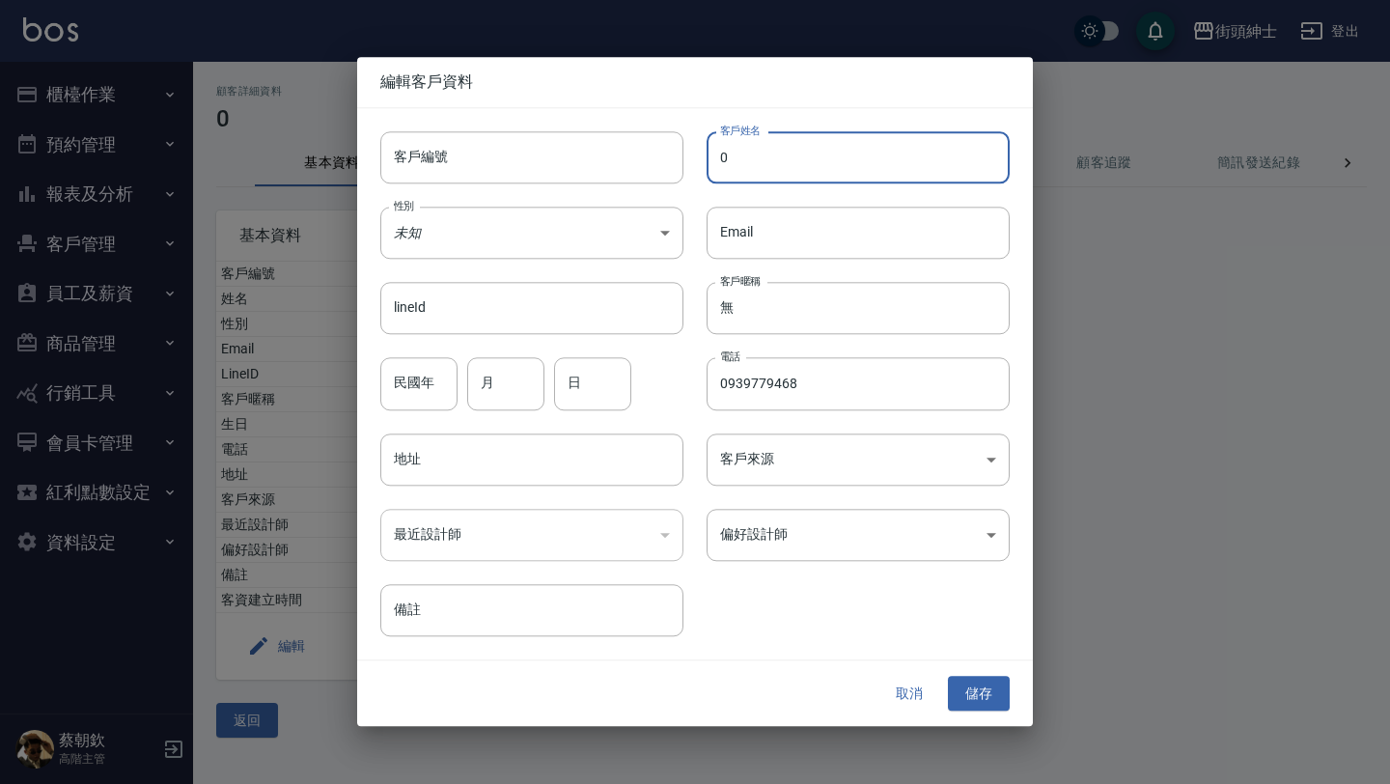
click at [768, 174] on input "0" at bounding box center [858, 157] width 303 height 52
type input "冠辰"
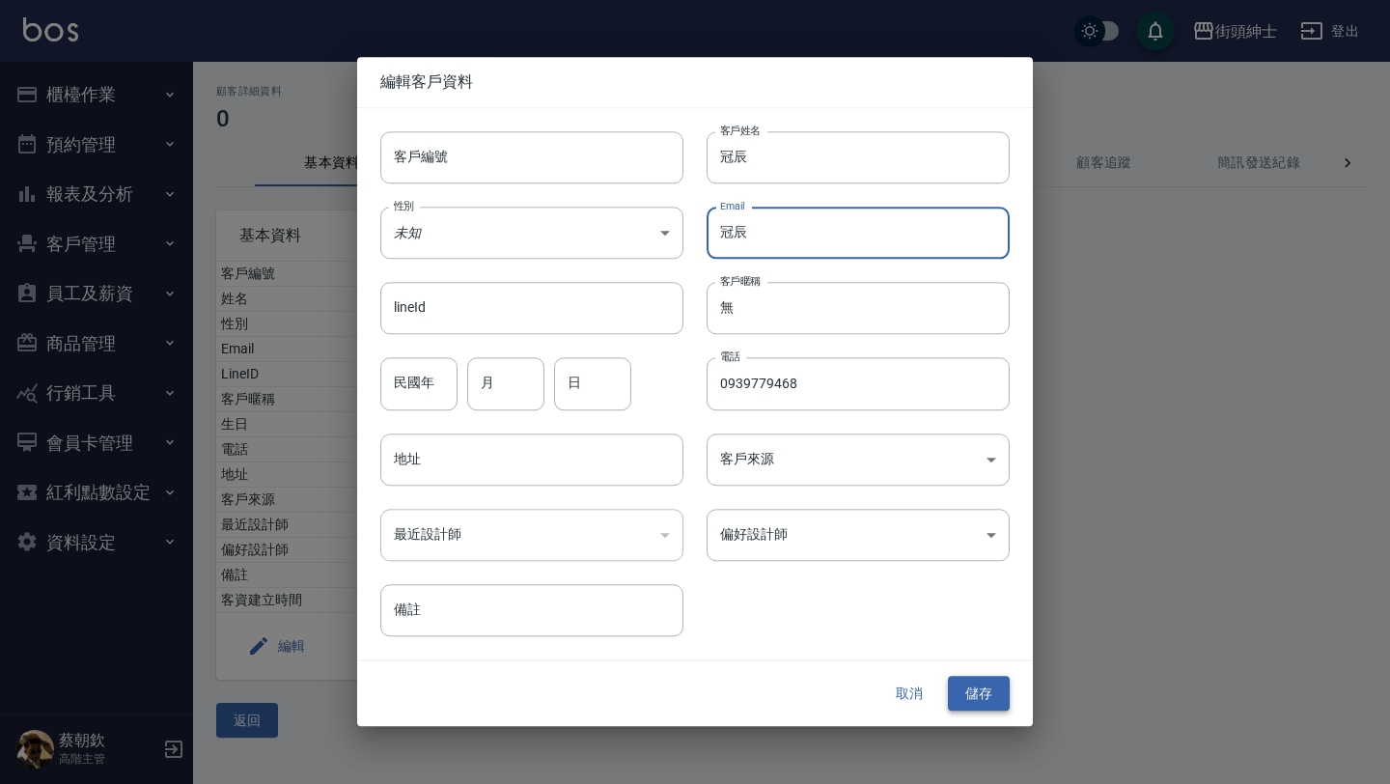
type input "冠辰"
click at [986, 683] on button "儲存" at bounding box center [979, 694] width 62 height 36
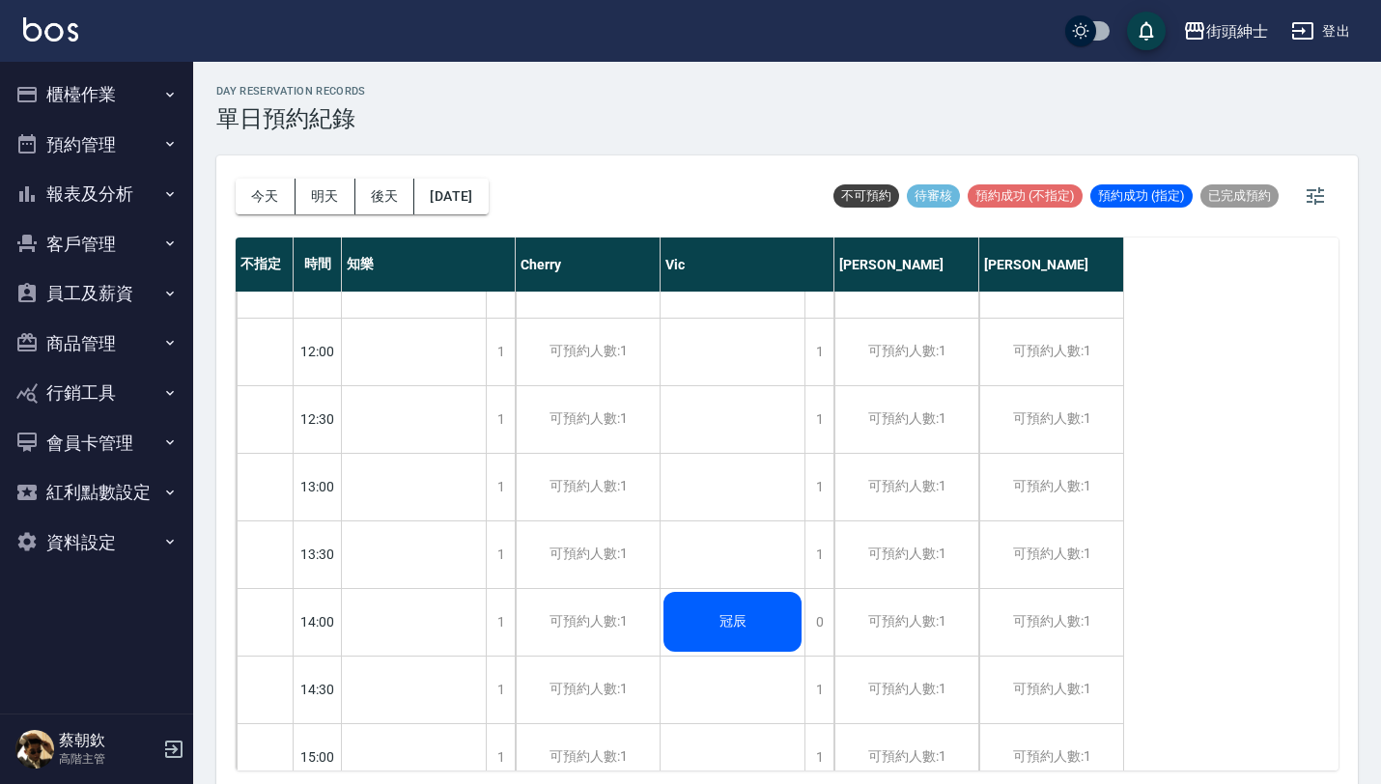
scroll to position [397, 0]
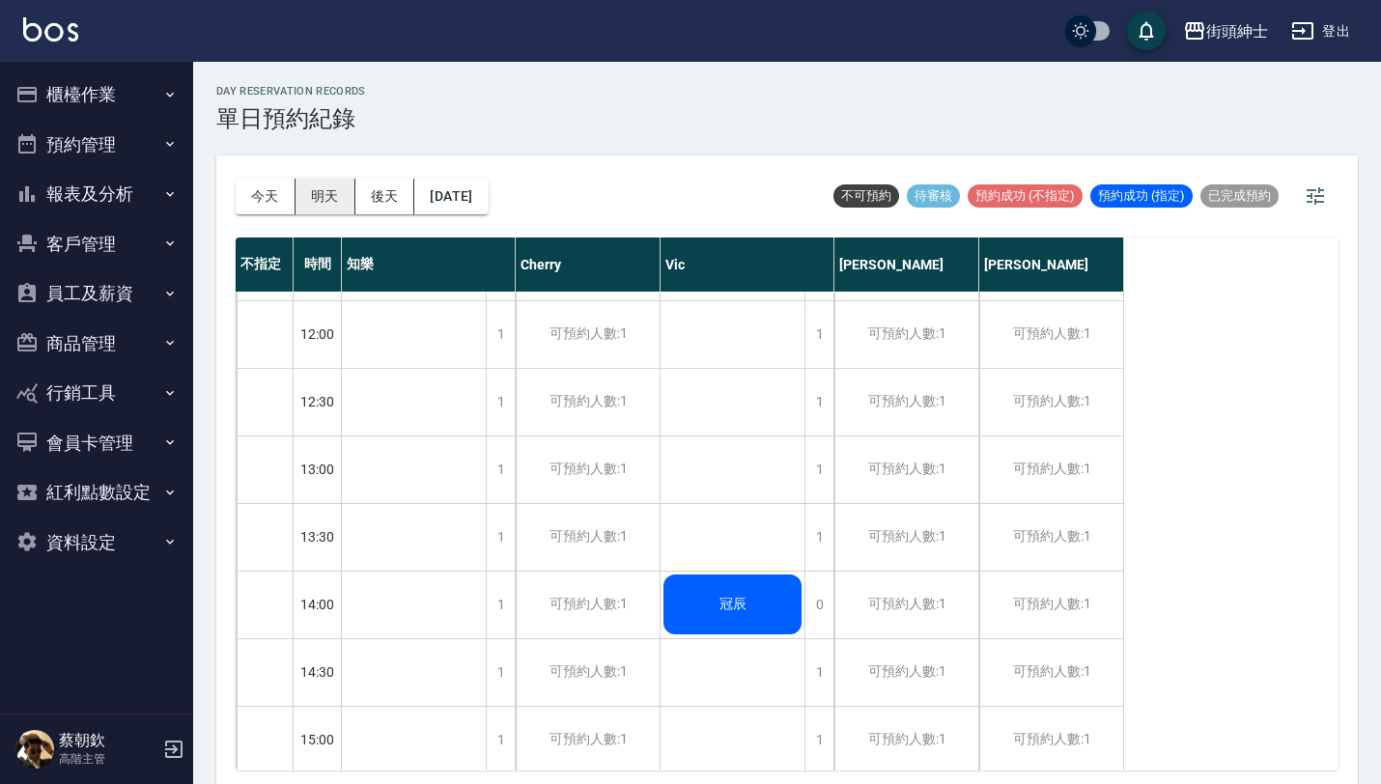
click at [334, 192] on button "明天" at bounding box center [325, 197] width 60 height 36
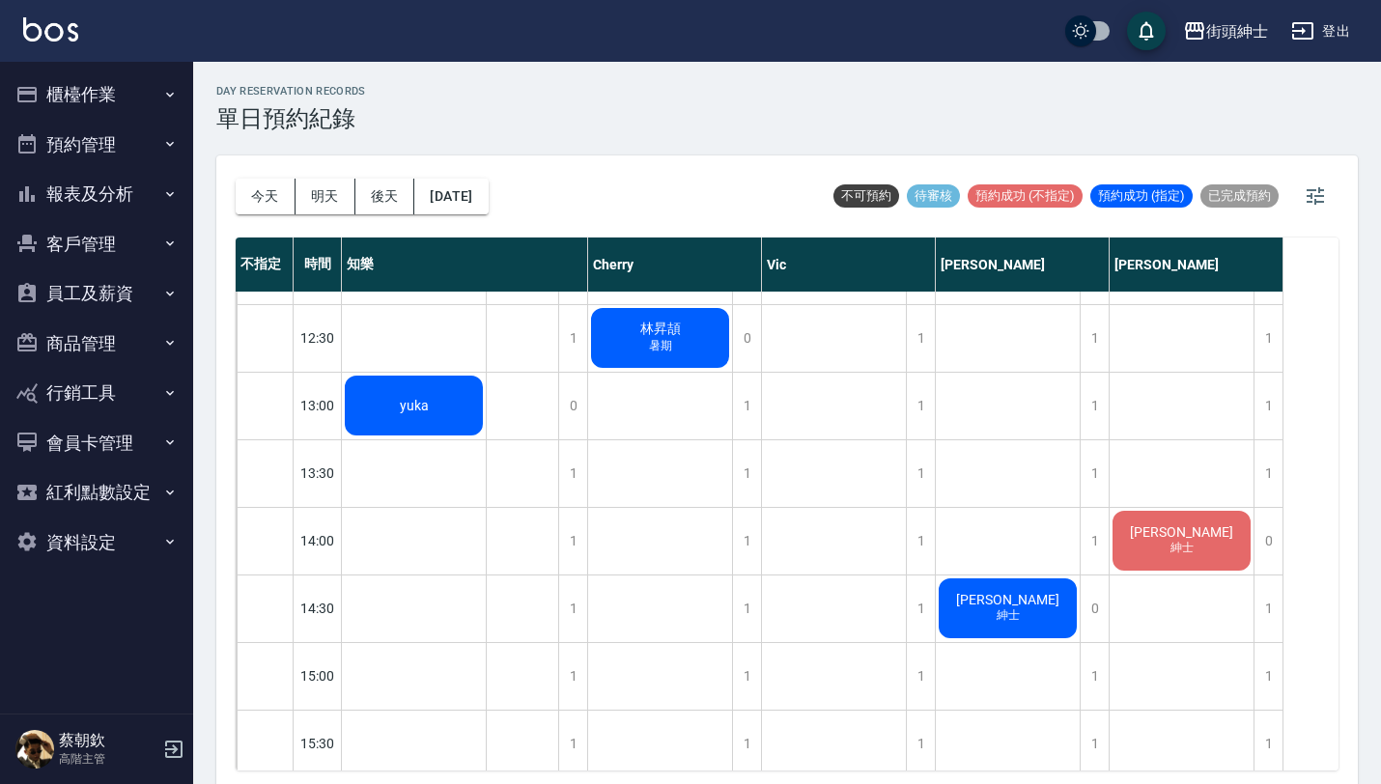
scroll to position [456, 0]
